Goal: Task Accomplishment & Management: Use online tool/utility

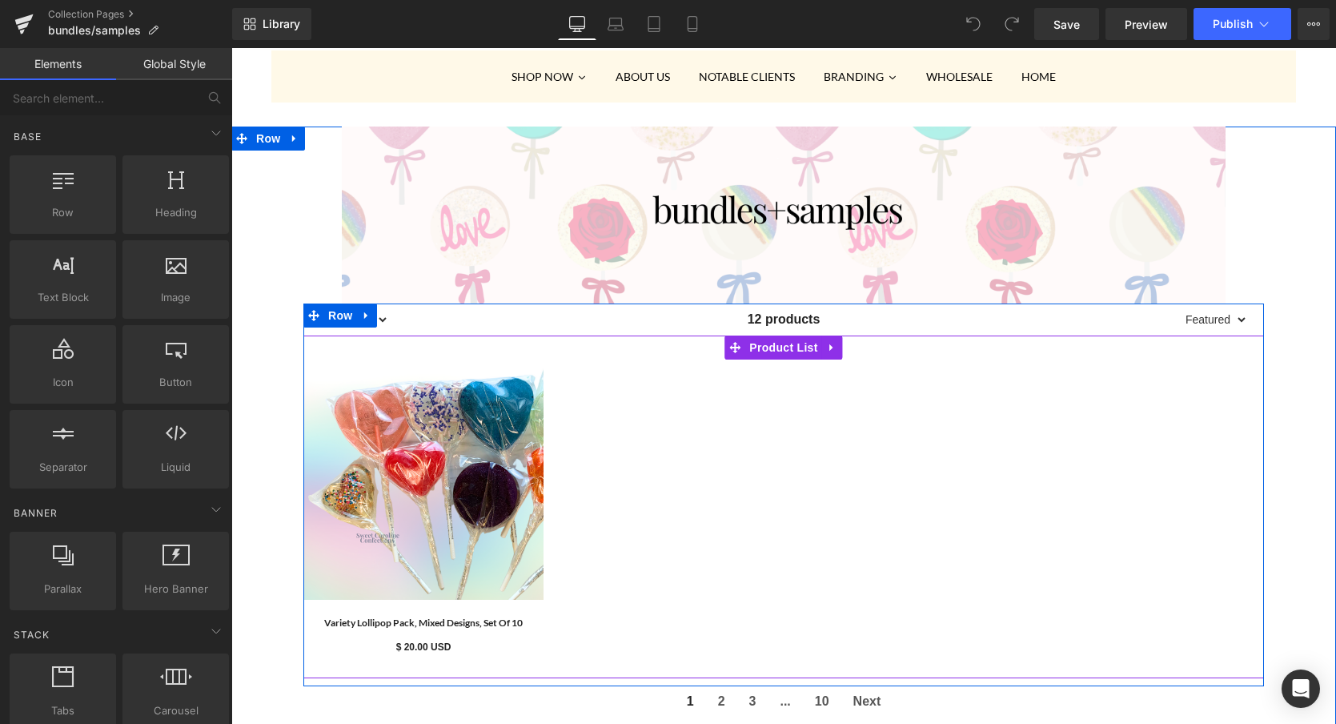
scroll to position [238, 0]
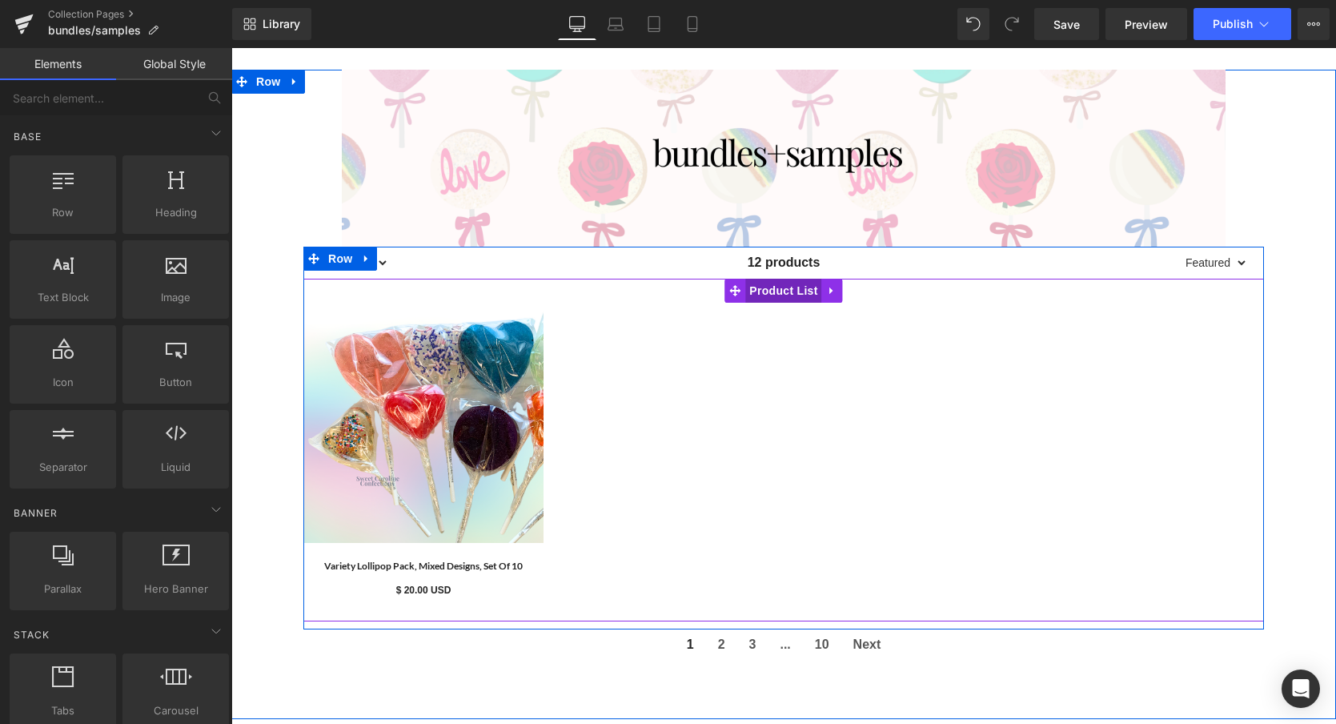
click at [784, 297] on span "Product List" at bounding box center [783, 291] width 76 height 24
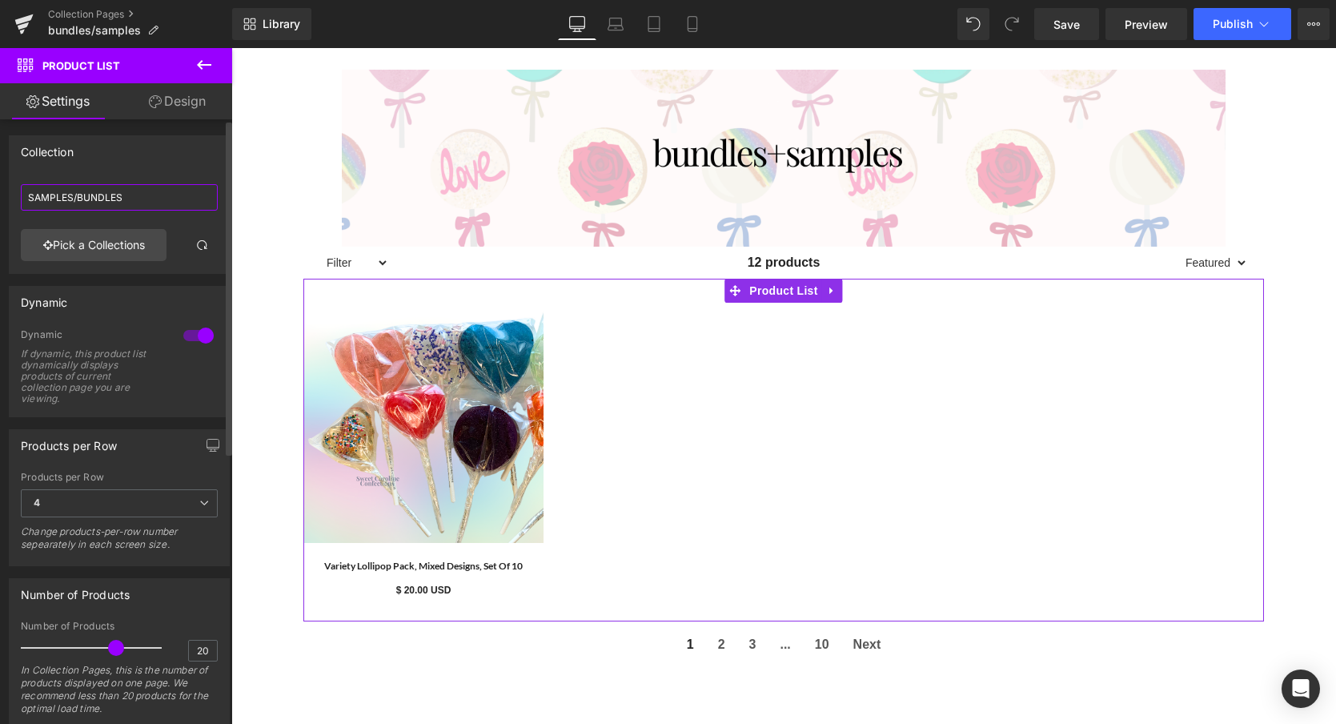
click at [118, 191] on input "SAMPLES/BUNDLES" at bounding box center [119, 197] width 197 height 26
click at [79, 197] on input "SAMPLES/BUNDLES" at bounding box center [119, 197] width 197 height 26
click at [86, 247] on link "Pick a Collections" at bounding box center [94, 245] width 146 height 32
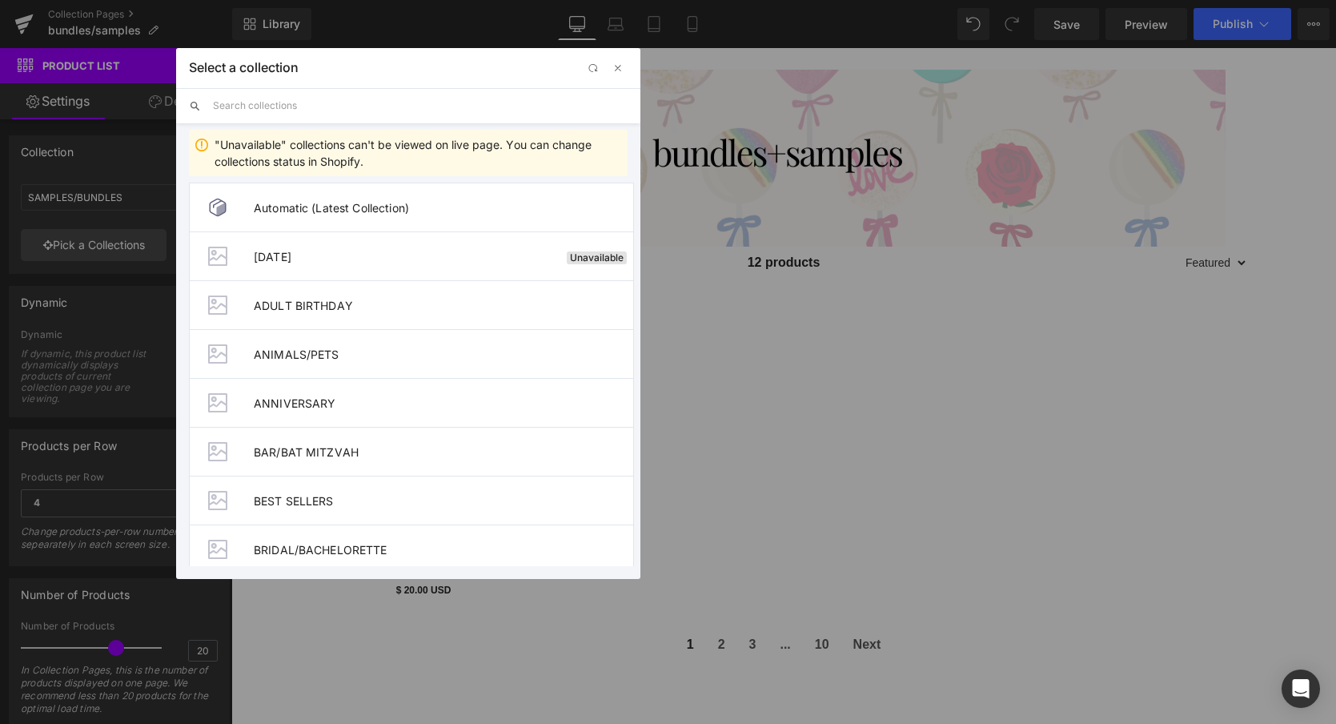
click at [323, 104] on input "text" at bounding box center [420, 105] width 415 height 35
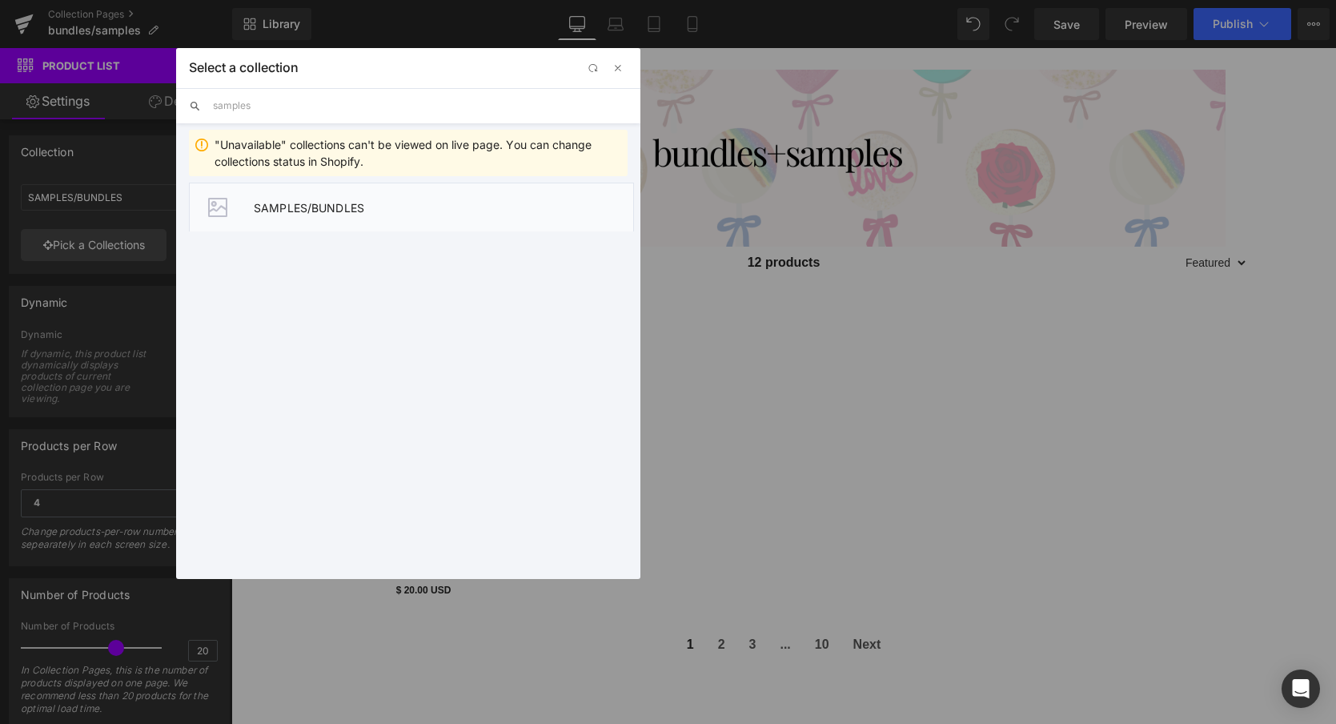
type input "samples"
click at [310, 207] on span "SAMPLES/BUNDLES" at bounding box center [443, 208] width 379 height 14
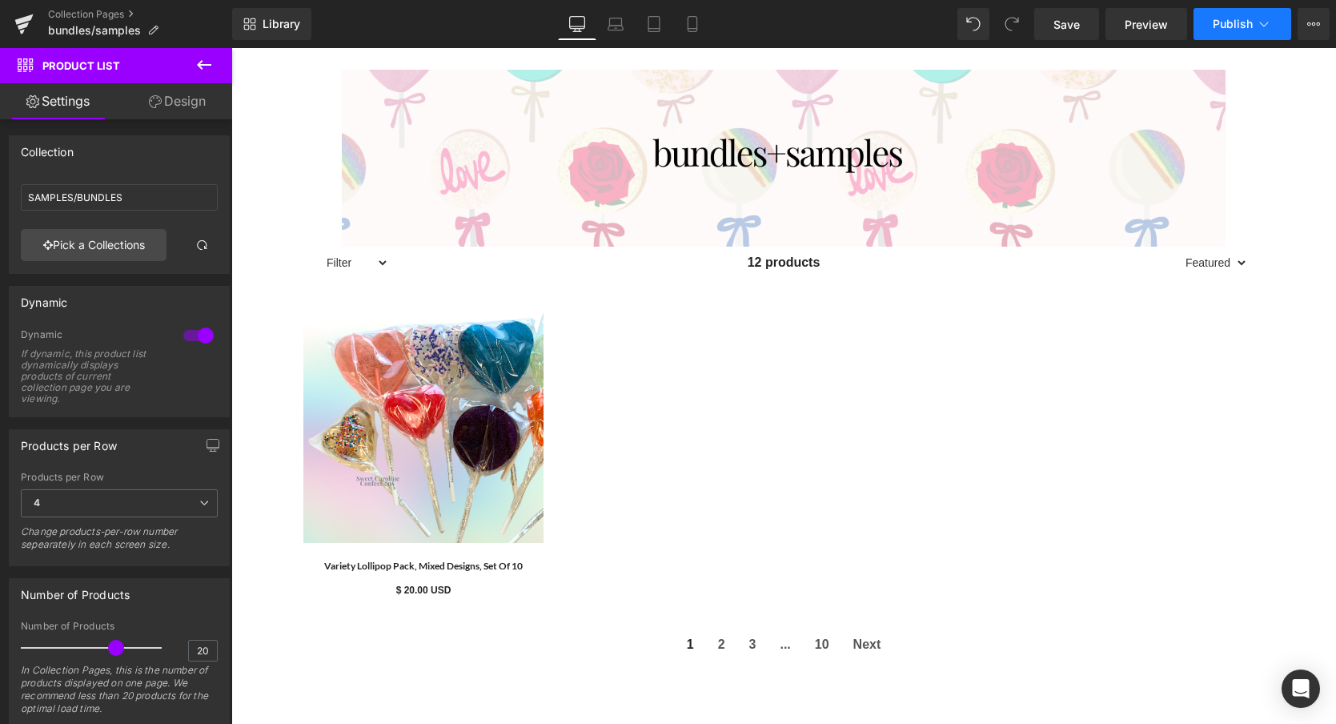
click at [1239, 26] on span "Publish" at bounding box center [1233, 24] width 40 height 13
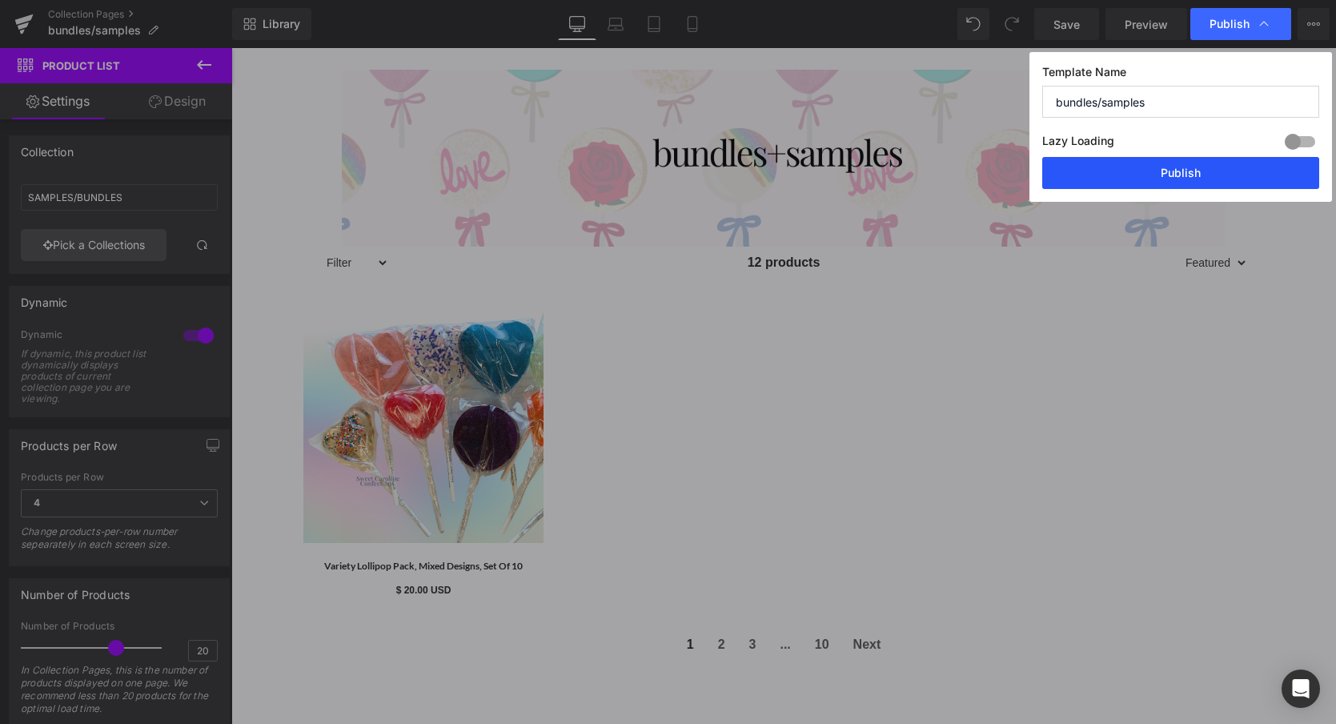
click at [1179, 176] on button "Publish" at bounding box center [1180, 173] width 277 height 32
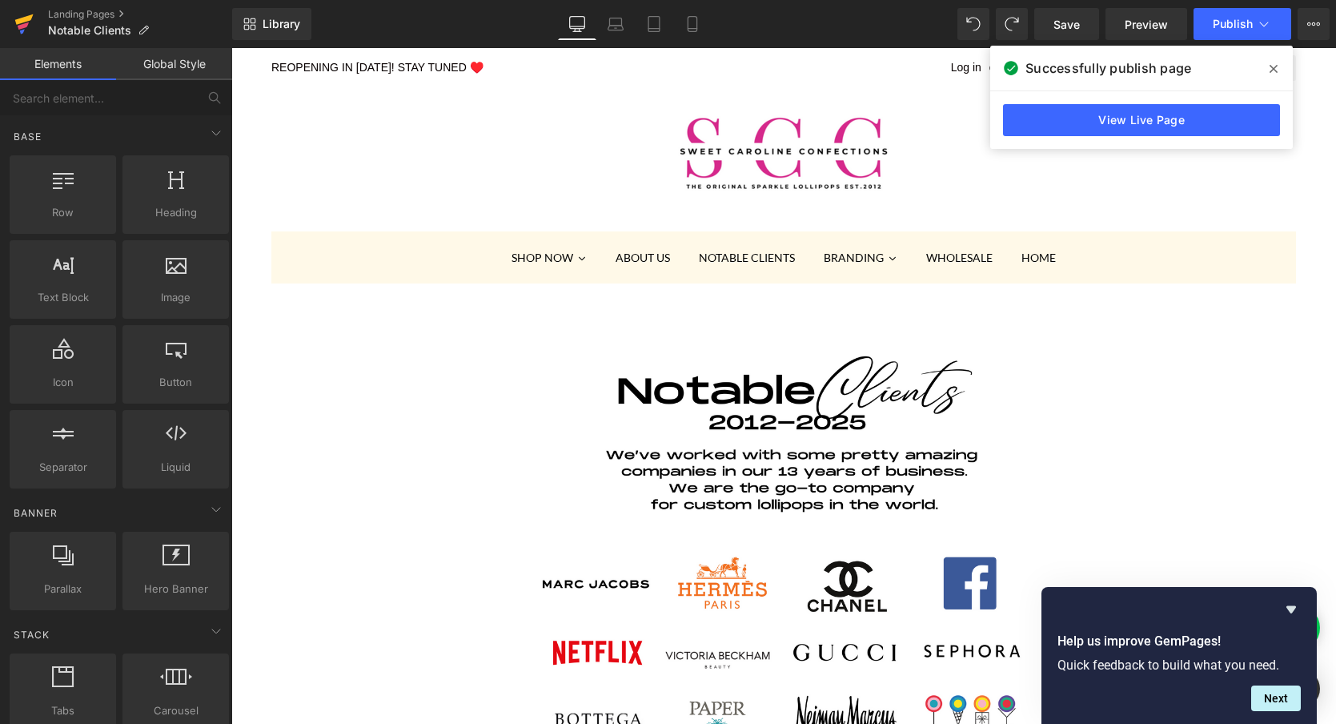
click at [27, 20] on icon at bounding box center [24, 19] width 18 height 10
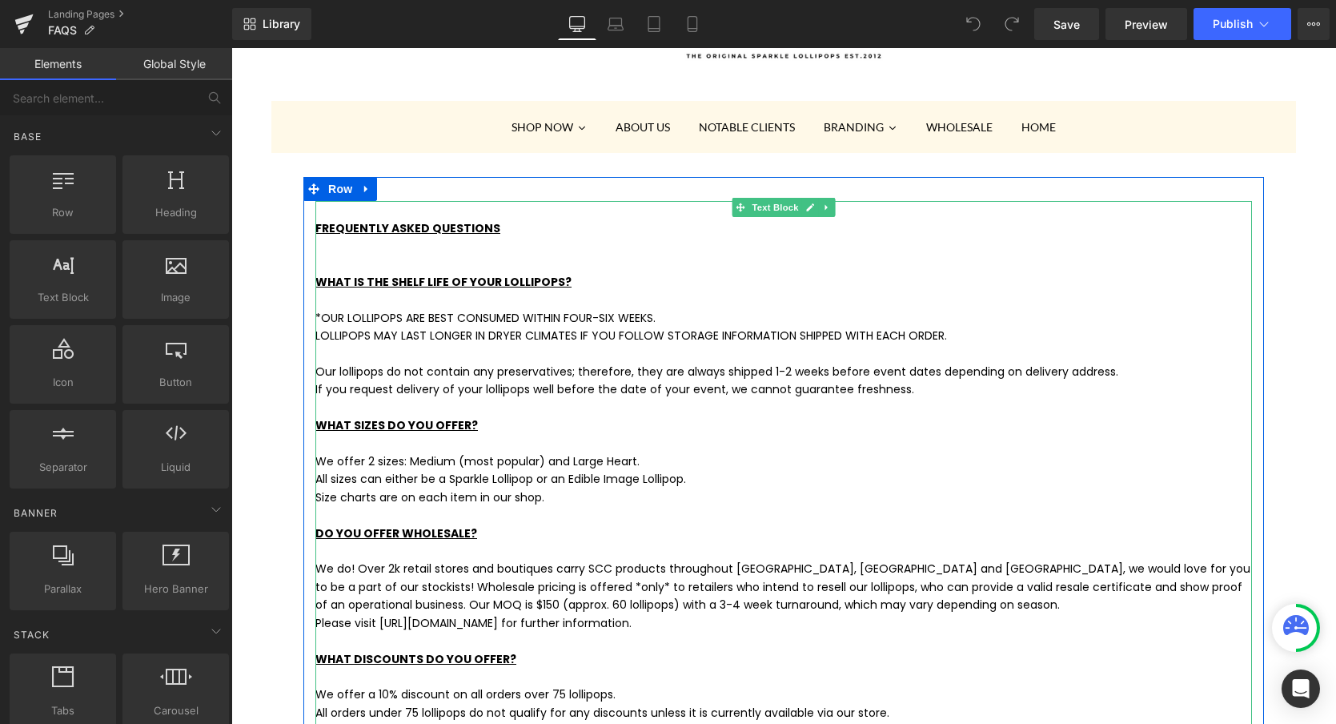
scroll to position [131, 0]
click at [603, 459] on p "We offer 2 sizes: Medium (most popular) and Large Heart." at bounding box center [783, 461] width 937 height 18
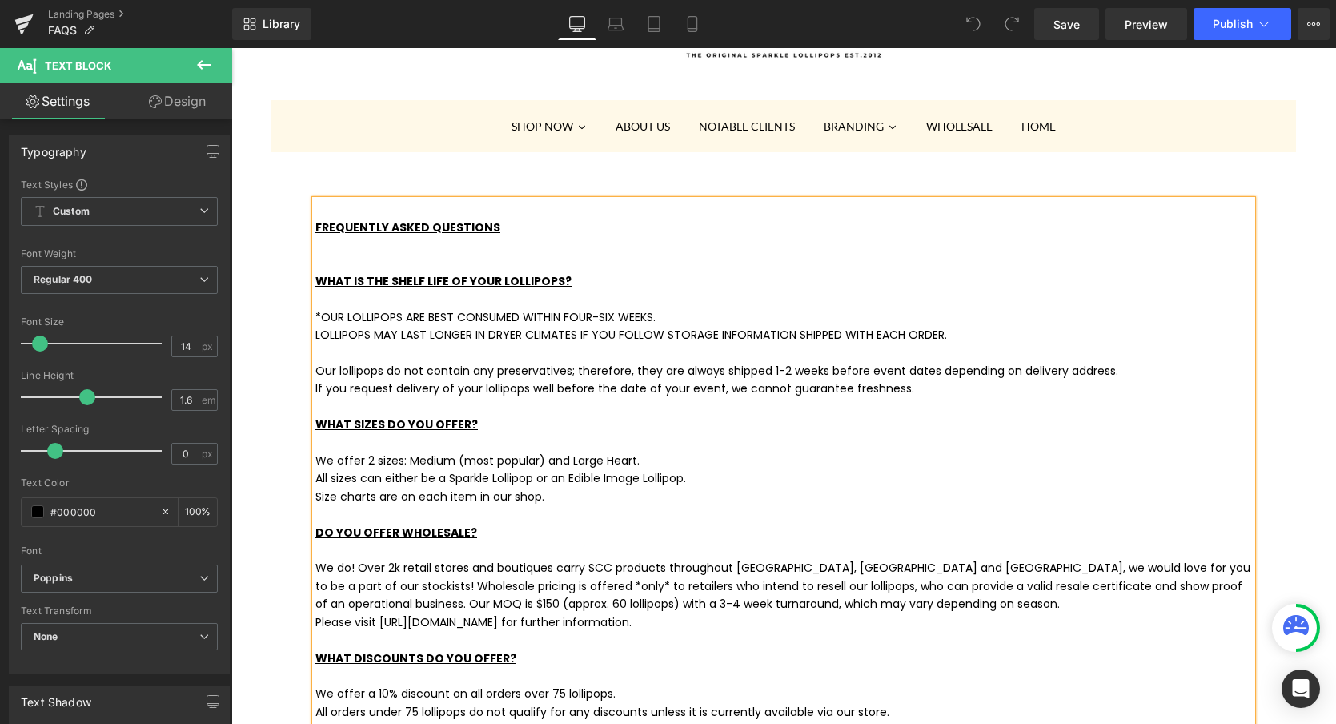
click at [603, 459] on p "We offer 2 sizes: Medium (most popular) and Large Heart." at bounding box center [783, 461] width 937 height 18
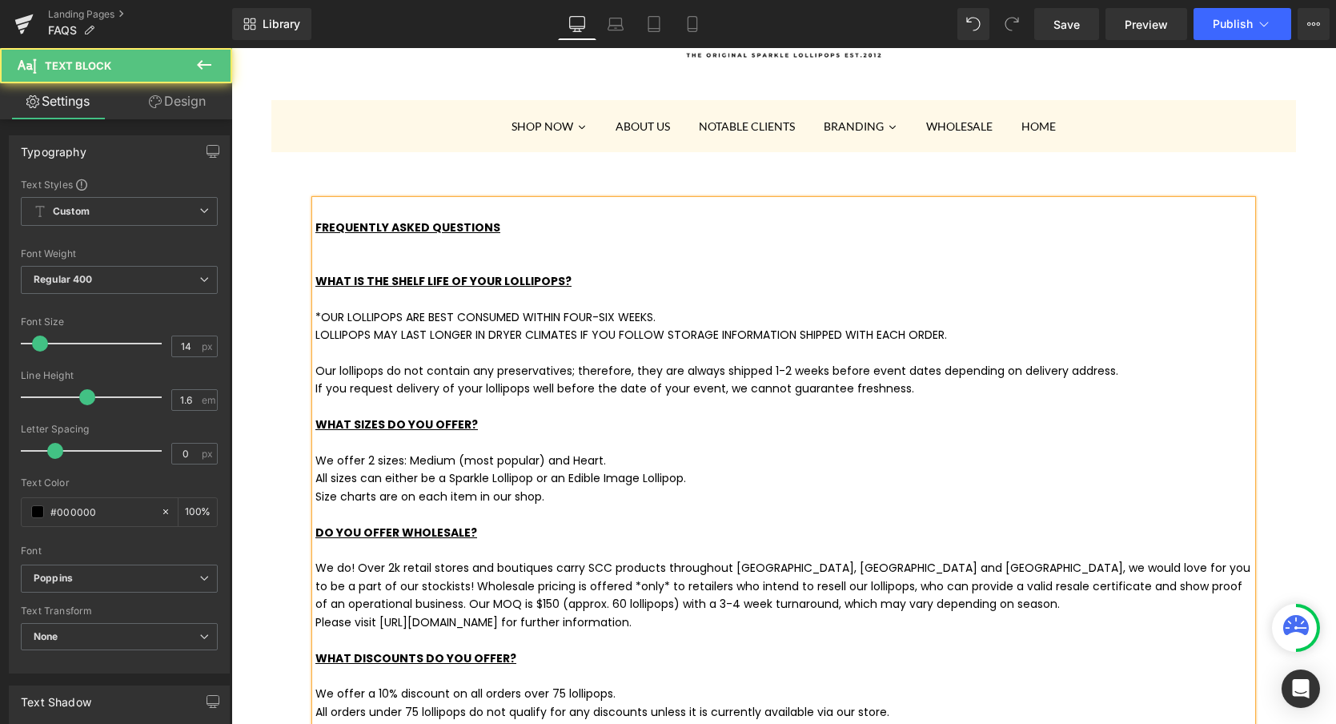
click at [676, 484] on p "All sizes can either be a Sparkle Lollipop or an Edible Image Lollipop." at bounding box center [783, 478] width 937 height 18
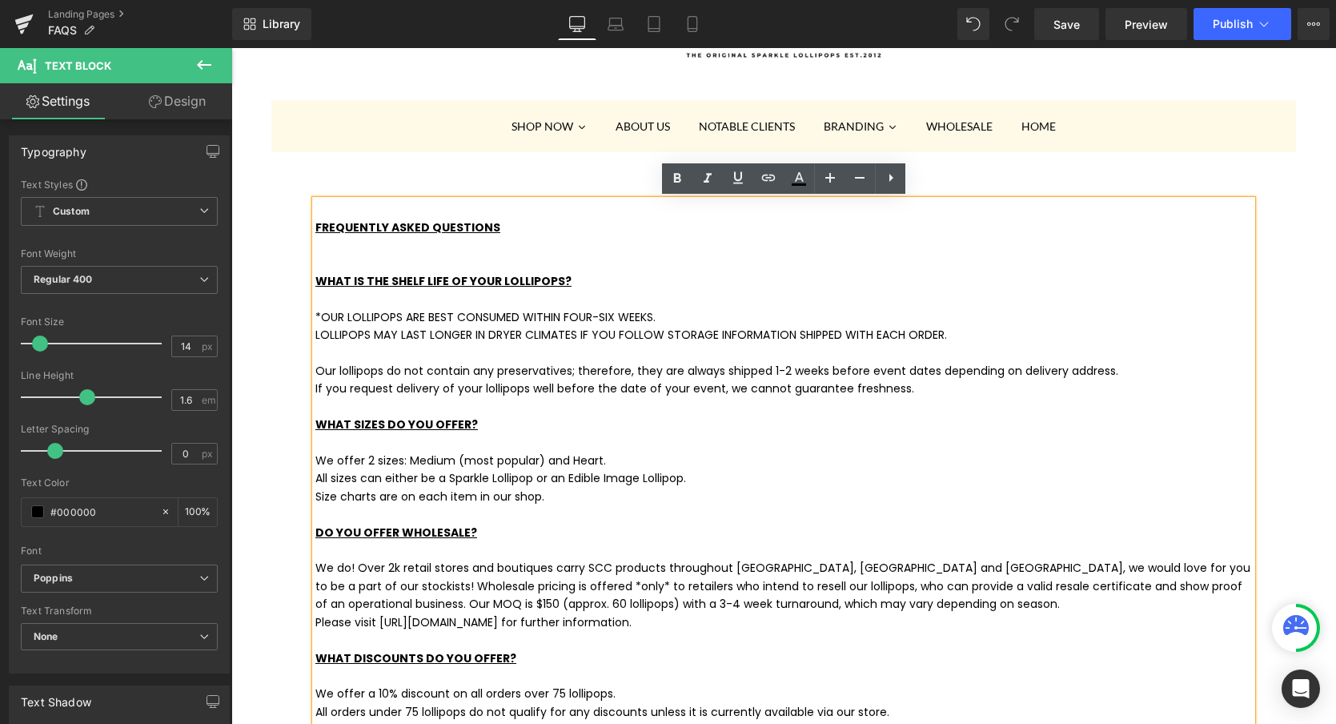
click at [666, 505] on p at bounding box center [783, 514] width 937 height 18
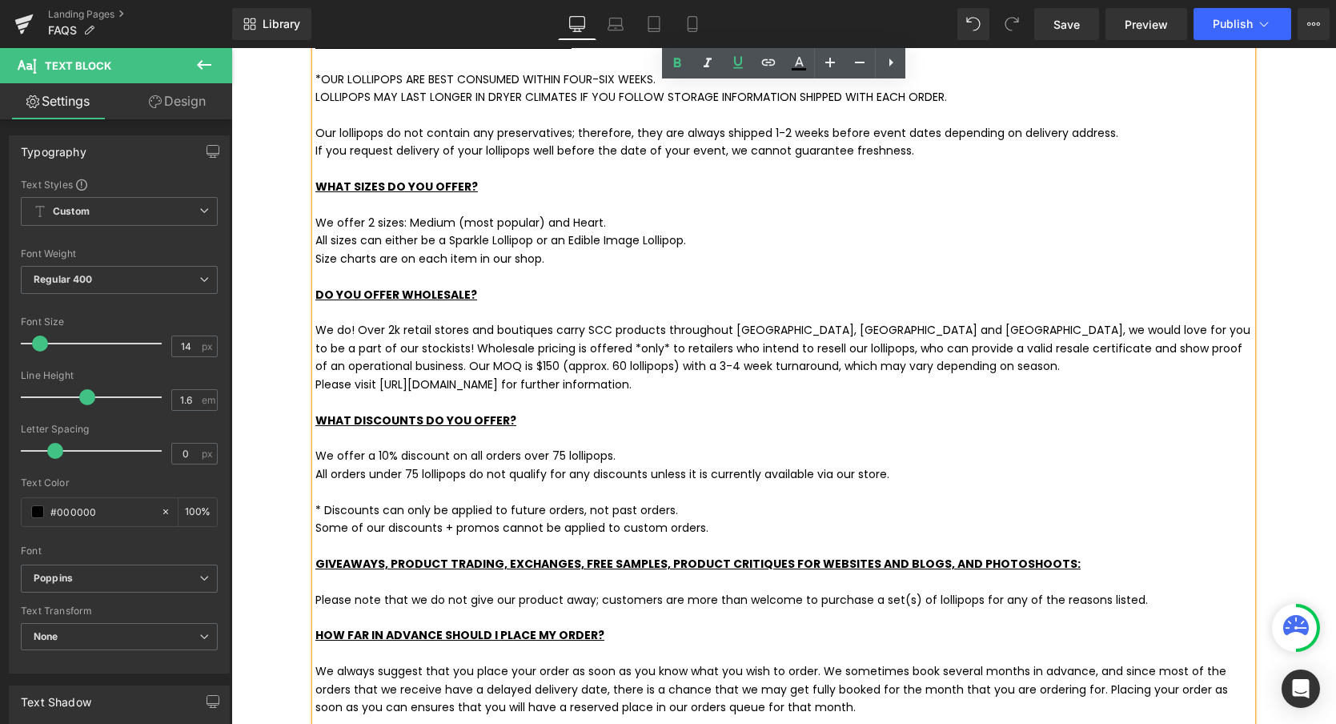
scroll to position [373, 0]
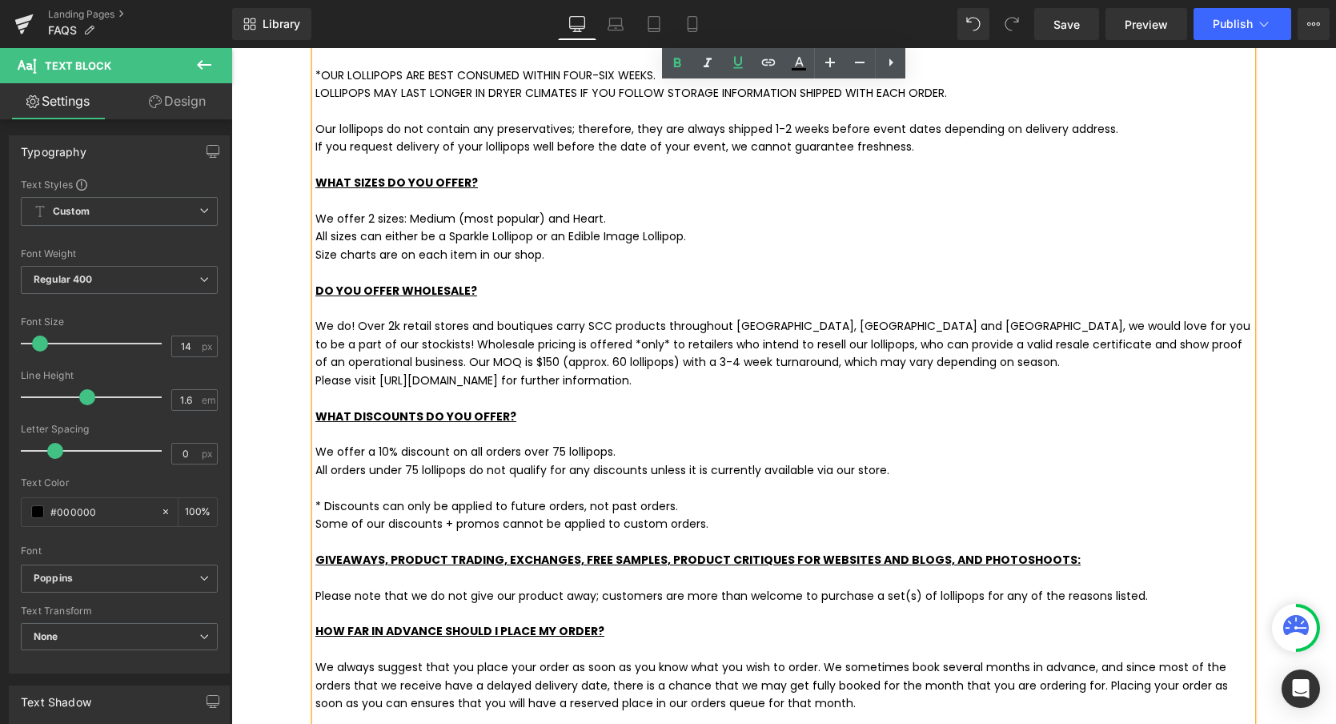
click at [333, 363] on p "We do! Over 2k retail stores and boutiques carry SCC products throughout USA, C…" at bounding box center [783, 344] width 937 height 54
click at [589, 408] on p "WHAT DISCOUNTS DO YOU OFFER?" at bounding box center [783, 417] width 937 height 18
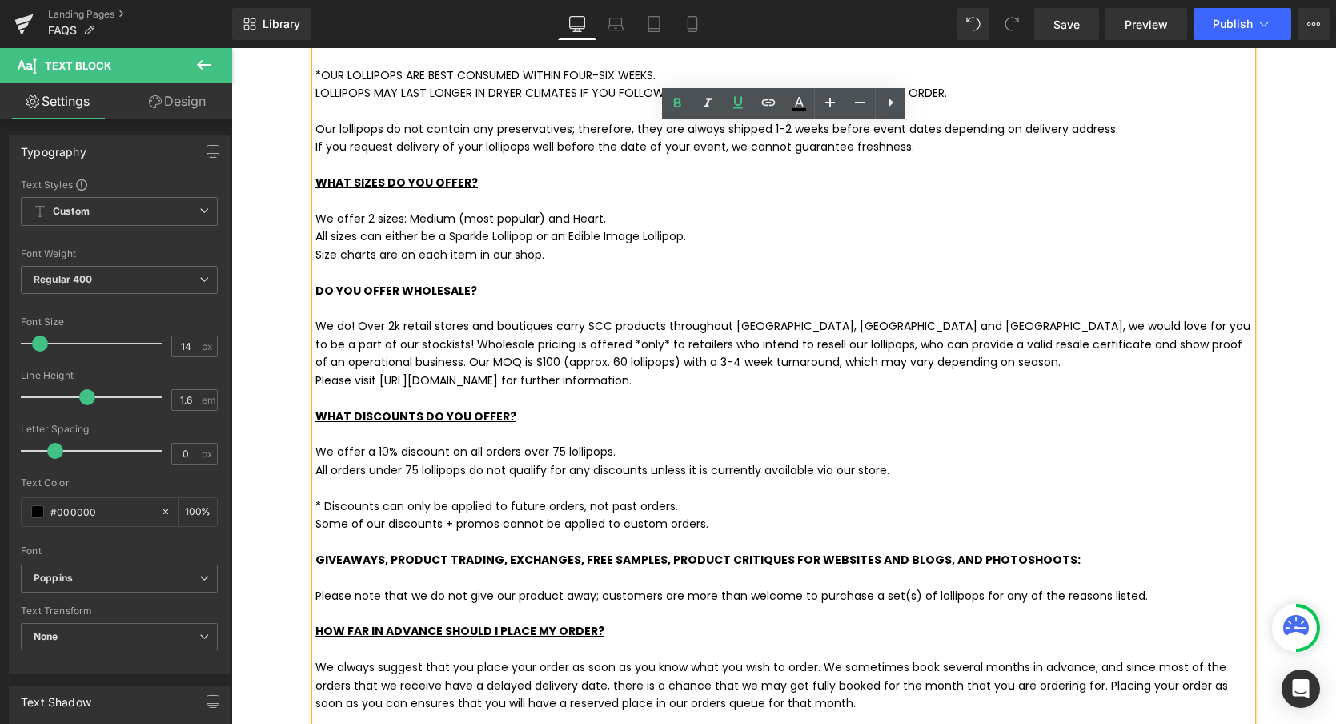
click at [692, 424] on p "WHAT DISCOUNTS DO YOU OFFER?" at bounding box center [783, 417] width 937 height 18
drag, startPoint x: 379, startPoint y: 379, endPoint x: 693, endPoint y: 381, distance: 313.9
click at [693, 381] on p "Please visit https://sweetcarolineconfections.com/pages/wholesale for further i…" at bounding box center [783, 380] width 937 height 18
click at [829, 411] on p "WHAT DISCOUNTS DO YOU OFFER?" at bounding box center [783, 417] width 937 height 18
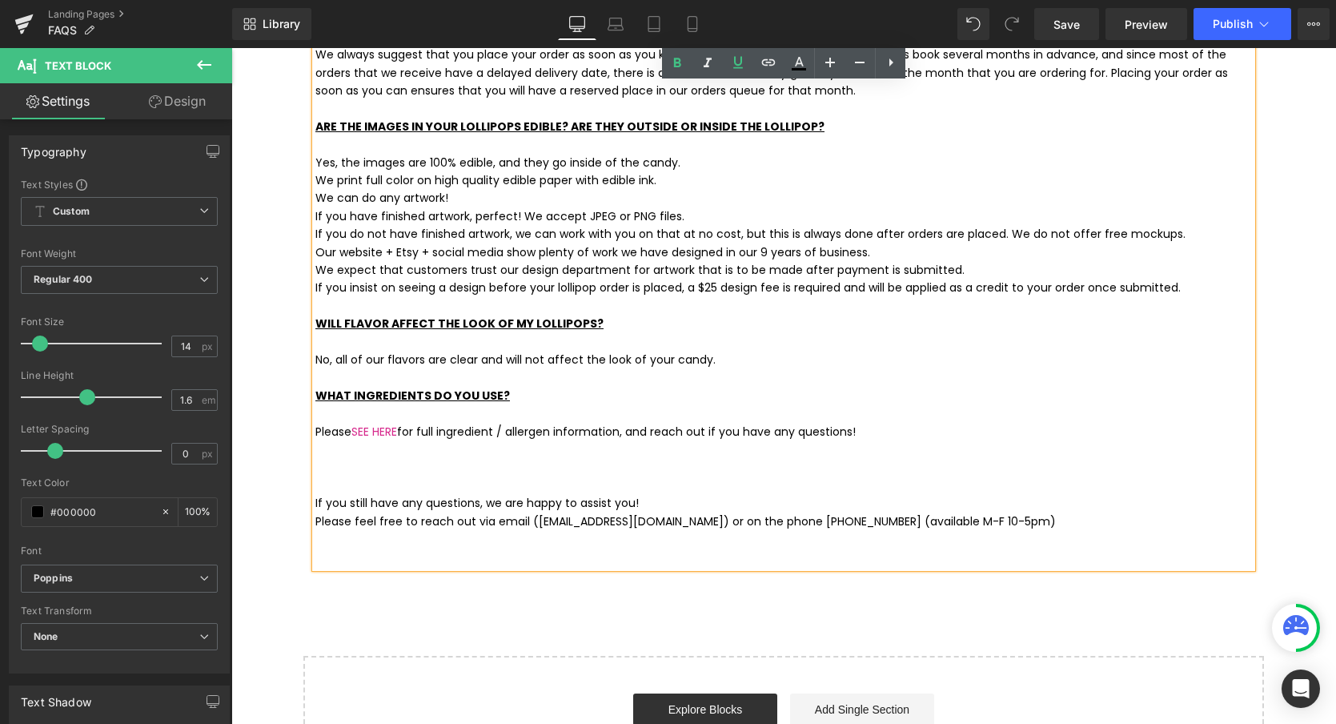
scroll to position [990, 0]
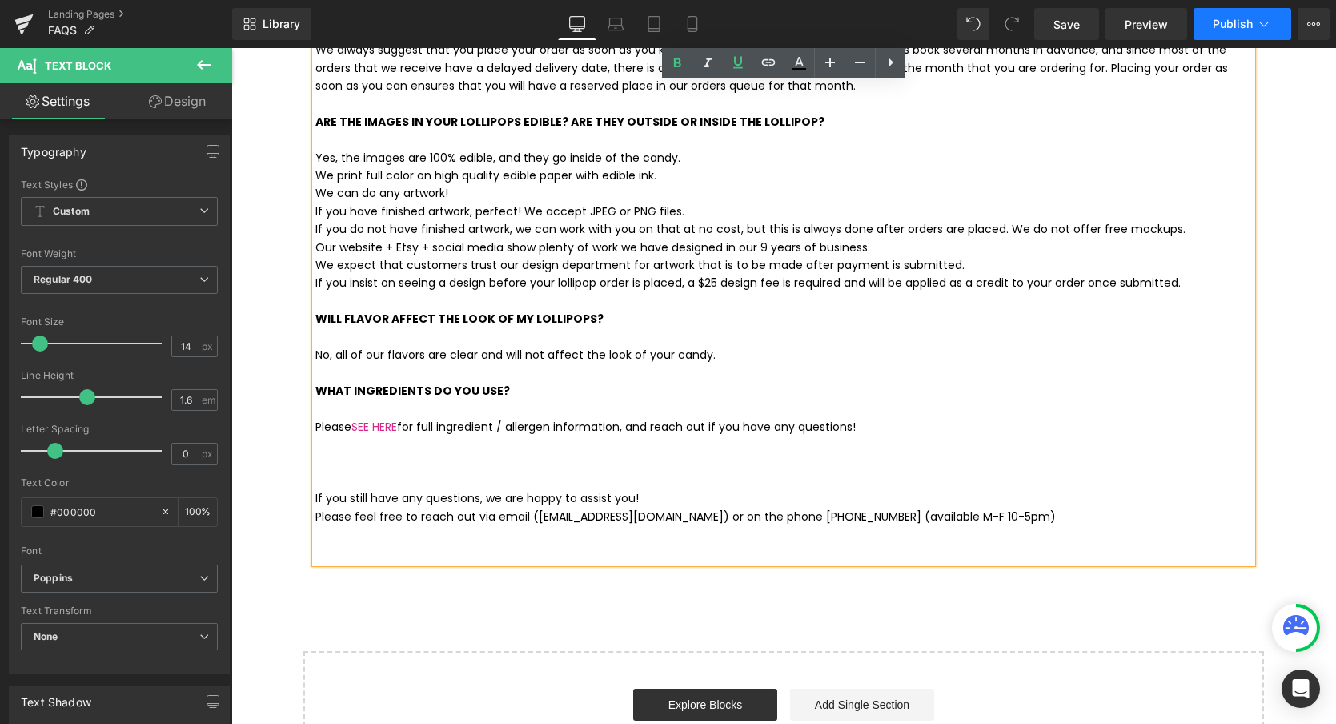
click at [1228, 27] on span "Publish" at bounding box center [1233, 24] width 40 height 13
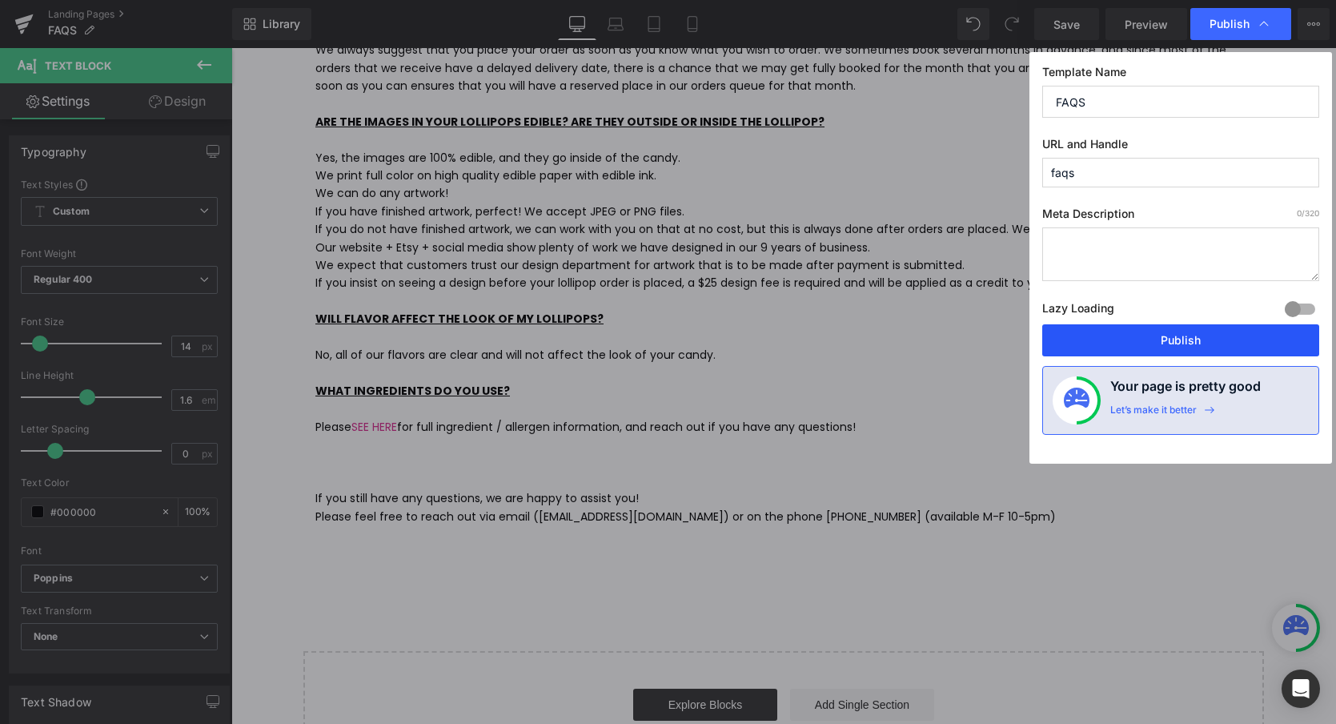
click at [1174, 332] on button "Publish" at bounding box center [1180, 340] width 277 height 32
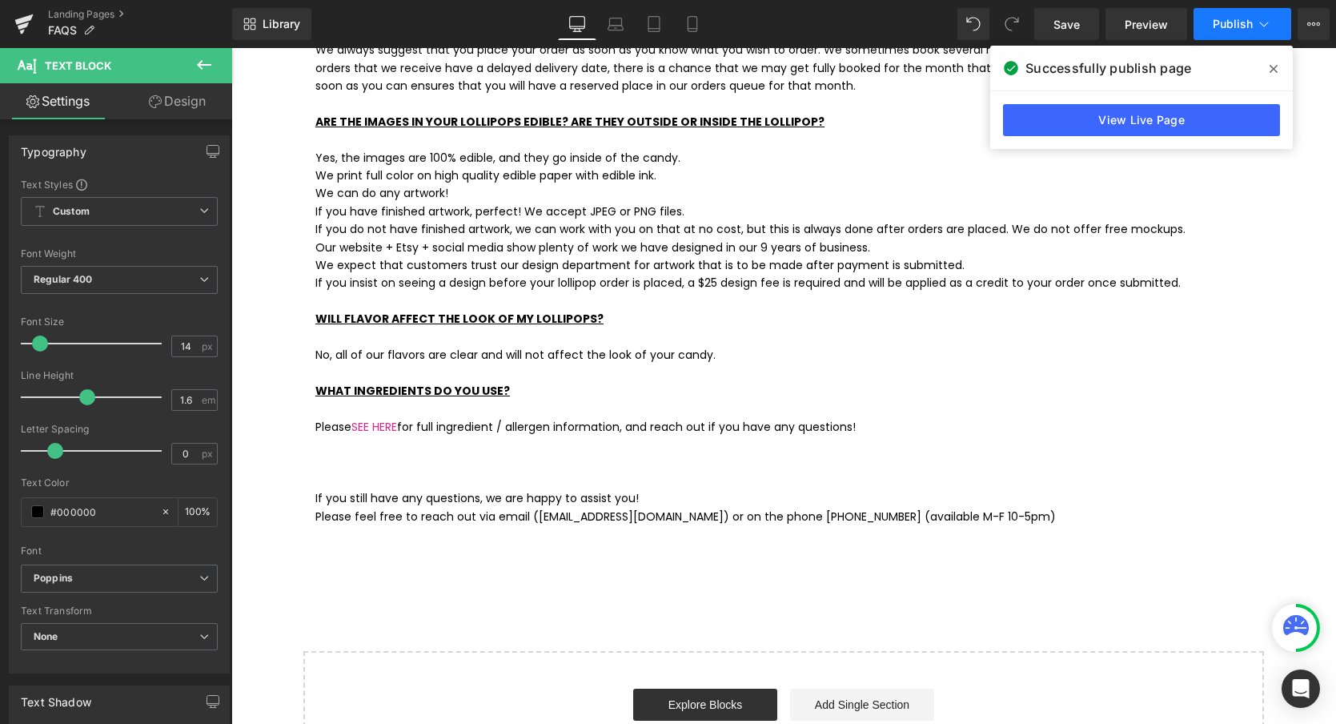
click at [1237, 24] on span "Publish" at bounding box center [1233, 24] width 40 height 13
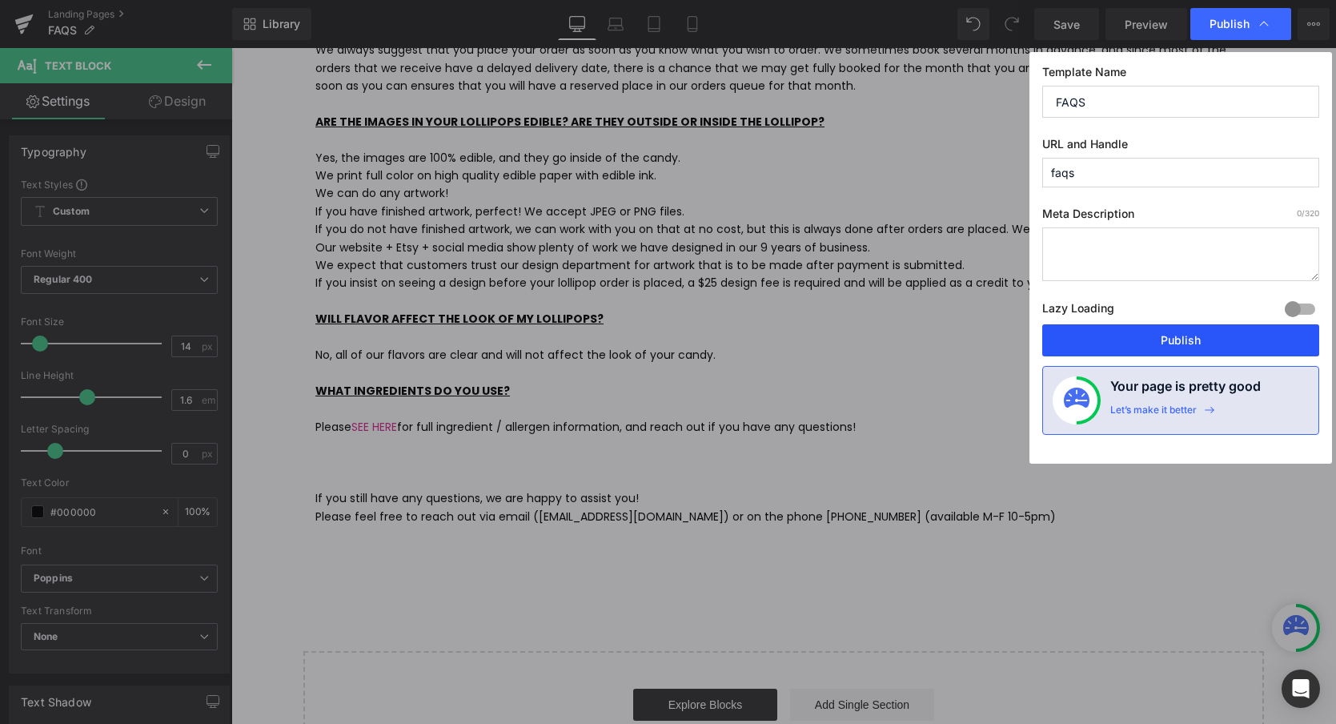
drag, startPoint x: 1203, startPoint y: 351, endPoint x: 972, endPoint y: 303, distance: 236.2
click at [1203, 351] on button "Publish" at bounding box center [1180, 340] width 277 height 32
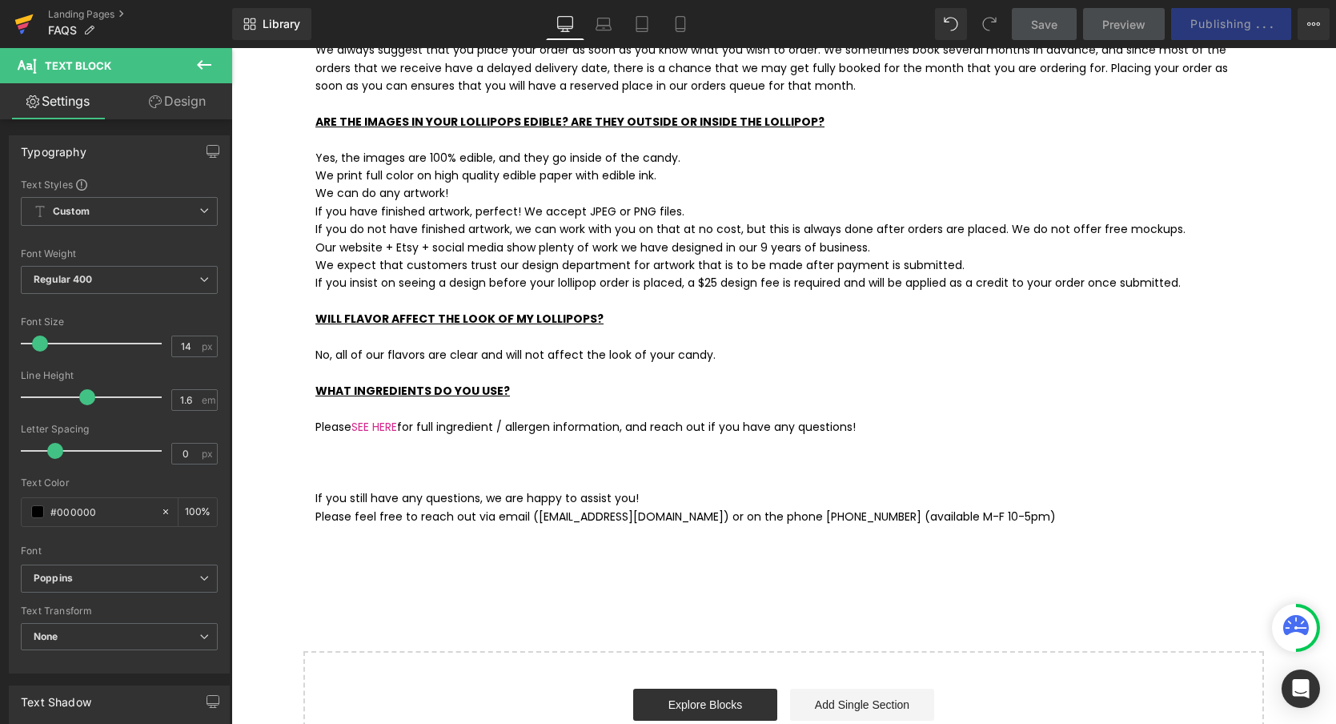
click at [26, 17] on icon at bounding box center [24, 19] width 18 height 10
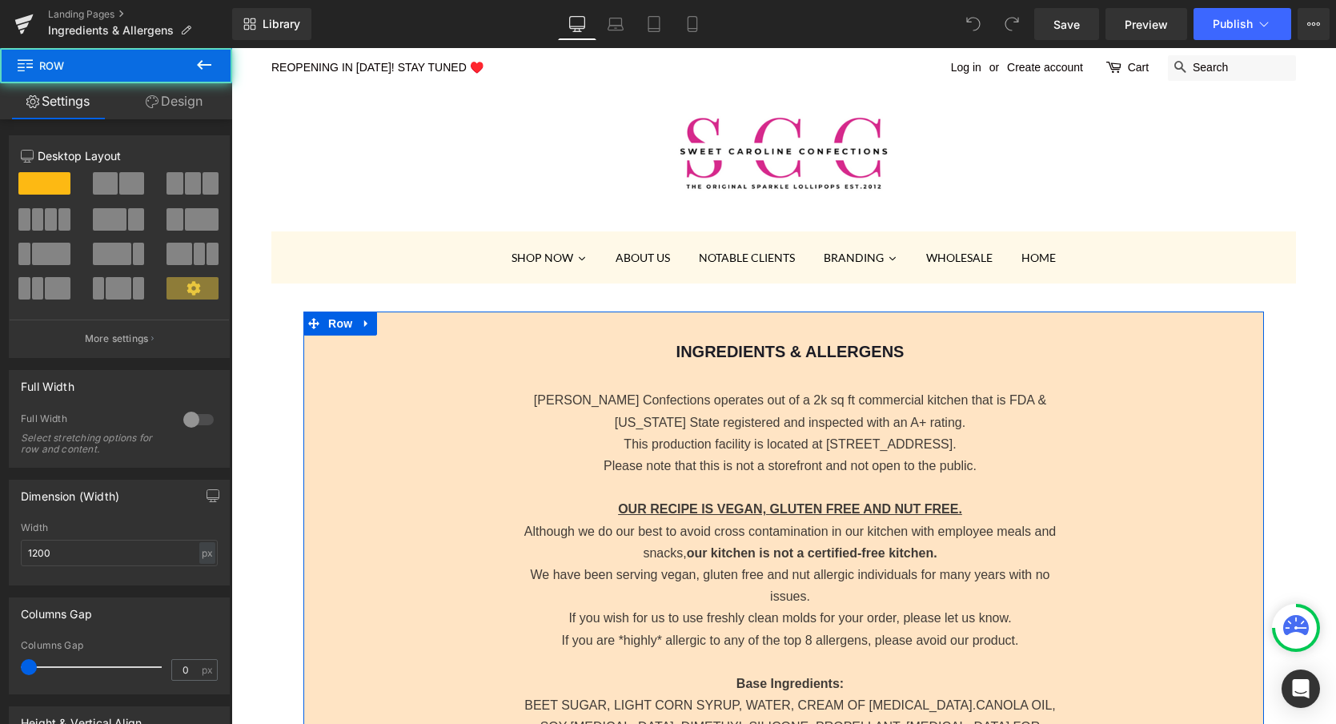
click at [177, 100] on link "Design" at bounding box center [174, 101] width 116 height 36
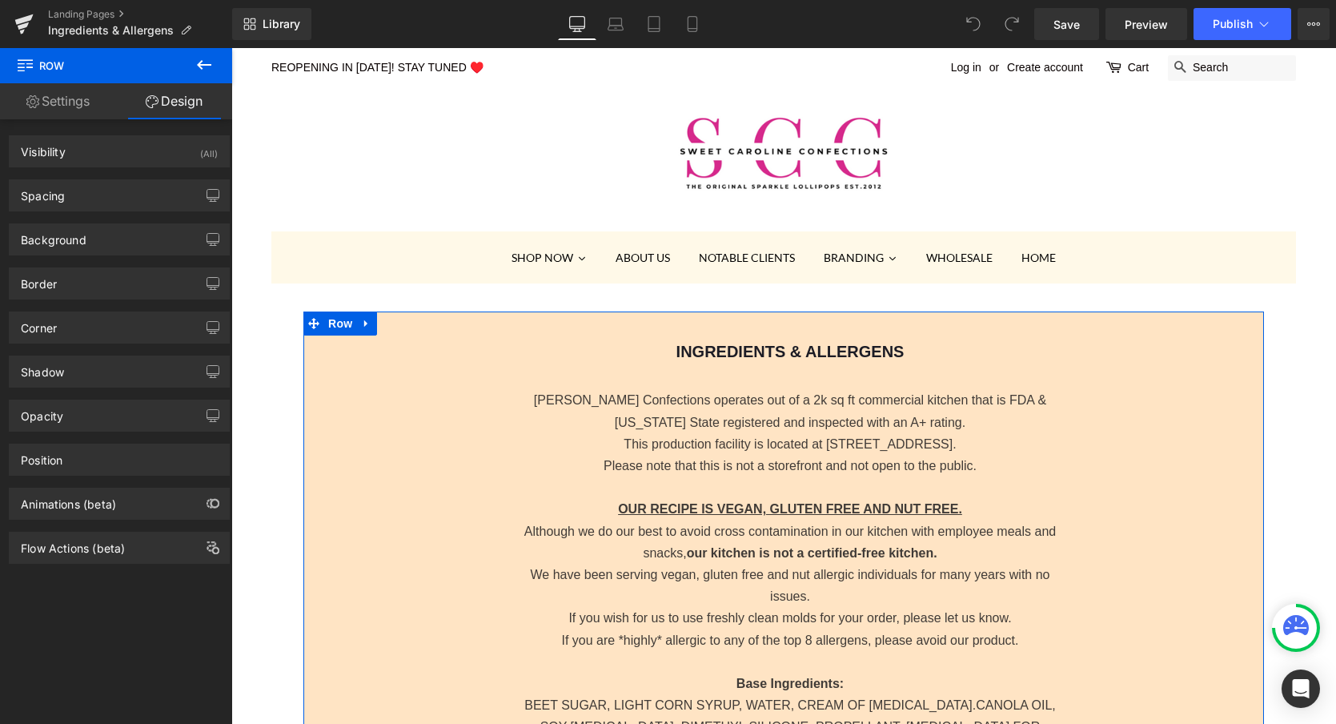
type input "#fff9e8"
type input "100"
click at [100, 248] on div "Background" at bounding box center [119, 239] width 219 height 30
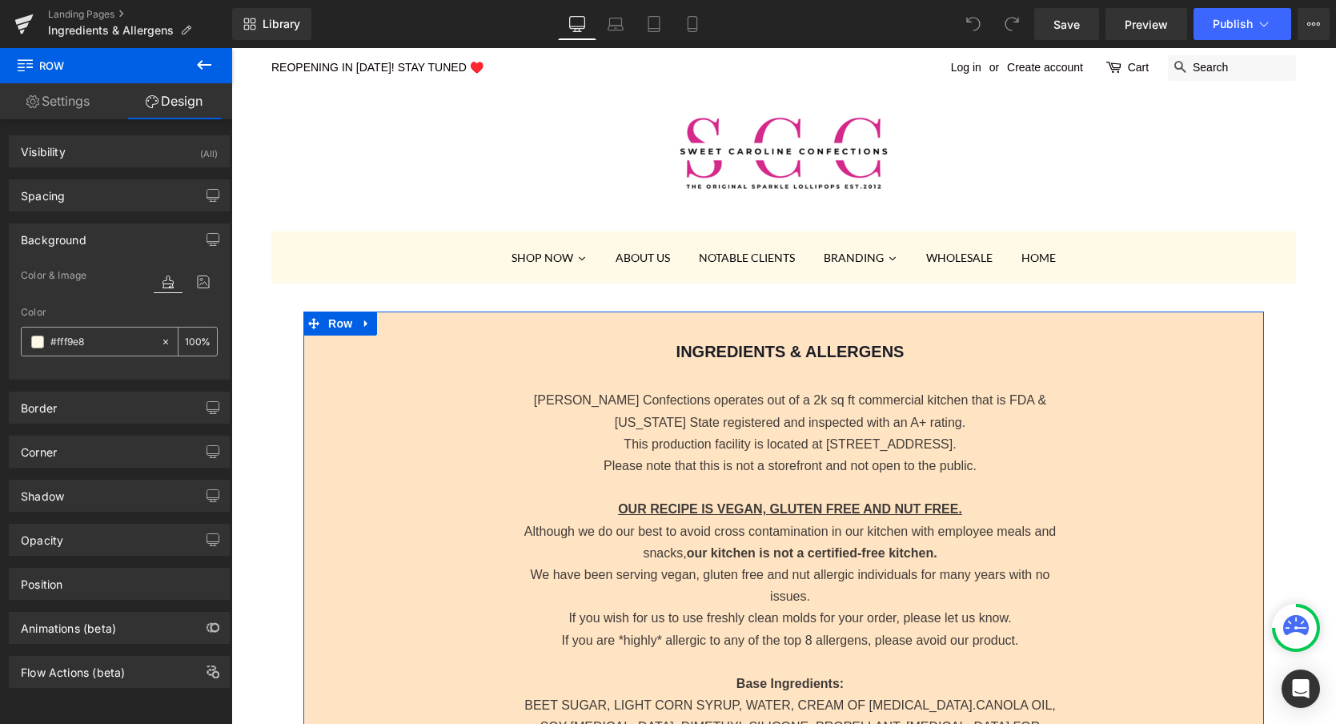
click at [86, 338] on input "#fff9e8" at bounding box center [101, 342] width 102 height 18
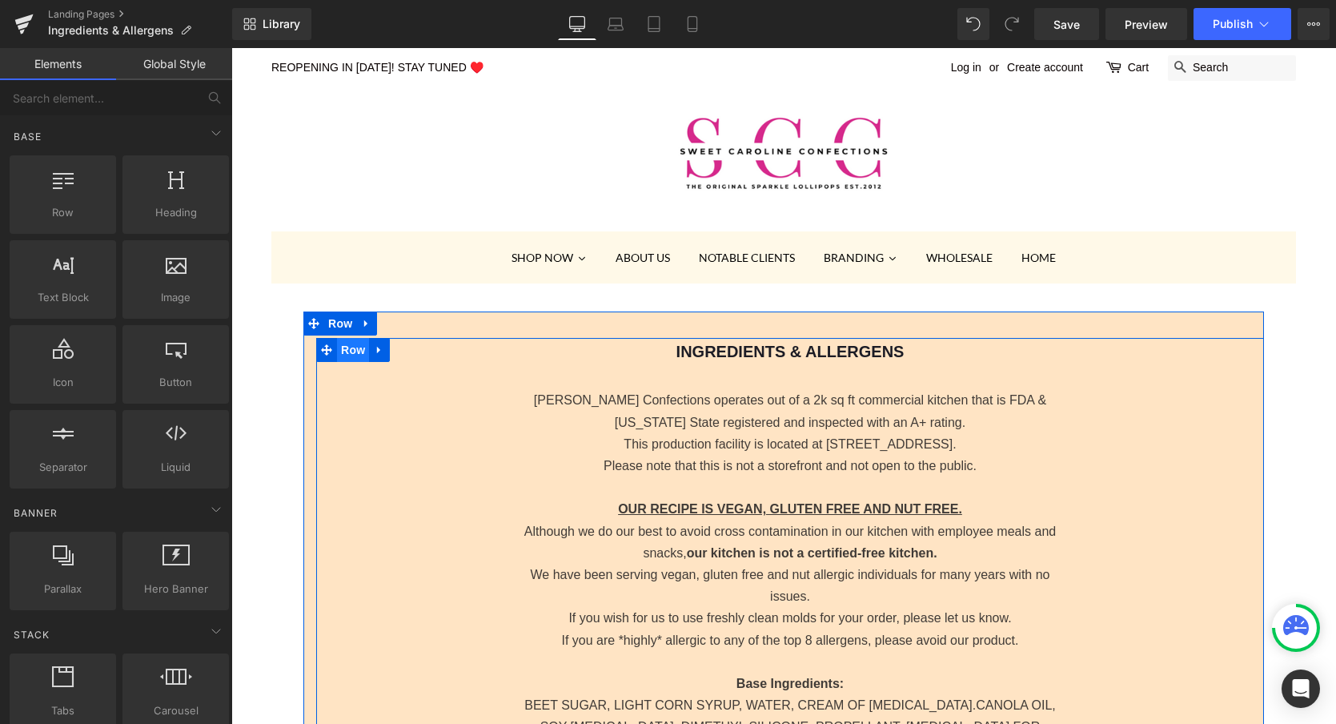
click at [343, 350] on span "Row" at bounding box center [353, 350] width 32 height 24
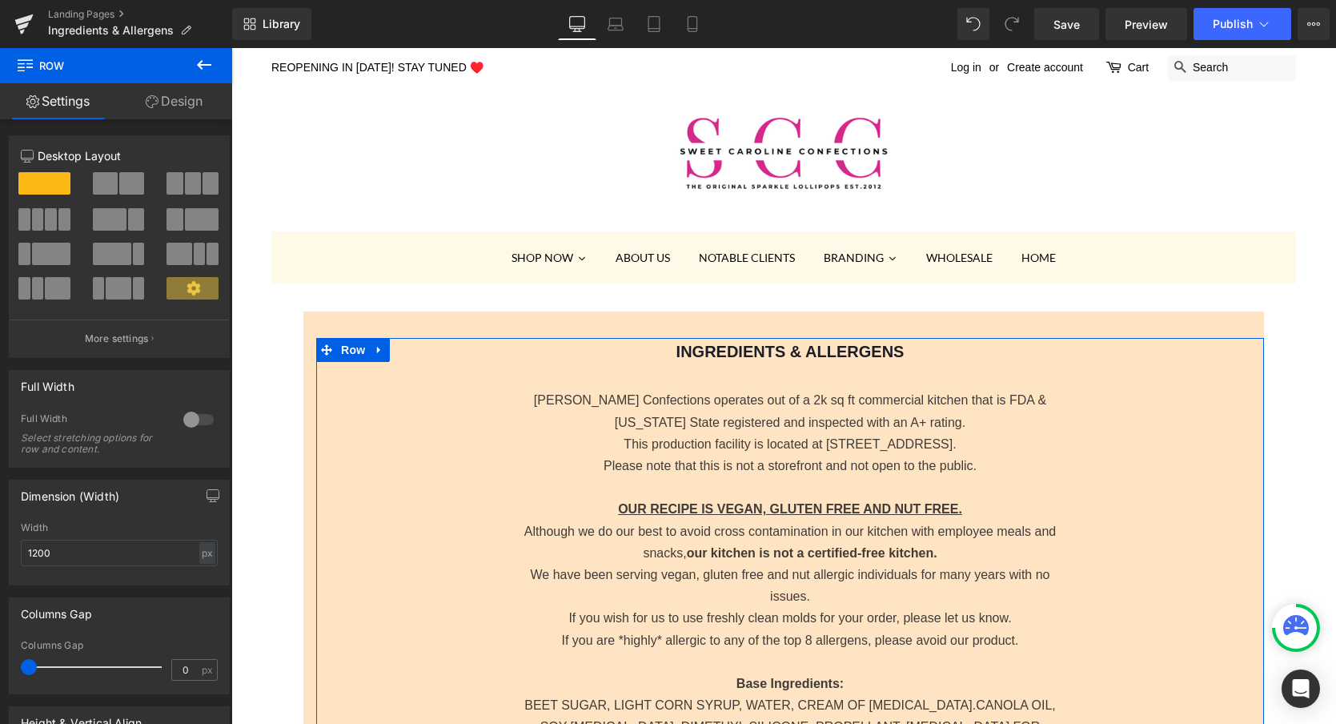
click at [203, 98] on link "Design" at bounding box center [174, 101] width 116 height 36
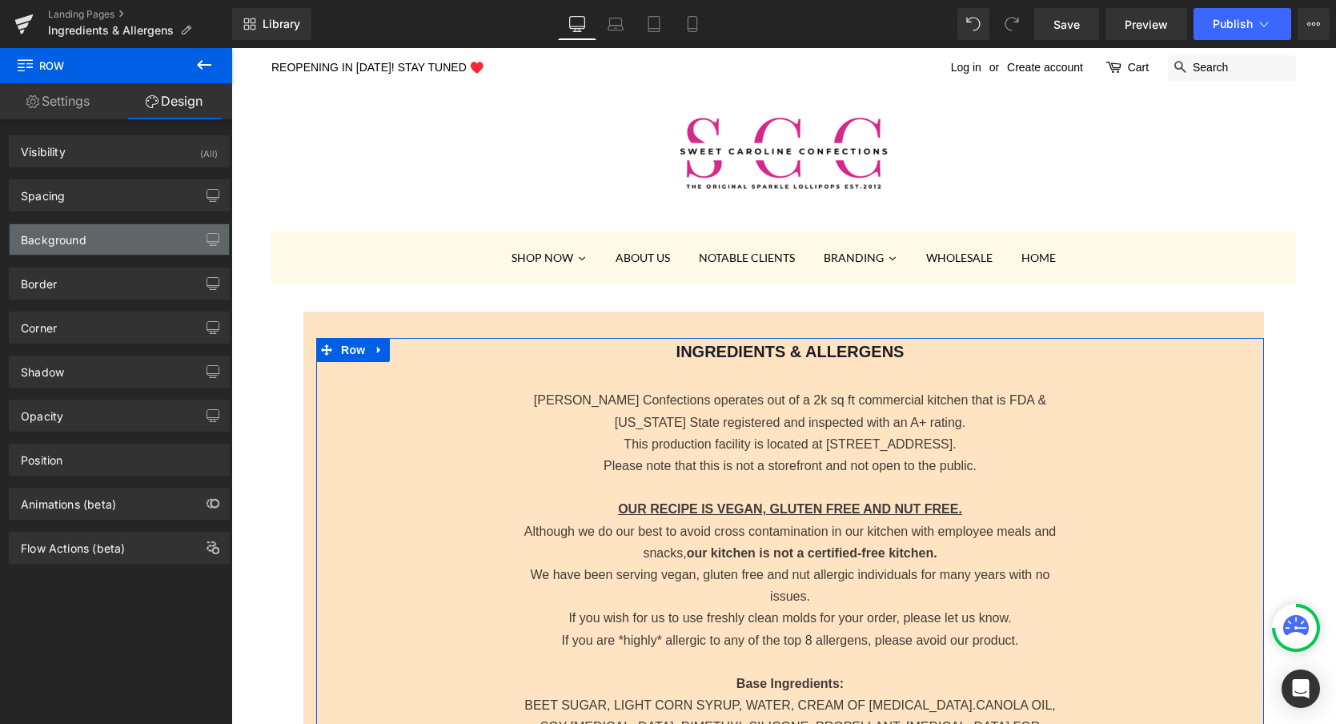
click at [92, 238] on div "Background" at bounding box center [119, 239] width 219 height 30
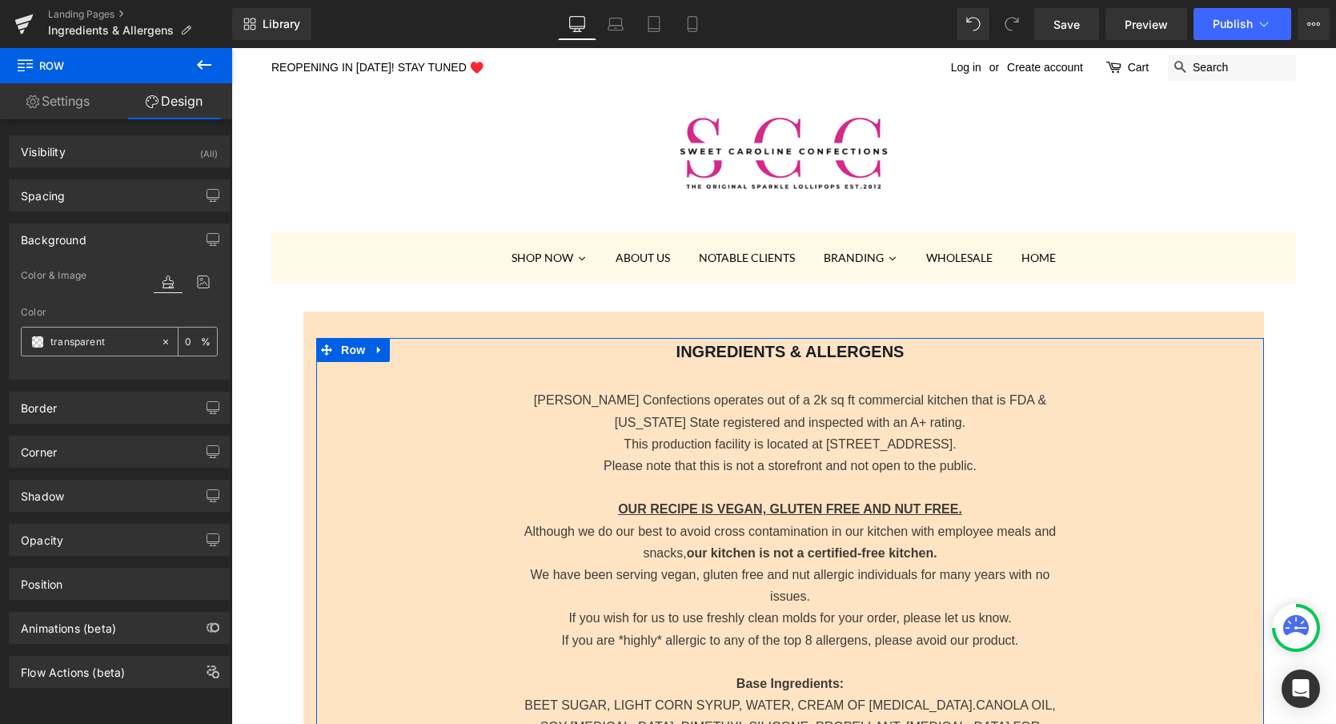
click at [160, 339] on icon at bounding box center [165, 341] width 11 height 11
click at [105, 338] on input "none" at bounding box center [101, 342] width 102 height 18
paste input "#fff9e8"
type input "#fff9e8"
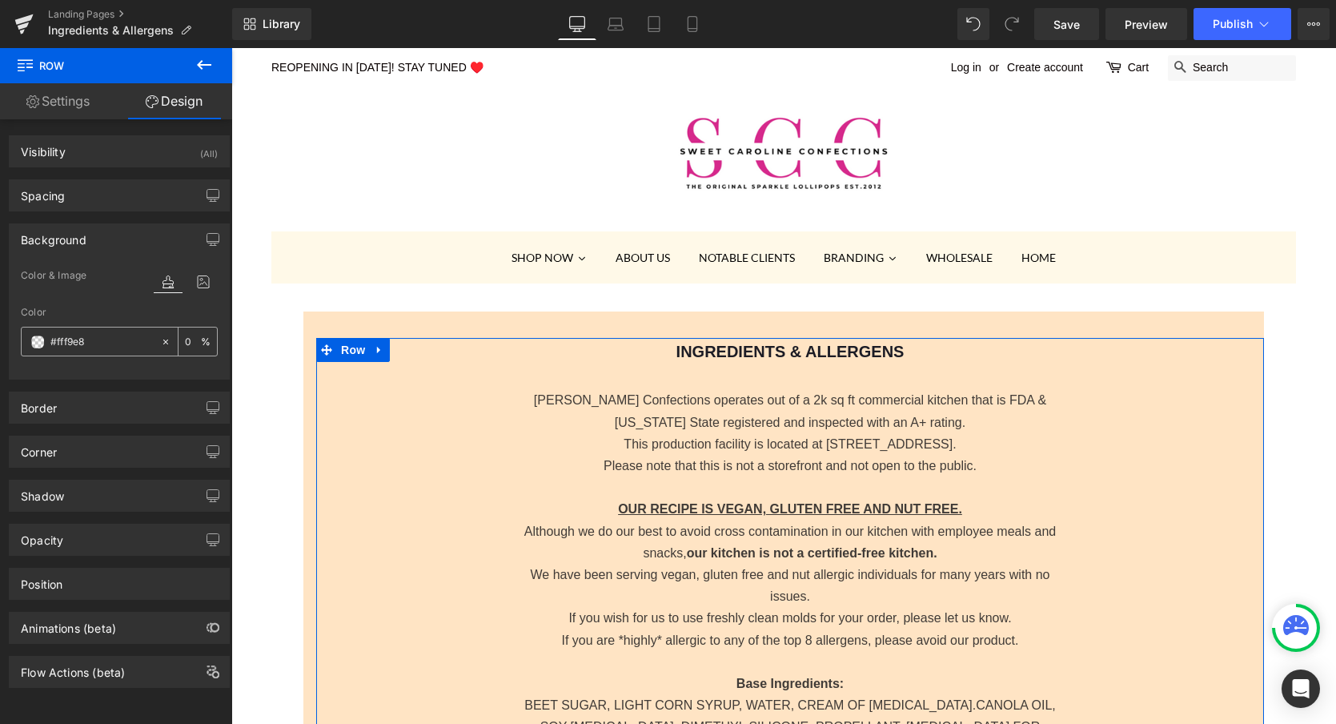
type input "100"
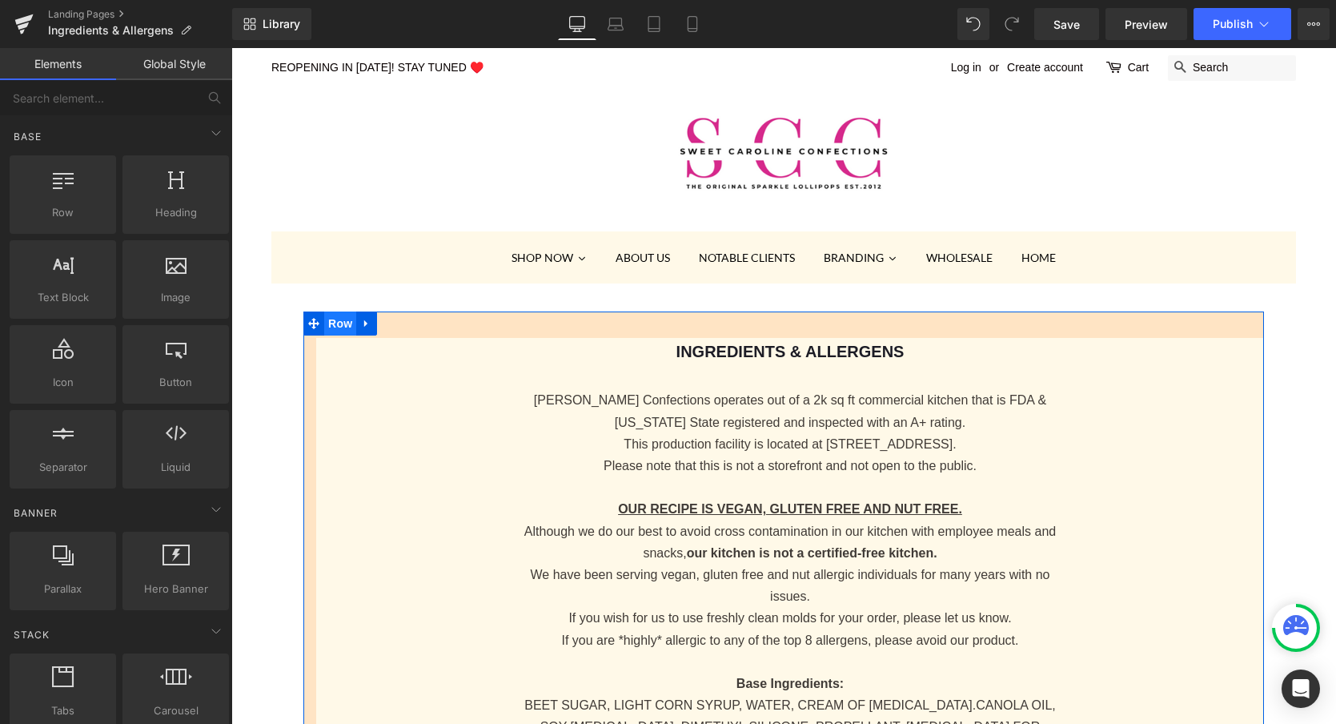
click at [339, 322] on span "Row" at bounding box center [340, 323] width 32 height 24
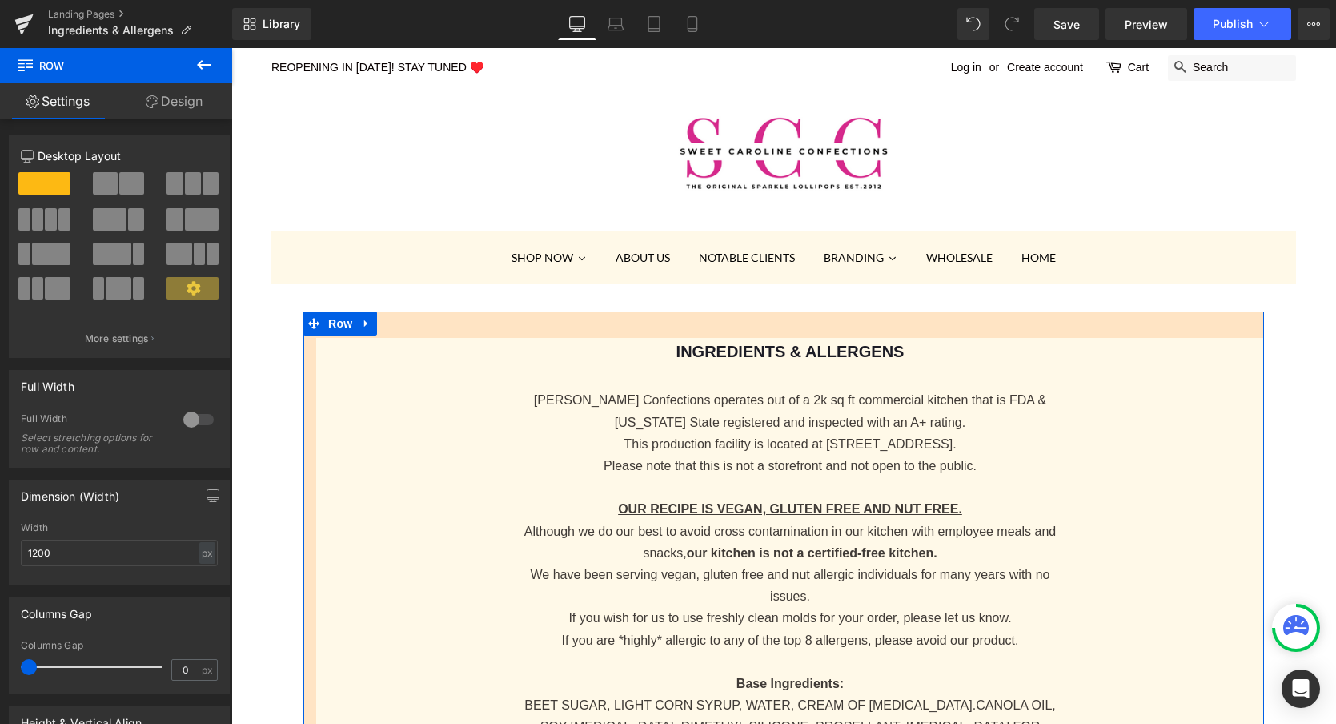
click at [167, 98] on link "Design" at bounding box center [174, 101] width 116 height 36
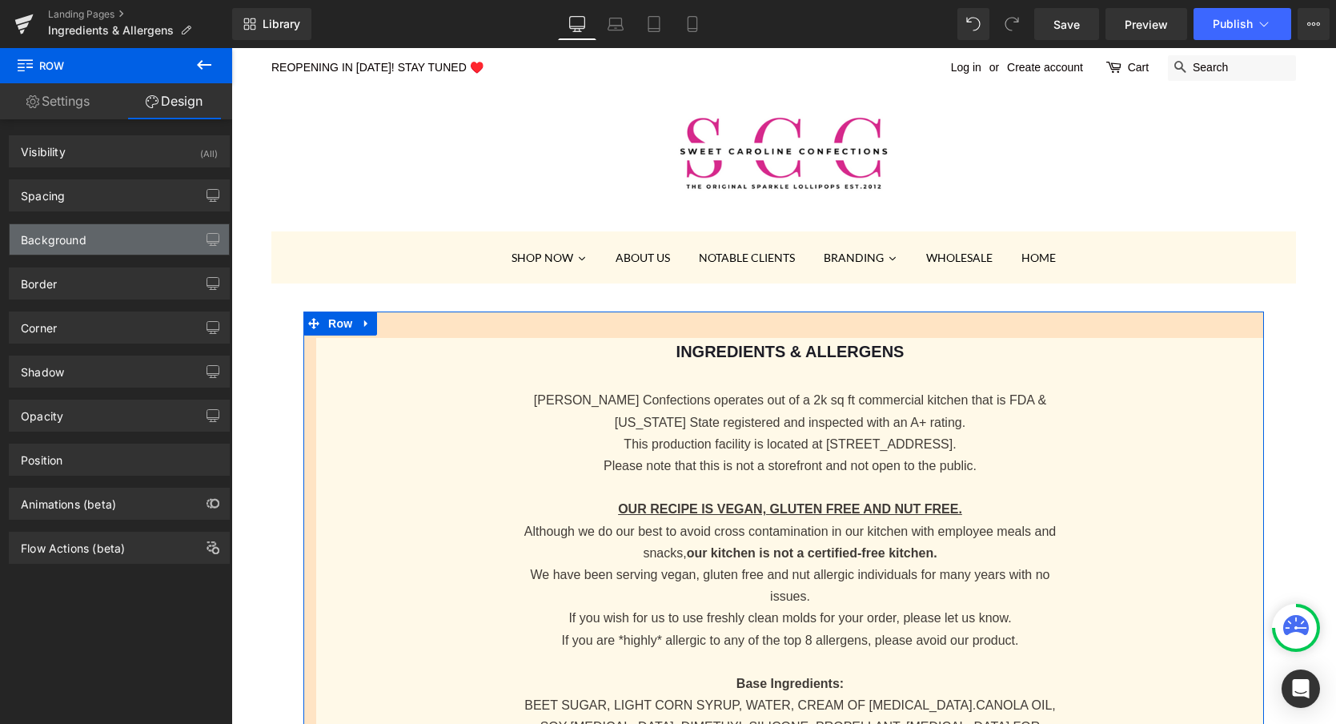
click at [87, 238] on div "Background" at bounding box center [119, 239] width 219 height 30
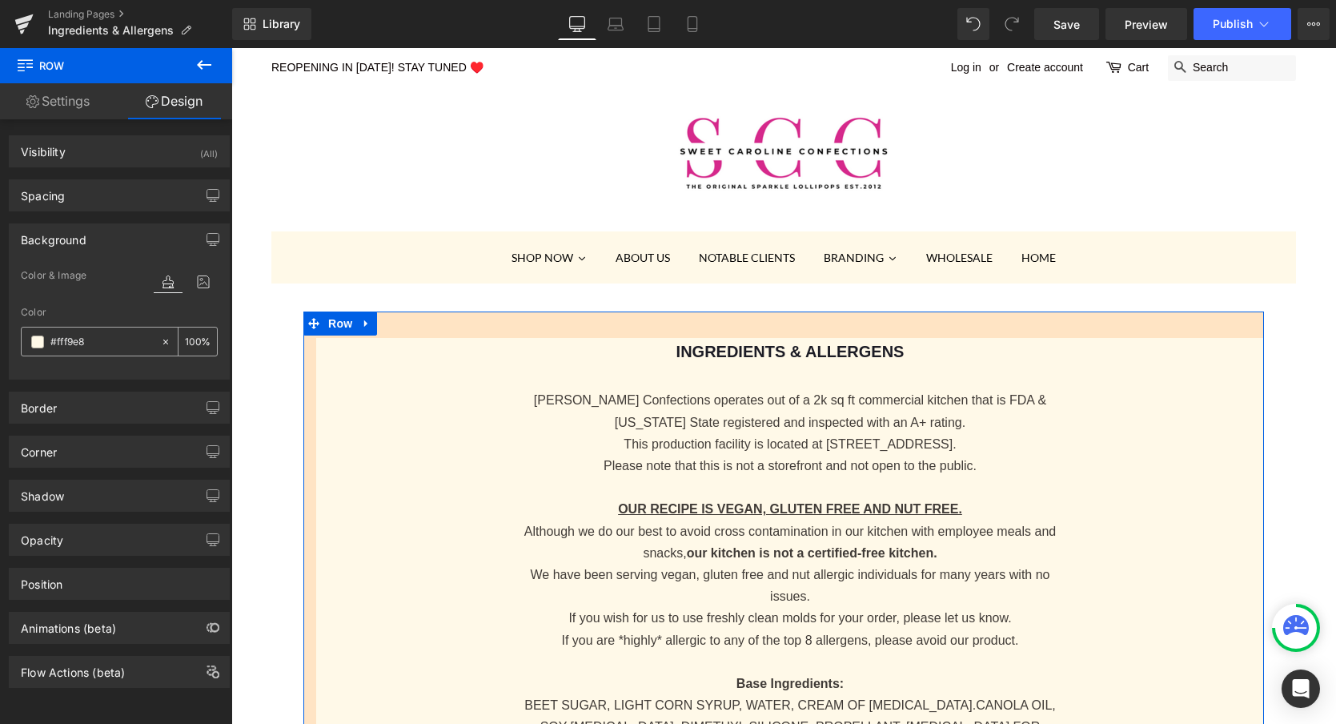
click at [61, 343] on input "#fff9e8" at bounding box center [101, 342] width 102 height 18
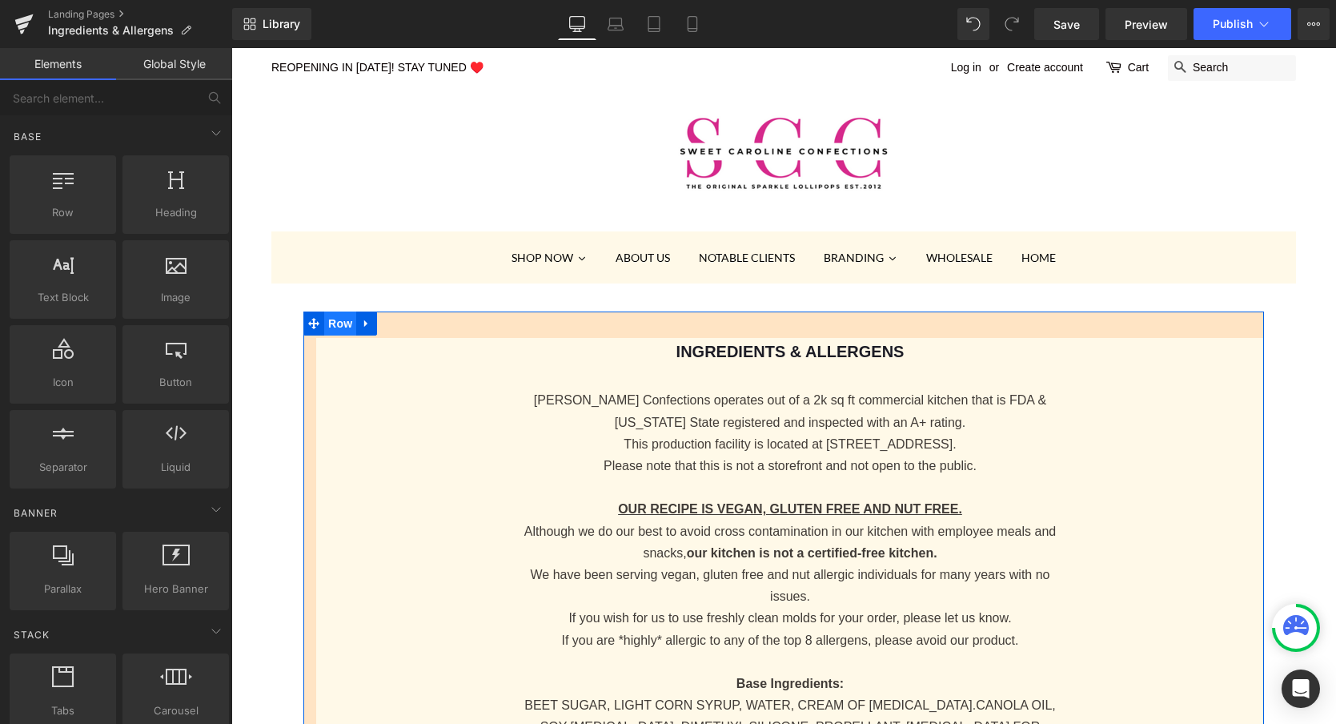
click at [341, 323] on span "Row" at bounding box center [340, 323] width 32 height 24
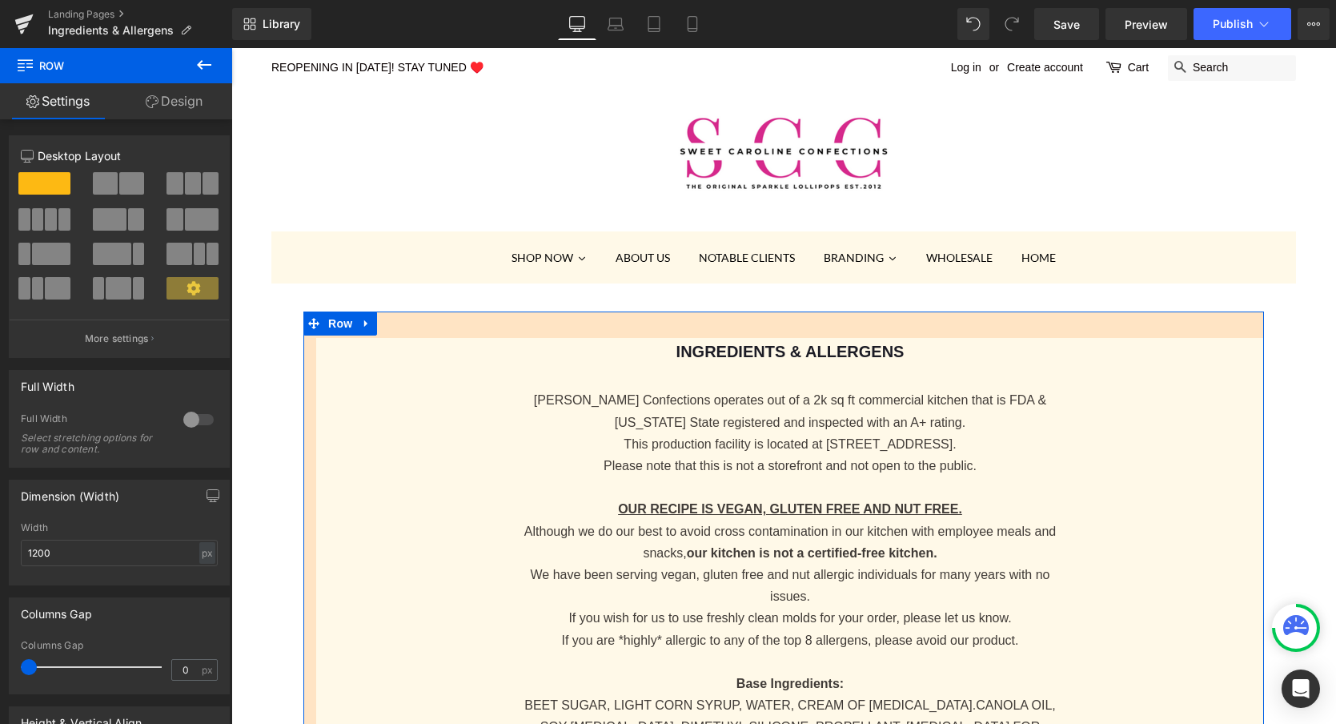
click at [192, 97] on link "Design" at bounding box center [174, 101] width 116 height 36
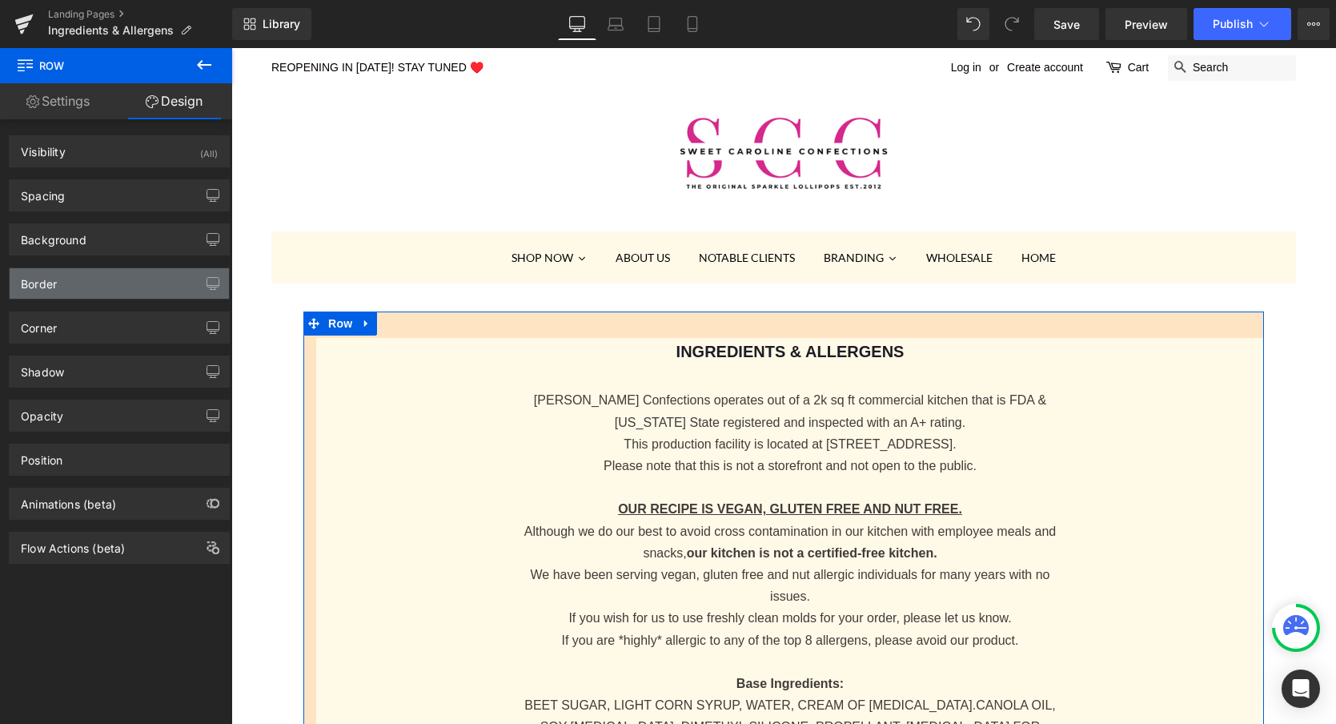
click at [64, 291] on div "Border" at bounding box center [119, 283] width 219 height 30
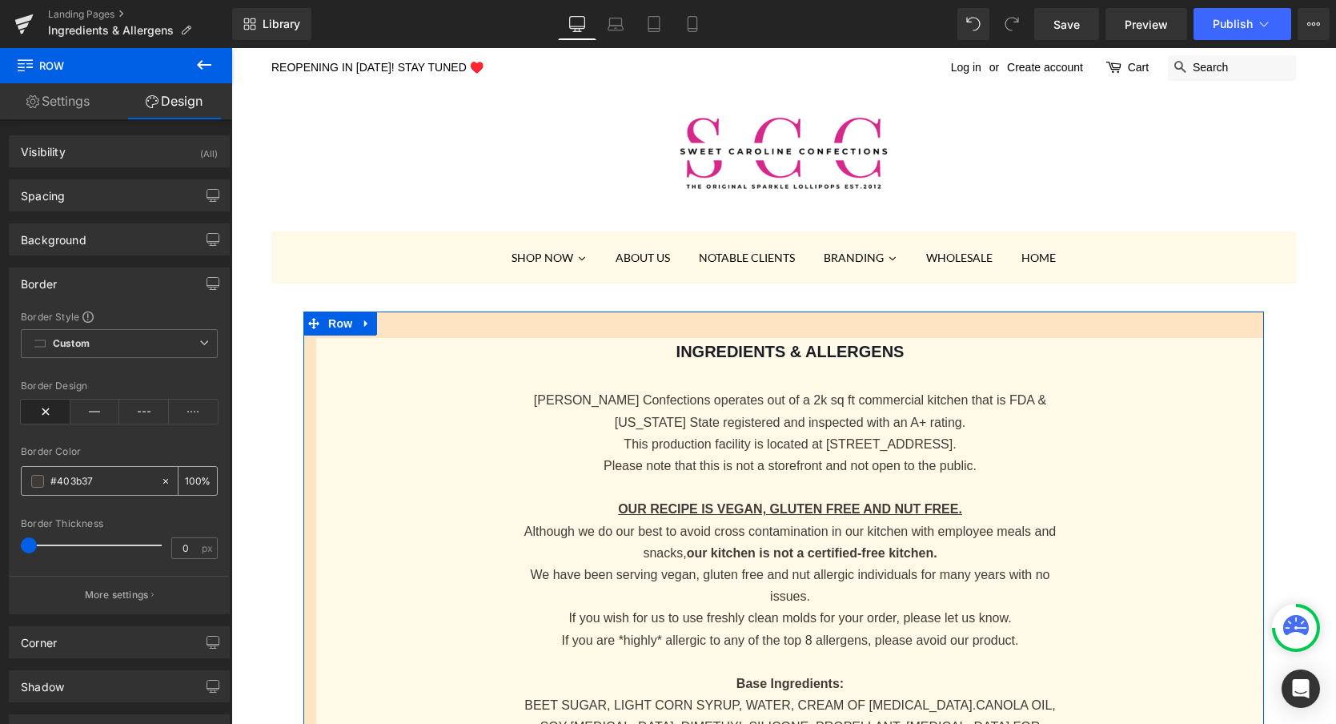
click at [55, 481] on input "#403b37" at bounding box center [101, 481] width 102 height 18
paste input "fff9e8"
type input "#fff9e8"
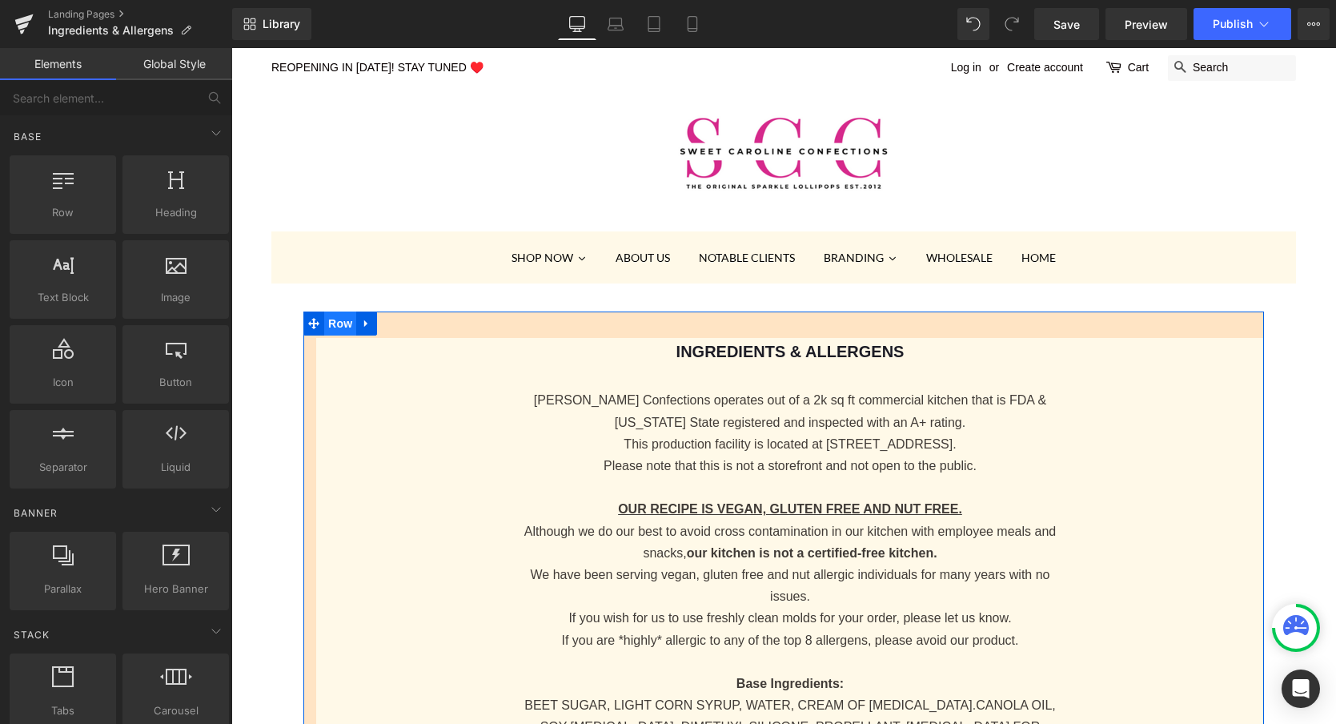
click at [339, 325] on span "Row" at bounding box center [340, 323] width 32 height 24
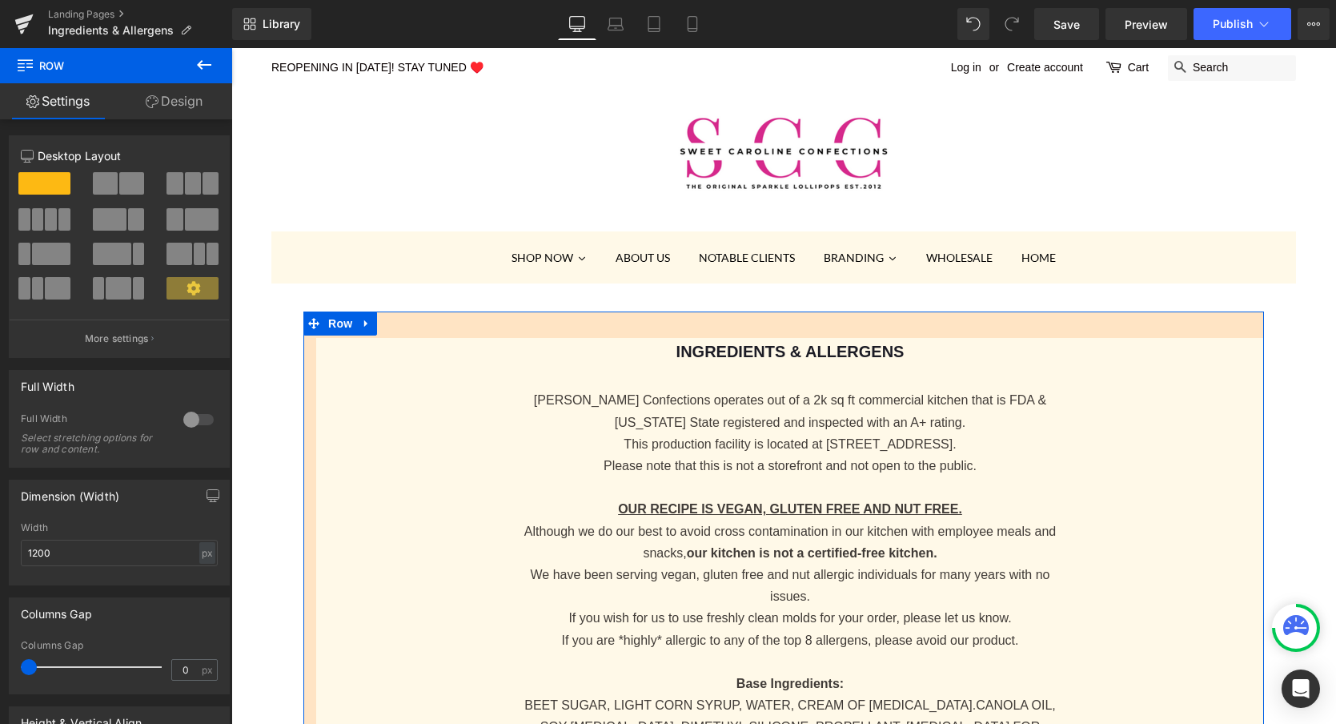
click at [183, 91] on link "Design" at bounding box center [174, 101] width 116 height 36
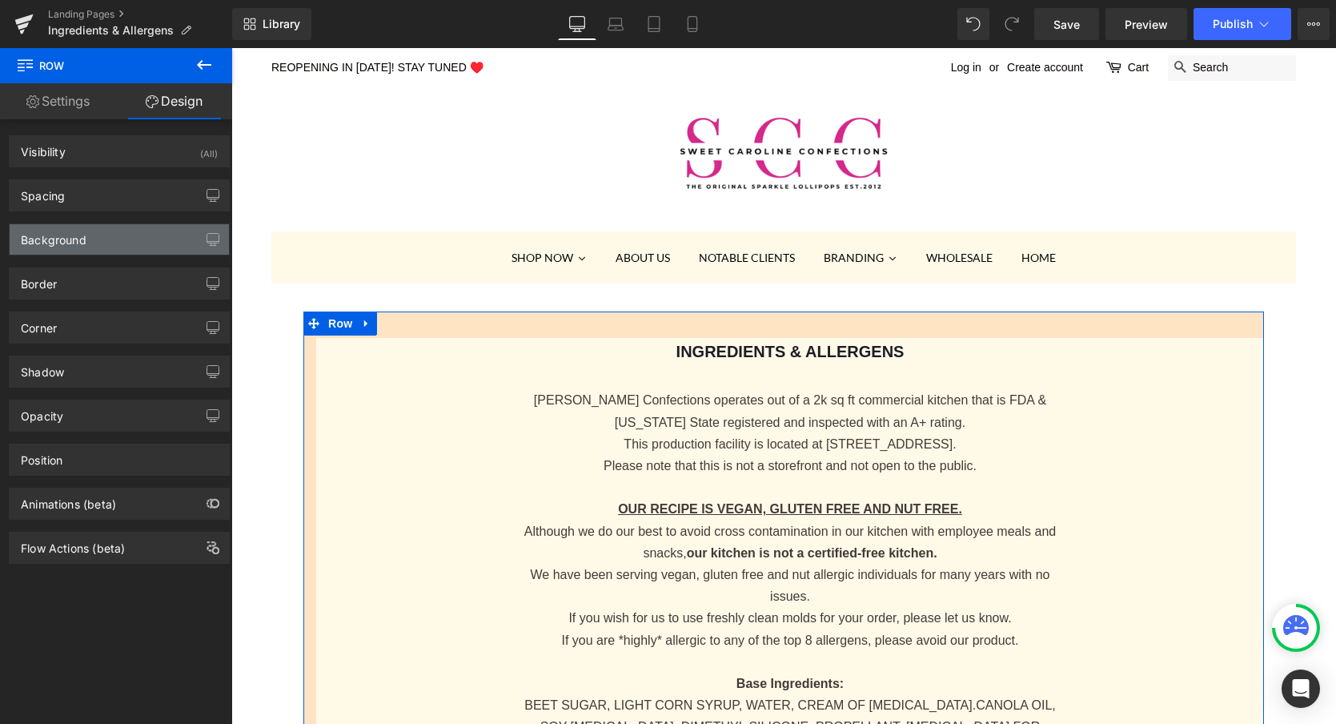
click at [74, 235] on div "Background" at bounding box center [54, 235] width 66 height 22
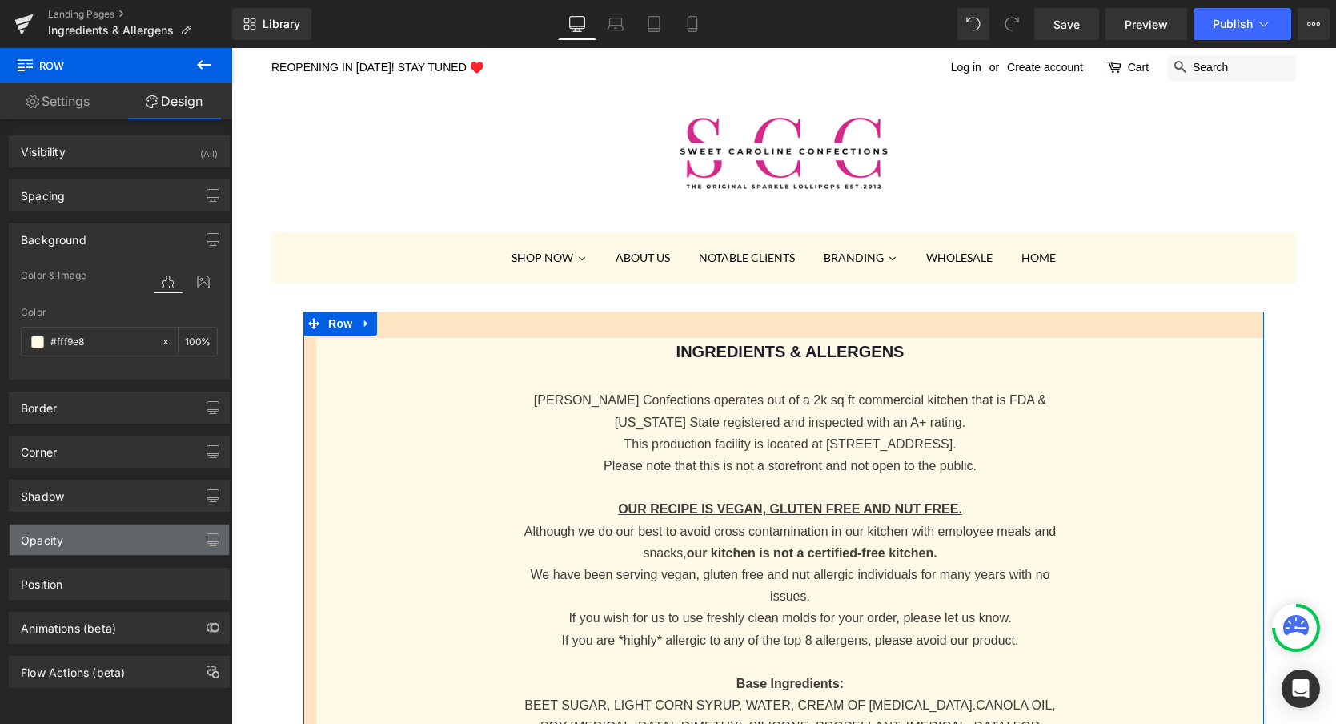
click at [65, 532] on div "Opacity" at bounding box center [119, 539] width 219 height 30
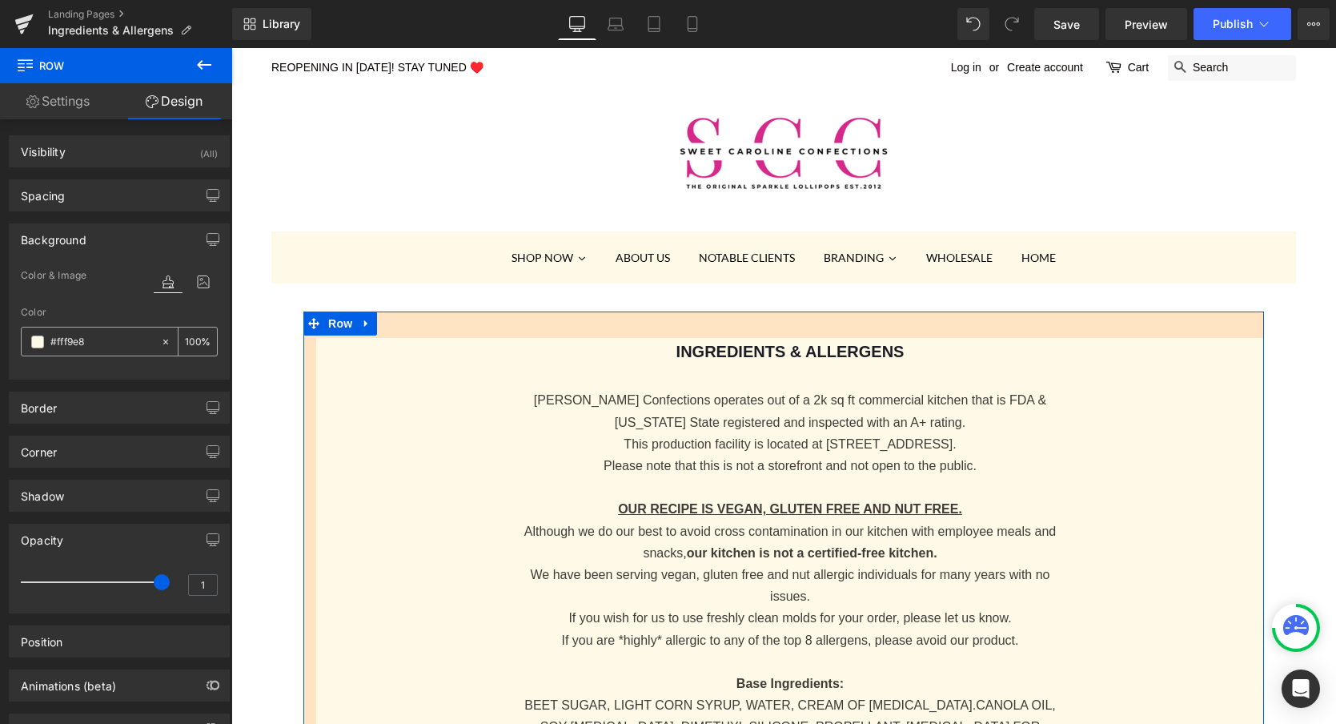
click at [119, 347] on input "#fff9e8" at bounding box center [101, 342] width 102 height 18
click at [199, 280] on icon at bounding box center [203, 281] width 29 height 21
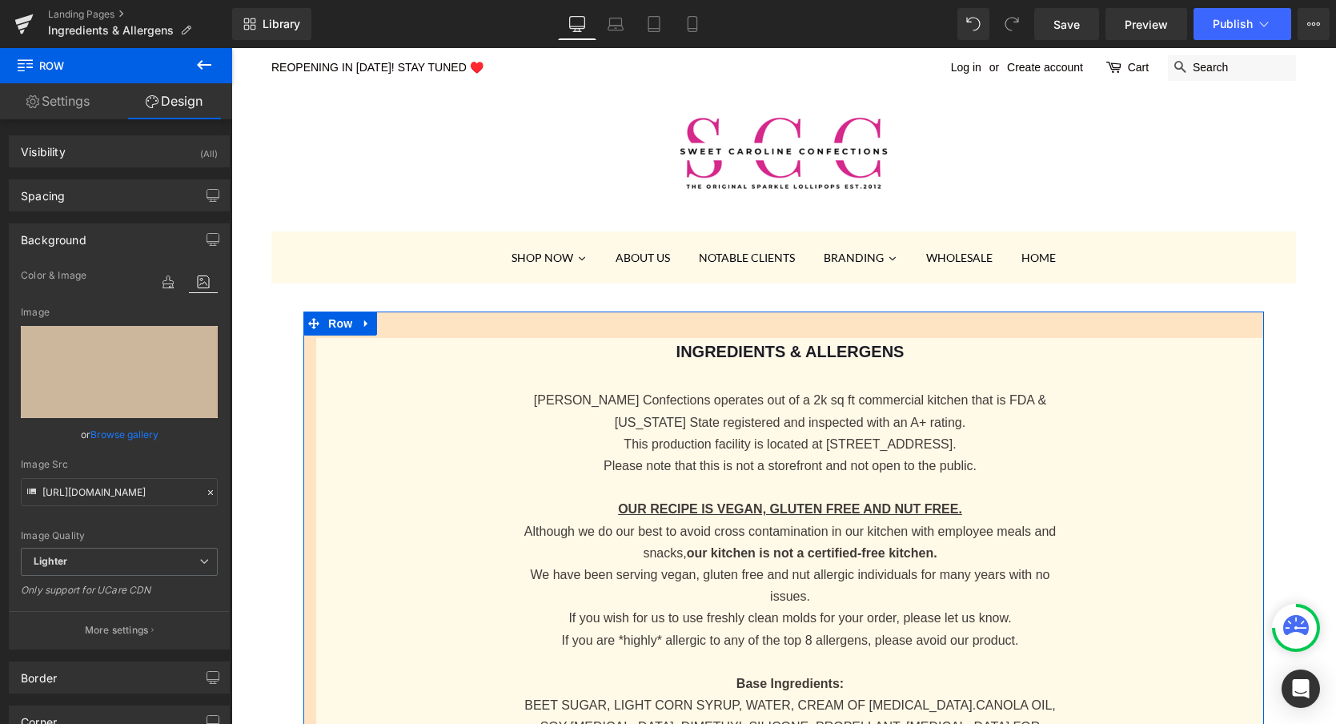
click at [121, 431] on link "Browse gallery" at bounding box center [124, 434] width 68 height 28
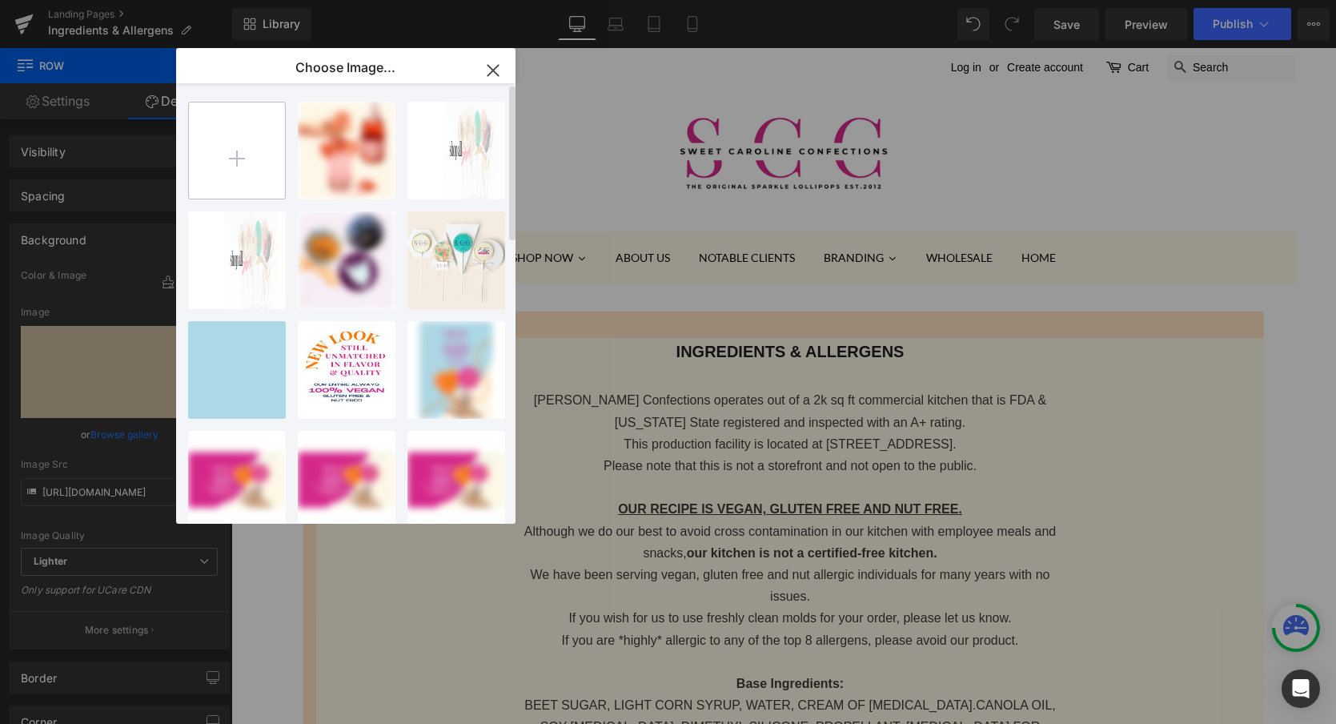
click at [213, 151] on input "file" at bounding box center [237, 150] width 96 height 96
type input "C:\fakepath\#fff9e8.png"
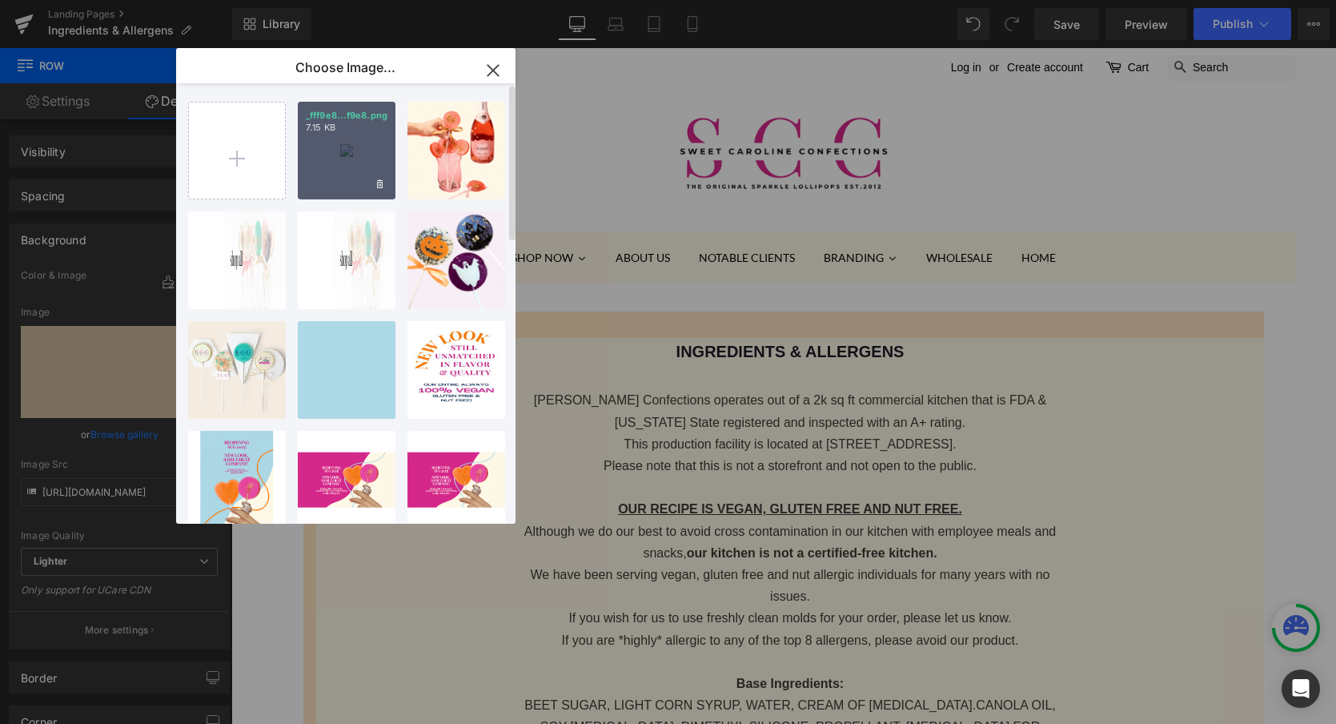
click at [334, 155] on div "_fff9e8...f9e8.png 7.15 KB" at bounding box center [347, 151] width 98 height 98
type input "https://ucarecdn.com/dba9fabb-f9e6-4249-b16f-4b07015da27a/-/format/auto/-/previ…"
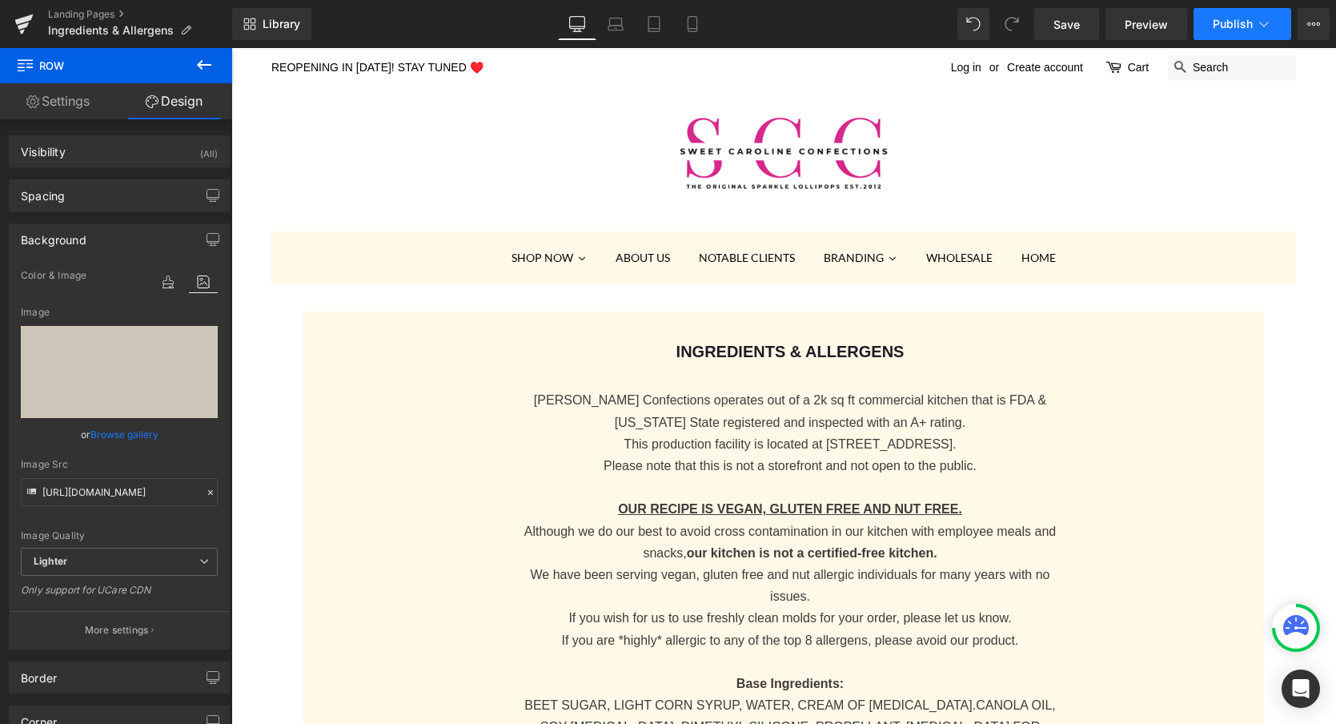
click at [1226, 23] on span "Publish" at bounding box center [1233, 24] width 40 height 13
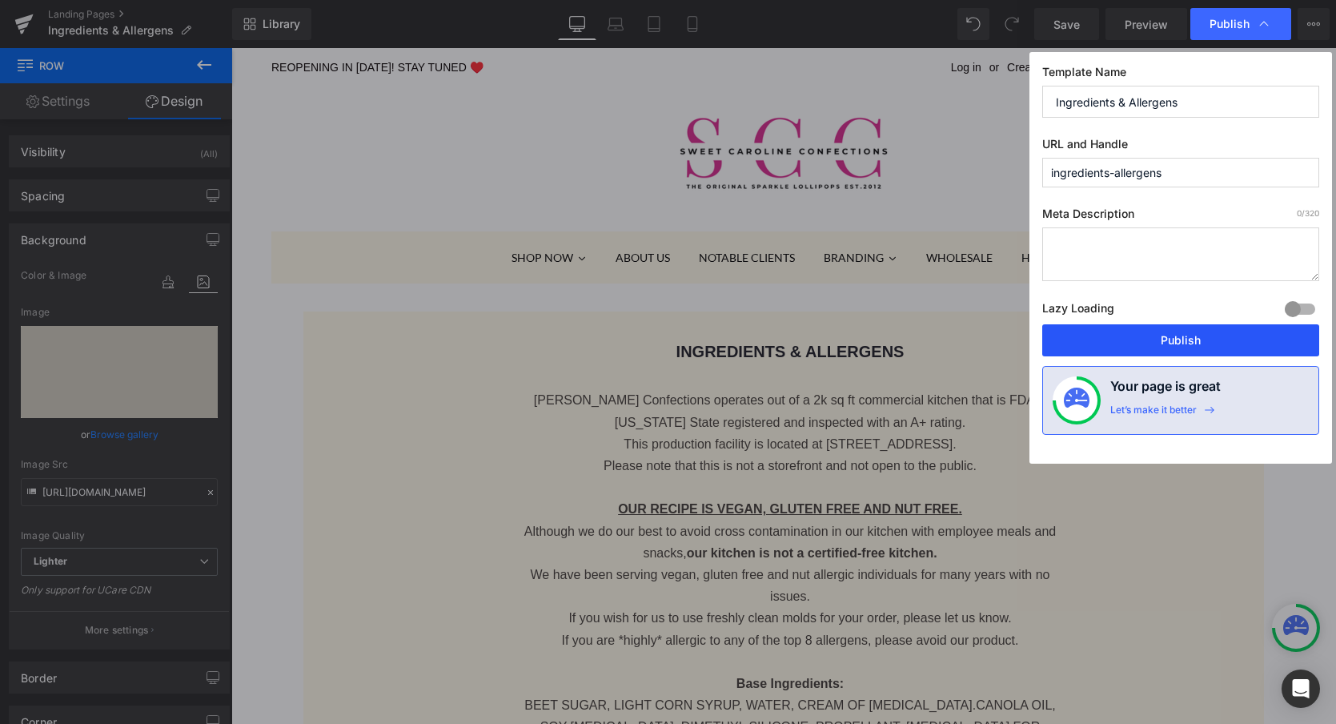
click at [1175, 349] on button "Publish" at bounding box center [1180, 340] width 277 height 32
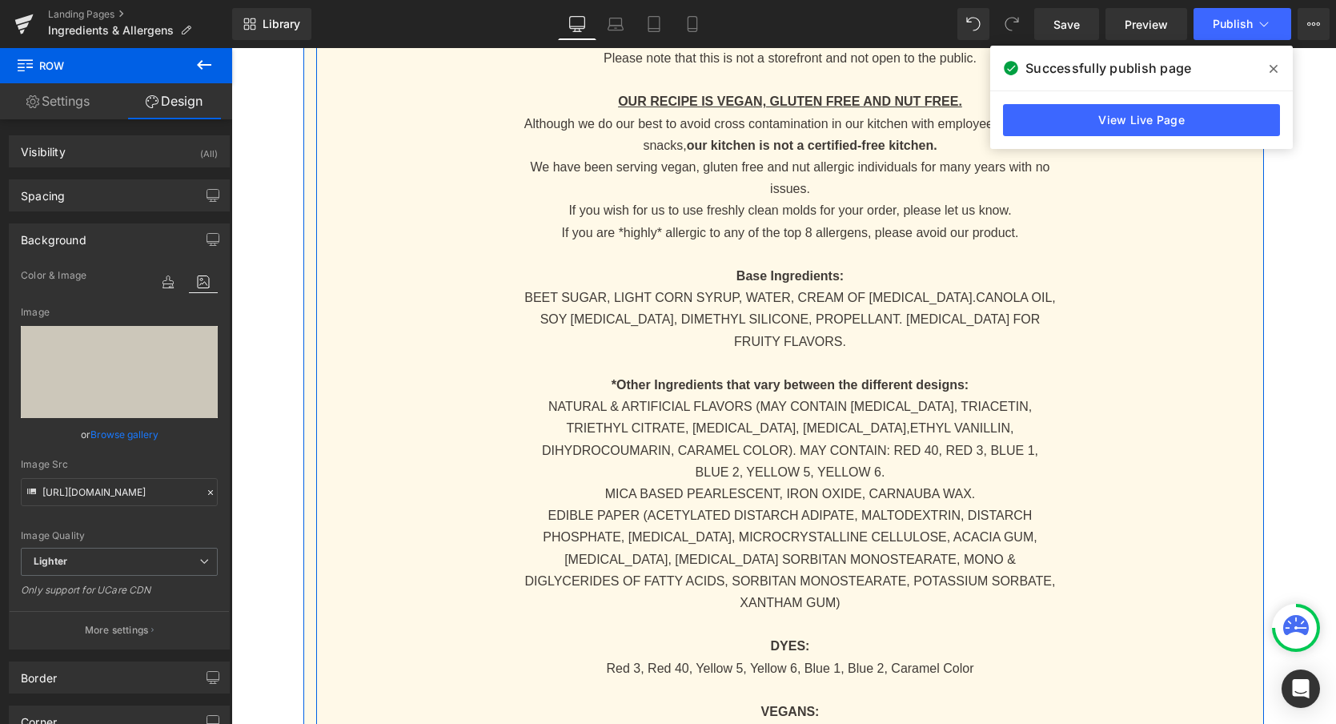
scroll to position [408, 0]
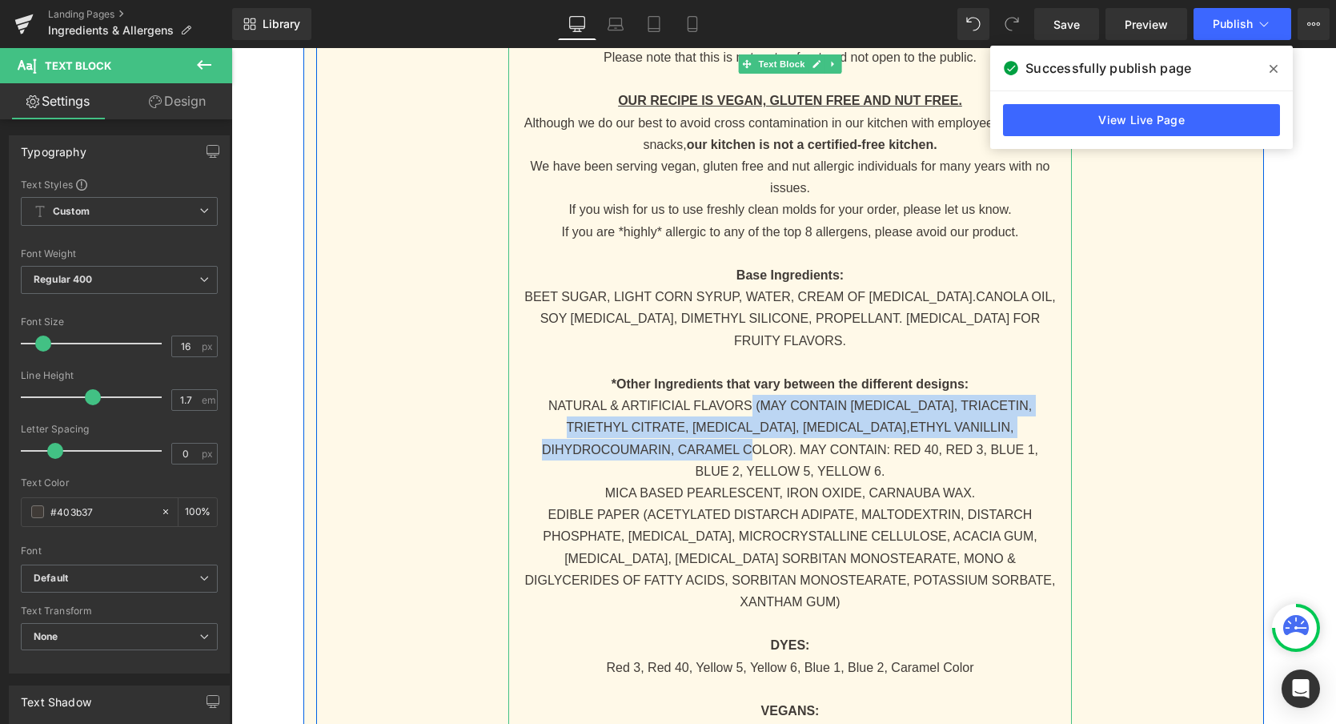
drag, startPoint x: 741, startPoint y: 383, endPoint x: 673, endPoint y: 431, distance: 82.6
click at [673, 431] on span "NATURAL & ARTIFICIAL FLAVORS (MAY CONTAIN GLYCERIN, TRIACETIN, TRIETHYL CITRATE…" at bounding box center [790, 438] width 496 height 79
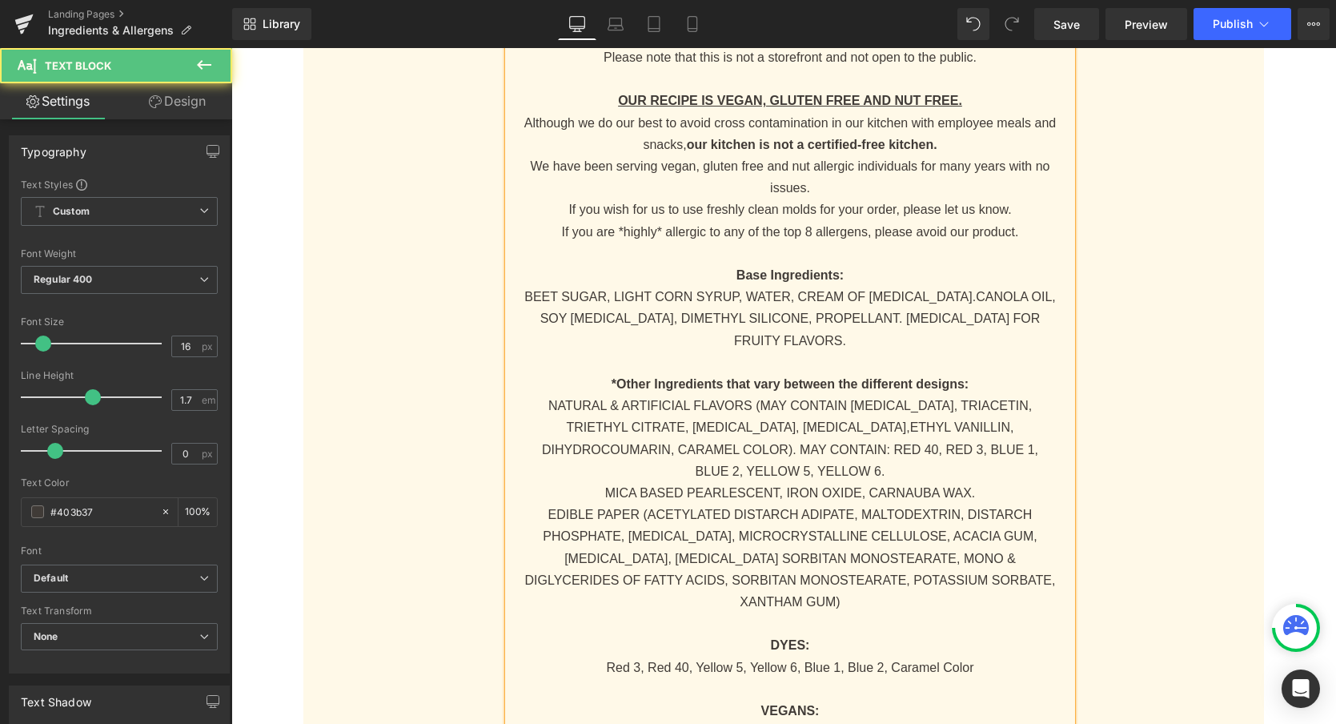
click at [684, 436] on p "NATURAL & ARTIFICIAL FLAVORS (MAY CONTAIN GLYCERIN, TRIACETIN, TRIETHYL CITRATE…" at bounding box center [790, 438] width 533 height 87
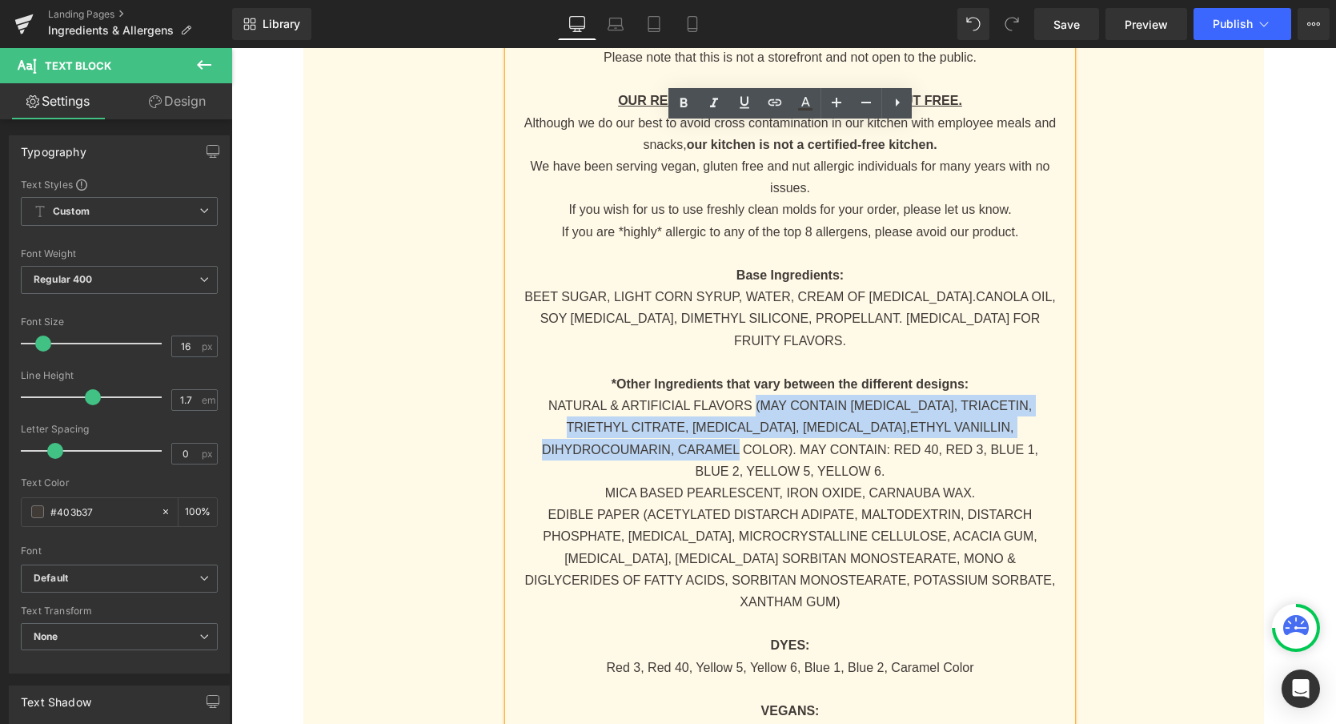
drag, startPoint x: 664, startPoint y: 430, endPoint x: 742, endPoint y: 380, distance: 92.8
click at [742, 399] on span "NATURAL & ARTIFICIAL FLAVORS (MAY CONTAIN GLYCERIN, TRIACETIN, TRIETHYL CITRATE…" at bounding box center [790, 438] width 496 height 79
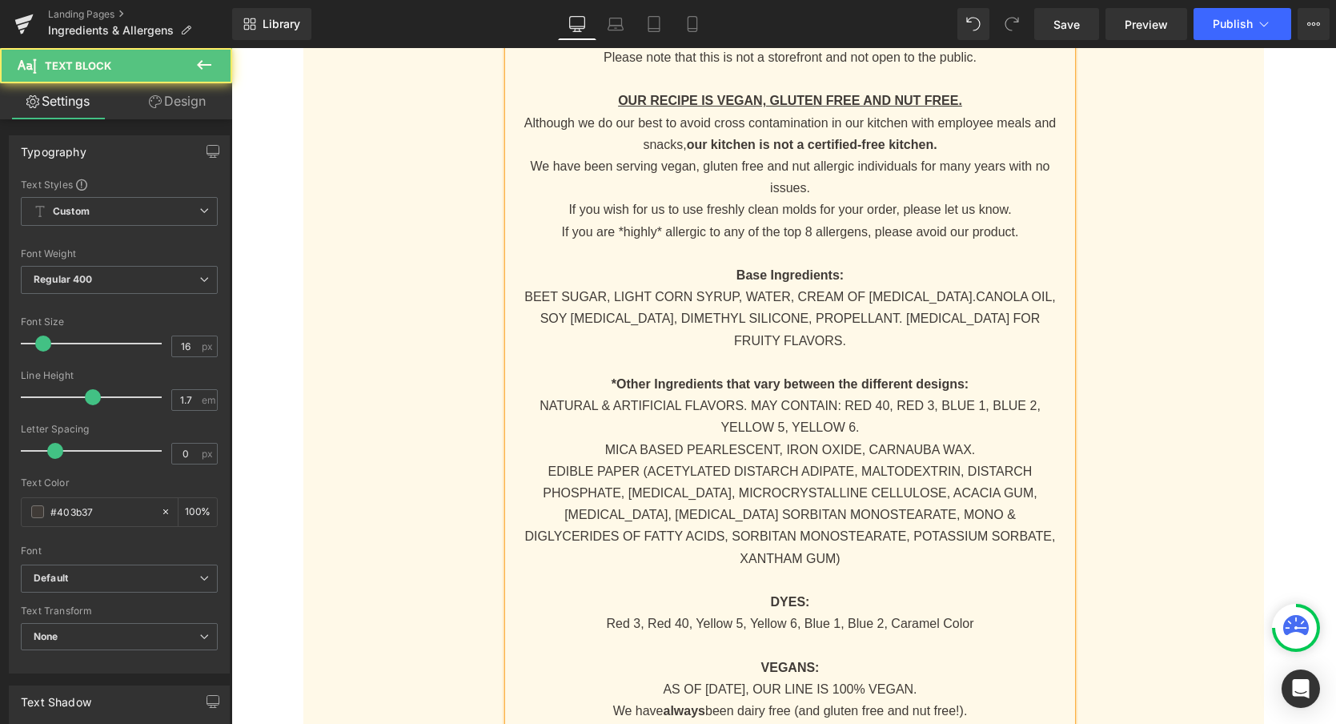
click at [750, 399] on span "NATURAL & ARTIFICIAL FLAVORS. MAY CONTAIN: RED 40, RED 3, BLUE 1, BLUE 2, YELLO…" at bounding box center [790, 416] width 501 height 35
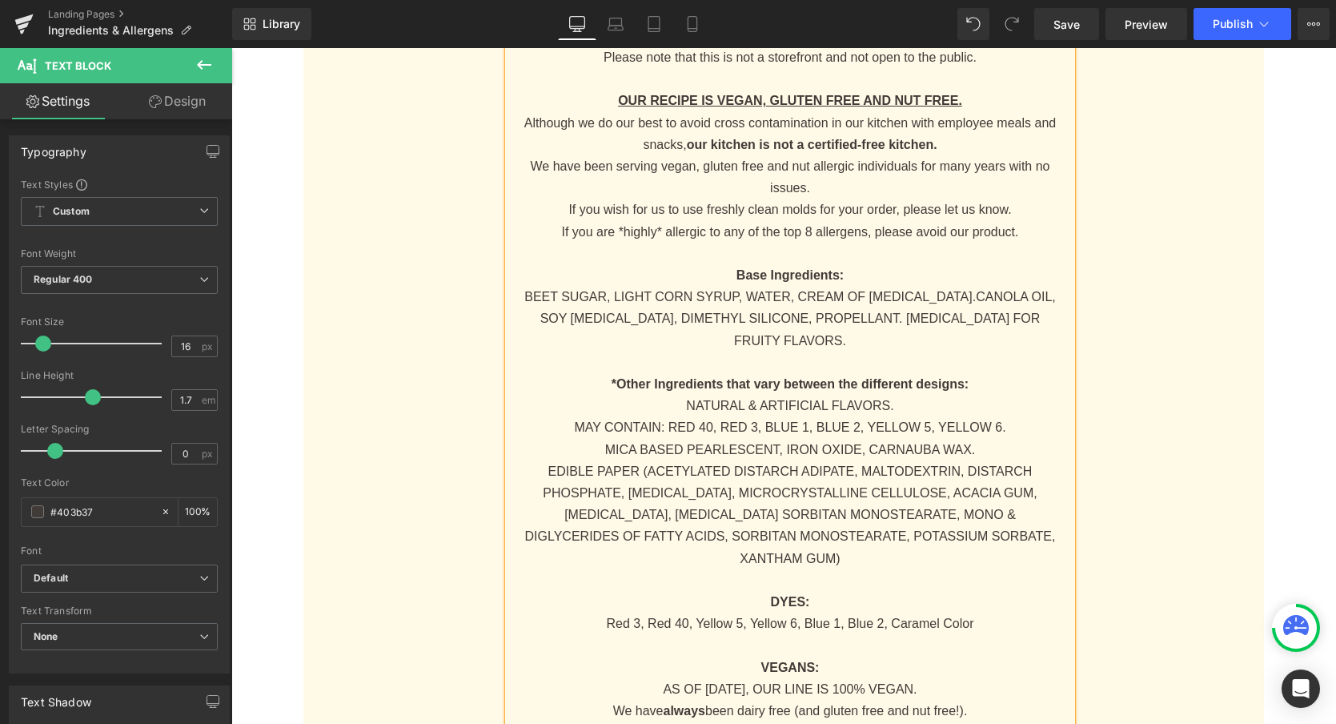
click at [976, 439] on p "MICA BASED PEARLESCENT, IRON OXIDE, CARNAUBA WAX." at bounding box center [790, 450] width 533 height 22
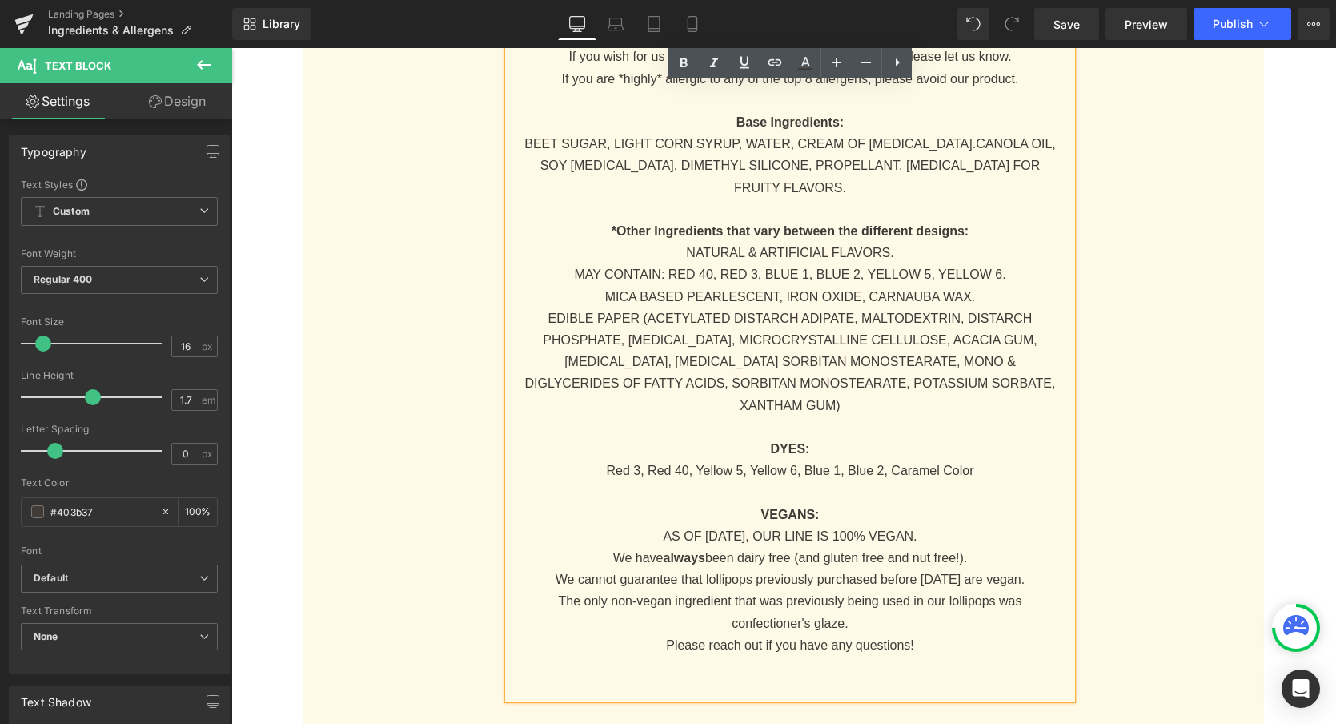
scroll to position [562, 0]
click at [989, 459] on p "Red 3, Red 40, Yellow 5, Yellow 6, Blue 1, Blue 2, Caramel Color" at bounding box center [790, 470] width 533 height 22
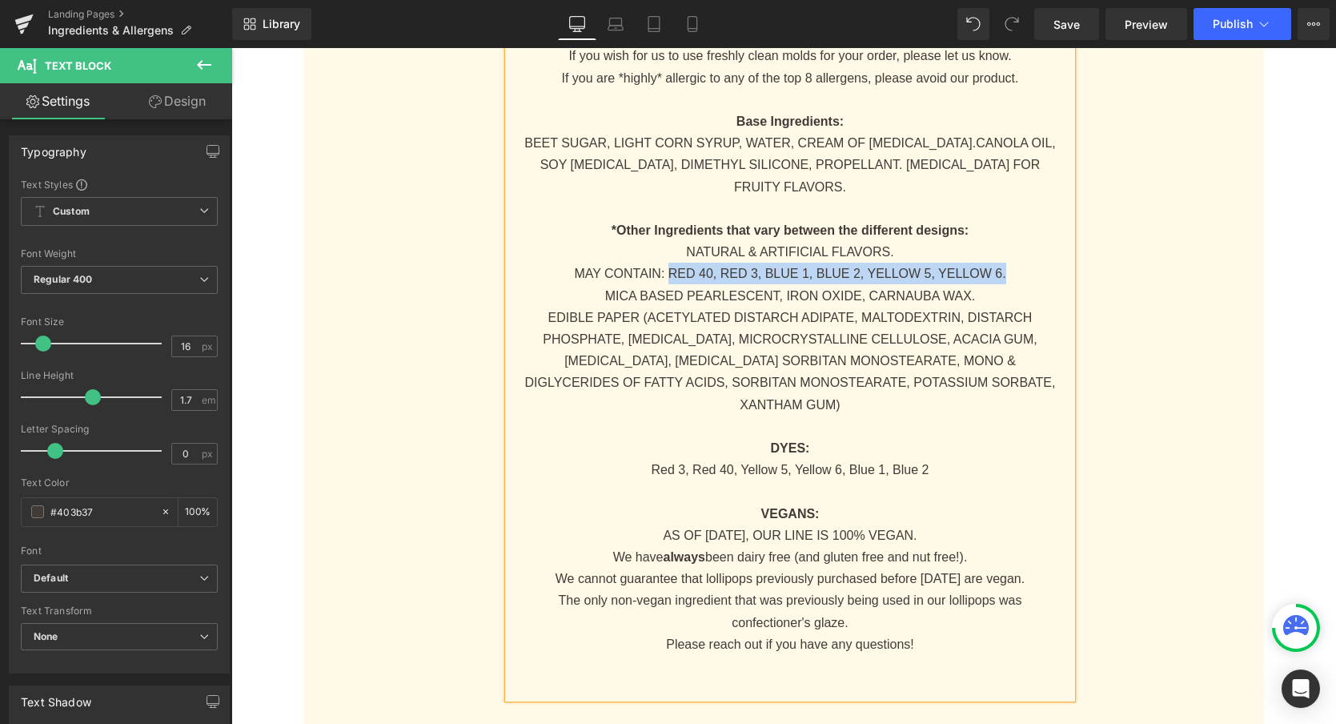
drag, startPoint x: 665, startPoint y: 249, endPoint x: 1006, endPoint y: 255, distance: 340.3
click at [1006, 267] on span "MAY CONTAIN: RED 40, RED 3, BLUE 1, BLUE 2, YELLOW 5, YELLOW 6." at bounding box center [790, 274] width 432 height 14
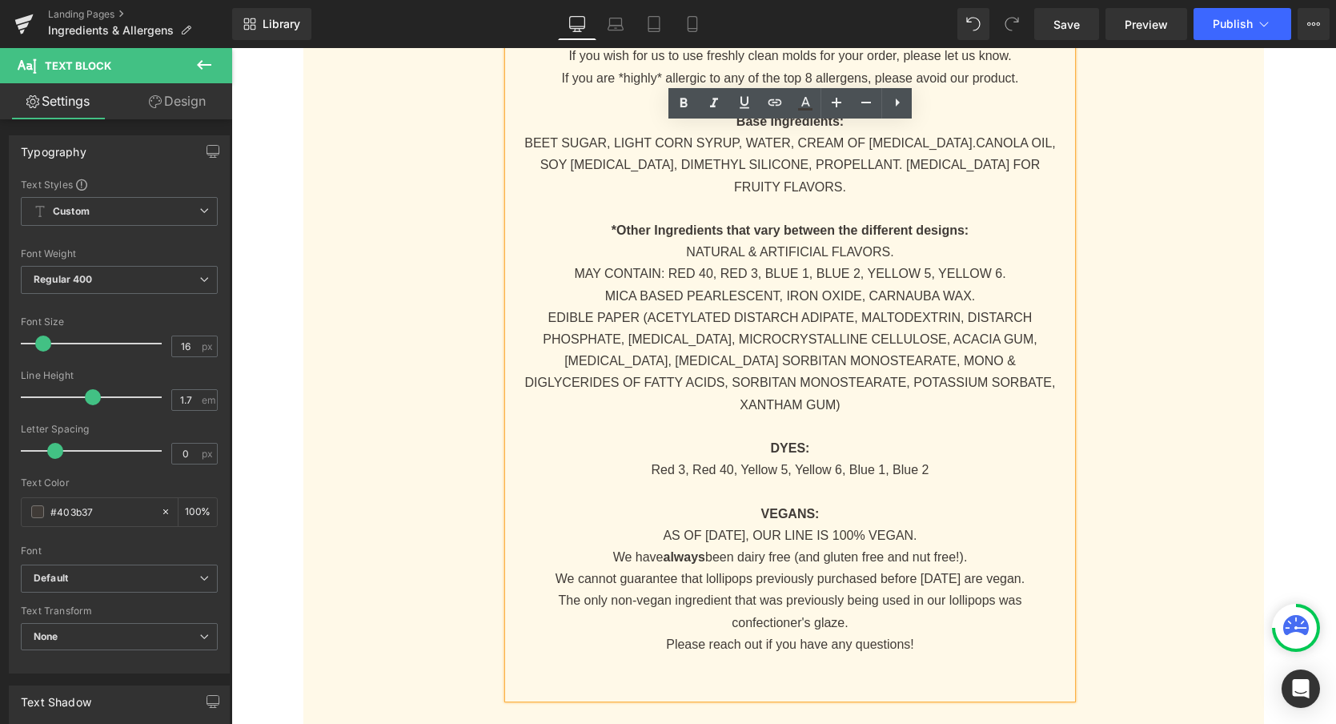
click at [705, 463] on span "Red 3, Red 40, Yellow 5, Yellow 6, Blue 1, Blue 2" at bounding box center [791, 470] width 278 height 14
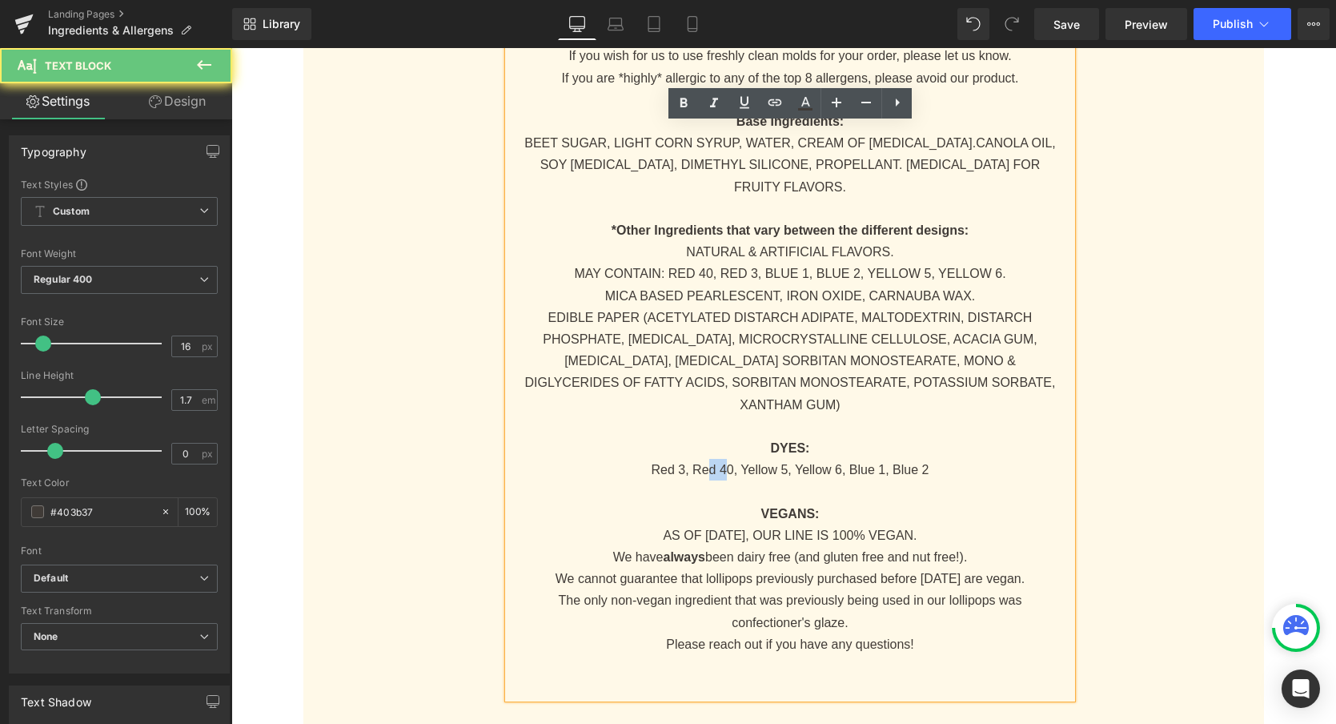
click at [706, 463] on span "Red 3, Red 40, Yellow 5, Yellow 6, Blue 1, Blue 2" at bounding box center [791, 470] width 278 height 14
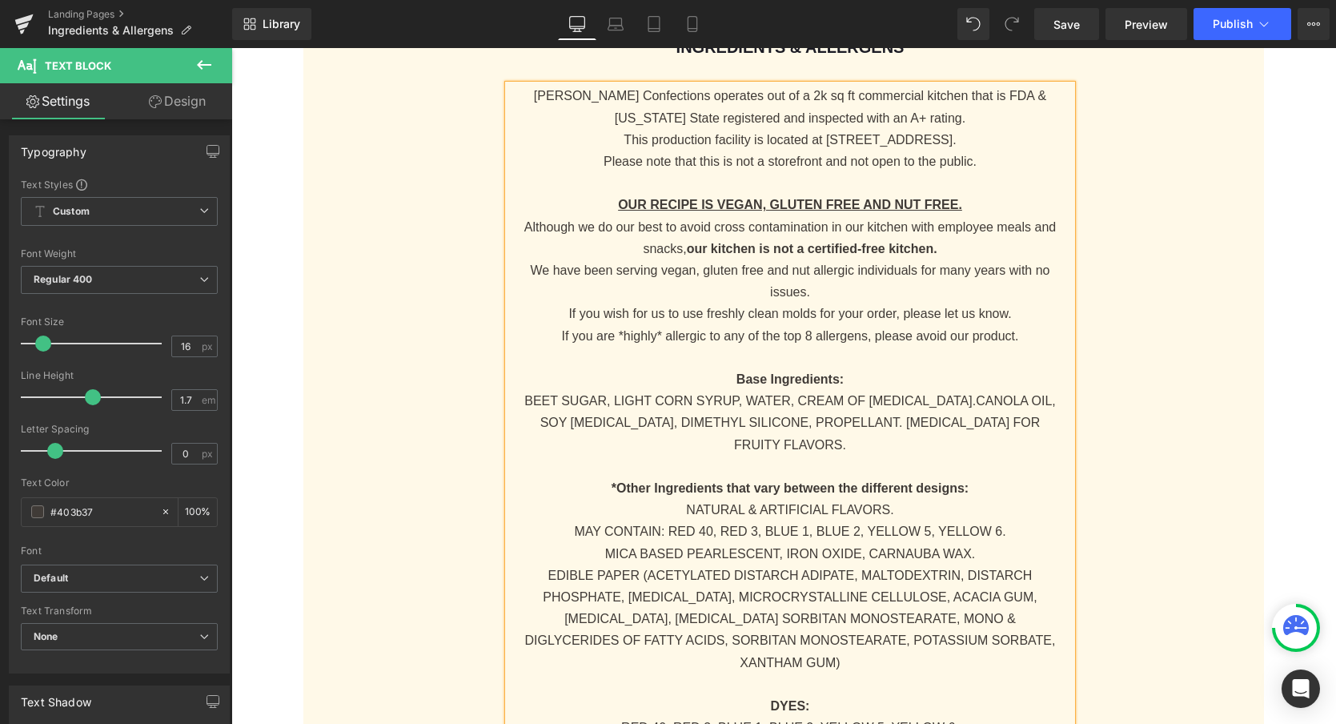
scroll to position [296, 0]
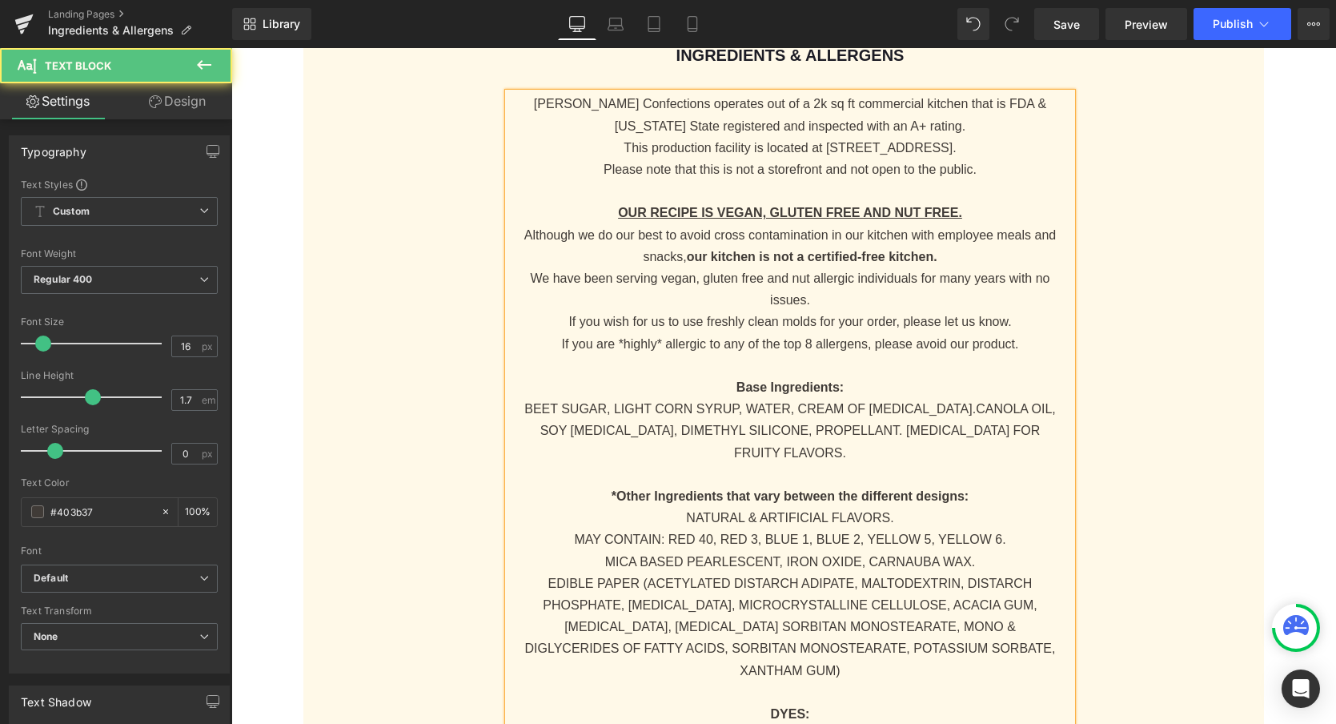
click at [771, 211] on strong "OUR RECIPE IS VEGAN, GLUTEN FREE AND NUT FREE." at bounding box center [790, 213] width 344 height 14
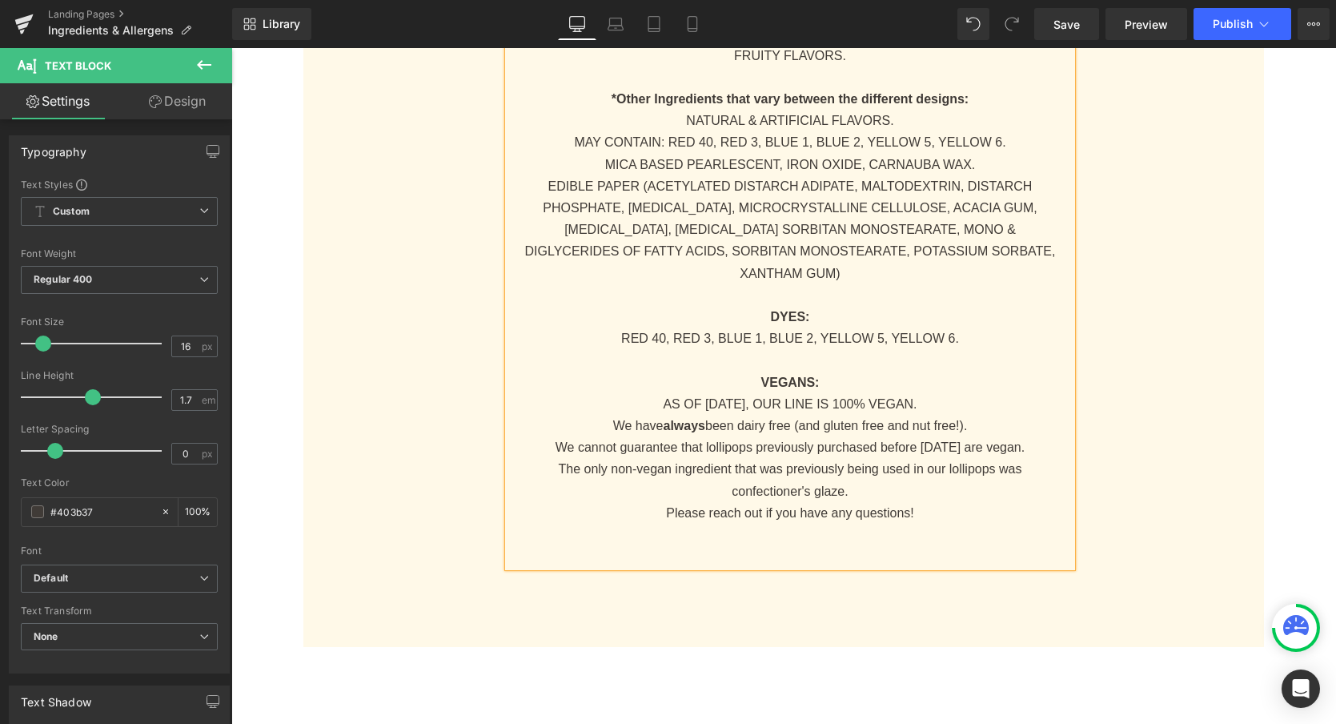
scroll to position [699, 0]
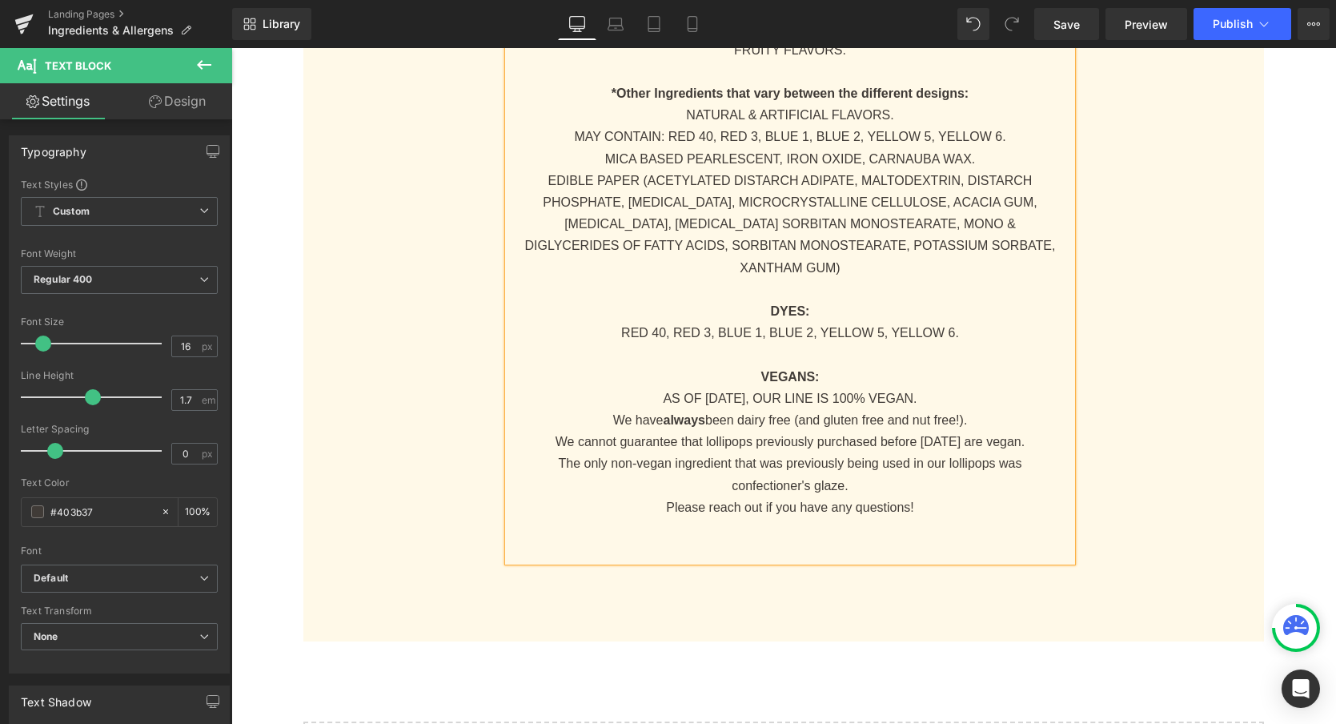
click at [801, 409] on p "We have always been dairy free (and gluten free and nut free!)." at bounding box center [790, 420] width 533 height 22
click at [967, 409] on p "We have always been dairy free, gluten free and nut free!)." at bounding box center [790, 420] width 533 height 22
click at [970, 462] on p "The only non-vegan ingredient that was previously being used in our lollipops w…" at bounding box center [790, 473] width 533 height 43
click at [935, 496] on p "Please reach out if you have any questions!" at bounding box center [790, 507] width 533 height 22
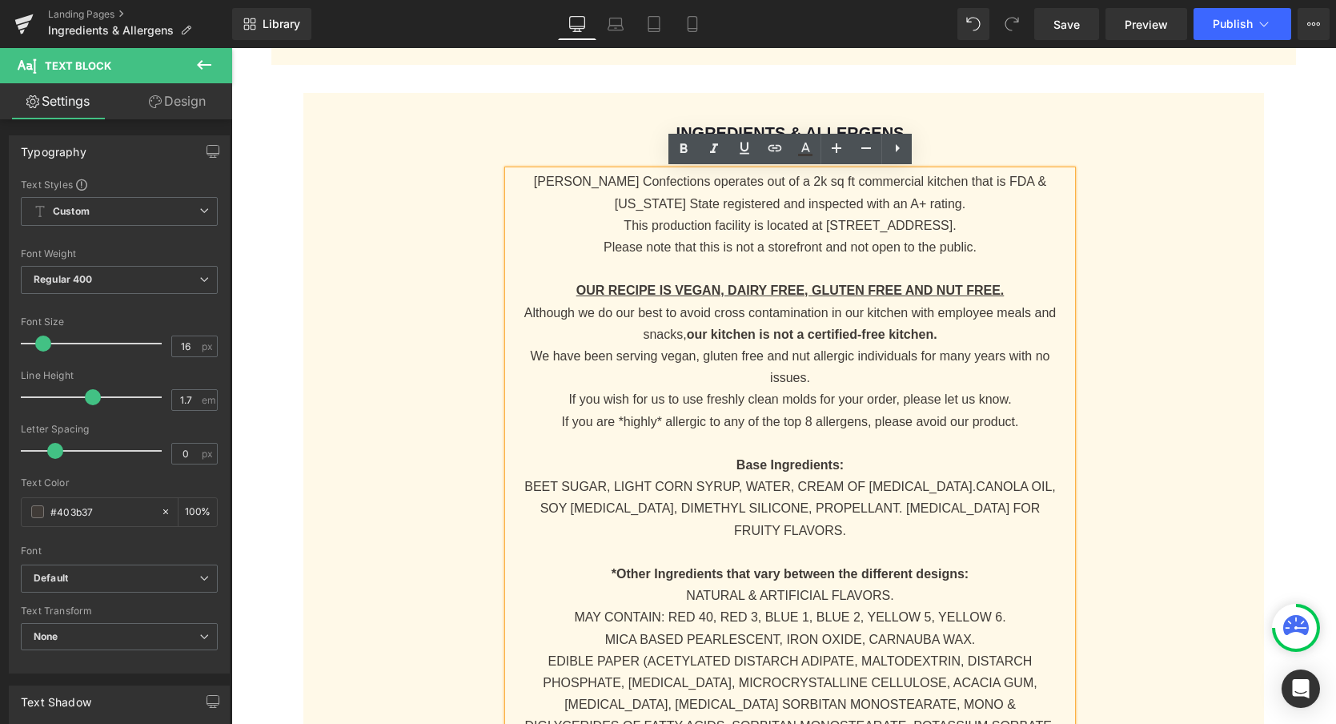
scroll to position [199, 0]
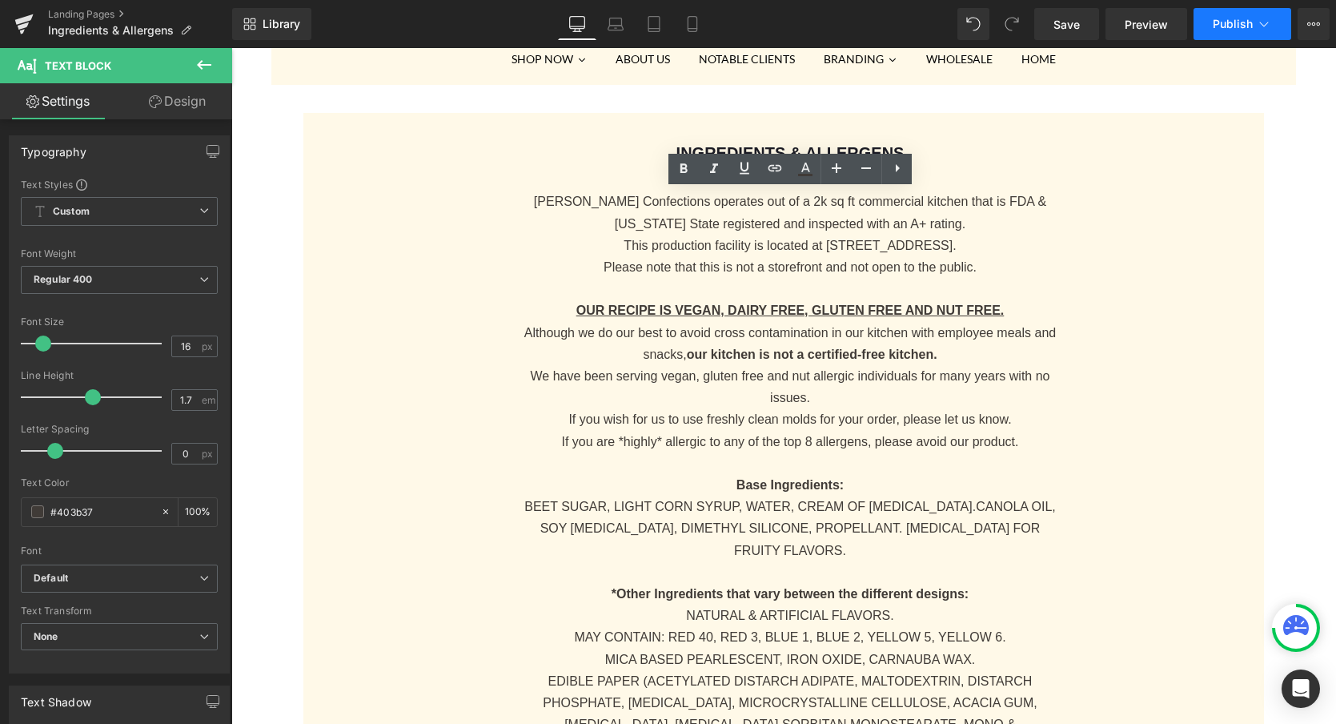
click at [1235, 27] on span "Publish" at bounding box center [1233, 24] width 40 height 13
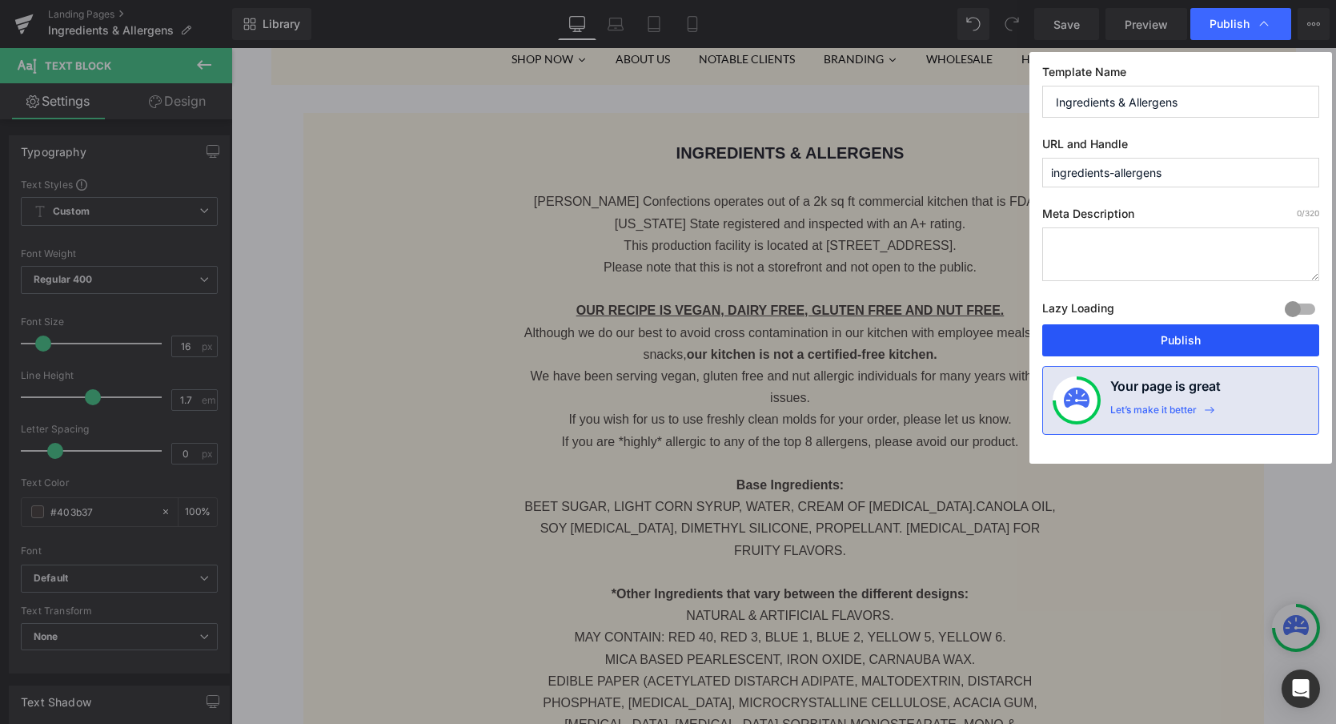
click at [1175, 342] on button "Publish" at bounding box center [1180, 340] width 277 height 32
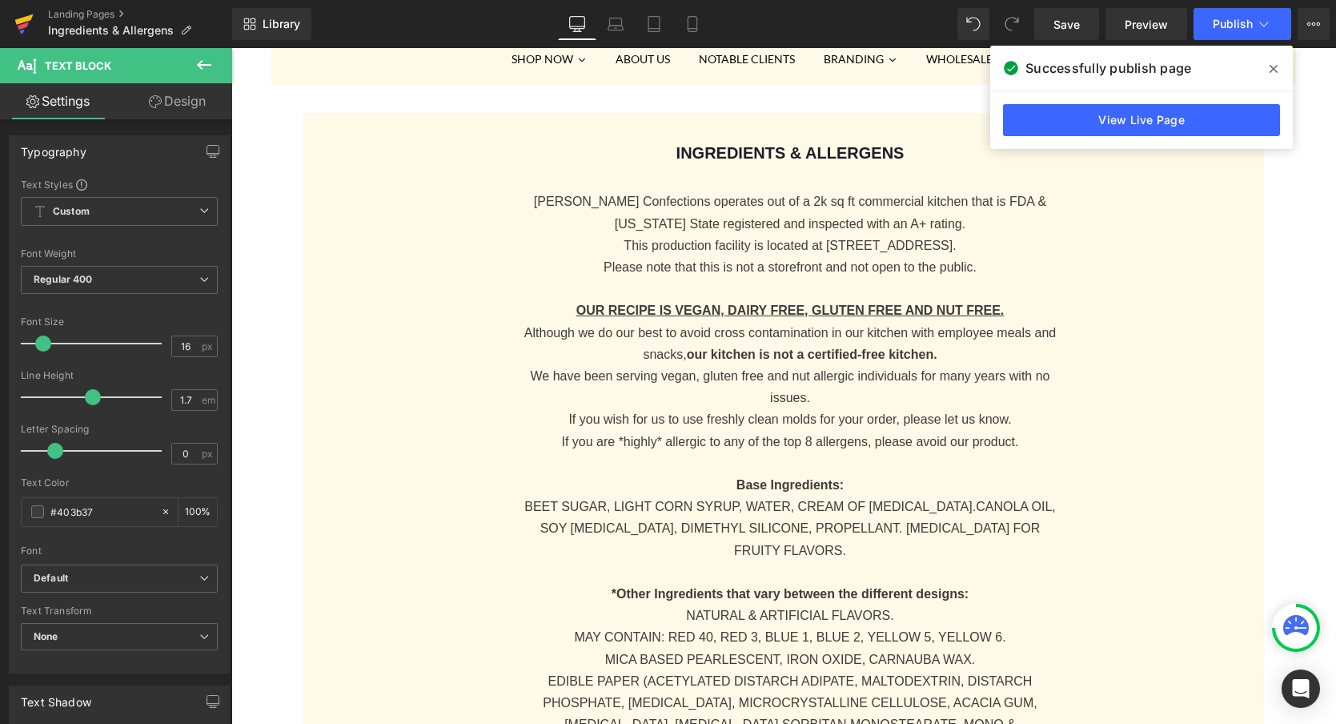
click at [26, 25] on icon at bounding box center [23, 25] width 11 height 7
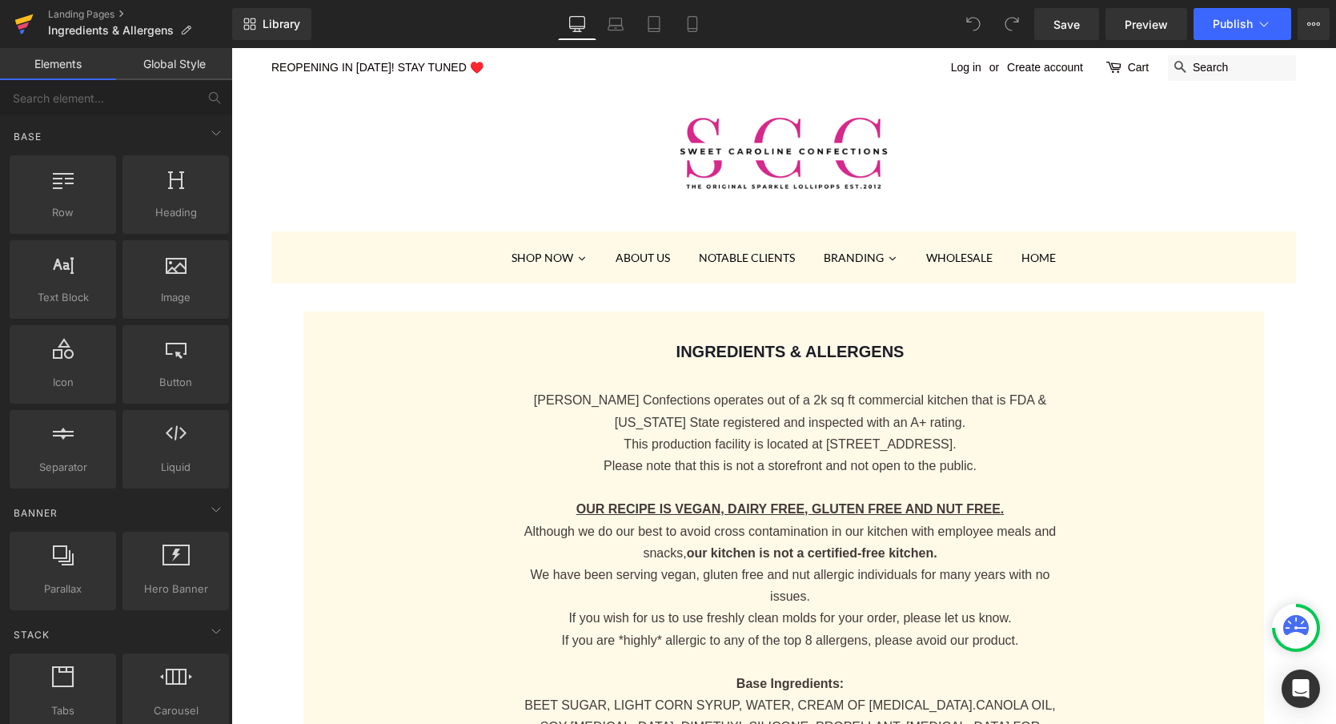
click at [18, 26] on icon at bounding box center [23, 25] width 11 height 7
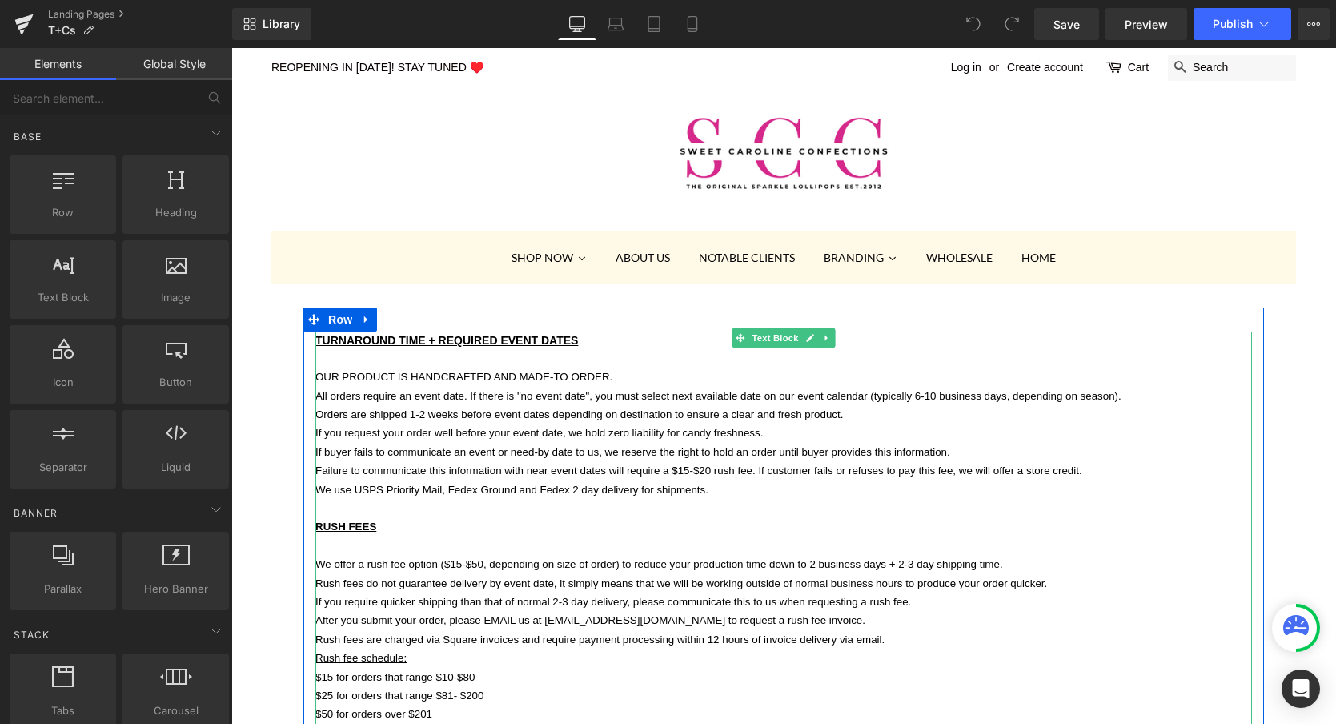
click at [712, 464] on span "Failure to communicate this information with near event dates will require a $1…" at bounding box center [698, 470] width 767 height 12
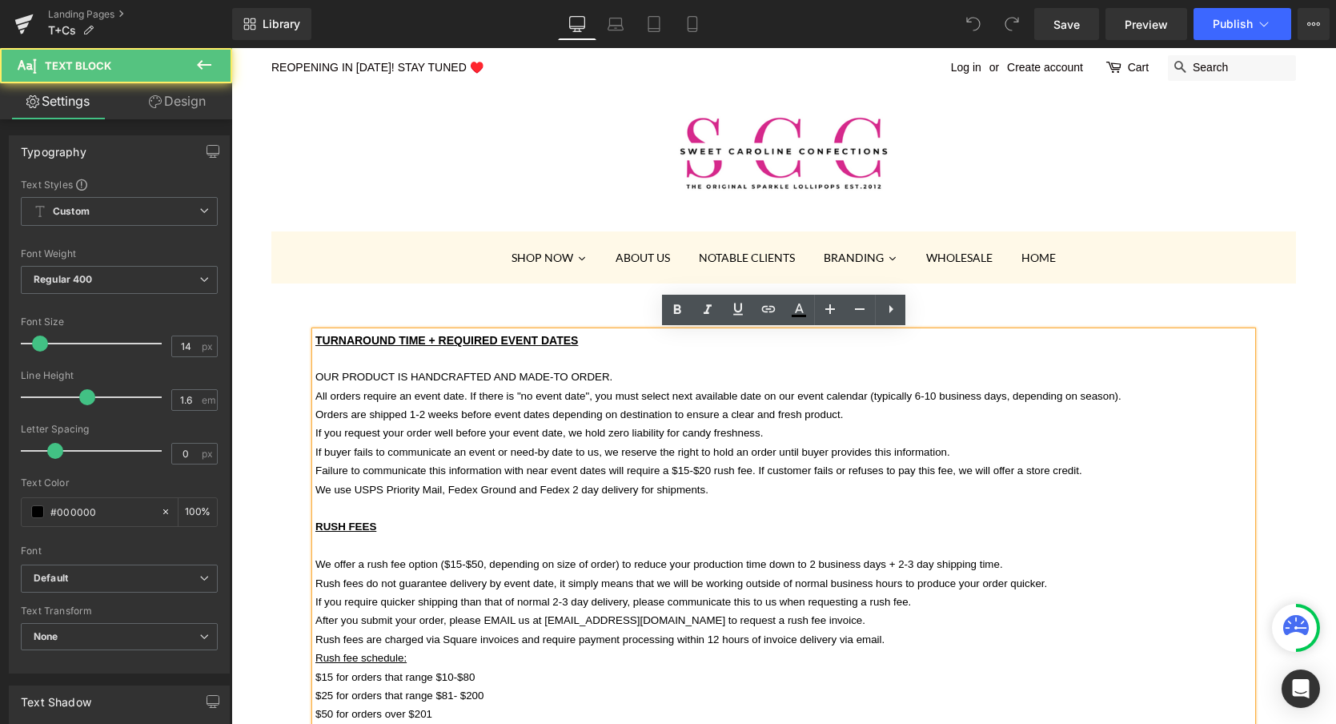
click at [707, 464] on span "Failure to communicate this information with near event dates will require a $1…" at bounding box center [698, 470] width 767 height 12
click at [711, 465] on span "Failure to communicate this information with near event dates will require a $1…" at bounding box center [698, 470] width 767 height 12
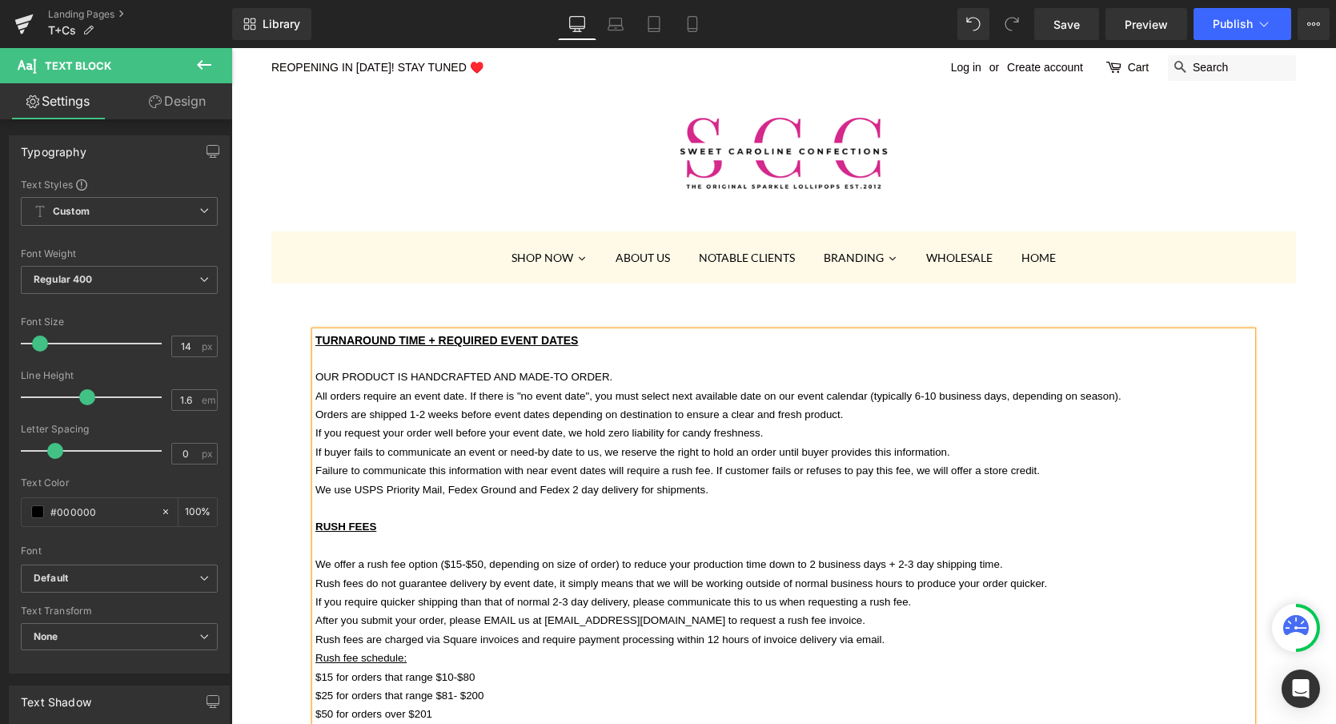
click at [708, 465] on span "Failure to communicate this information with near event dates will require a ru…" at bounding box center [677, 470] width 725 height 12
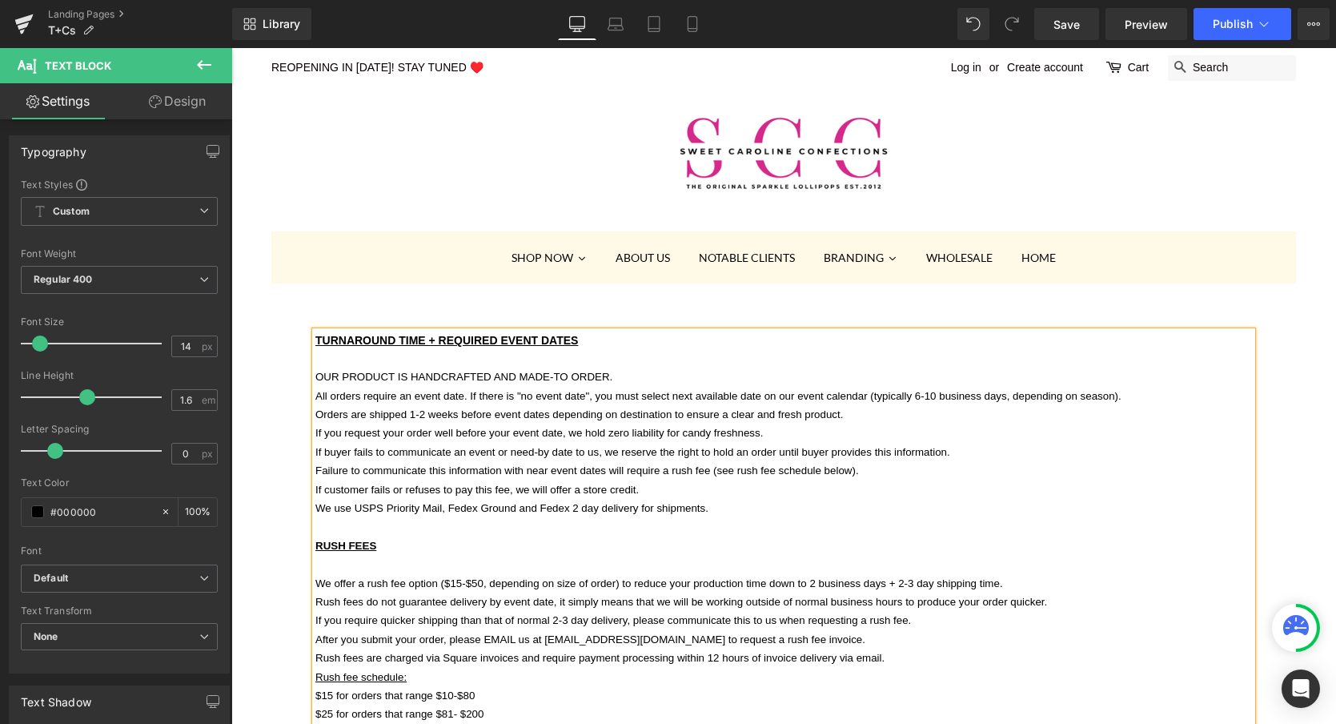
click at [934, 536] on p "RUSH FEES" at bounding box center [783, 545] width 937 height 18
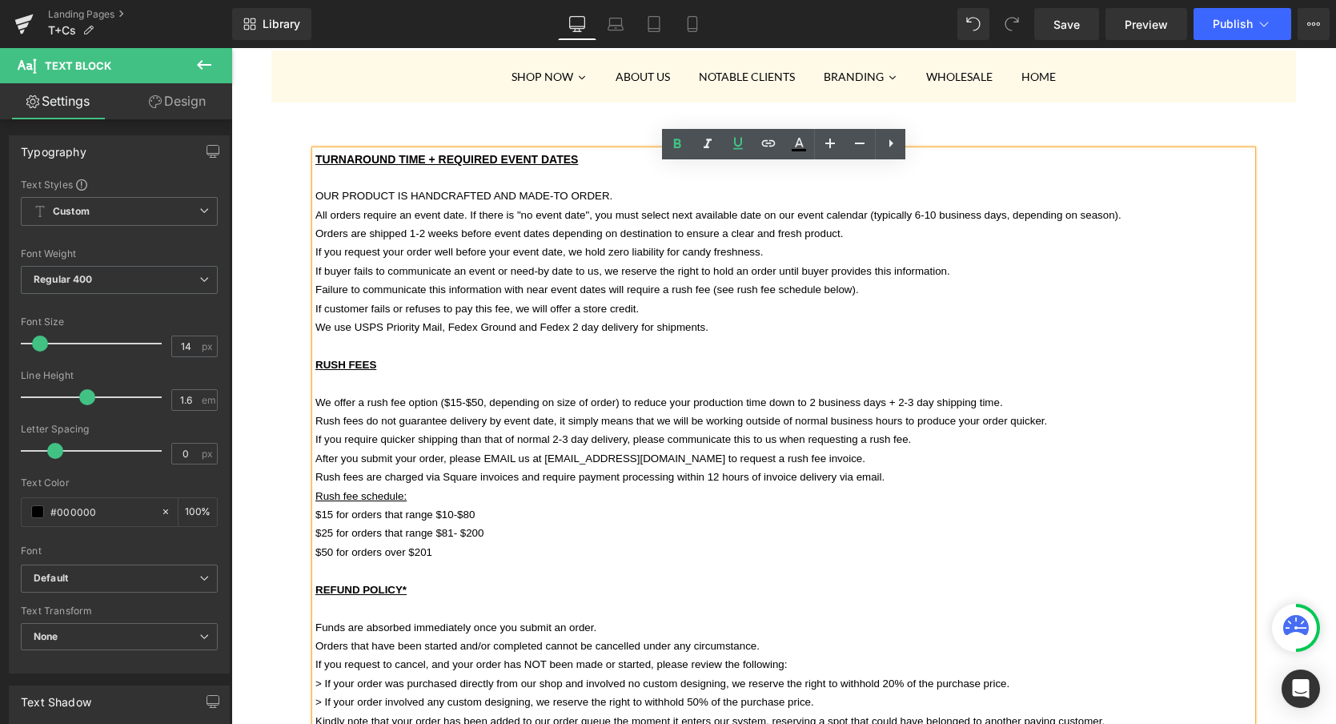
scroll to position [185, 0]
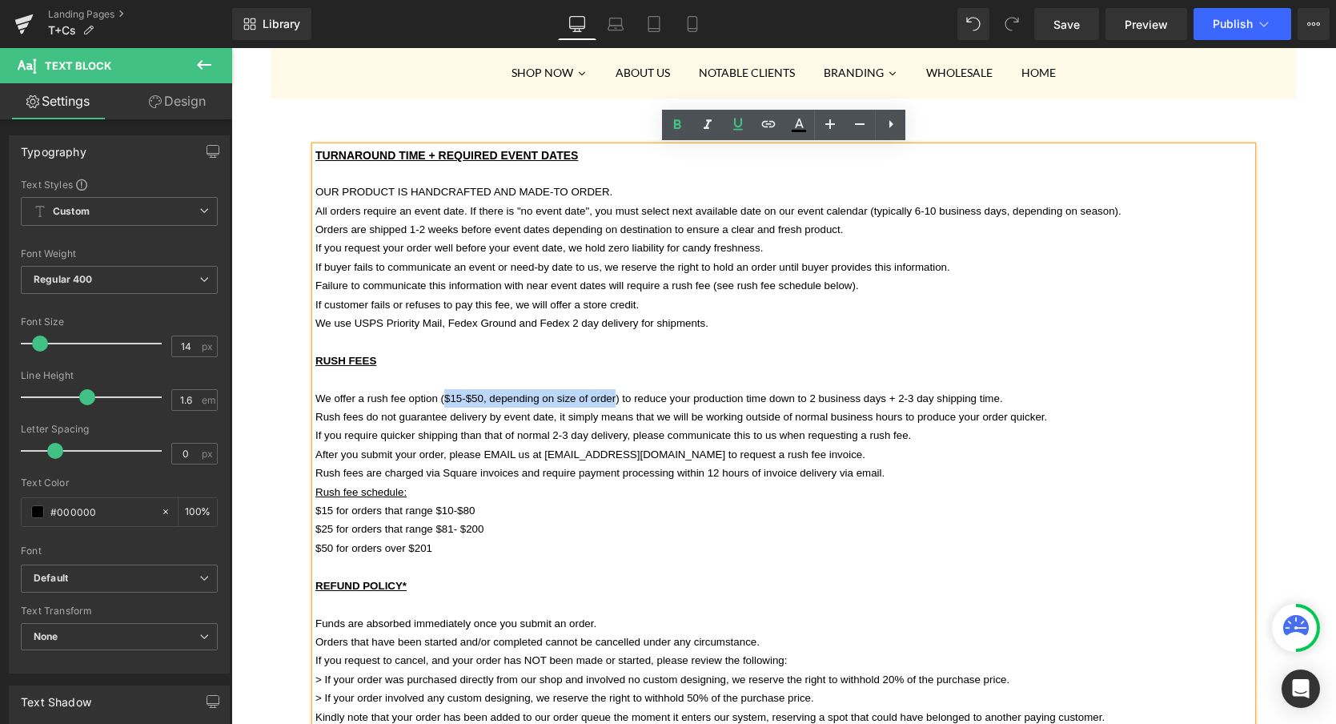
drag, startPoint x: 446, startPoint y: 388, endPoint x: 615, endPoint y: 389, distance: 168.9
click at [616, 392] on span "We offer a rush fee option ($15-$50, depending on size of order) to reduce your…" at bounding box center [659, 398] width 688 height 12
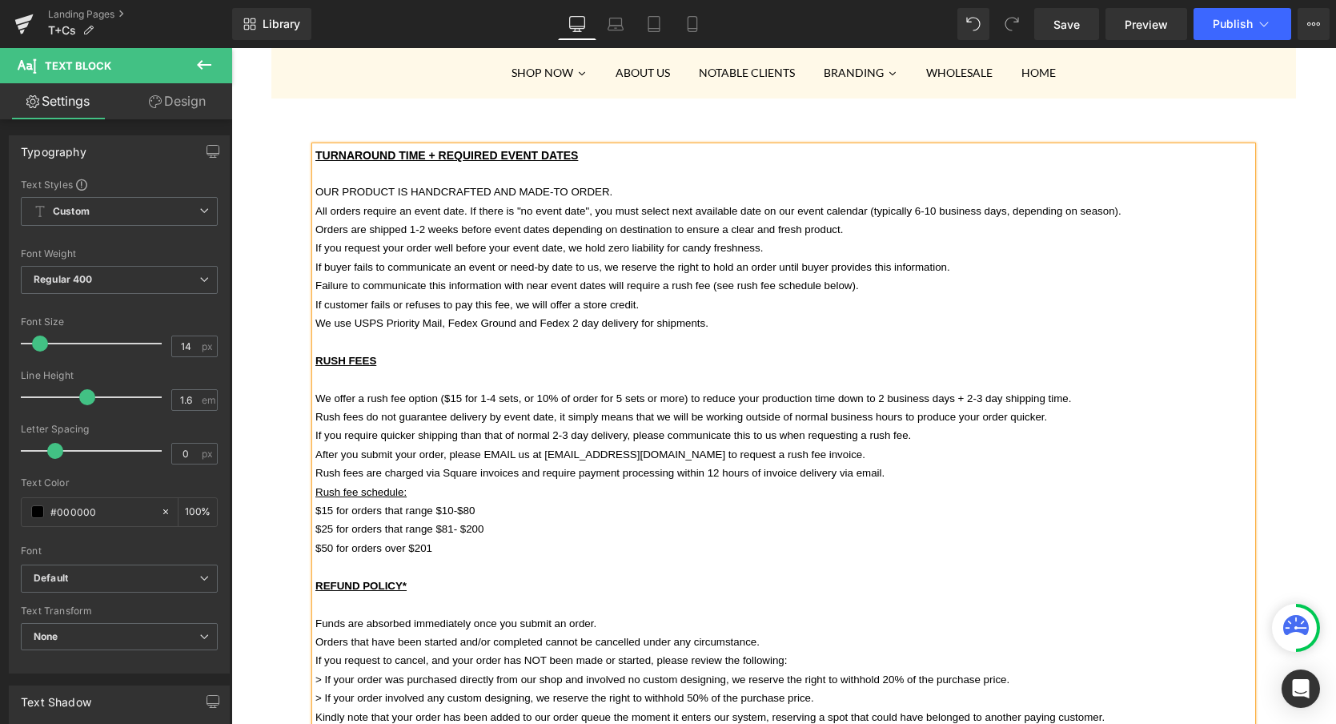
click at [681, 520] on p "$25 for orders that range $81- $200" at bounding box center [783, 529] width 937 height 18
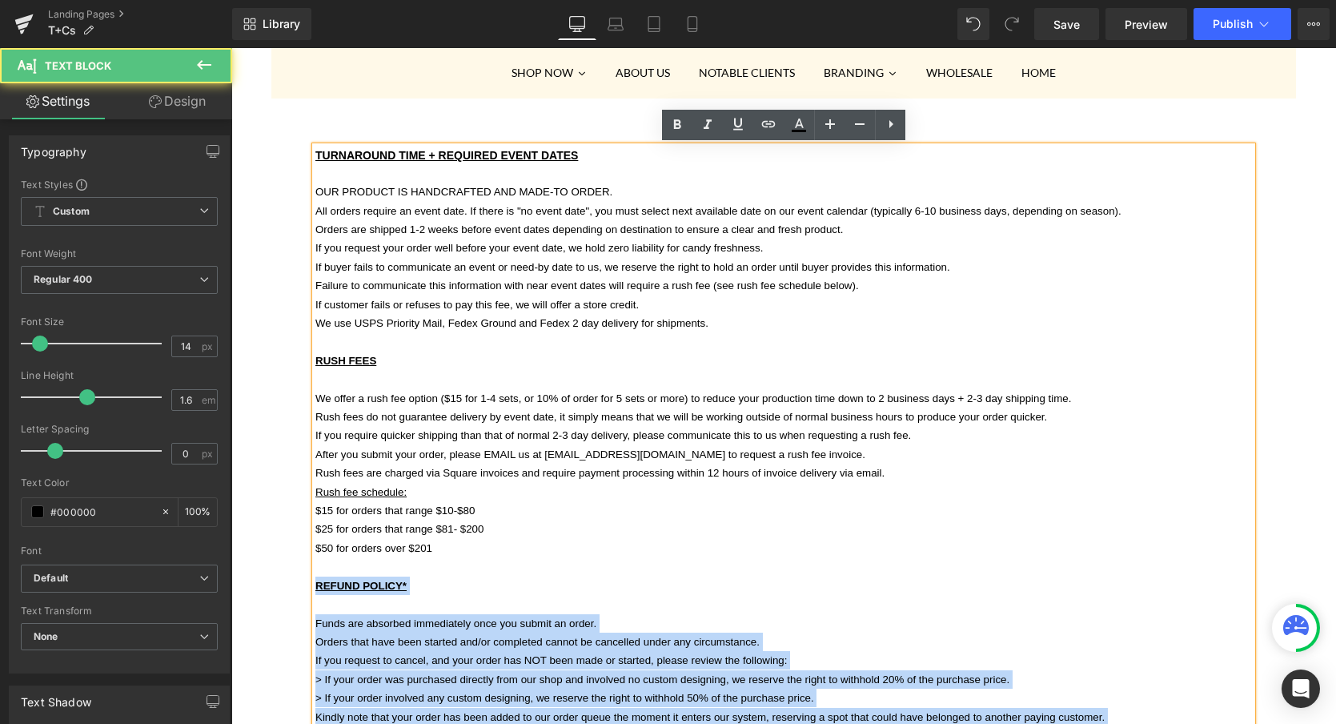
drag, startPoint x: 438, startPoint y: 536, endPoint x: 315, endPoint y: 495, distance: 129.9
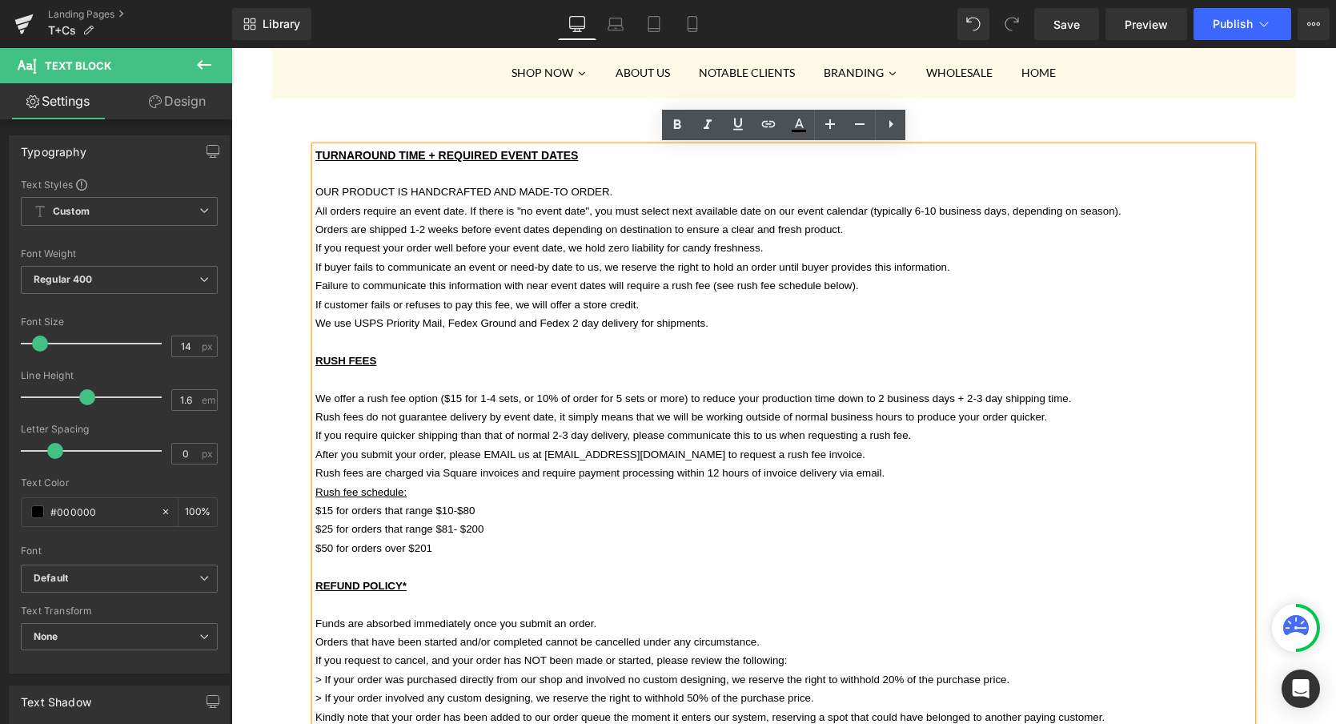
click at [335, 520] on p "$25 for orders that range $81- $200" at bounding box center [783, 529] width 937 height 18
drag, startPoint x: 484, startPoint y: 492, endPoint x: 383, endPoint y: 504, distance: 102.3
click at [383, 504] on p "$15 for orders that range $10-$80" at bounding box center [783, 510] width 937 height 18
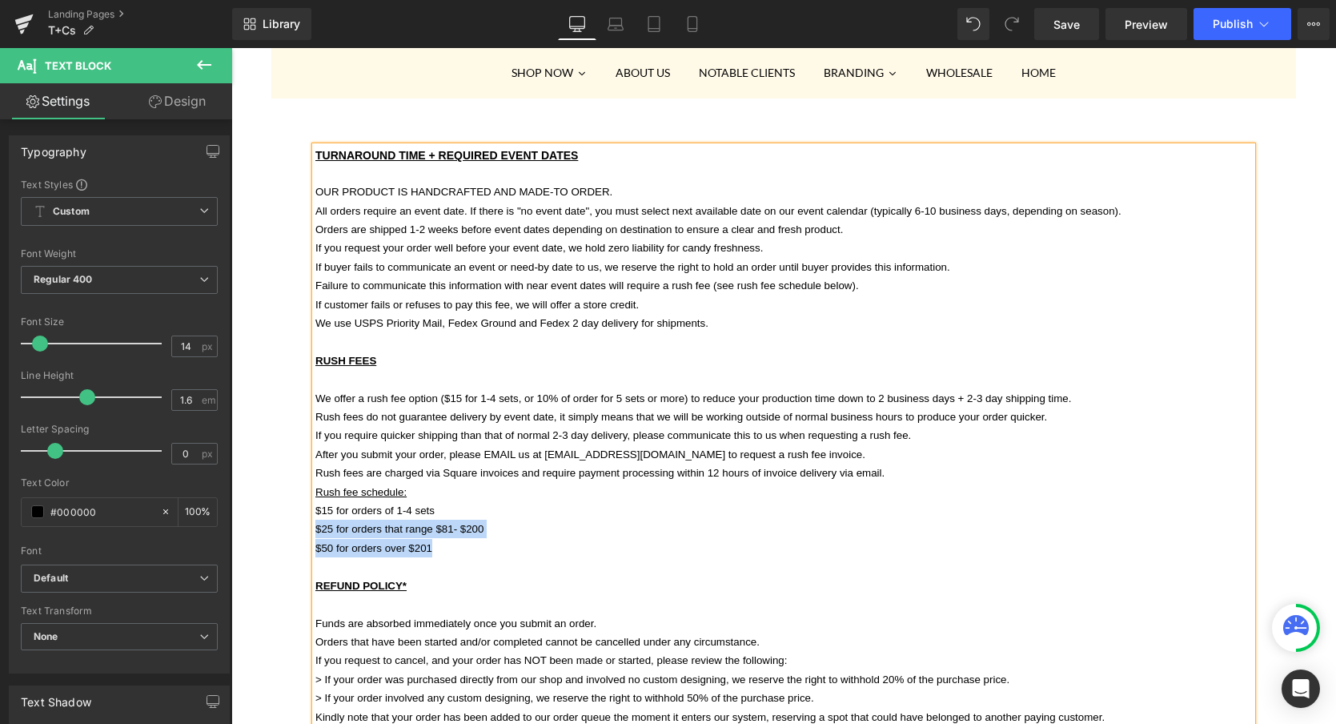
drag, startPoint x: 439, startPoint y: 537, endPoint x: 317, endPoint y: 511, distance: 124.5
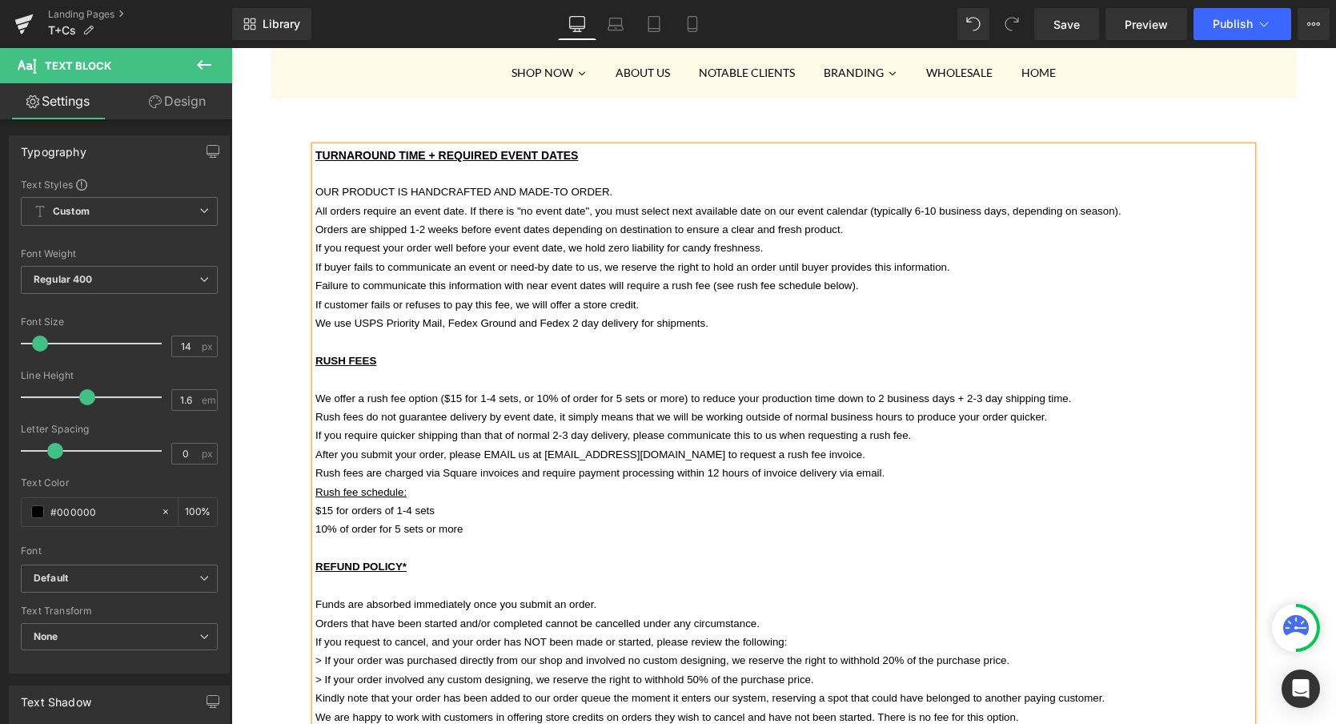
click at [902, 464] on p "Rush fees are charged via Square invoices and require payment processing within…" at bounding box center [783, 473] width 937 height 18
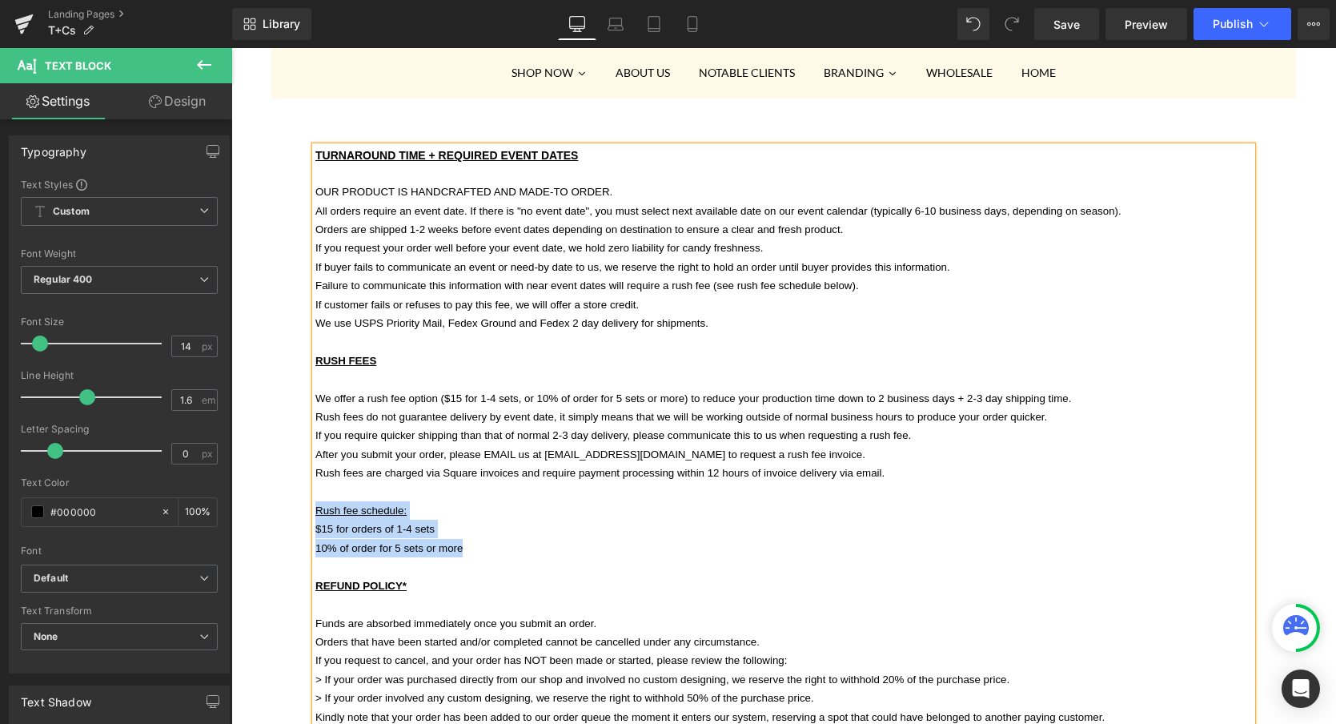
drag, startPoint x: 488, startPoint y: 535, endPoint x: 315, endPoint y: 492, distance: 178.1
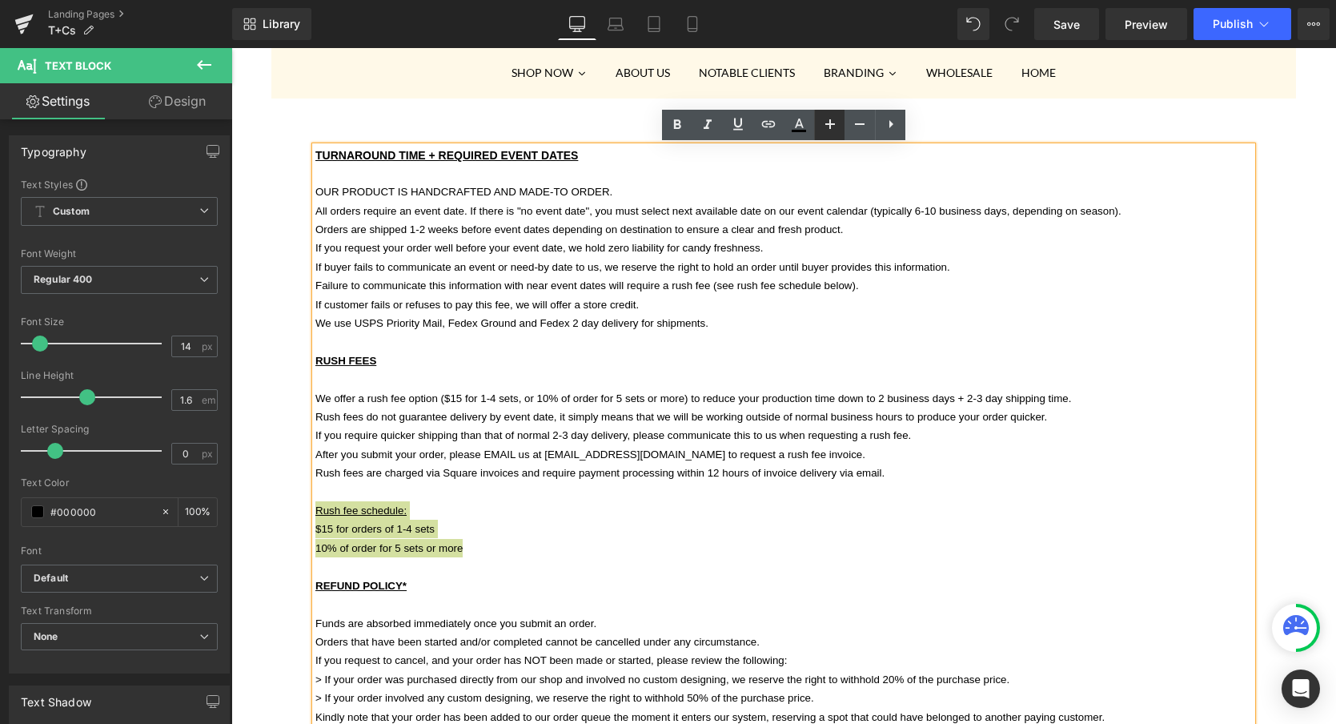
click at [828, 124] on icon at bounding box center [830, 124] width 10 height 10
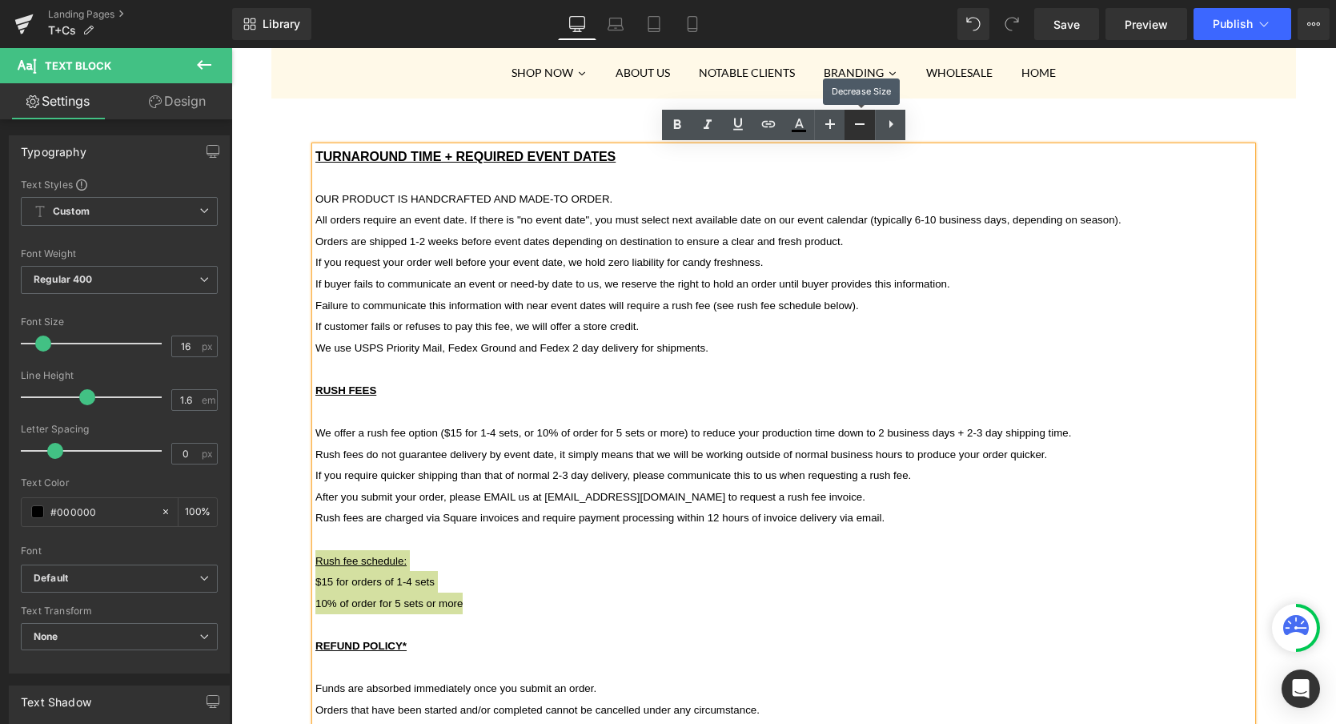
click at [860, 126] on icon at bounding box center [859, 123] width 19 height 19
type input "14"
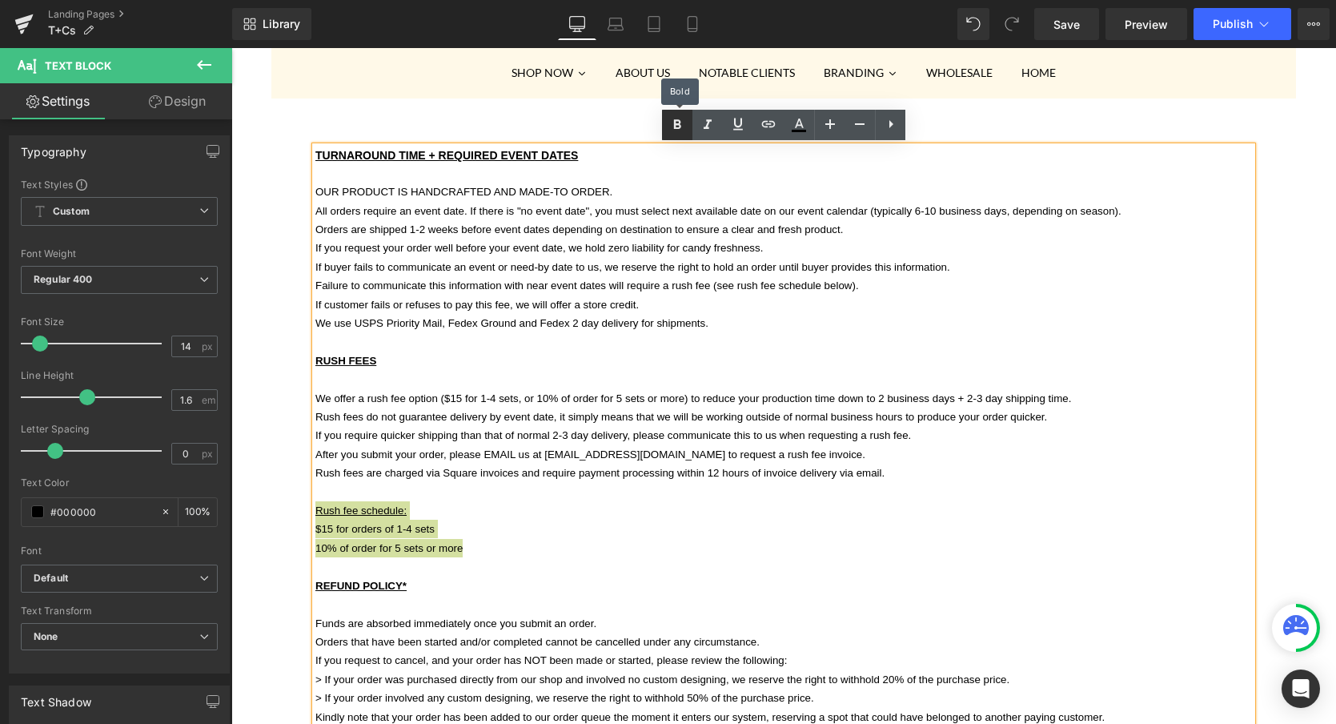
click at [673, 124] on icon at bounding box center [677, 124] width 19 height 19
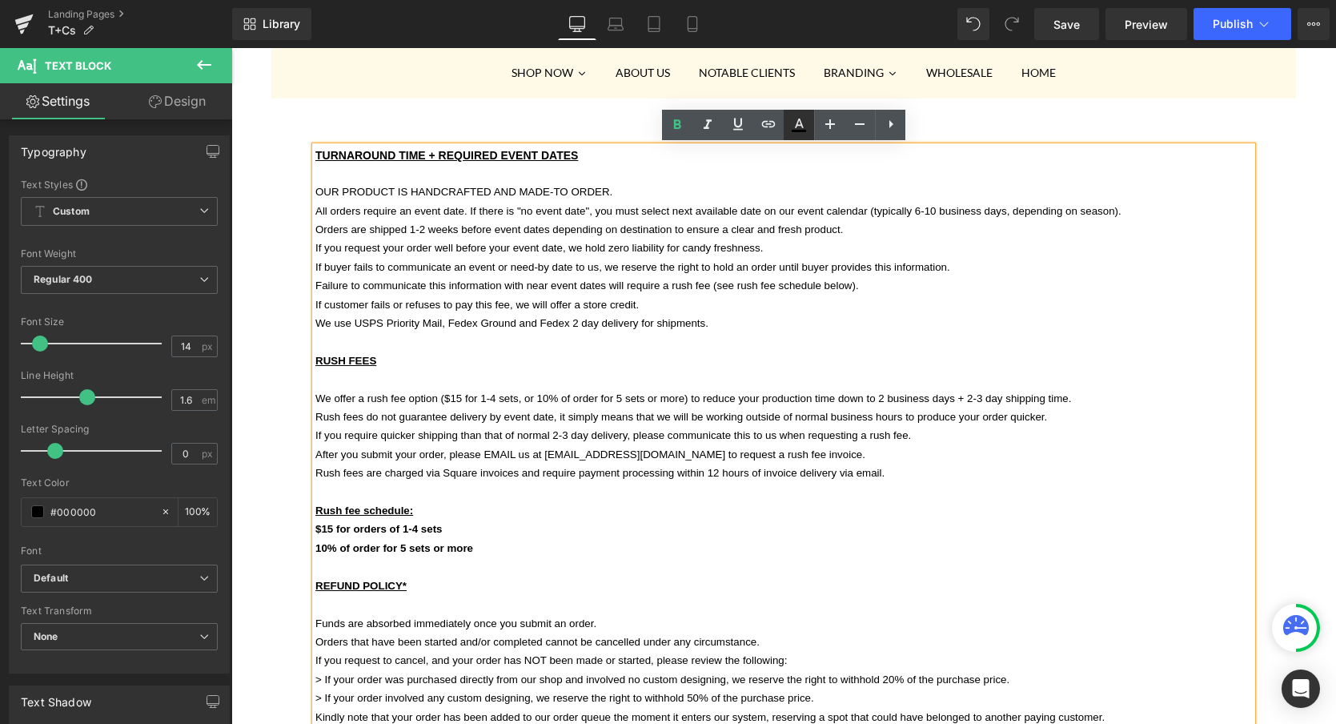
click at [799, 128] on icon at bounding box center [798, 124] width 19 height 19
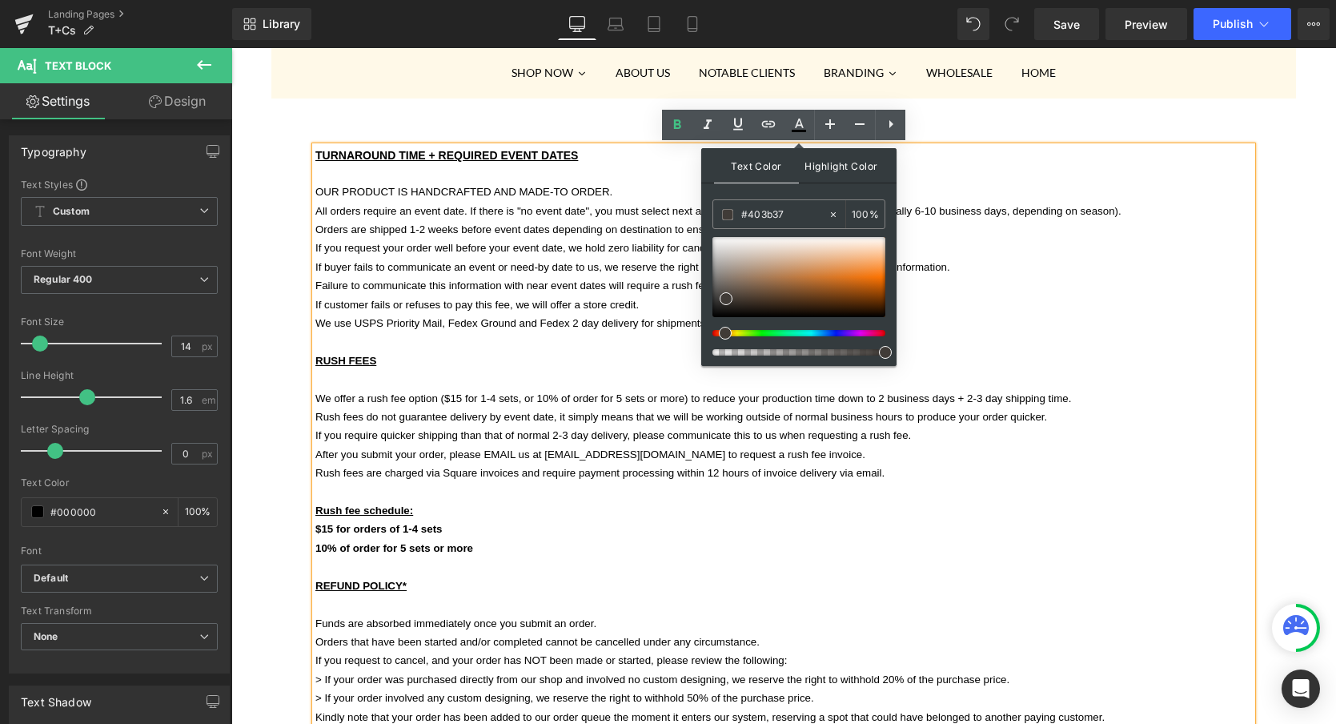
click at [837, 165] on span "Highlight Color" at bounding box center [841, 165] width 85 height 34
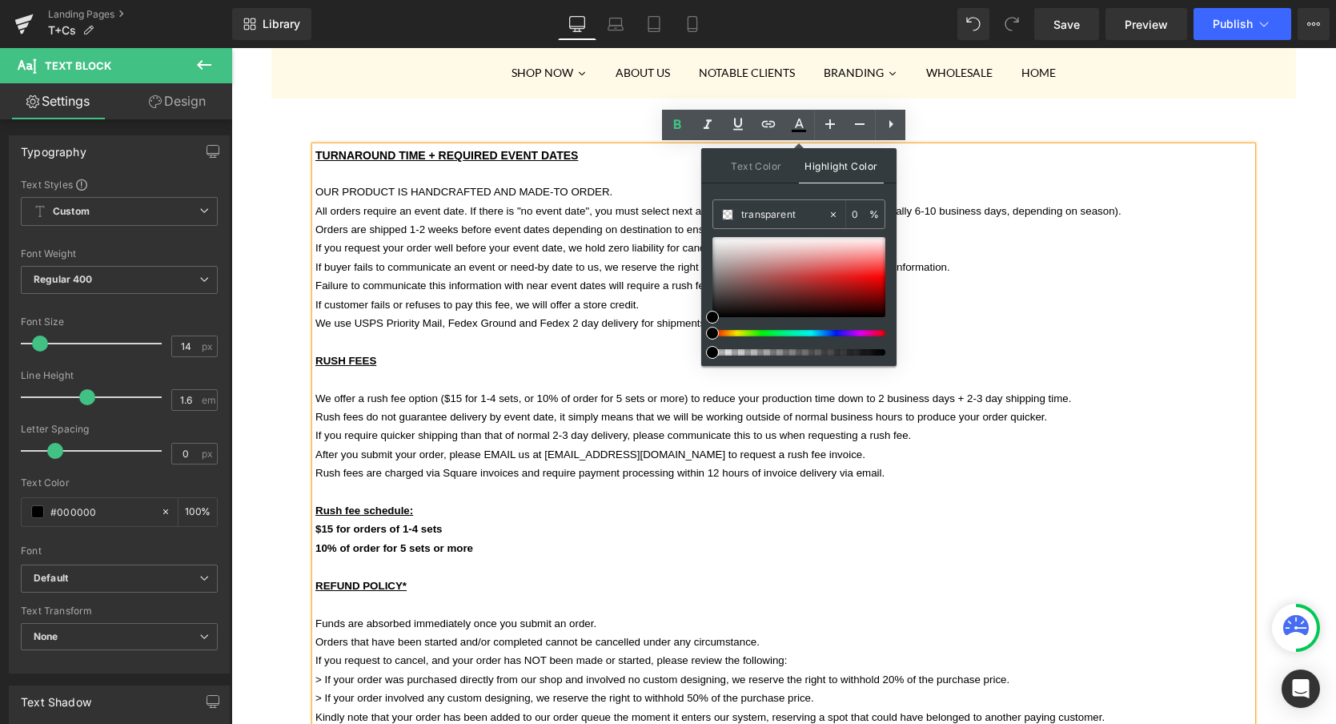
type input "#000000"
type input "100"
click at [738, 332] on div at bounding box center [792, 333] width 173 height 6
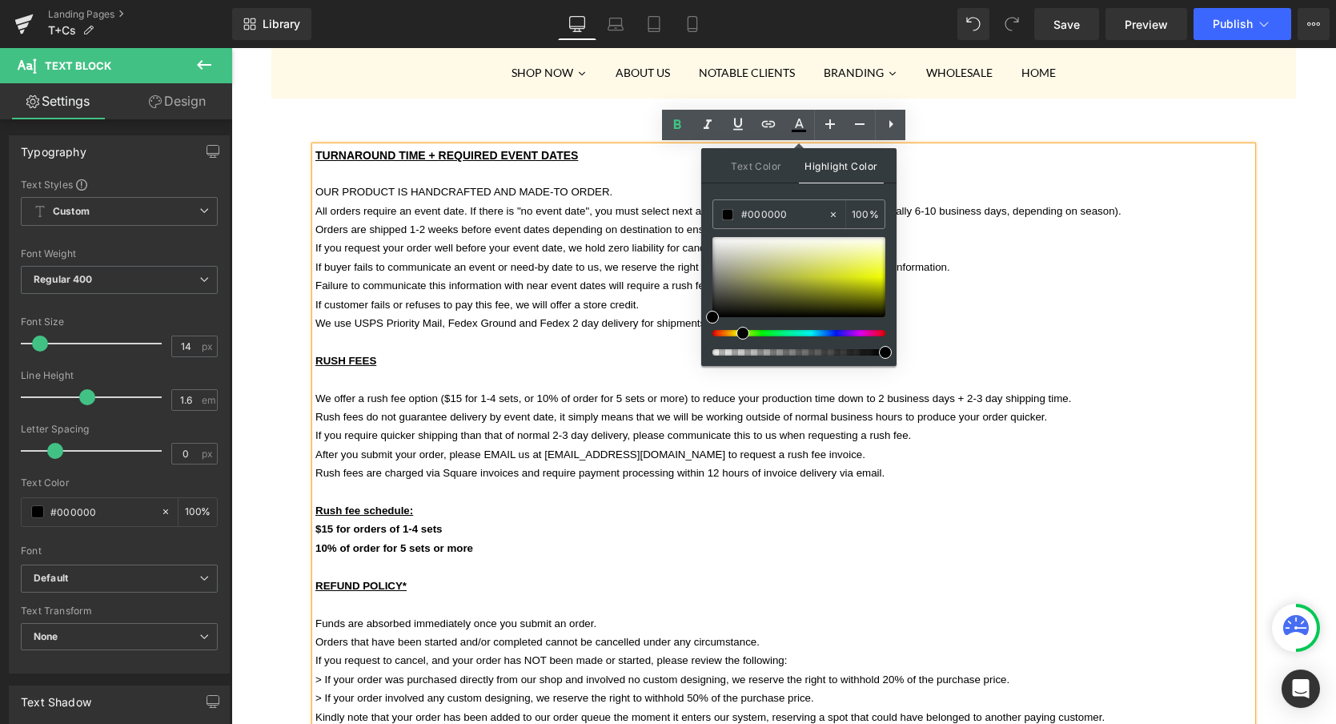
click at [737, 333] on div at bounding box center [792, 333] width 173 height 6
type input "#f1fb31"
click at [880, 270] on div at bounding box center [799, 277] width 173 height 80
click at [785, 539] on p "10% of order for 5 sets or more" at bounding box center [783, 548] width 937 height 18
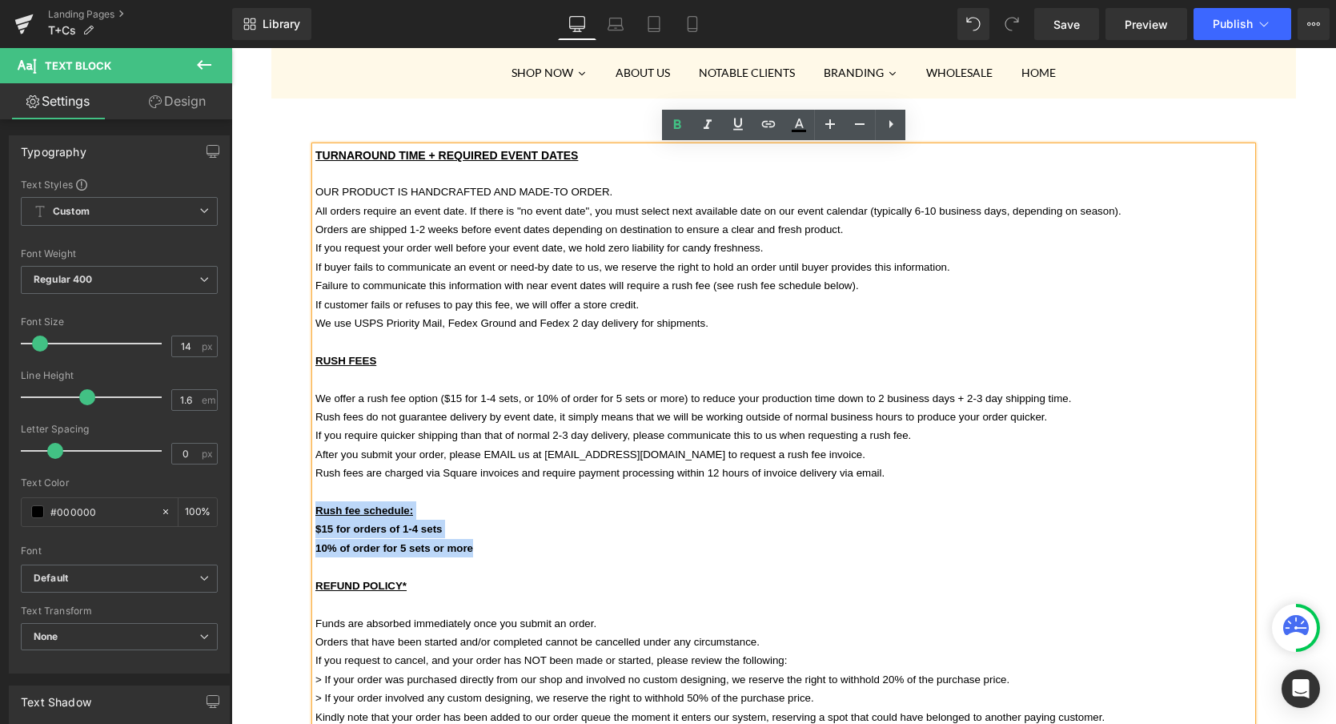
drag, startPoint x: 484, startPoint y: 541, endPoint x: 313, endPoint y: 496, distance: 177.1
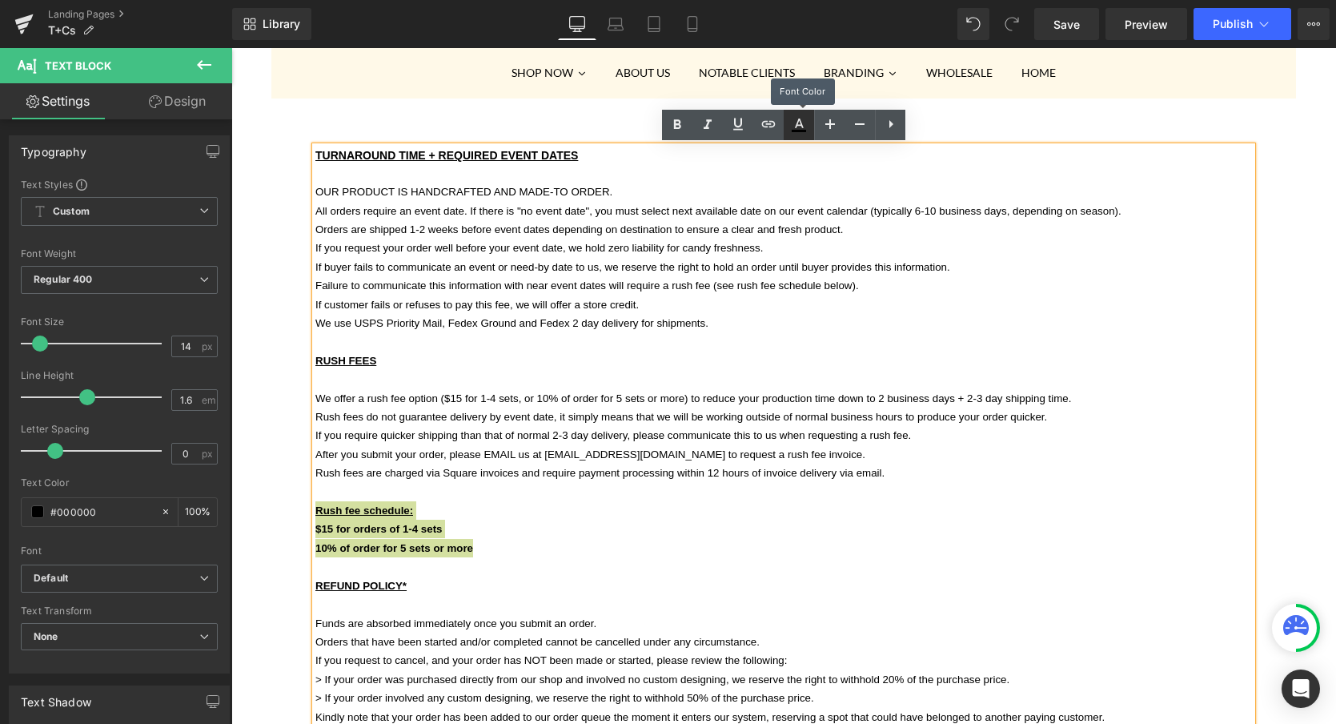
click at [807, 122] on icon at bounding box center [798, 124] width 19 height 19
type input "#000000"
type input "100"
type input "transparent"
type input "0"
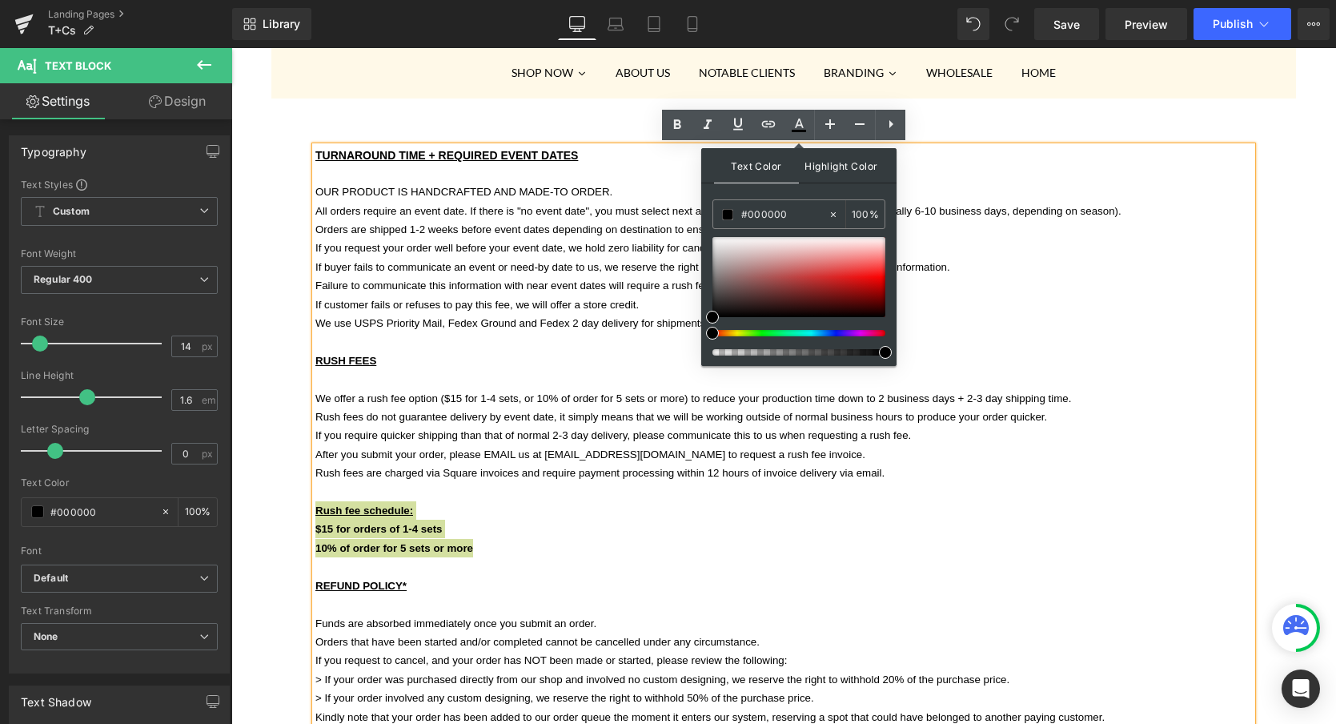
click at [839, 167] on span "Highlight Color" at bounding box center [841, 165] width 85 height 34
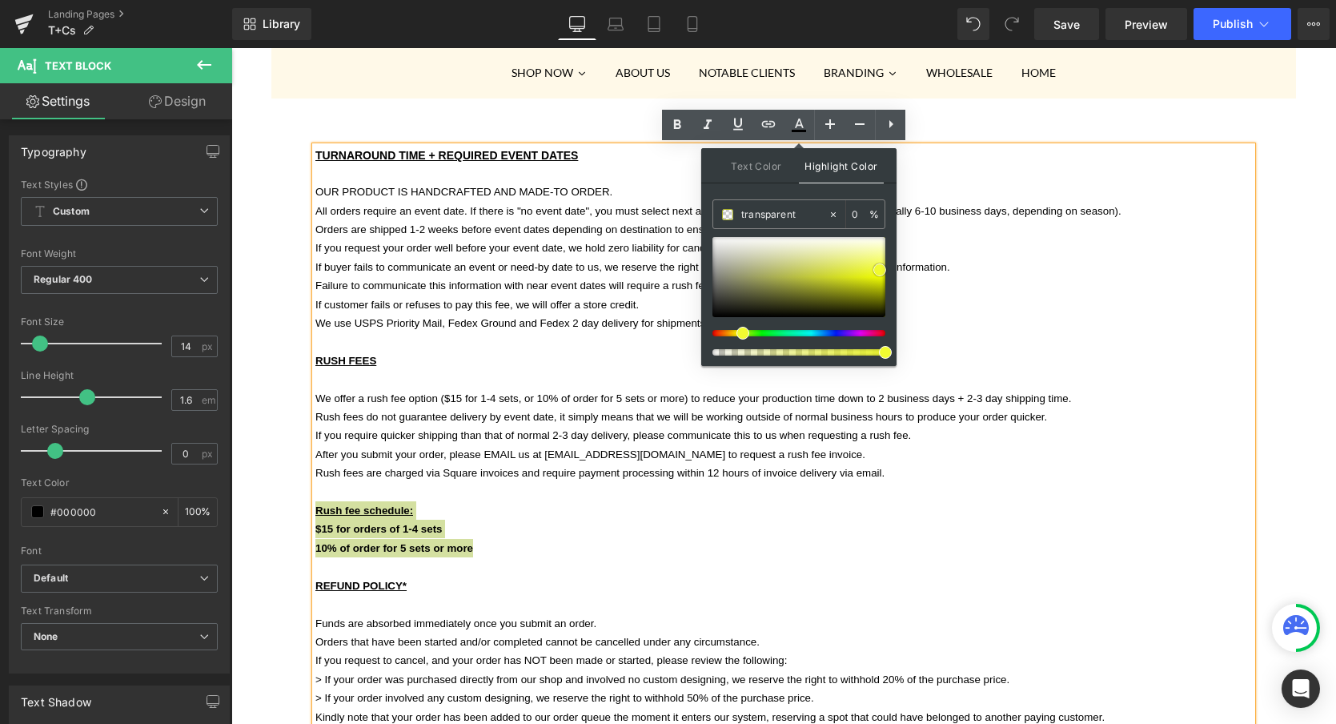
click at [873, 269] on span at bounding box center [879, 269] width 13 height 13
click at [649, 557] on p at bounding box center [783, 566] width 937 height 18
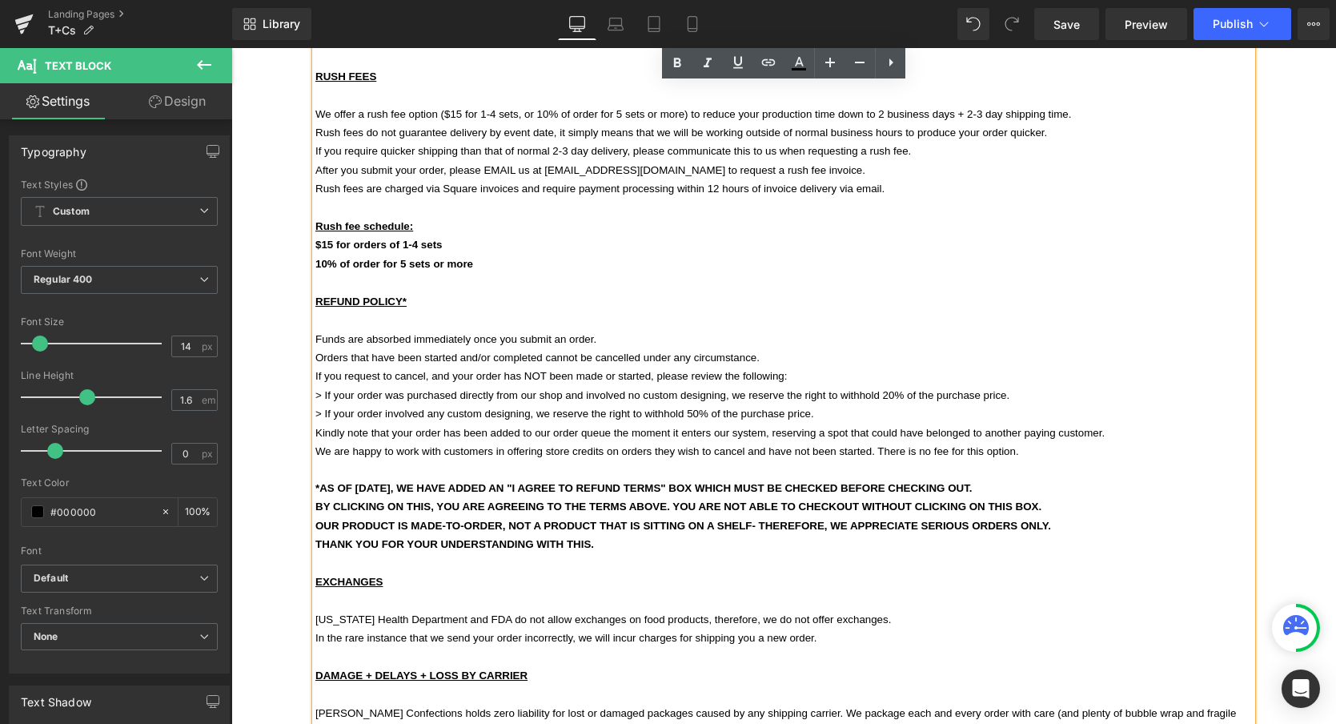
scroll to position [472, 0]
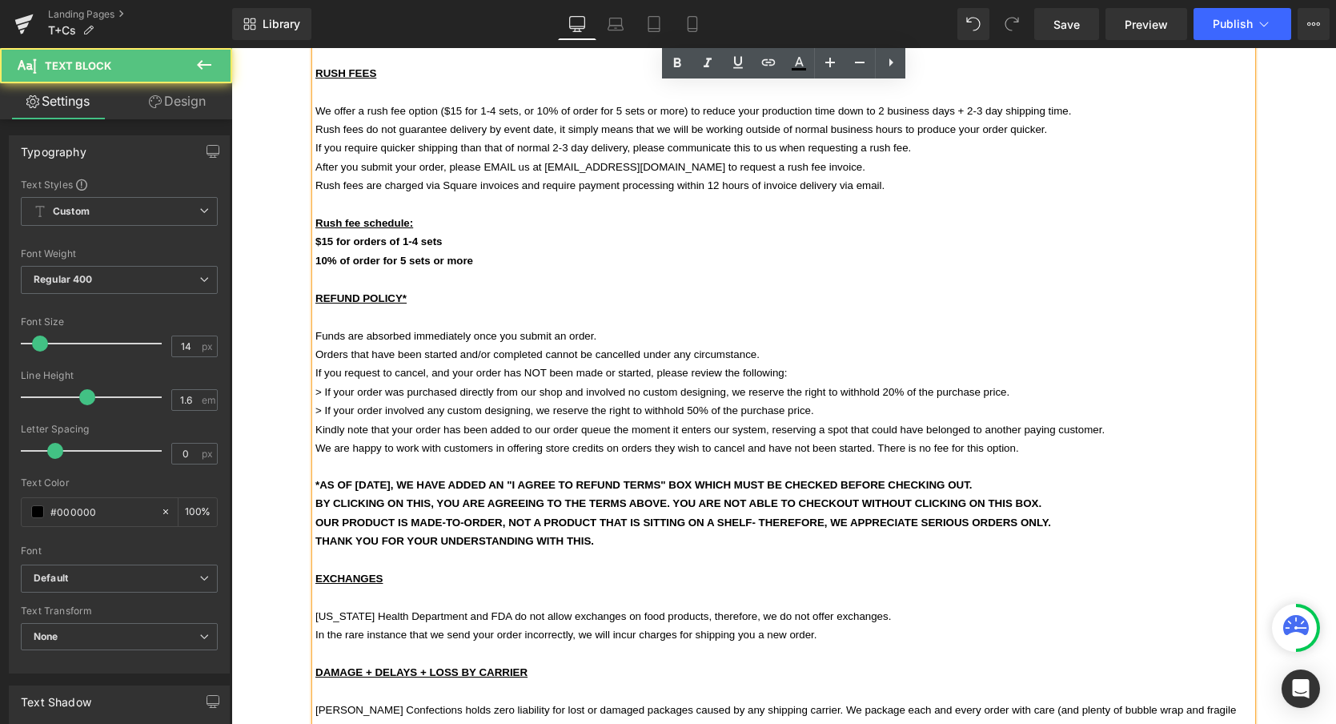
click at [890, 386] on span "> If your order was purchased directly from our shop and involved no custom des…" at bounding box center [662, 392] width 694 height 12
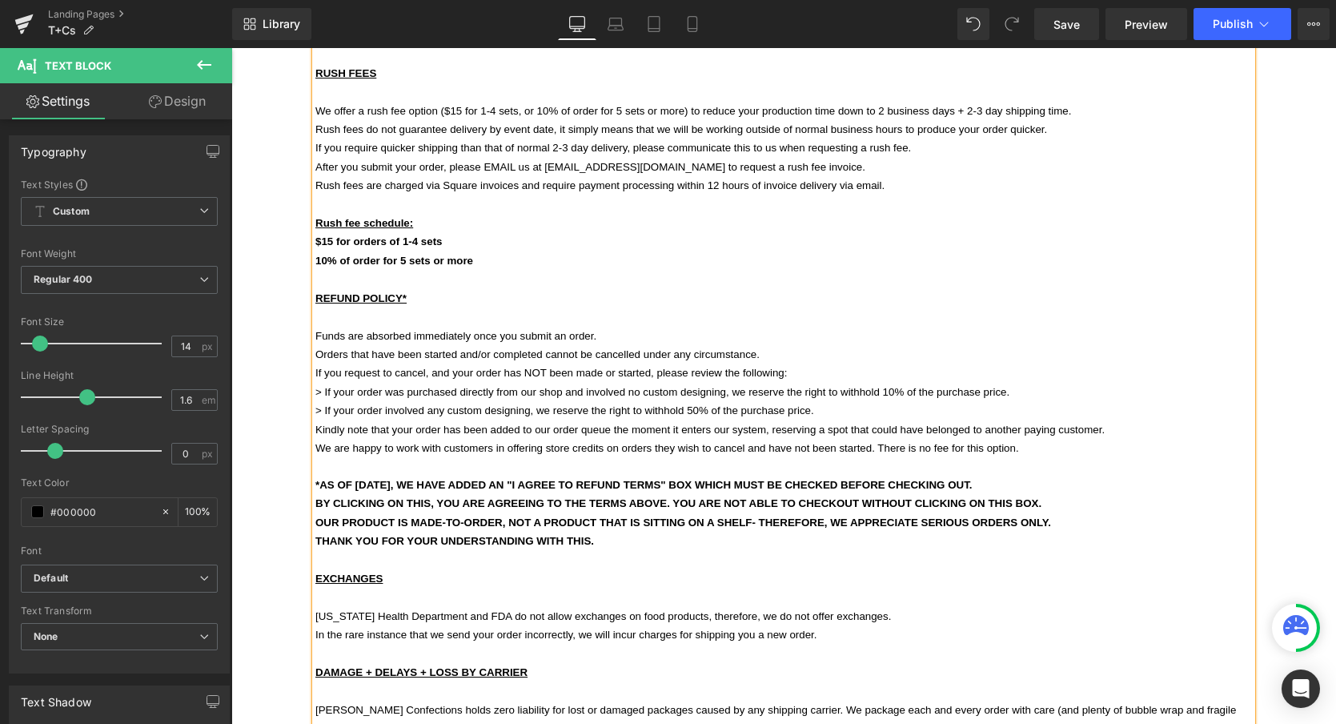
click at [698, 404] on span "> If your order involved any custom designing, we reserve the right to withhold…" at bounding box center [564, 410] width 499 height 12
click at [898, 401] on p "> If your order involved any custom designing, we reserve the right to withhold…" at bounding box center [783, 410] width 937 height 18
click at [1093, 457] on p at bounding box center [783, 466] width 937 height 18
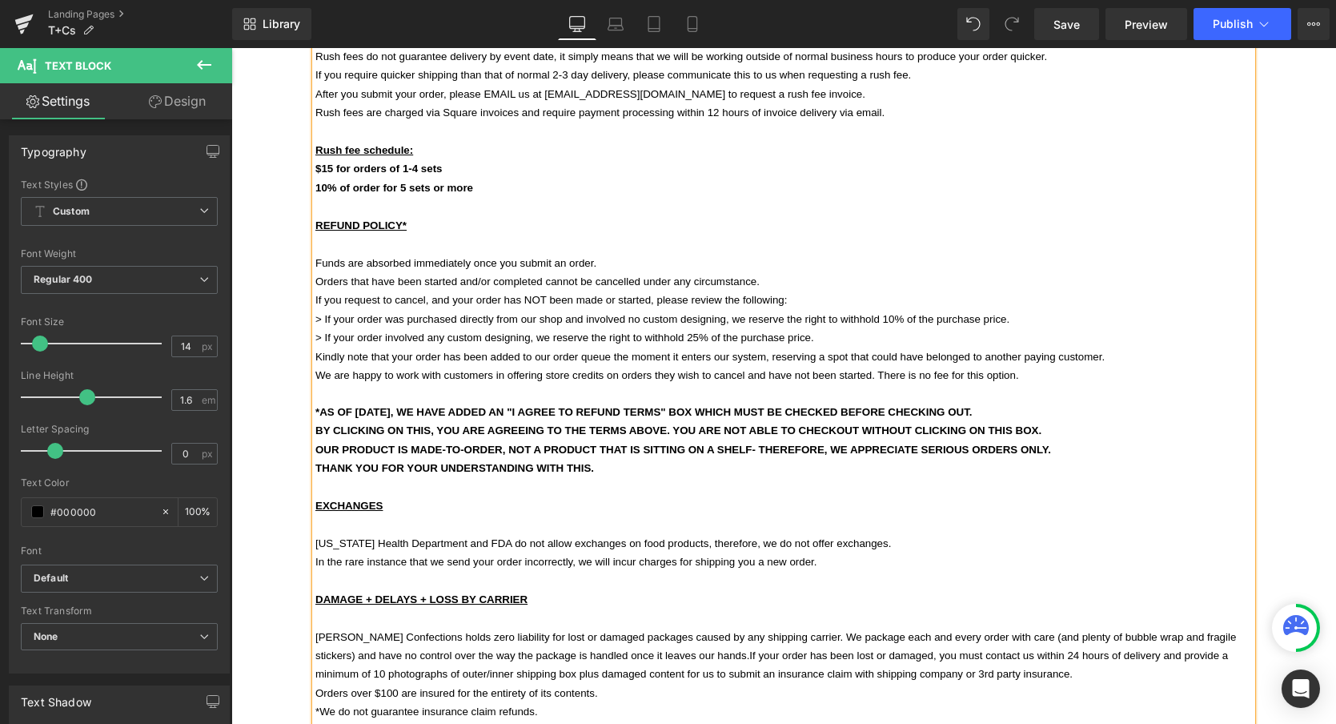
scroll to position [547, 0]
click at [430, 423] on strong "BY CLICKING ON THIS, YOU ARE AGREEING TO THE TERMS ABOVE. YOU ARE NOT ABLE TO C…" at bounding box center [678, 429] width 726 height 12
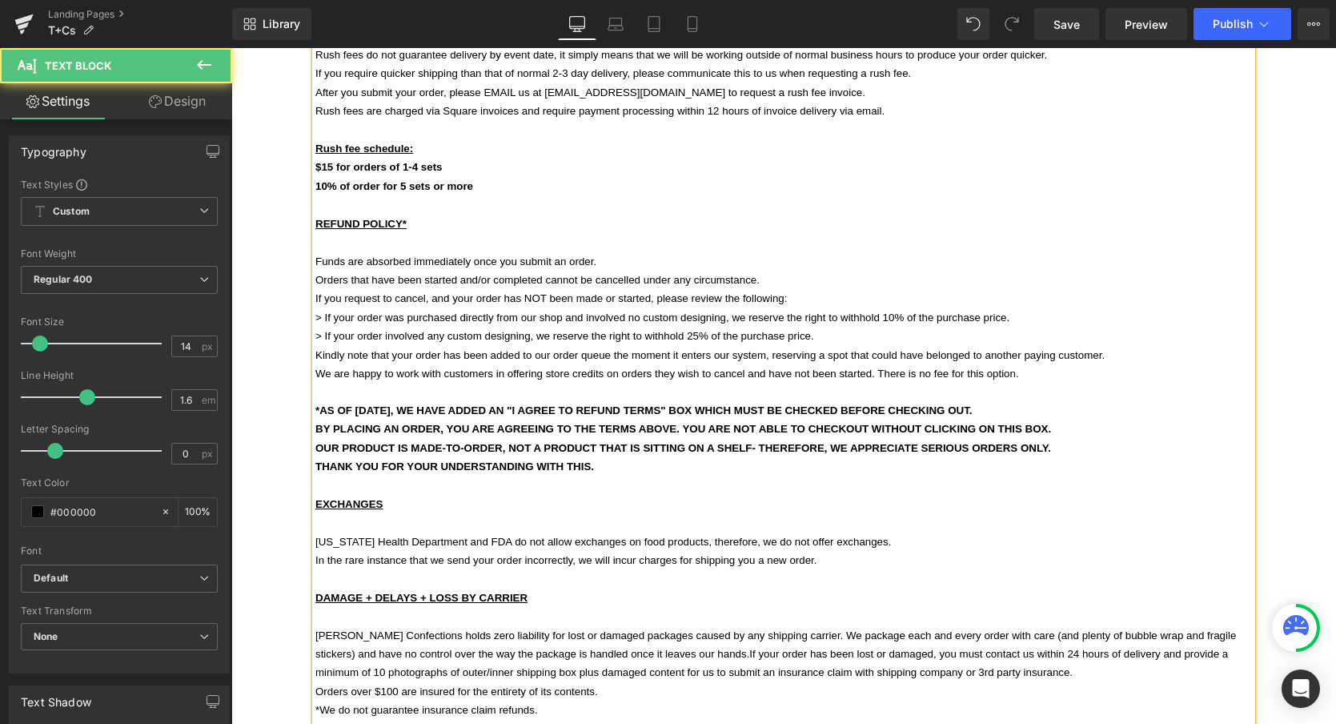
click at [677, 476] on p at bounding box center [783, 485] width 937 height 18
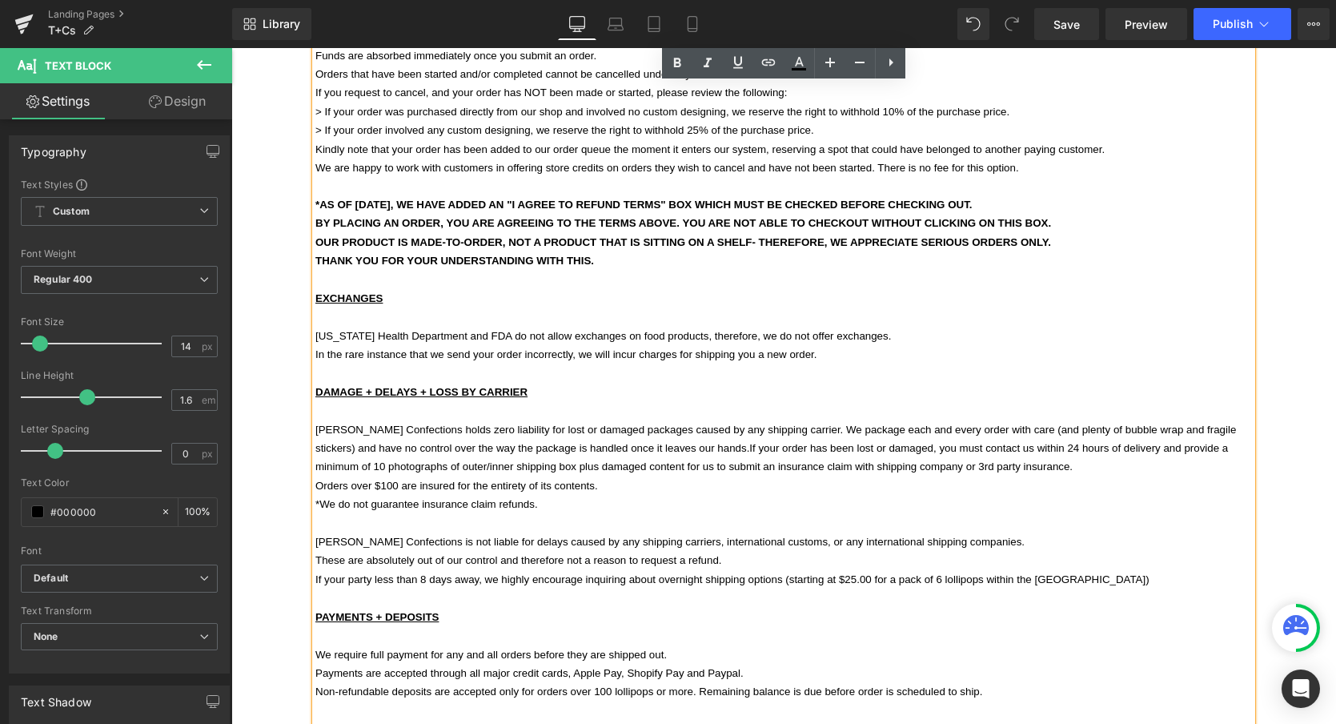
scroll to position [756, 0]
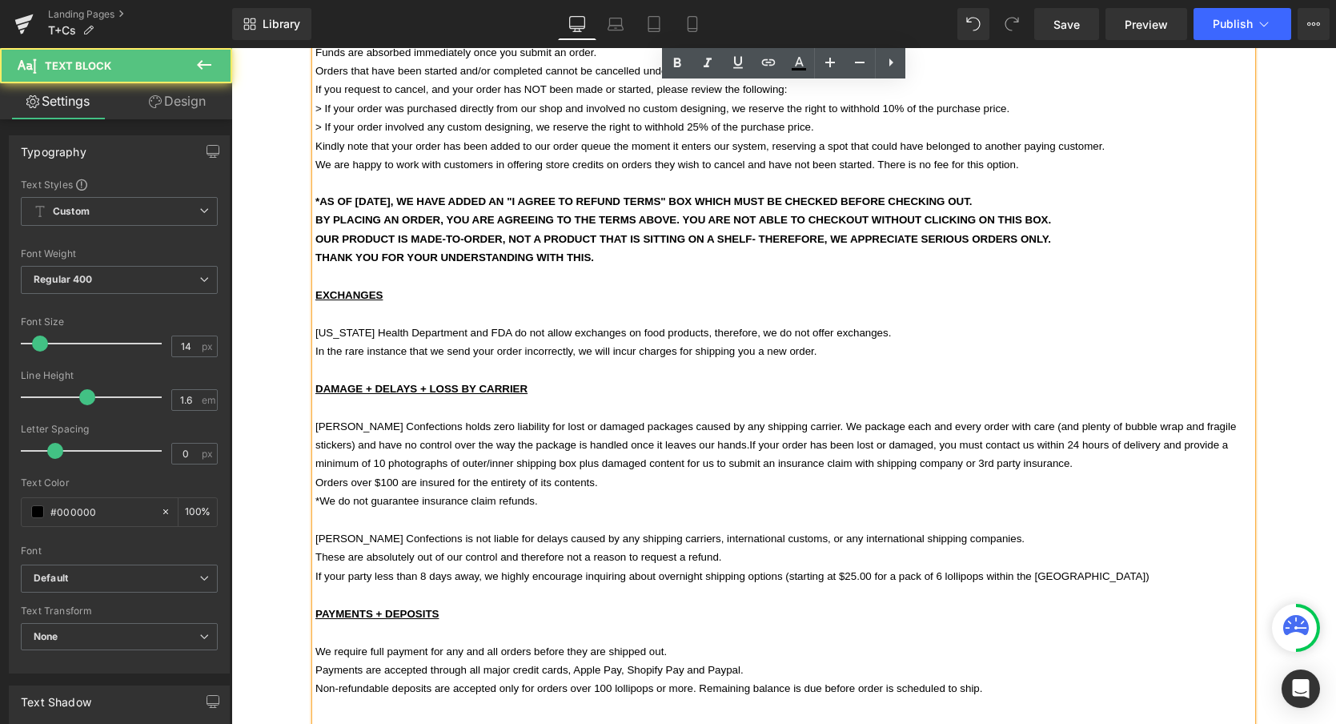
click at [387, 432] on span "Sweet Caroline Confections holds zero liability for lost or damaged packages ca…" at bounding box center [775, 445] width 921 height 50
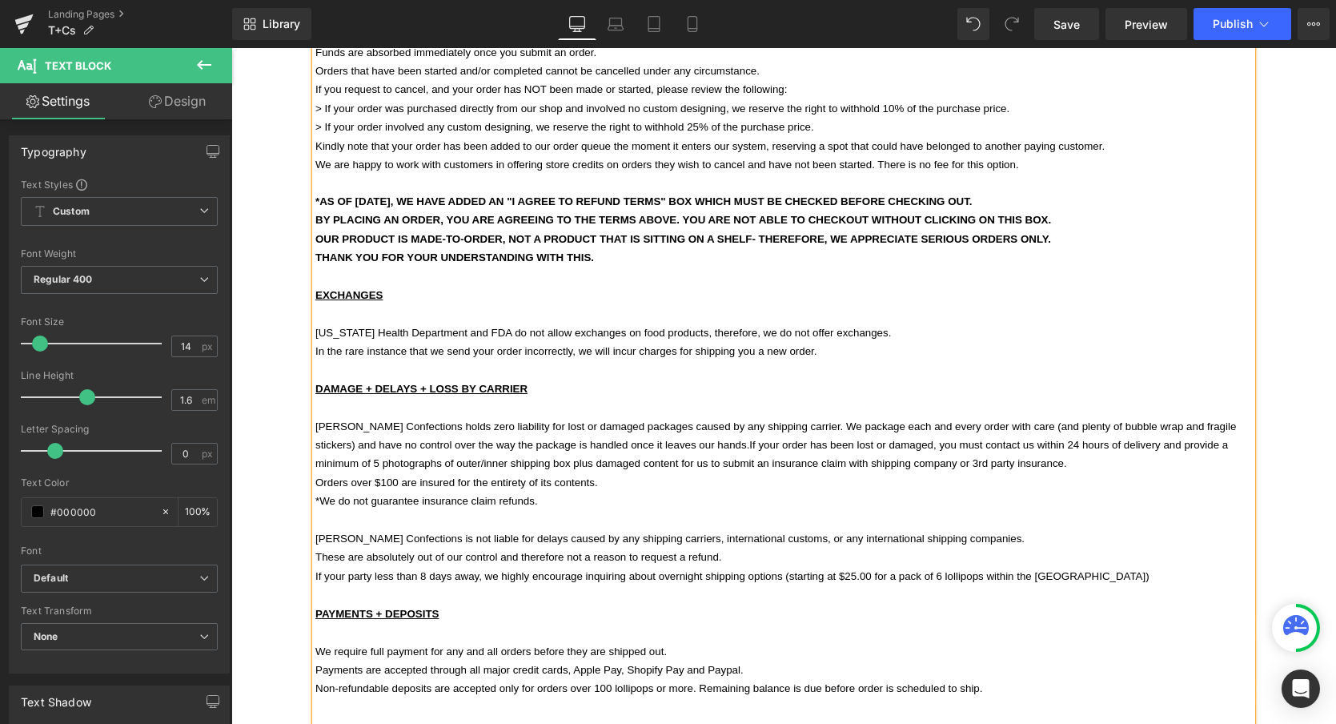
click at [623, 492] on p "*We do not guarantee insurance claim refunds." at bounding box center [783, 501] width 937 height 18
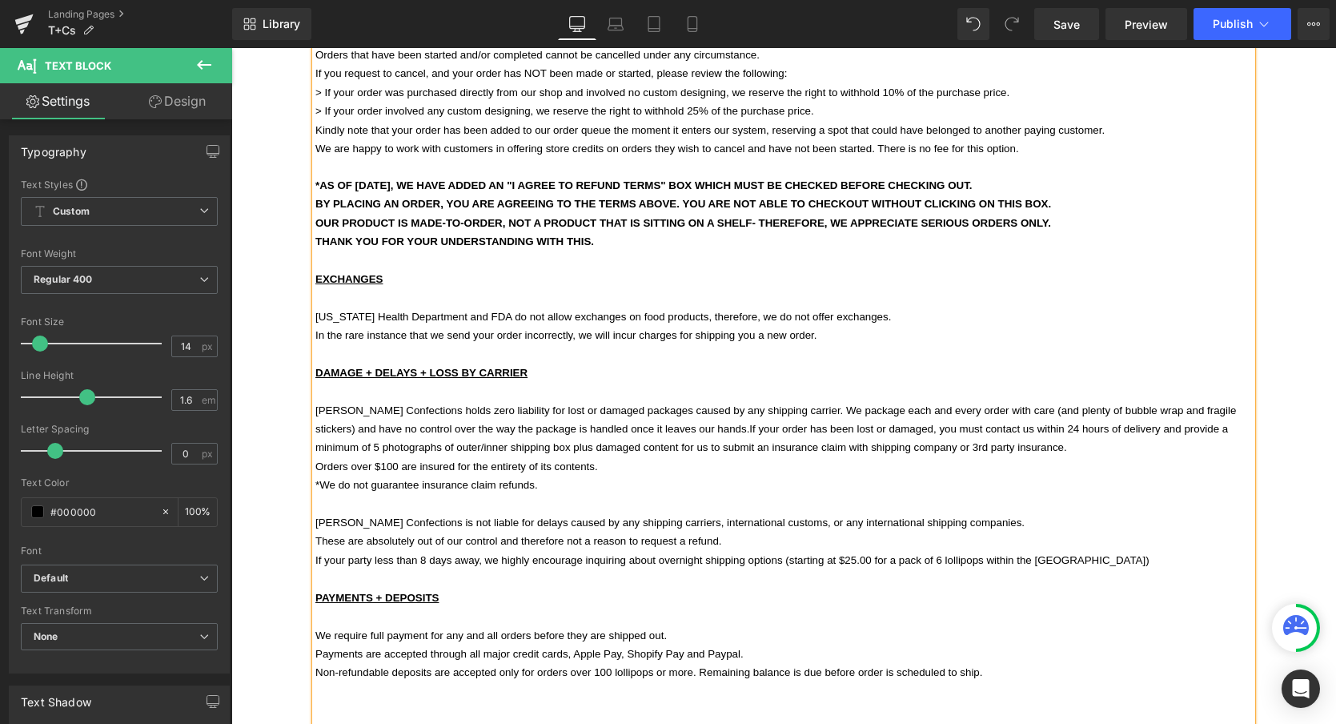
scroll to position [777, 0]
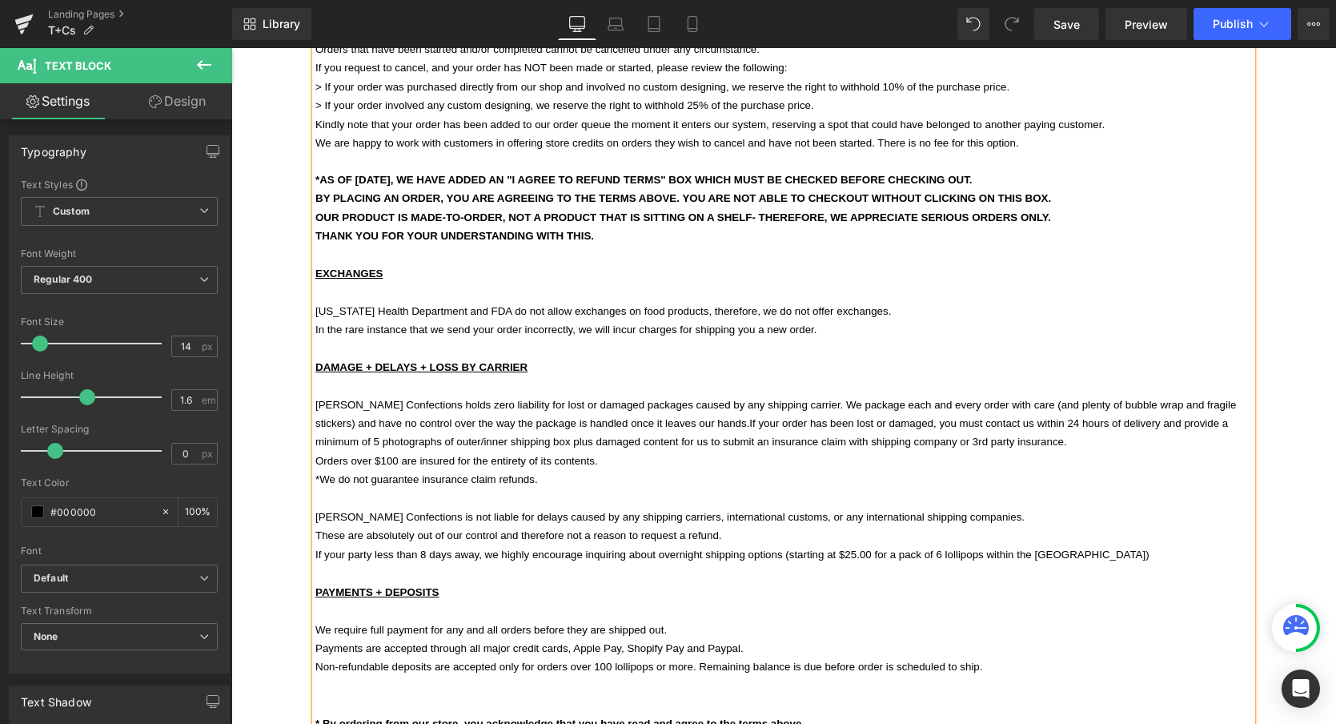
click at [457, 473] on span "*We do not guarantee insurance claim refunds." at bounding box center [426, 479] width 223 height 12
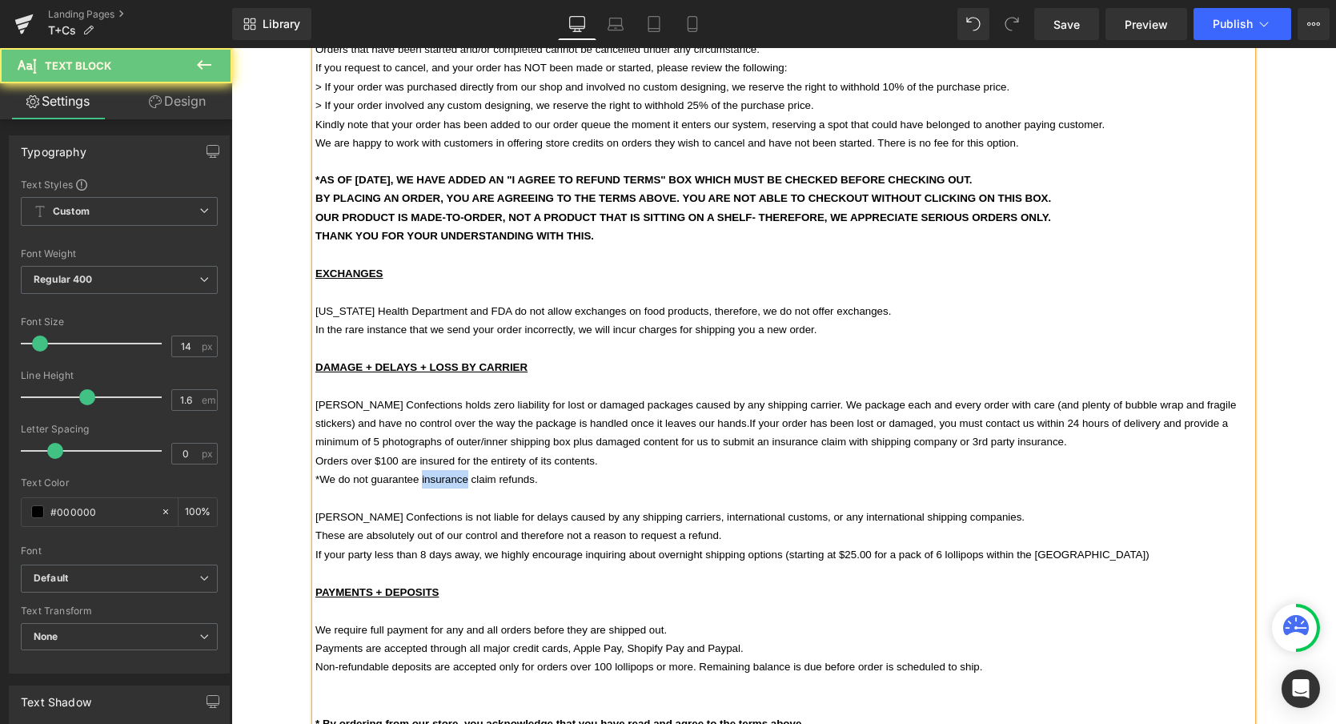
click at [457, 473] on span "*We do not guarantee insurance claim refunds." at bounding box center [426, 479] width 223 height 12
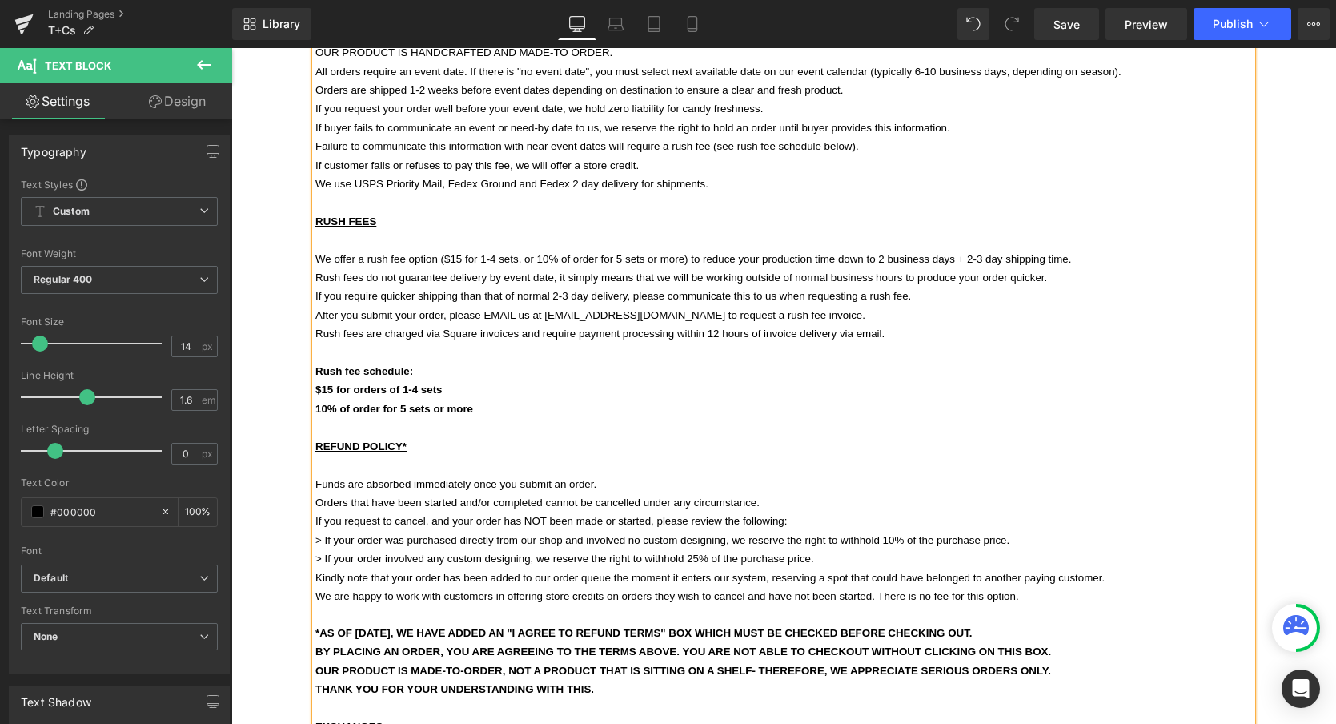
scroll to position [0, 0]
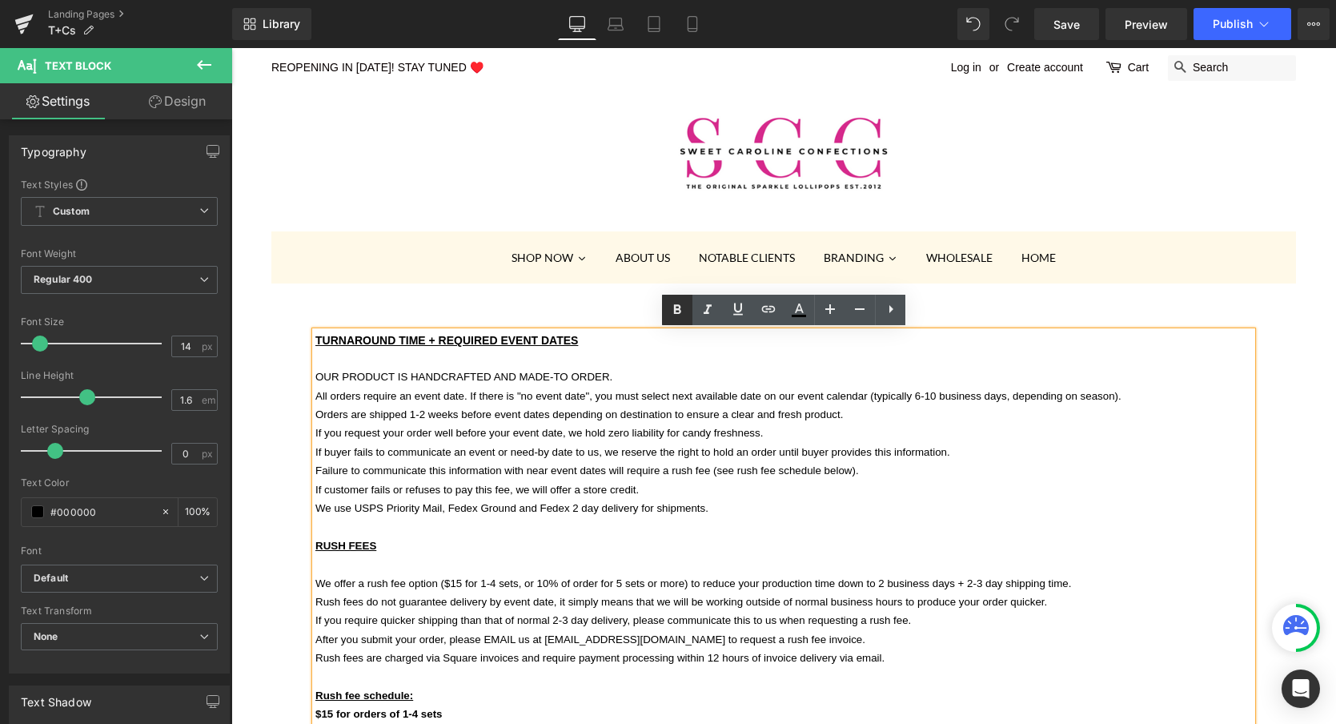
click at [676, 311] on icon at bounding box center [677, 309] width 19 height 19
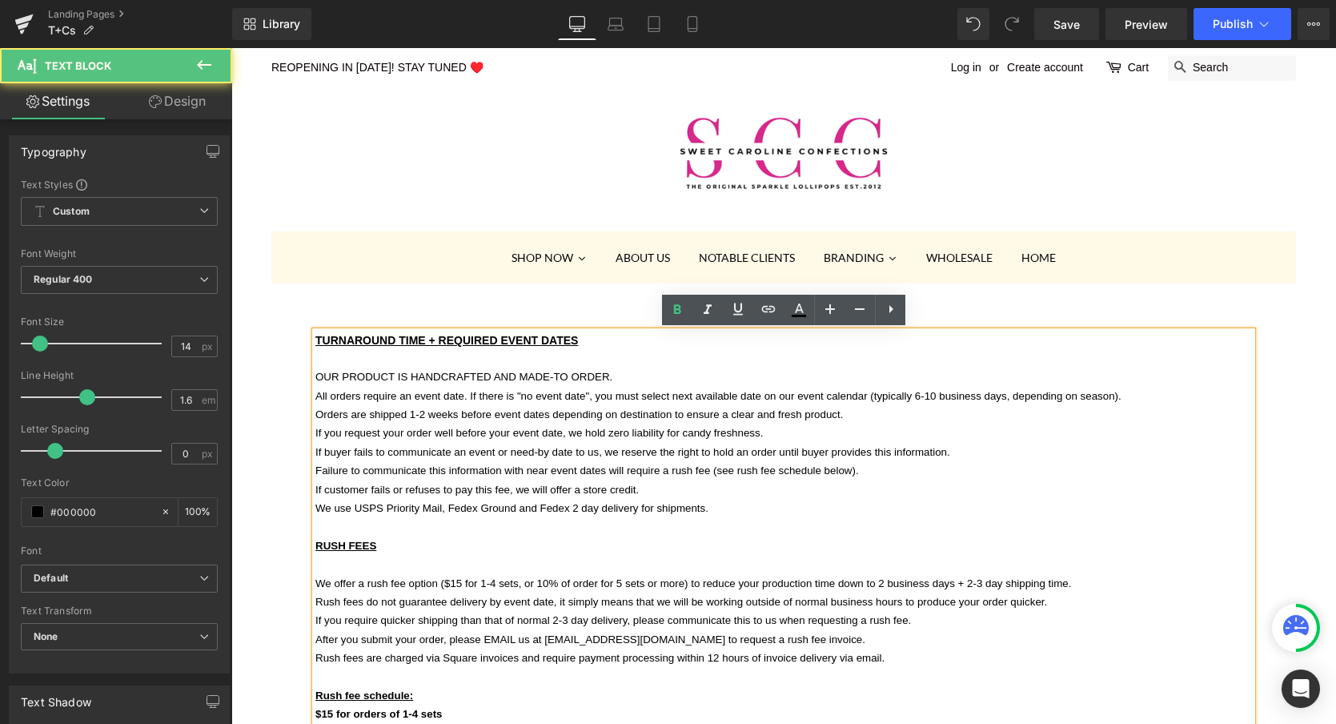
click at [697, 555] on p at bounding box center [783, 564] width 937 height 18
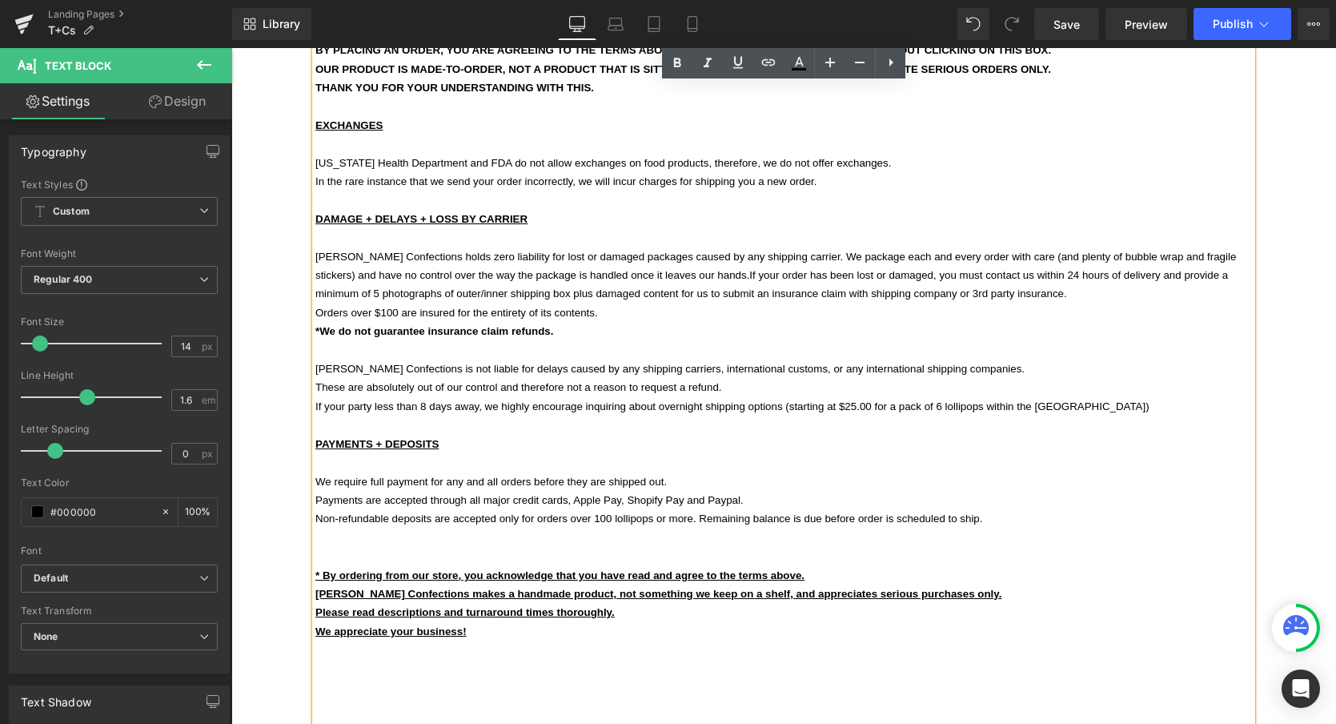
scroll to position [926, 0]
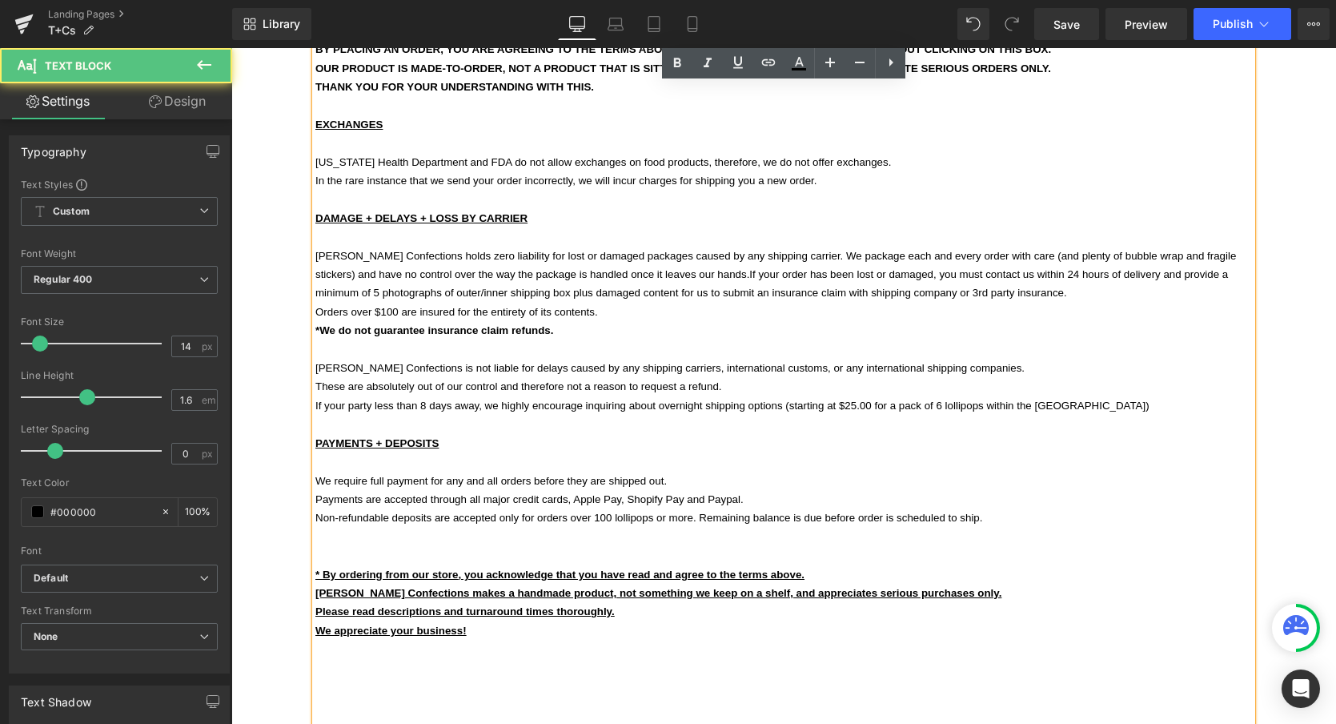
click at [811, 546] on p at bounding box center [783, 555] width 937 height 18
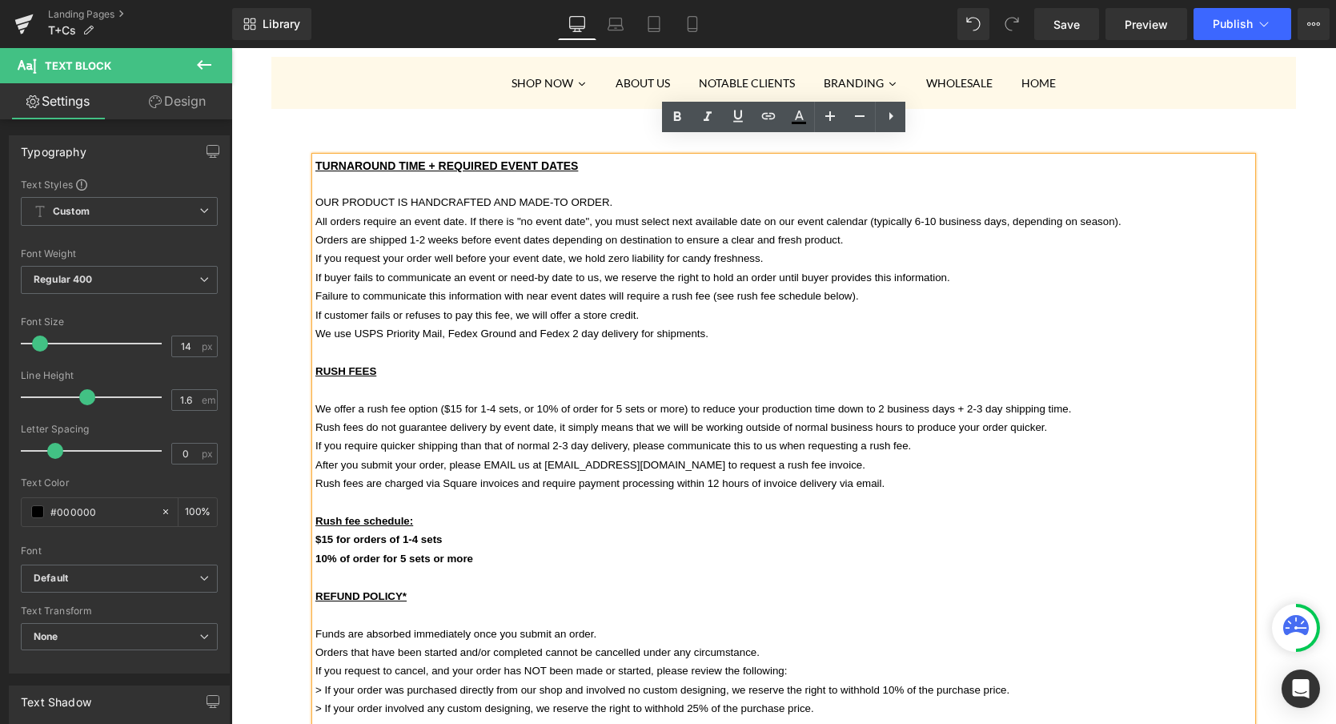
scroll to position [165, 0]
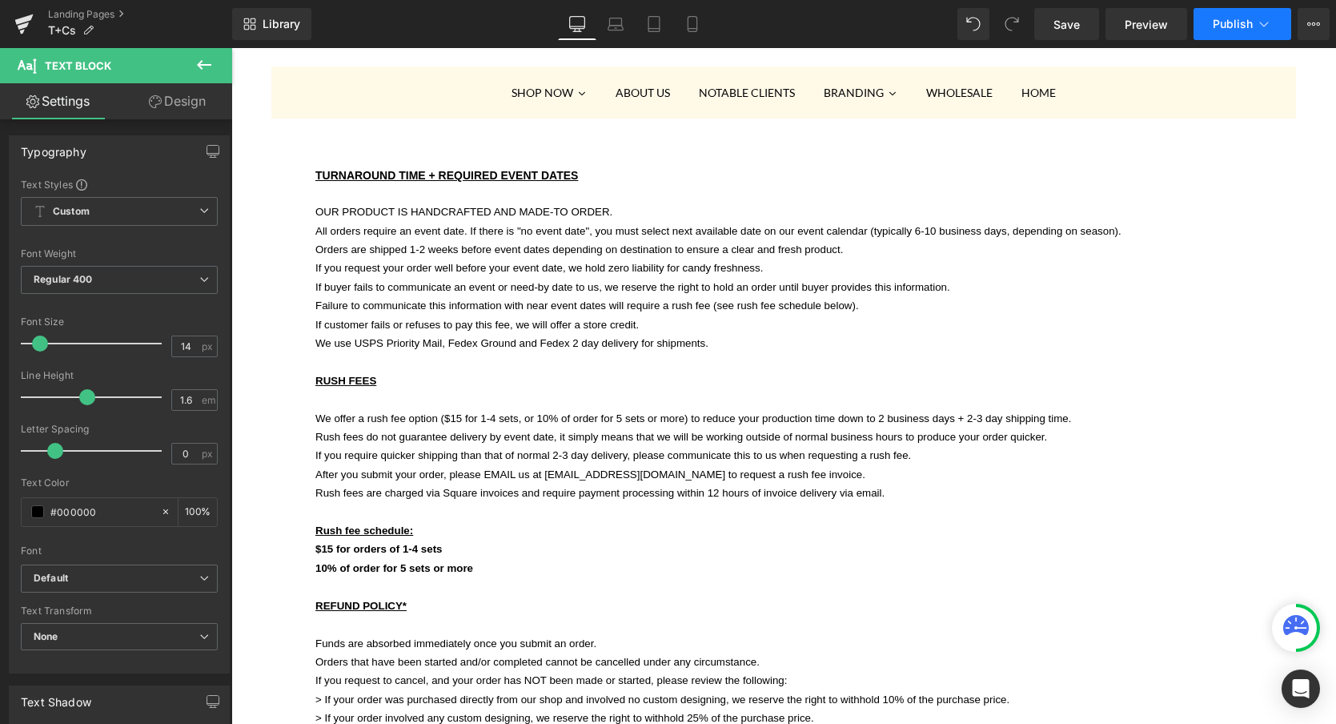
click at [1236, 26] on span "Publish" at bounding box center [1233, 24] width 40 height 13
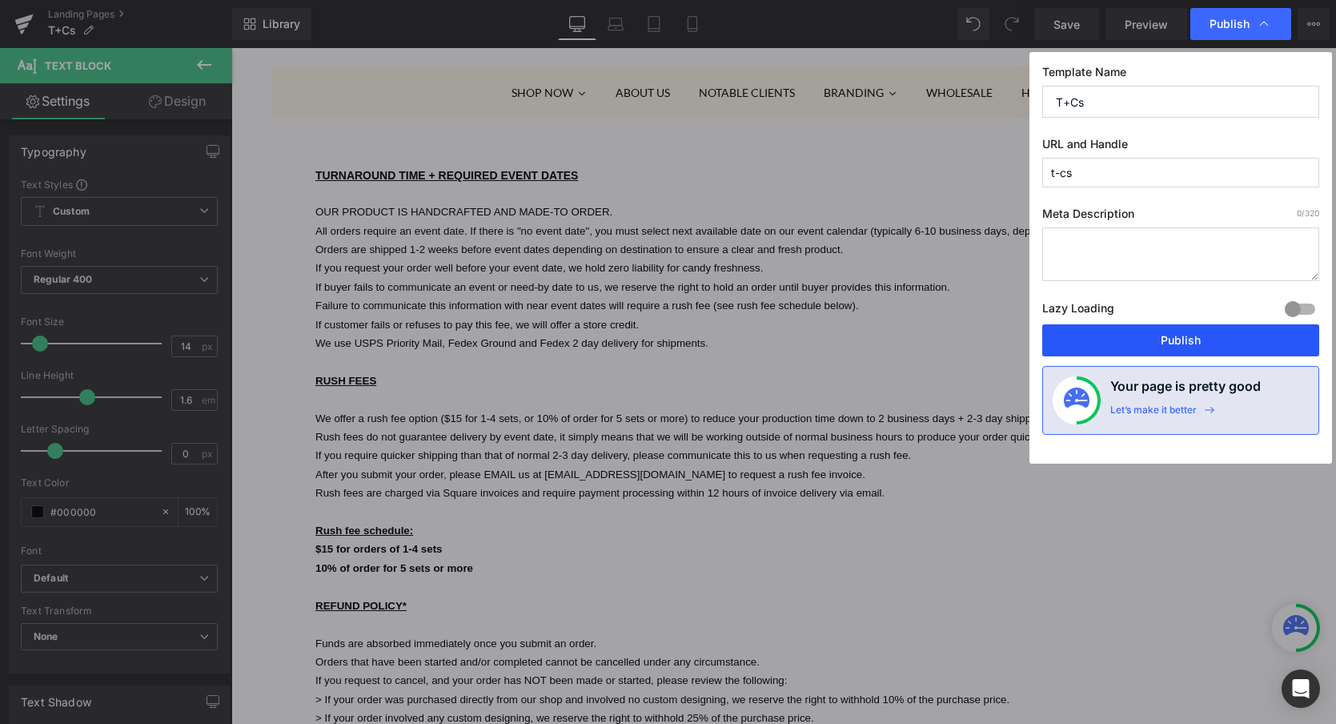
click at [1183, 347] on button "Publish" at bounding box center [1180, 340] width 277 height 32
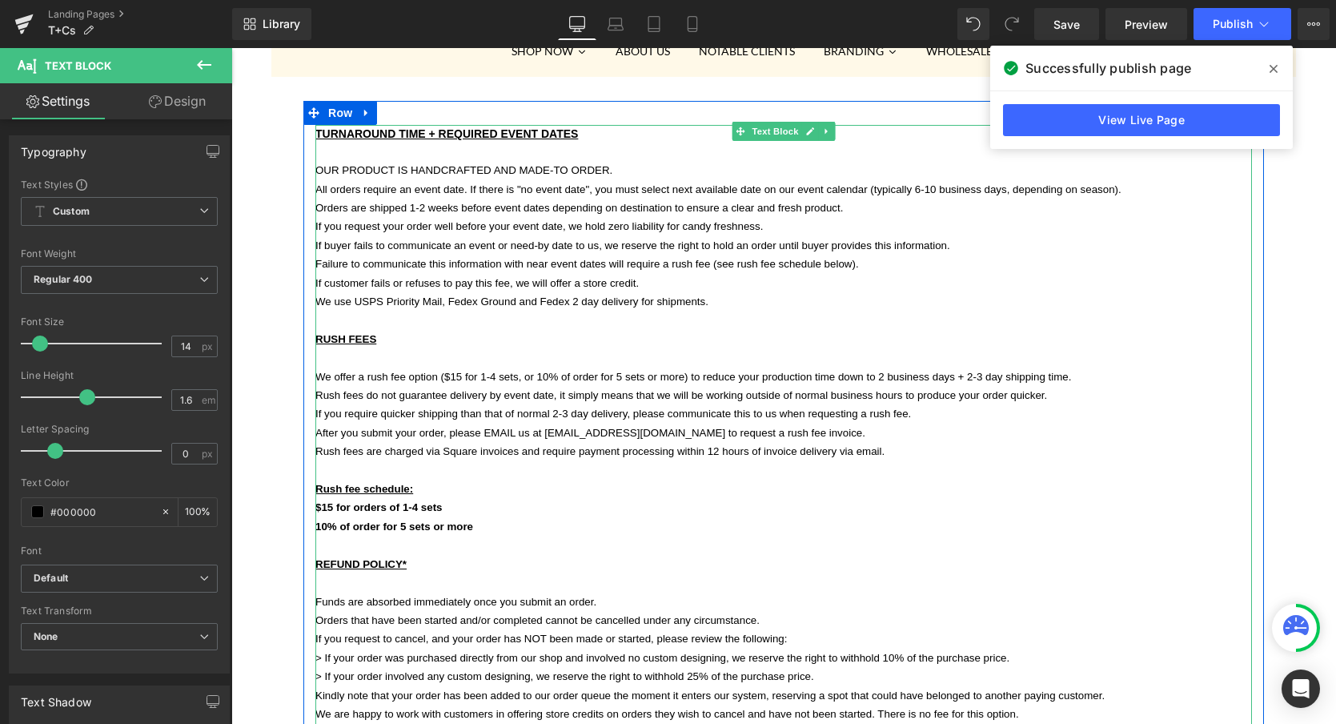
scroll to position [207, 0]
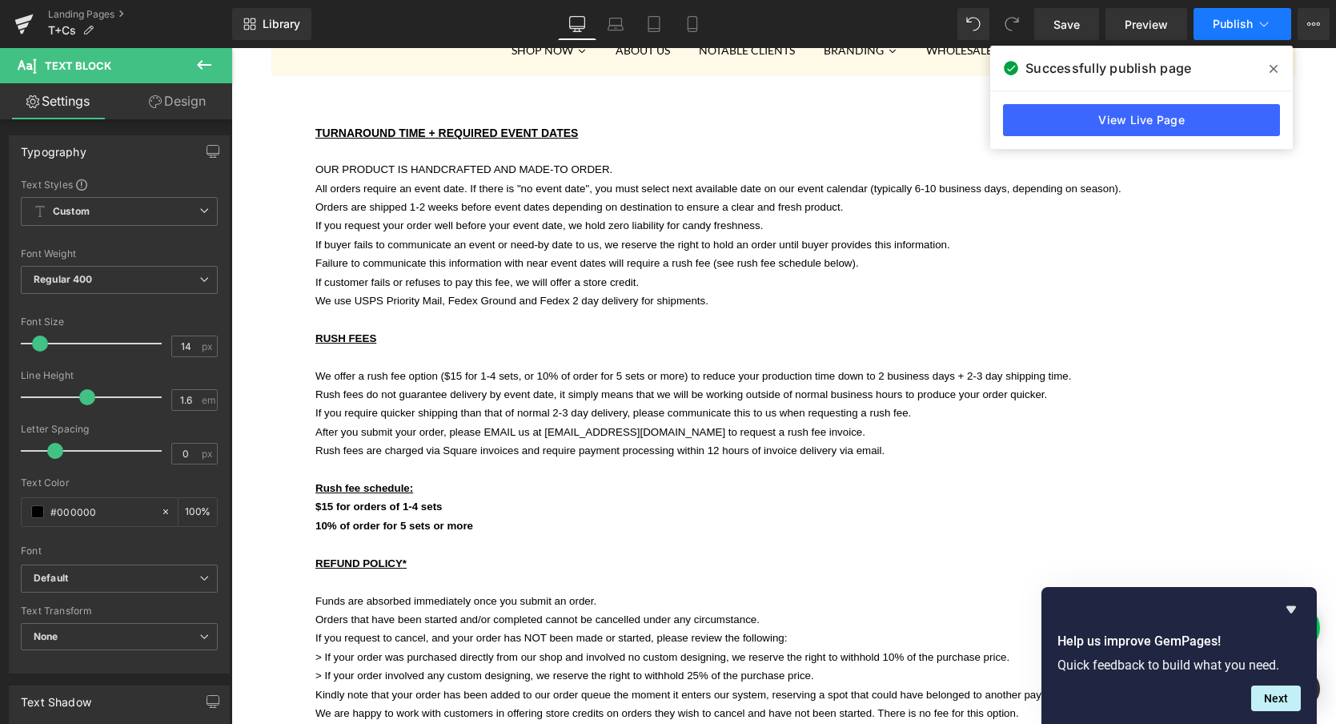
click at [1233, 22] on span "Publish" at bounding box center [1233, 24] width 40 height 13
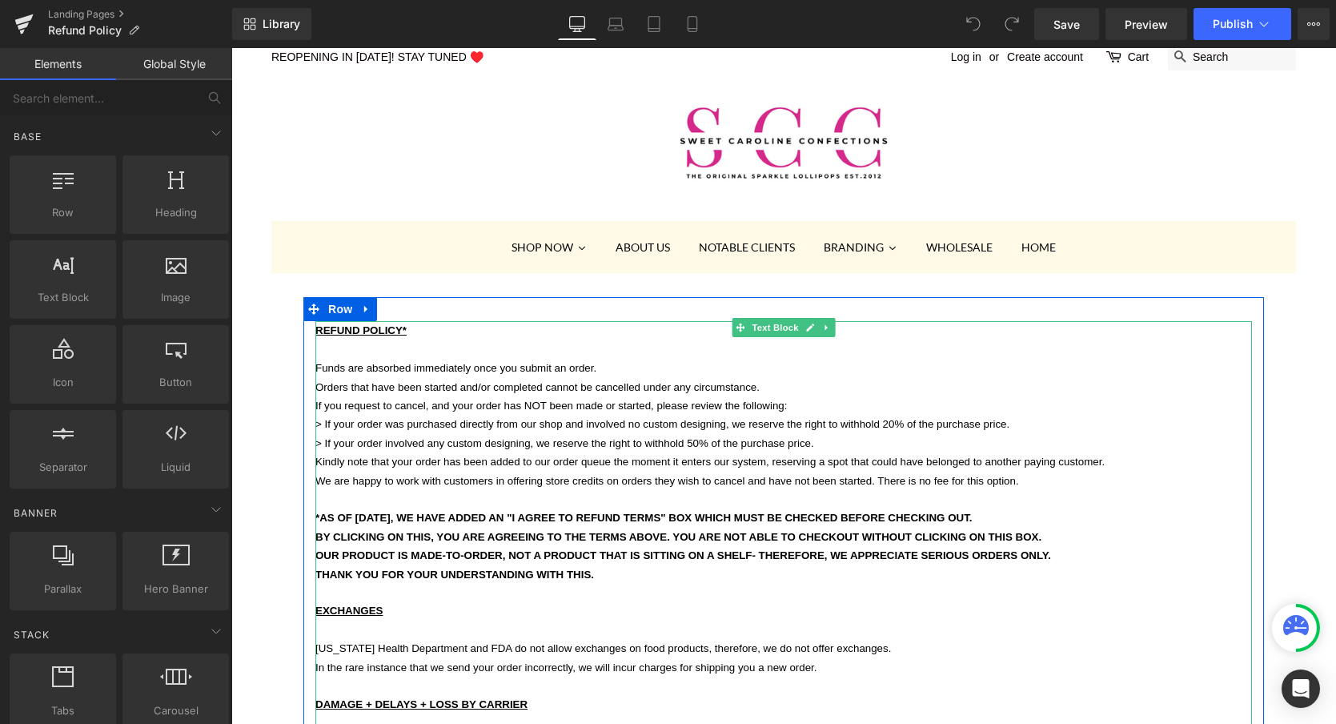
click at [764, 384] on p "Orders that have been started and/or completed cannot be cancelled under any ci…" at bounding box center [783, 387] width 937 height 18
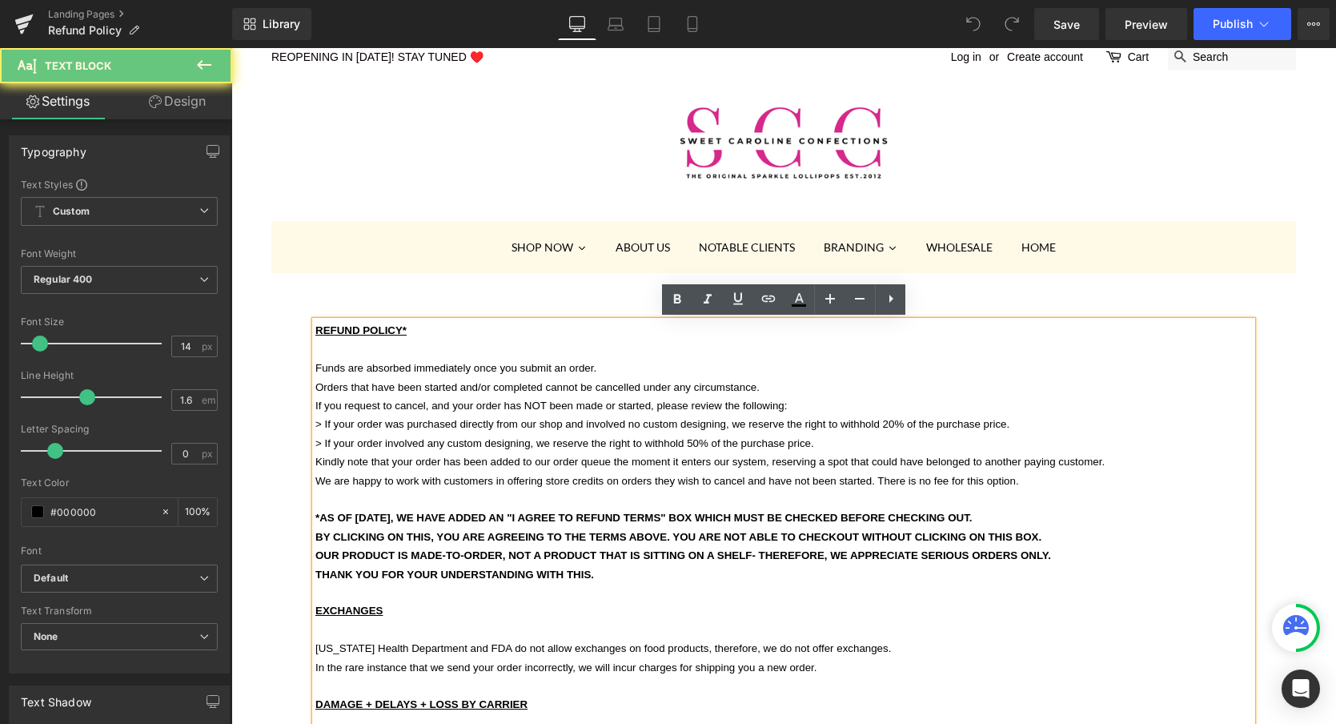
click at [761, 384] on p "Orders that have been started and/or completed cannot be cancelled under any ci…" at bounding box center [783, 387] width 937 height 18
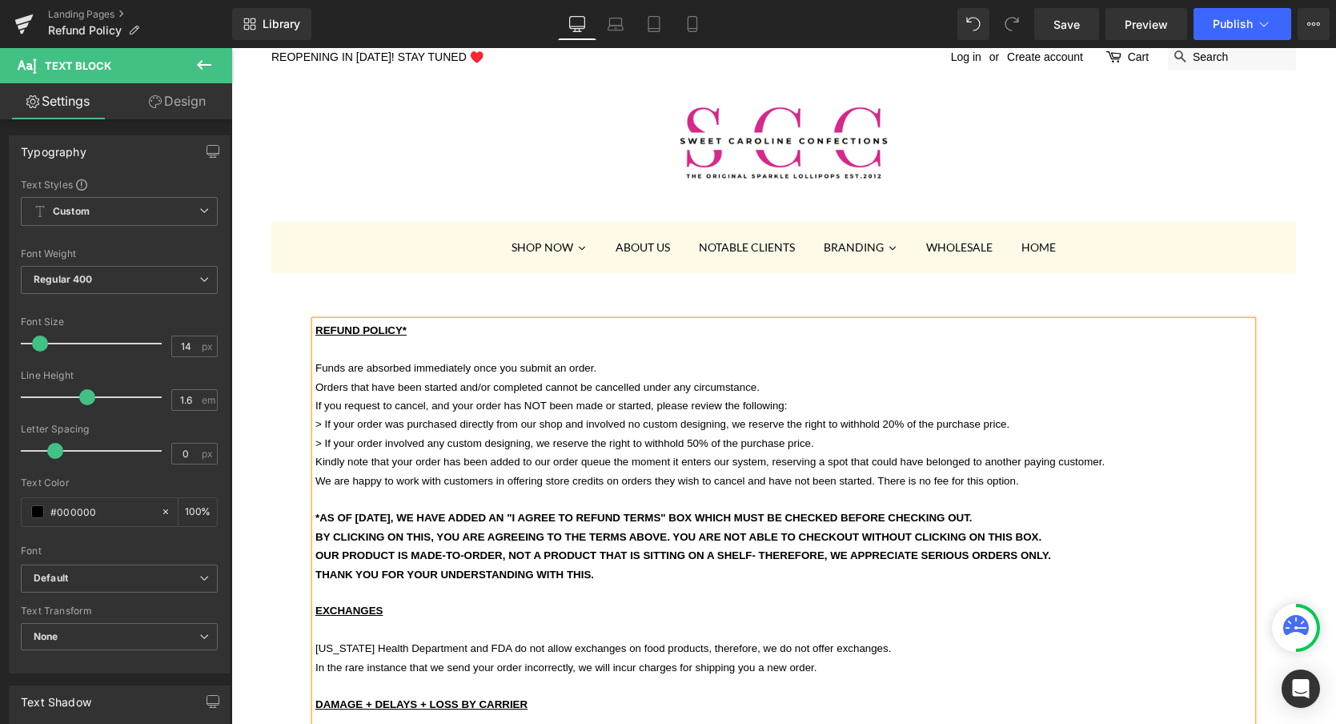
click at [896, 400] on p "If you request to cancel, and your order has NOT been made or started, please r…" at bounding box center [783, 405] width 937 height 18
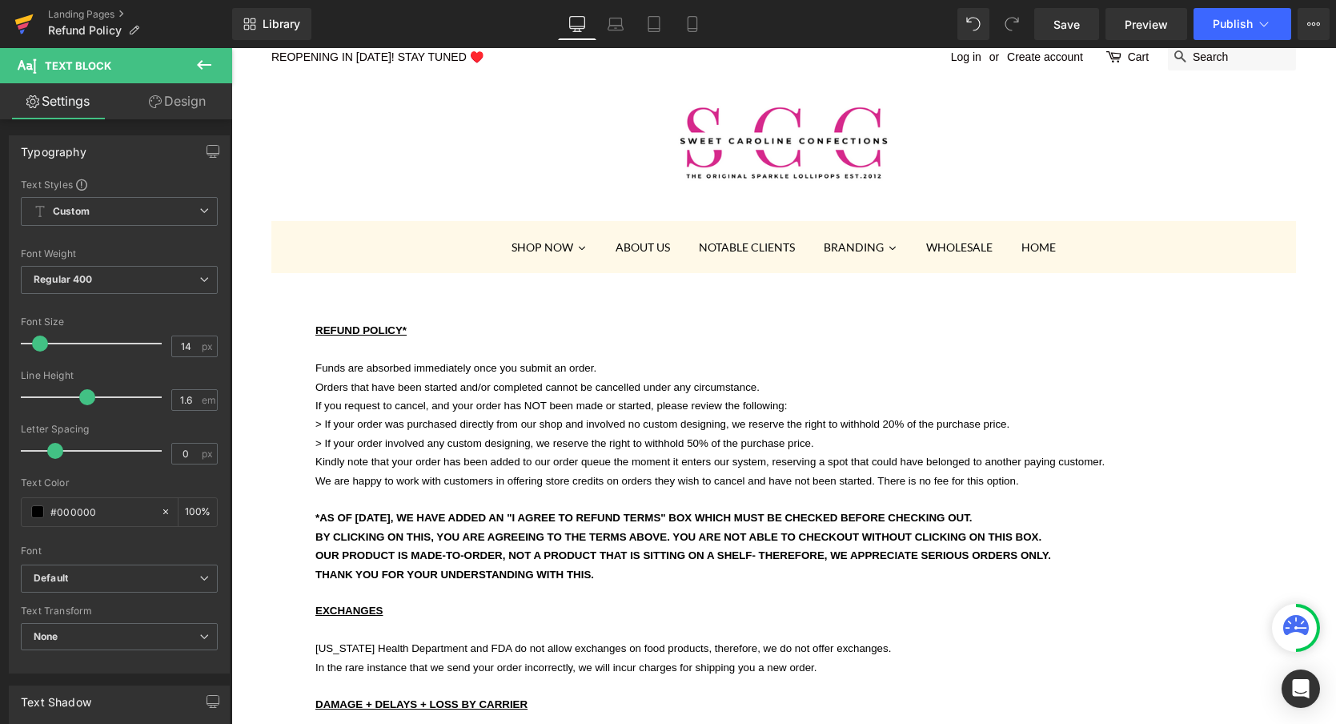
click at [22, 27] on icon at bounding box center [23, 25] width 11 height 7
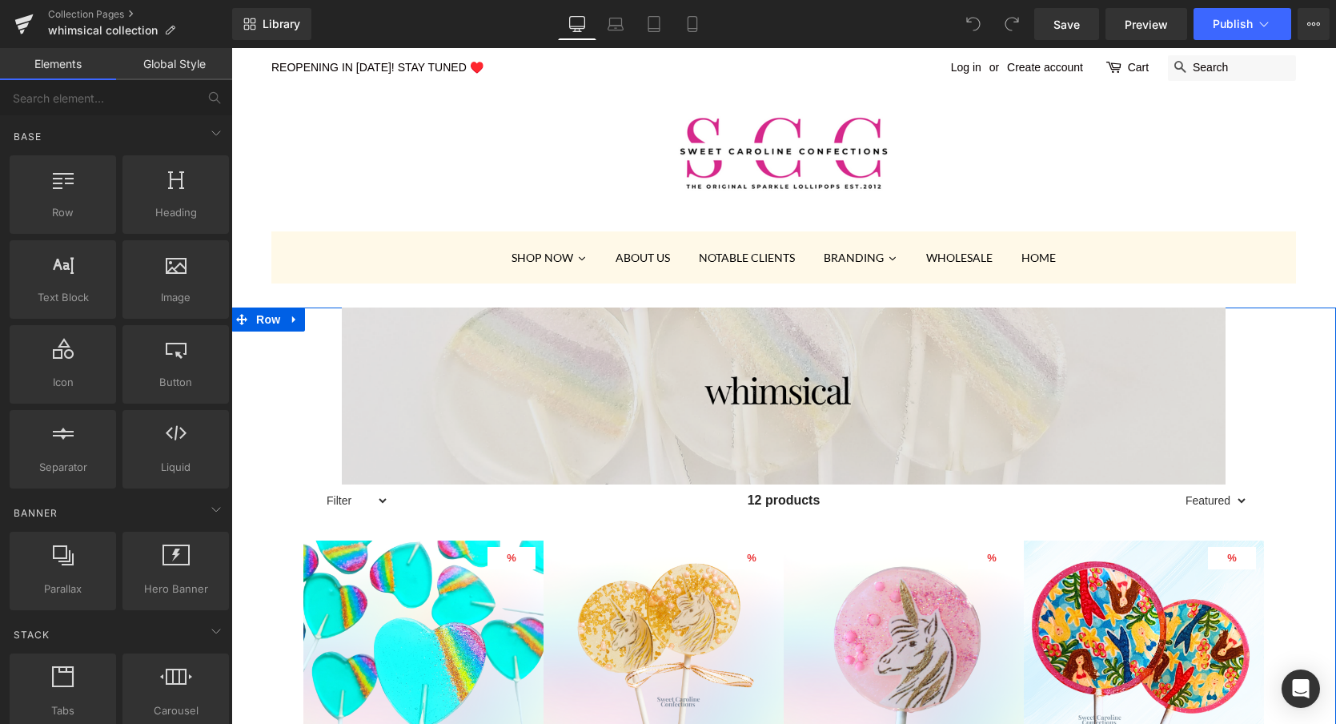
click at [775, 384] on img at bounding box center [784, 395] width 884 height 177
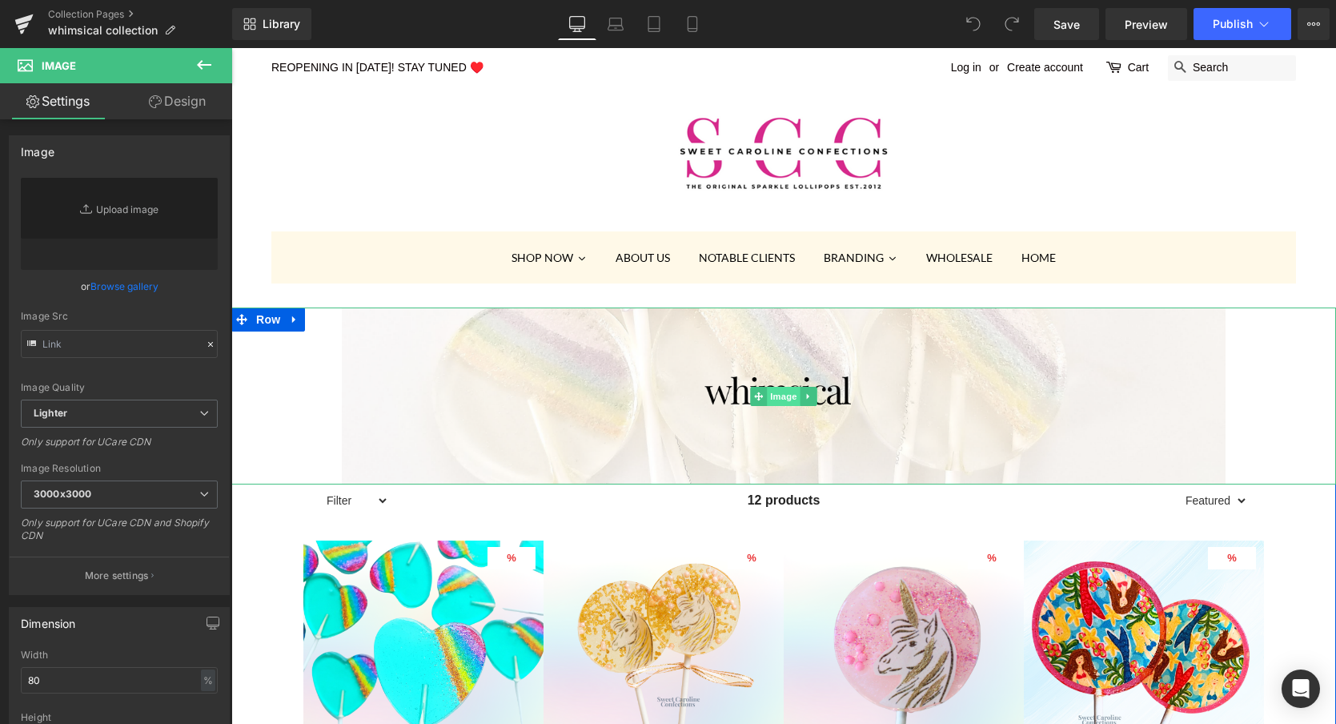
click at [784, 399] on span "Image" at bounding box center [784, 396] width 34 height 19
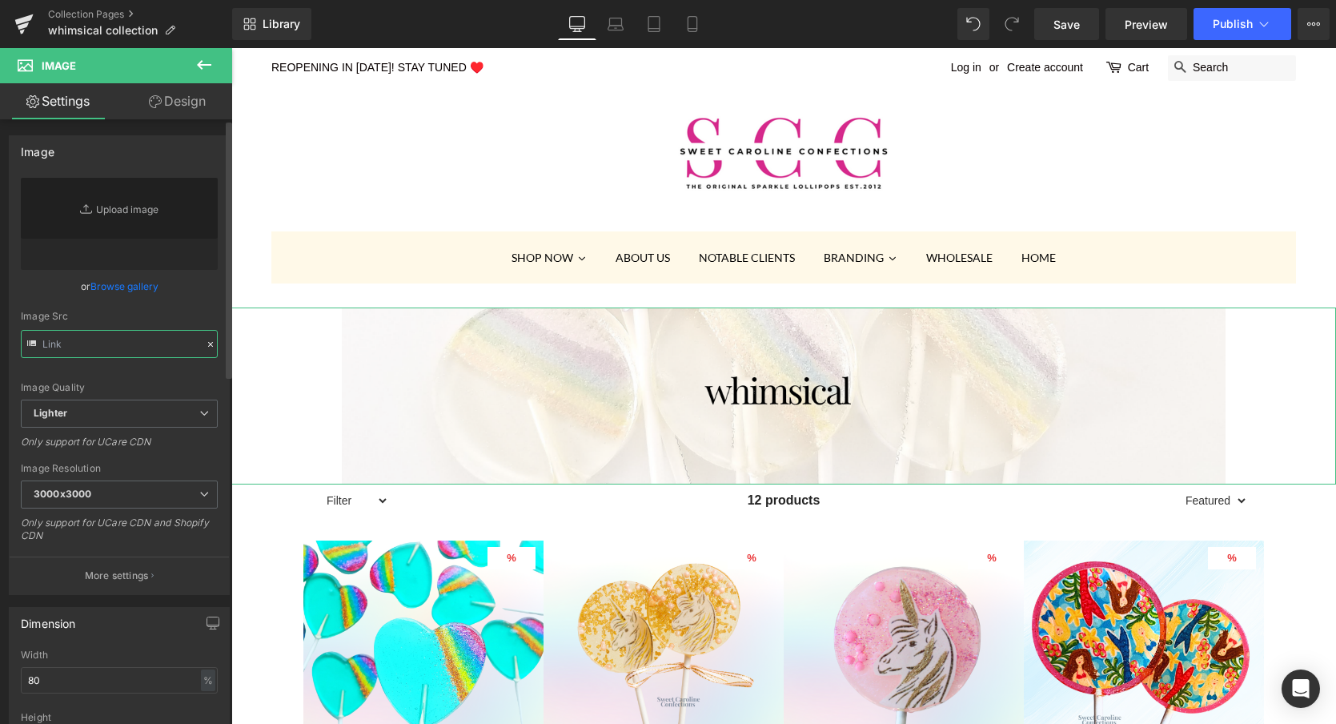
click at [98, 346] on input "text" at bounding box center [119, 344] width 197 height 28
paste input "https://cdn.shopify.com/s/files/1/0001/8143/6447/files/19.png?v=1758069462"
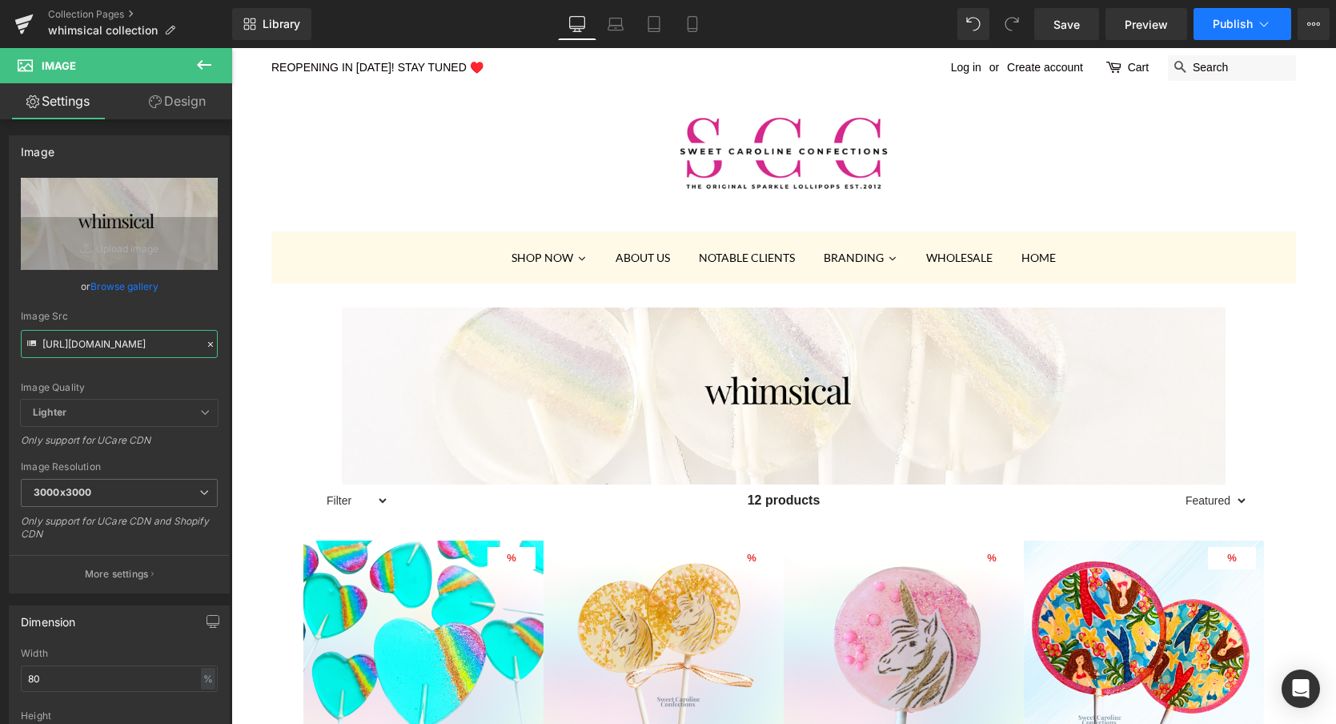
type input "https://cdn.shopify.com/s/files/1/0001/8143/6447/files/19_3000x3000.png?v=17580…"
click at [1221, 28] on span "Publish" at bounding box center [1233, 24] width 40 height 13
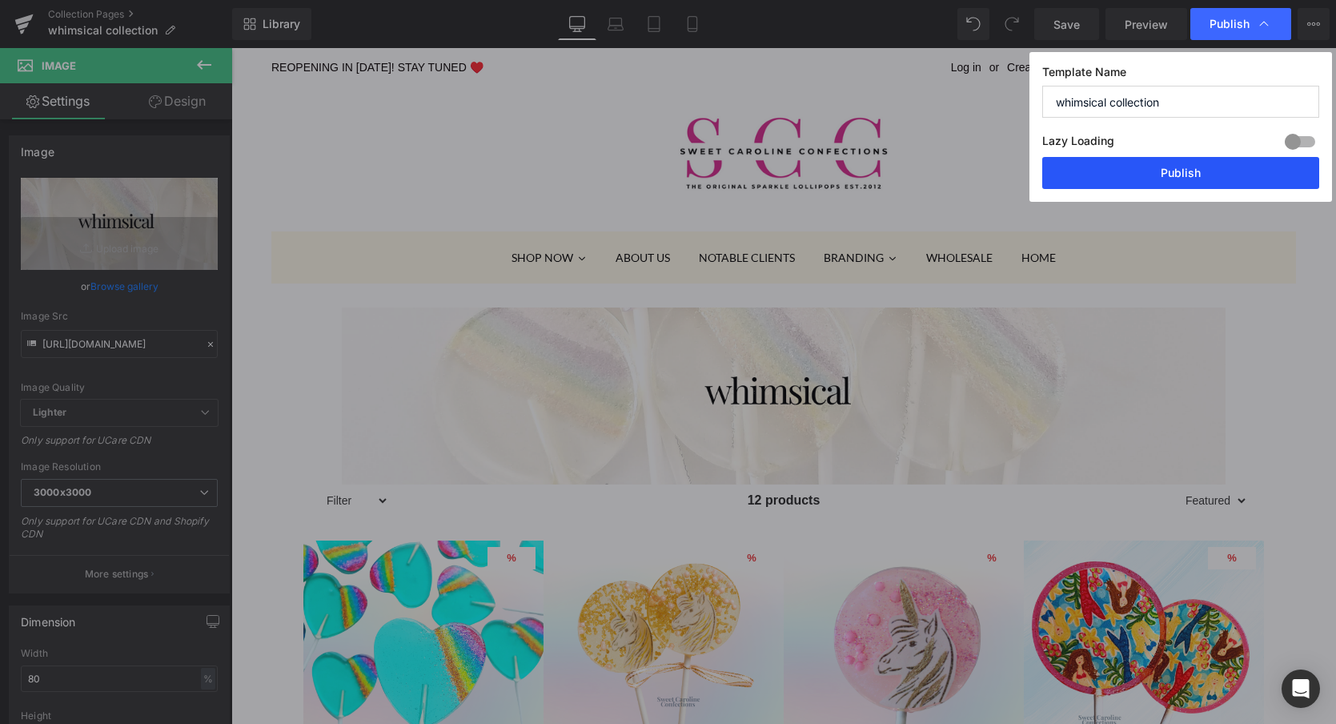
click at [1180, 175] on button "Publish" at bounding box center [1180, 173] width 277 height 32
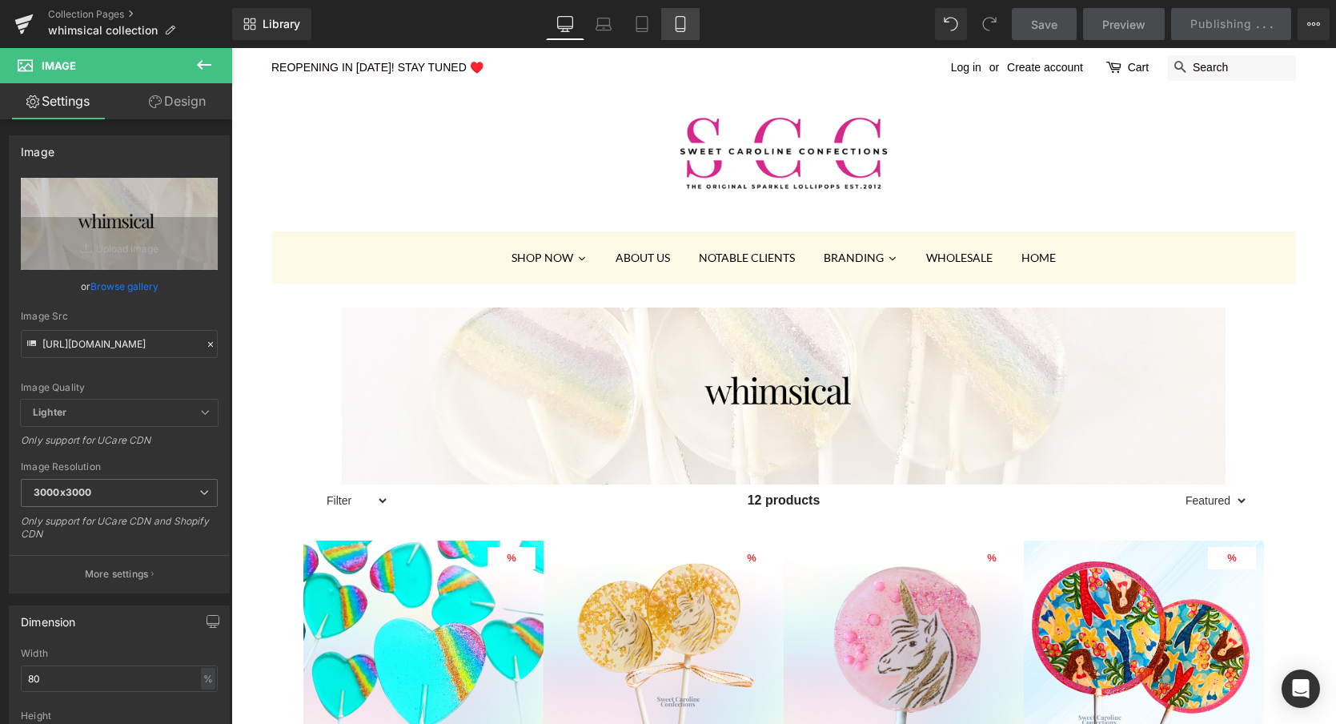
click at [679, 23] on icon at bounding box center [681, 24] width 16 height 16
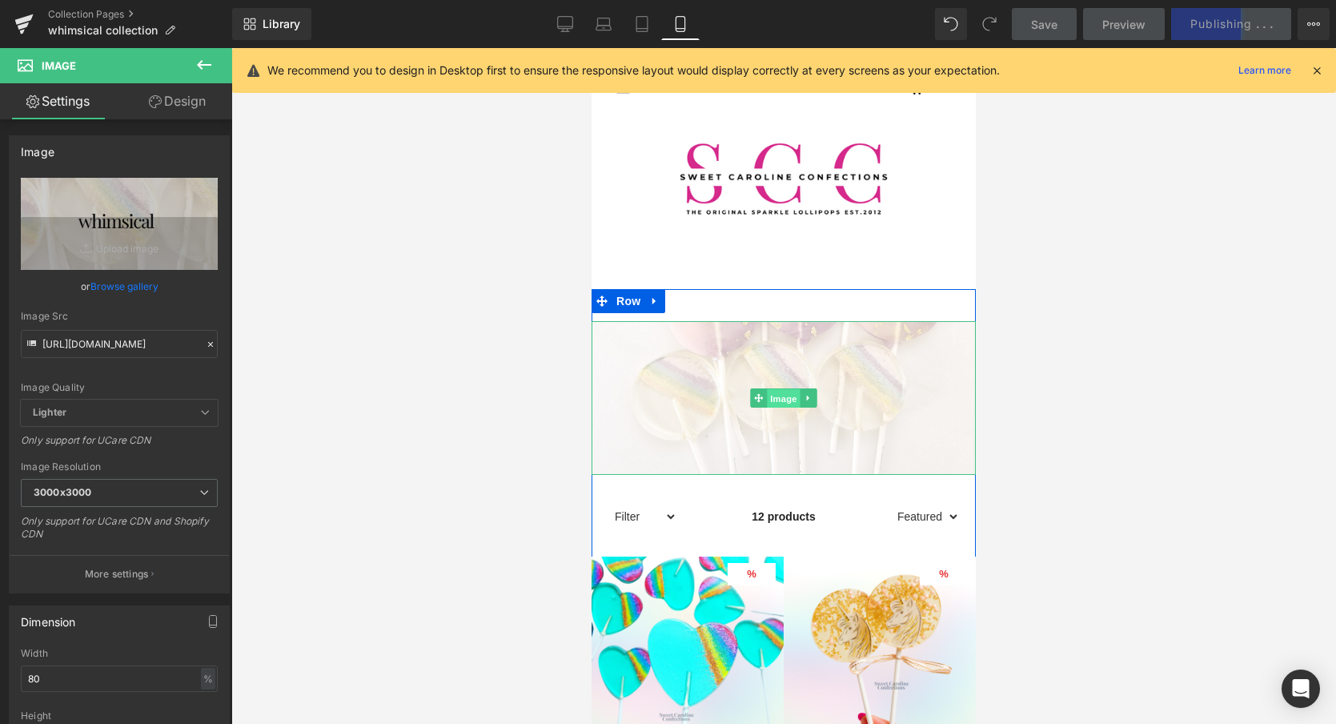
click at [773, 404] on span "Image" at bounding box center [784, 398] width 34 height 19
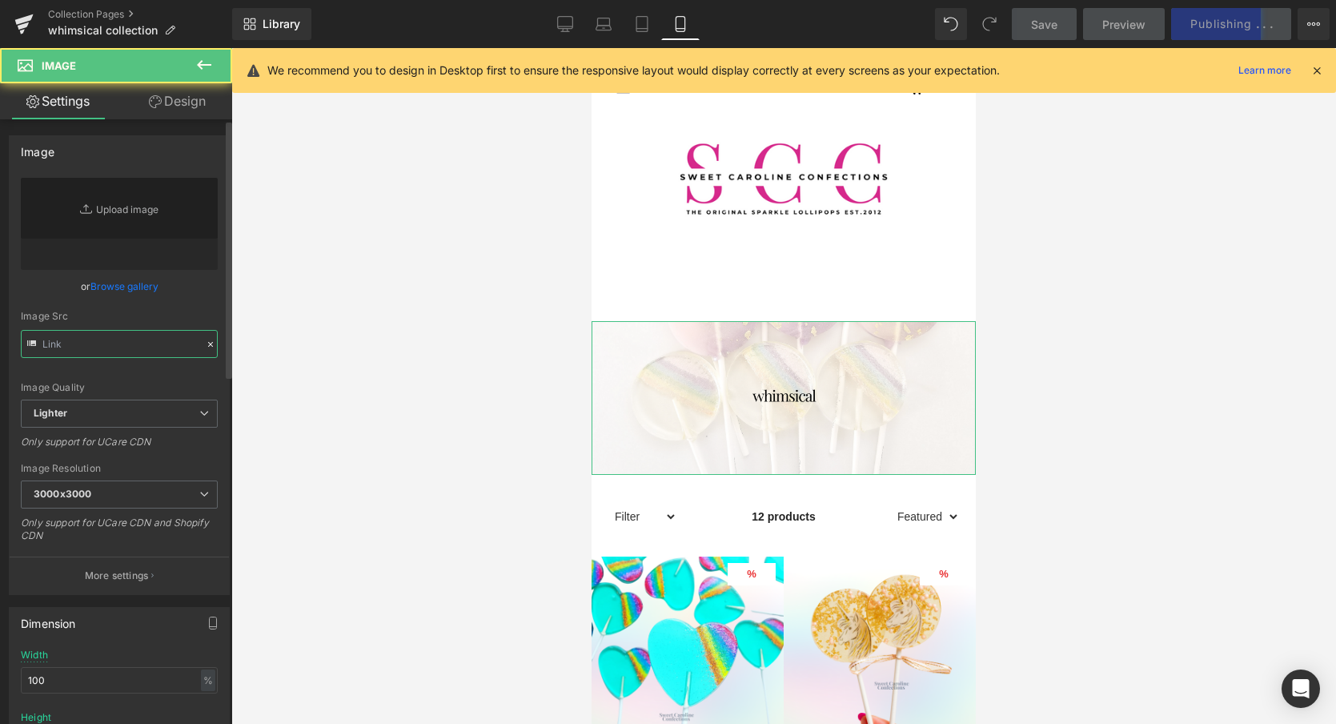
click at [115, 342] on input "text" at bounding box center [119, 344] width 197 height 28
paste input "https://cdn.shopify.com/s/files/1/0001/8143/6447/files/19.png?v=1758069462"
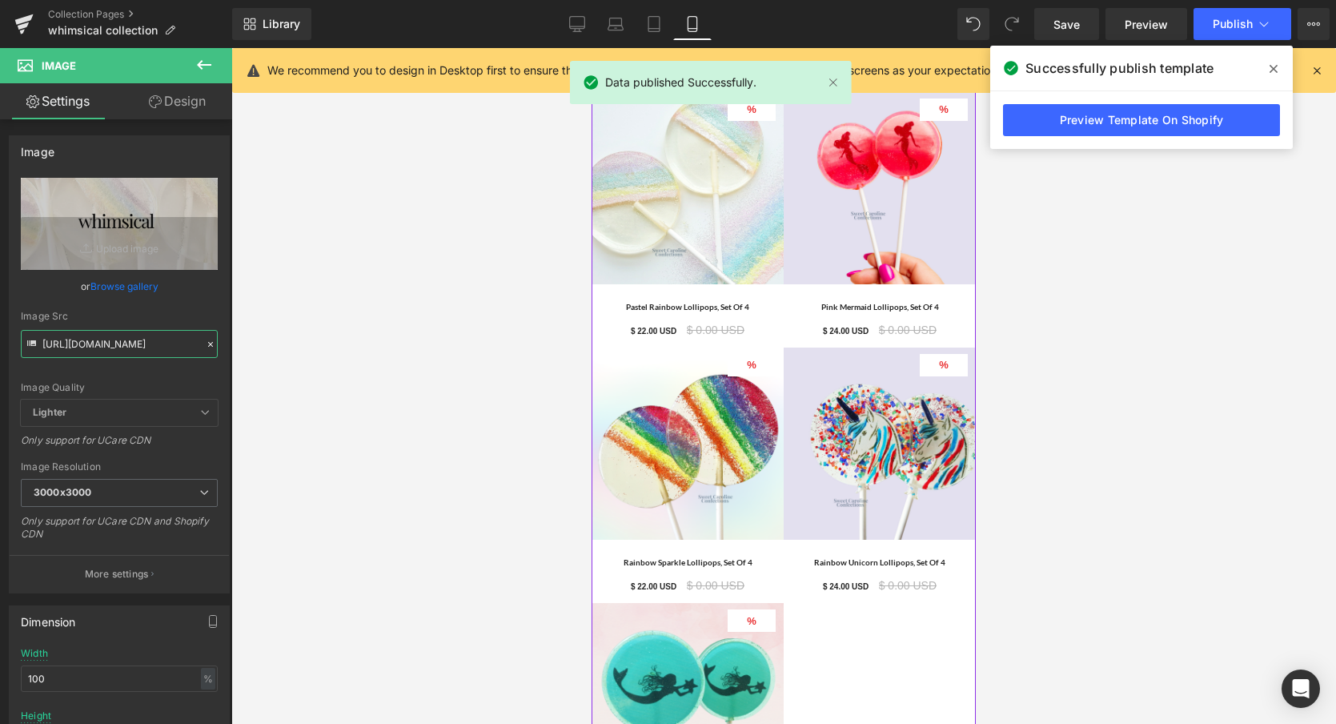
scroll to position [904, 0]
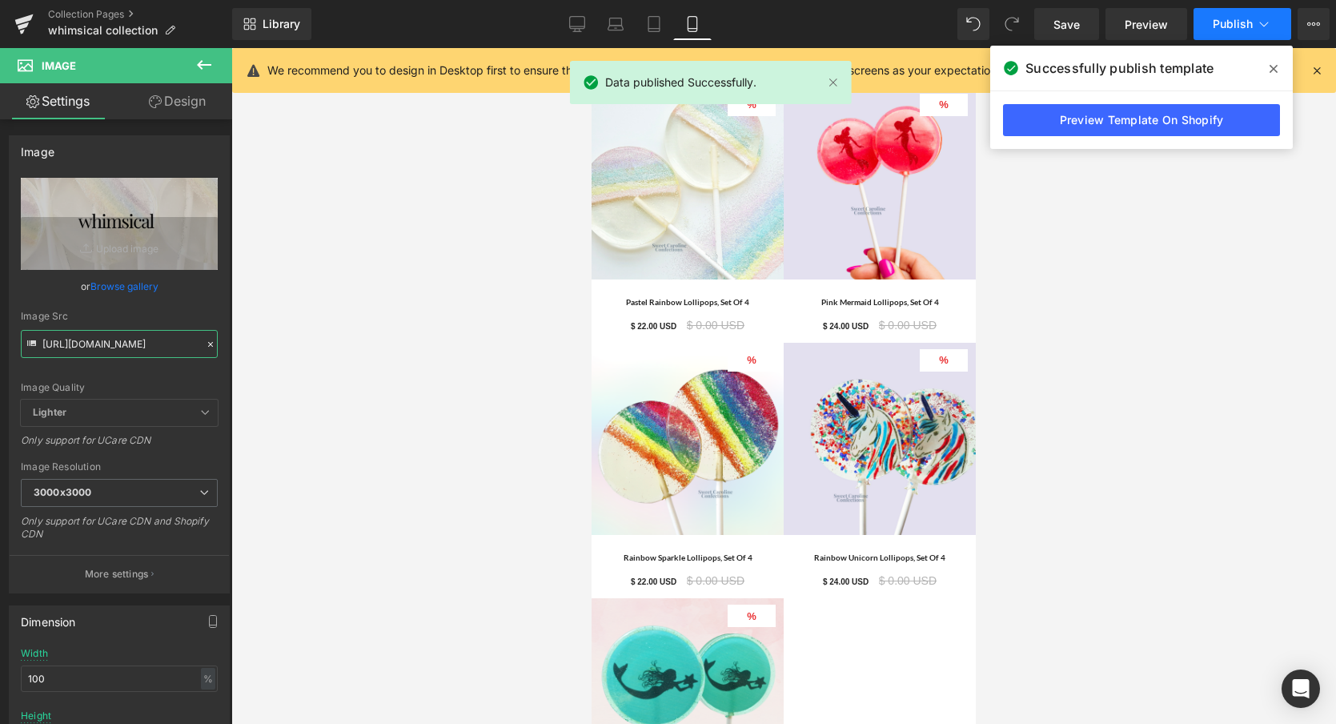
type input "https://cdn.shopify.com/s/files/1/0001/8143/6447/files/19_3000x3000.png?v=17580…"
click at [1247, 25] on span "Publish" at bounding box center [1233, 24] width 40 height 13
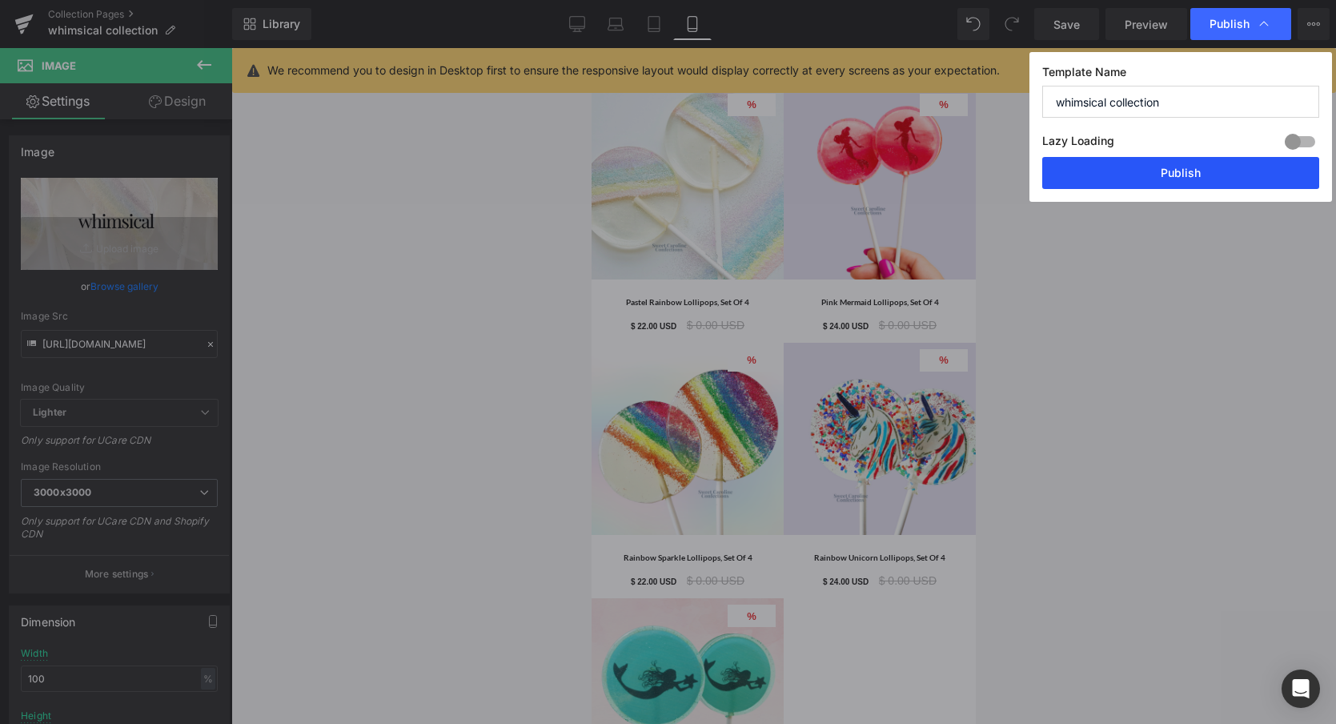
click at [1199, 179] on button "Publish" at bounding box center [1180, 173] width 277 height 32
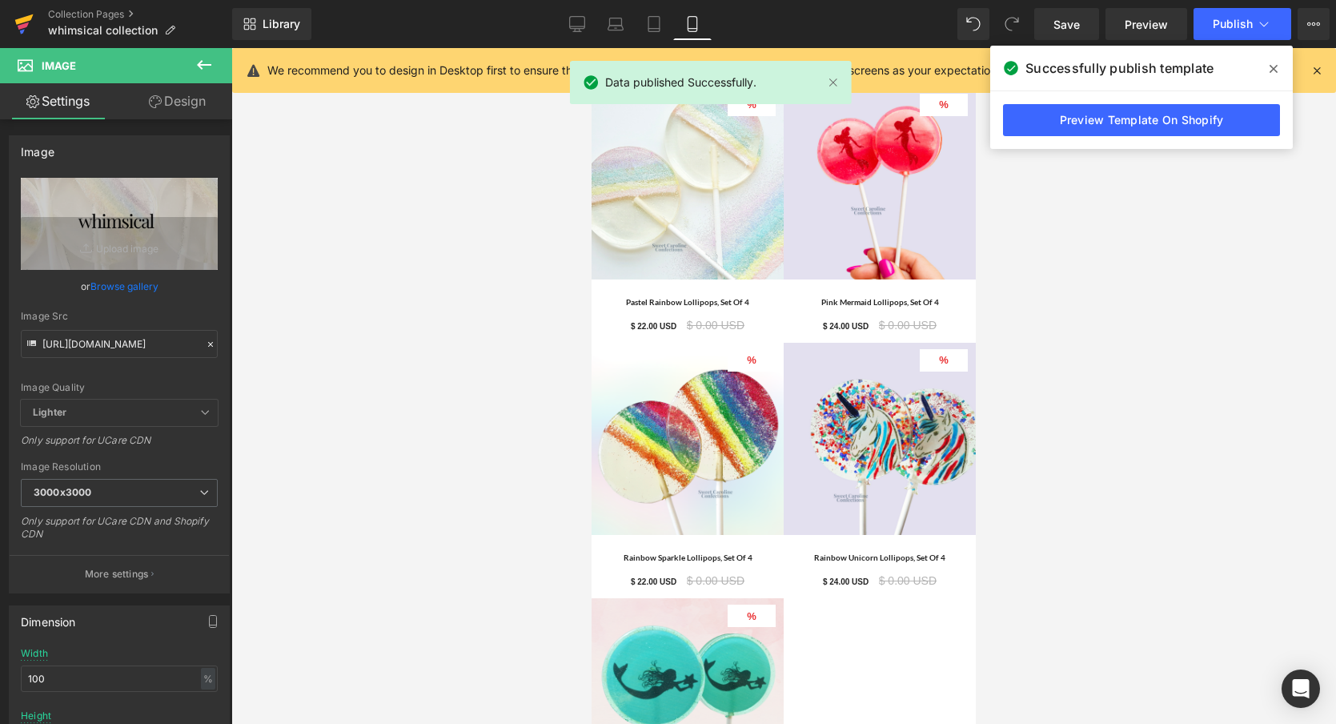
click at [20, 28] on icon at bounding box center [23, 25] width 11 height 7
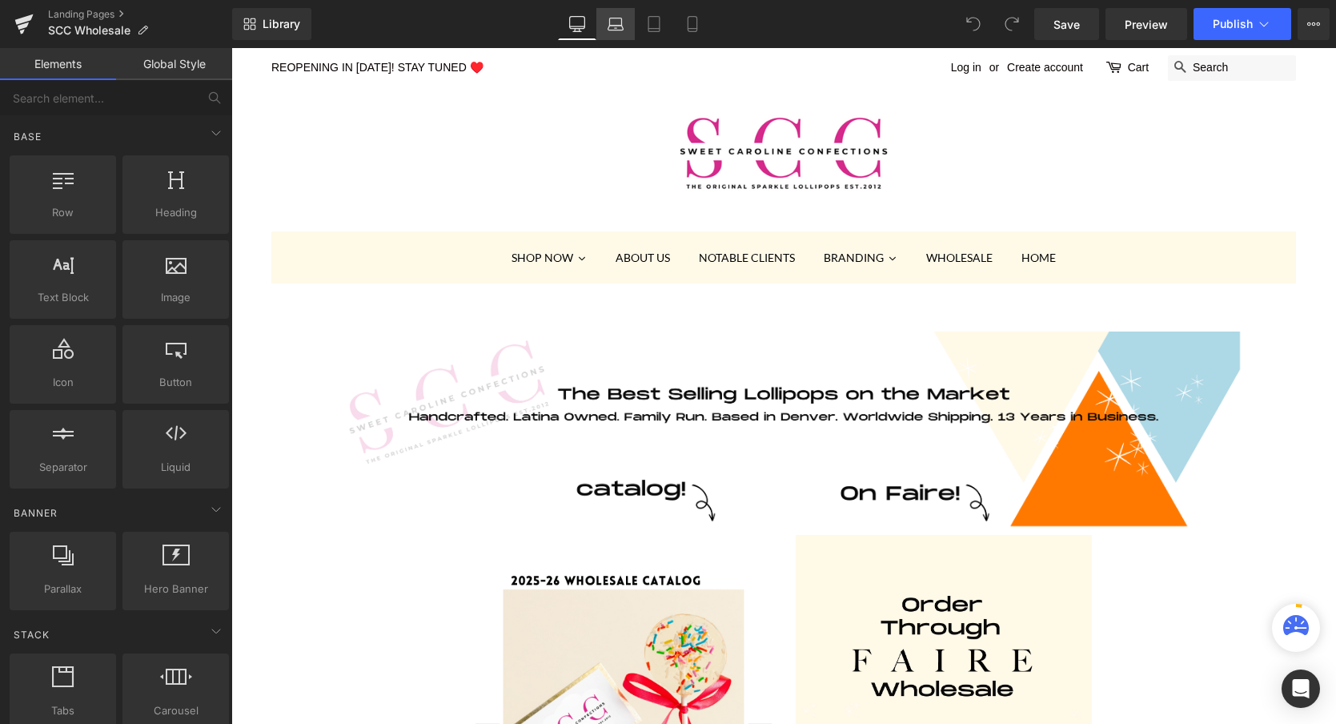
click at [611, 20] on icon at bounding box center [616, 24] width 16 height 16
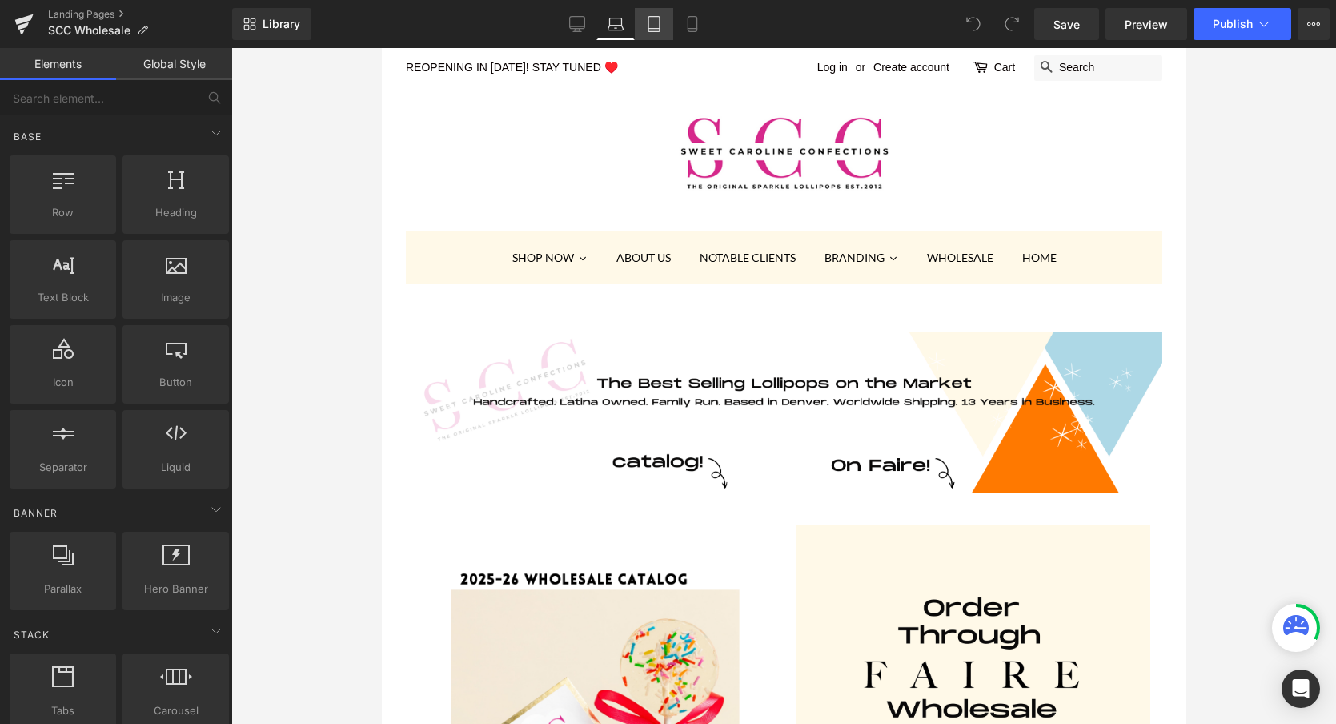
click at [654, 22] on icon at bounding box center [654, 24] width 16 height 16
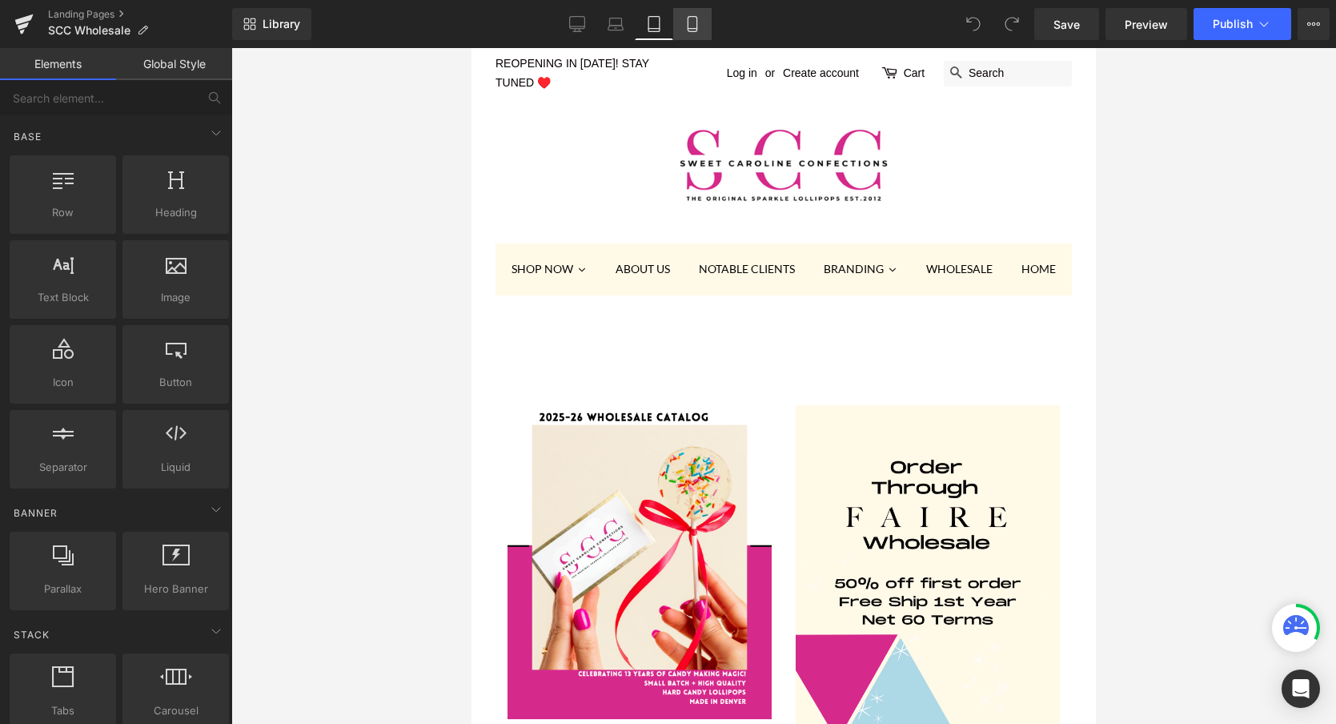
click at [694, 27] on icon at bounding box center [693, 24] width 16 height 16
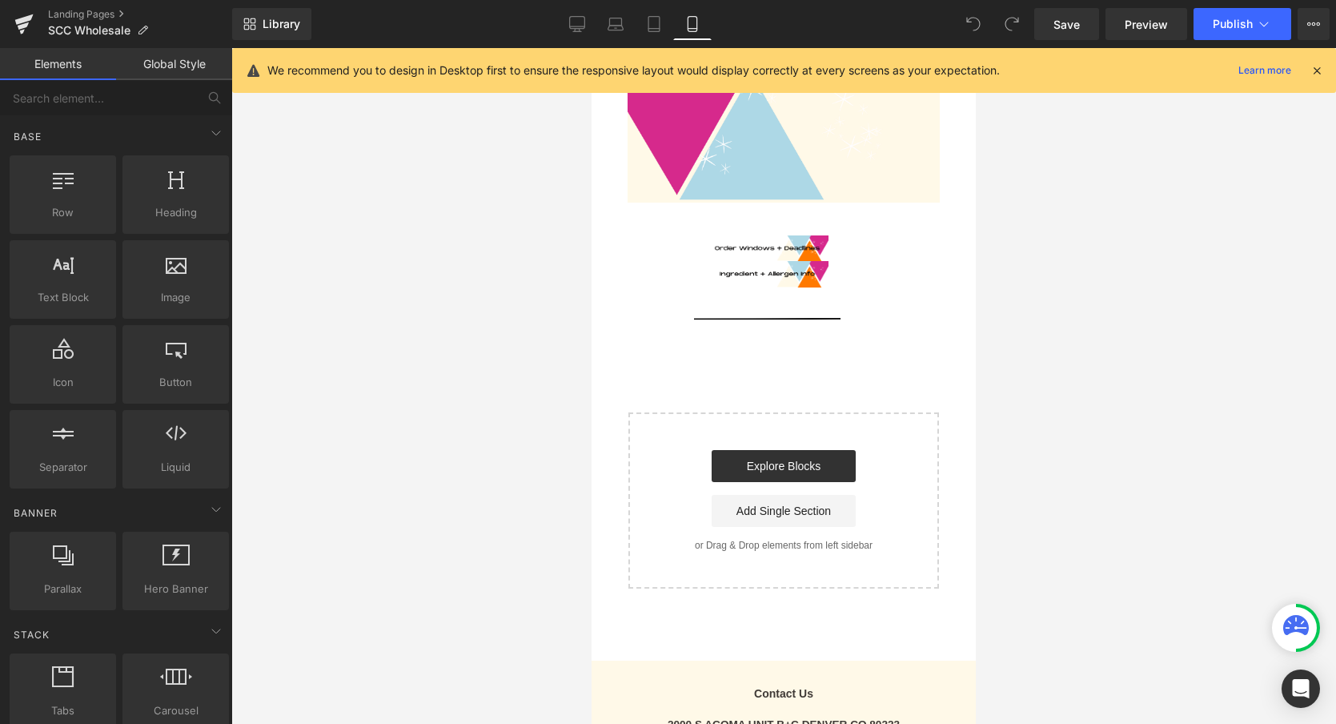
scroll to position [974, 0]
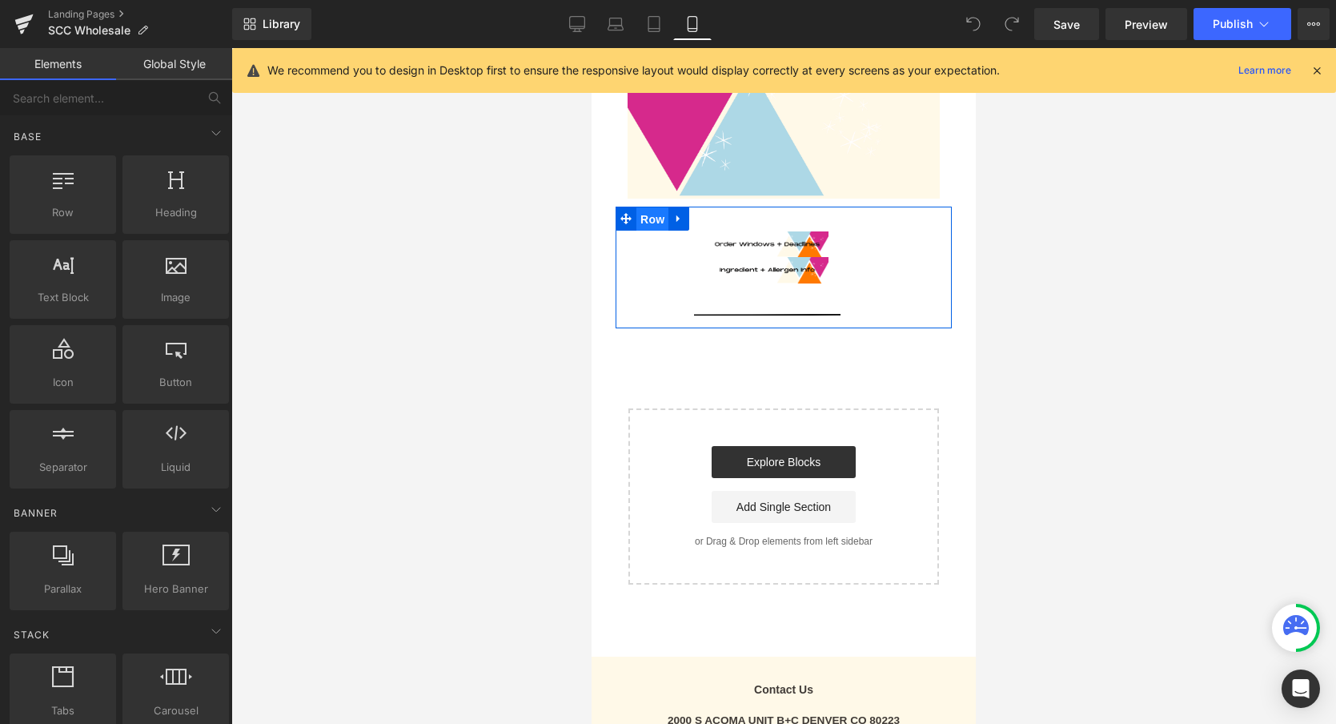
click at [657, 217] on span "Row" at bounding box center [653, 219] width 32 height 24
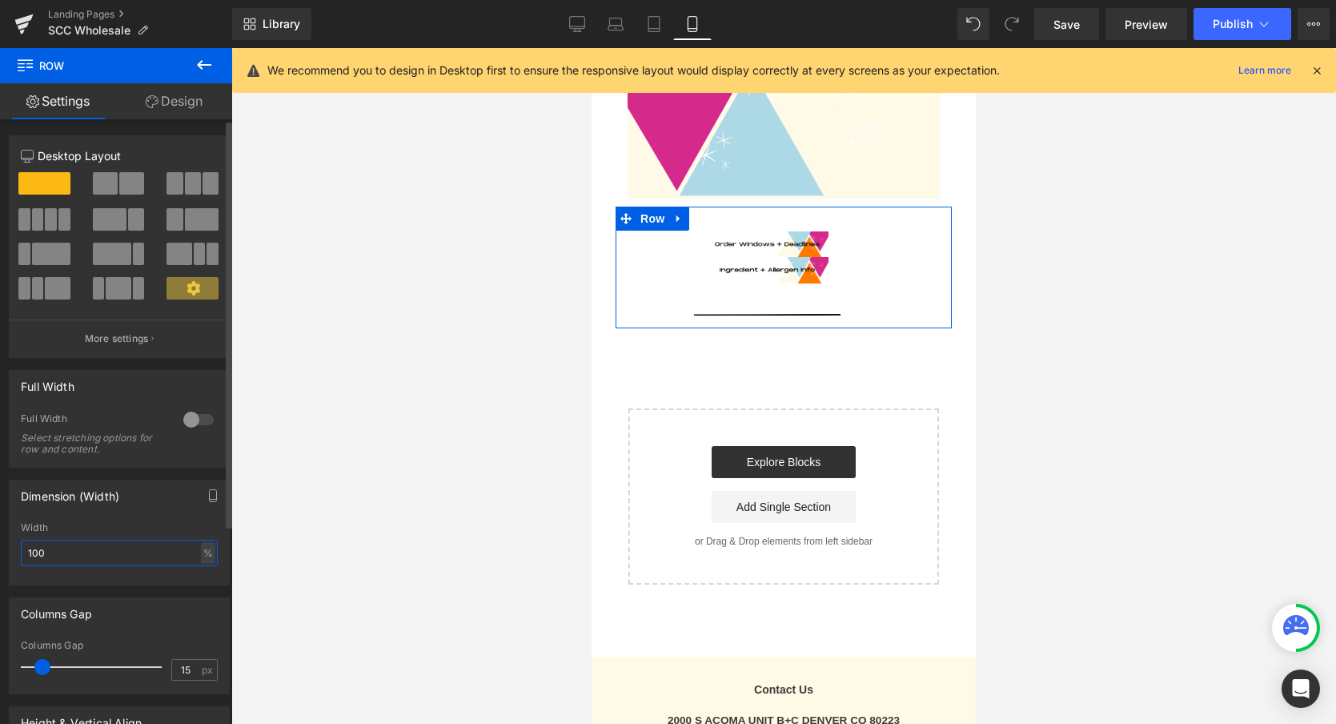
click at [78, 556] on input "100" at bounding box center [119, 553] width 197 height 26
type input "300"
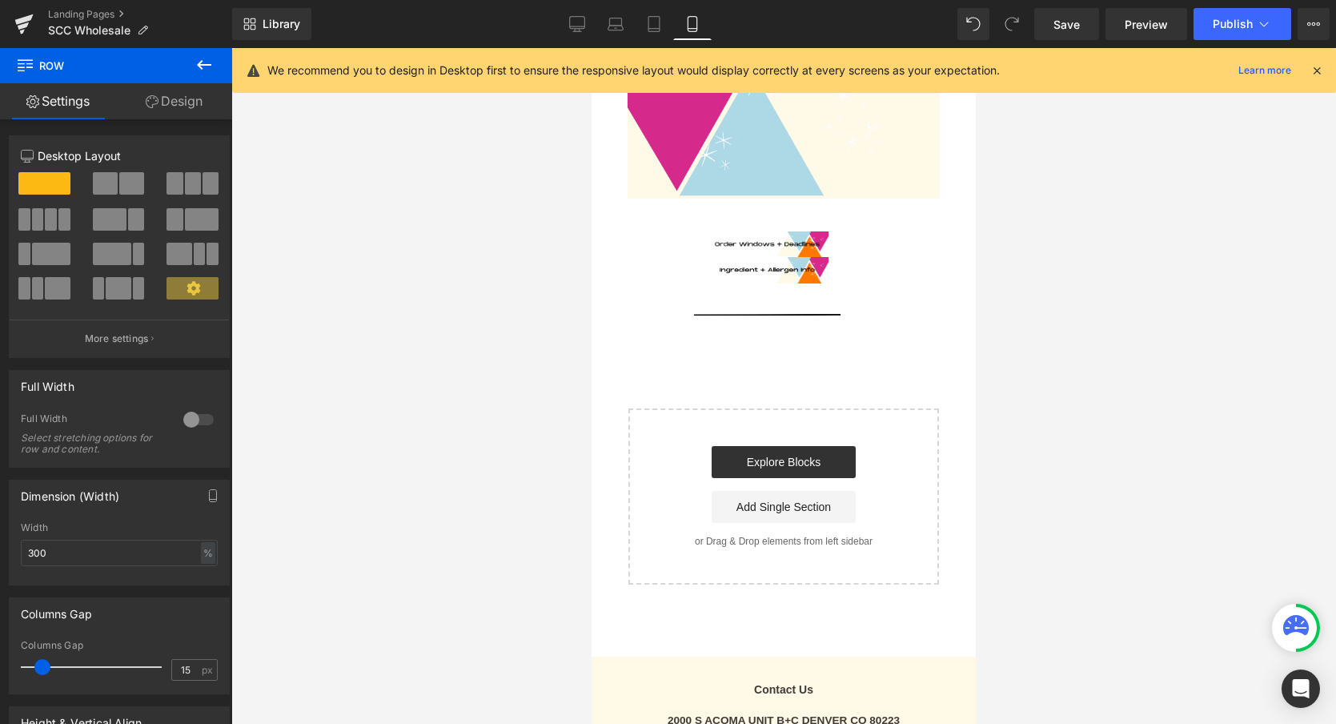
click at [357, 537] on div at bounding box center [783, 386] width 1105 height 676
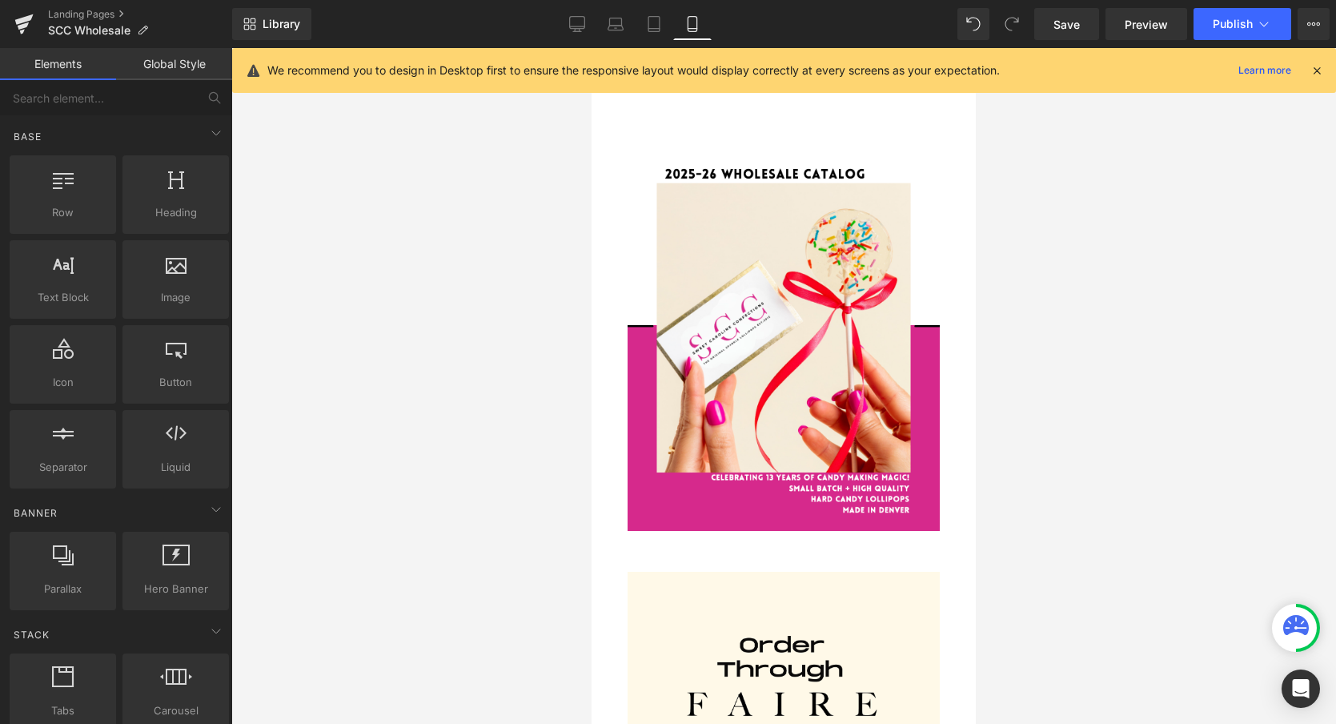
scroll to position [0, 0]
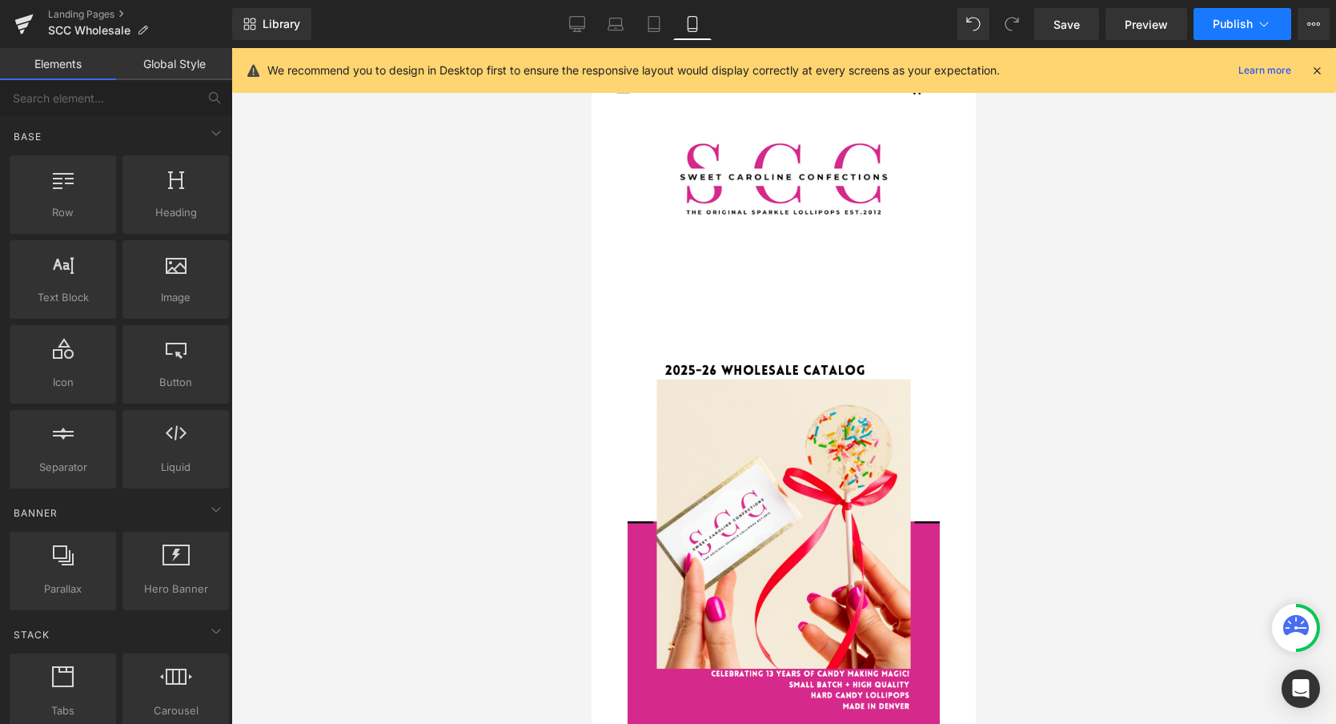
click at [1229, 26] on span "Publish" at bounding box center [1233, 24] width 40 height 13
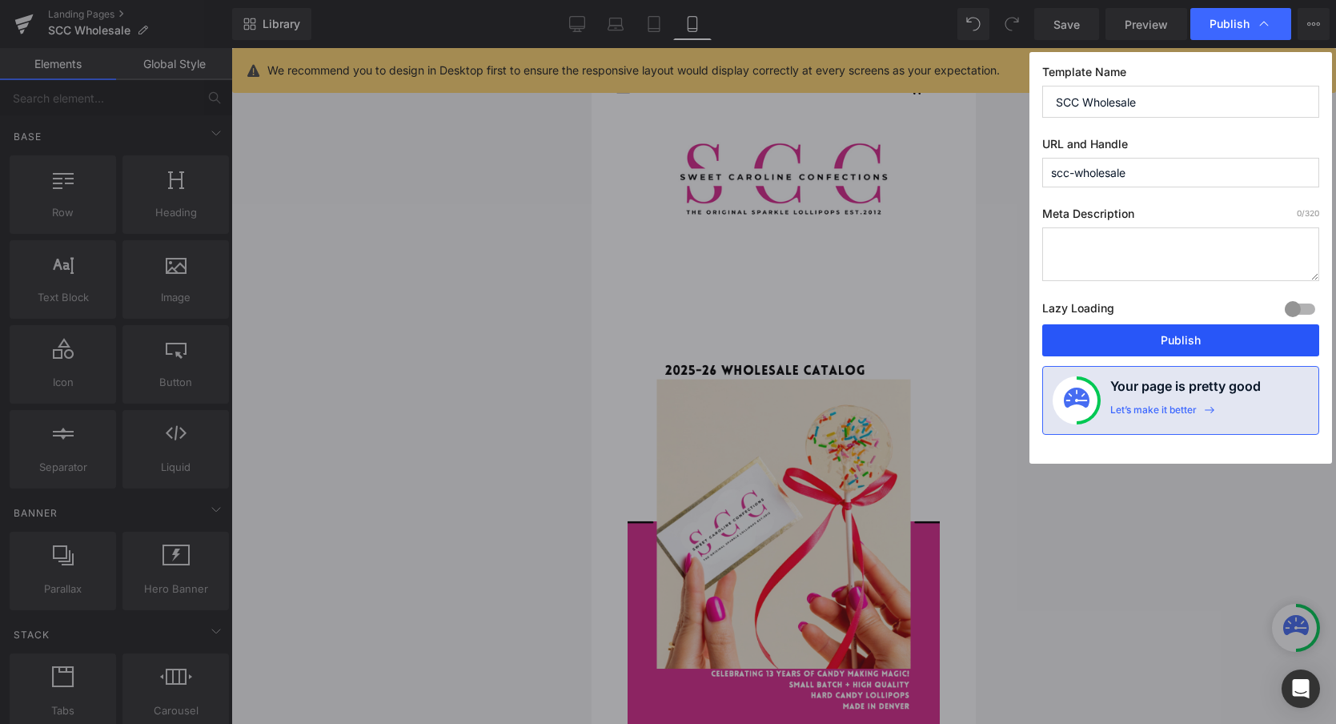
click at [1166, 338] on button "Publish" at bounding box center [1180, 340] width 277 height 32
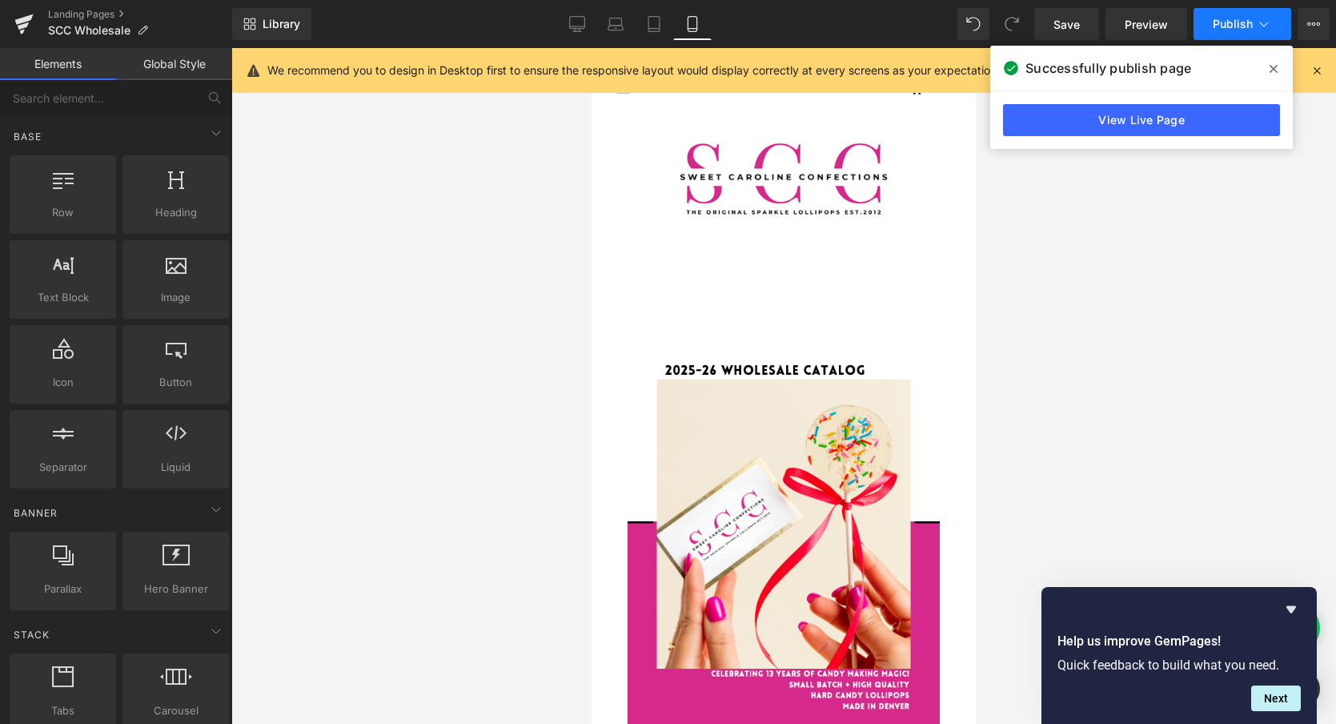
click at [1227, 29] on span "Publish" at bounding box center [1233, 24] width 40 height 13
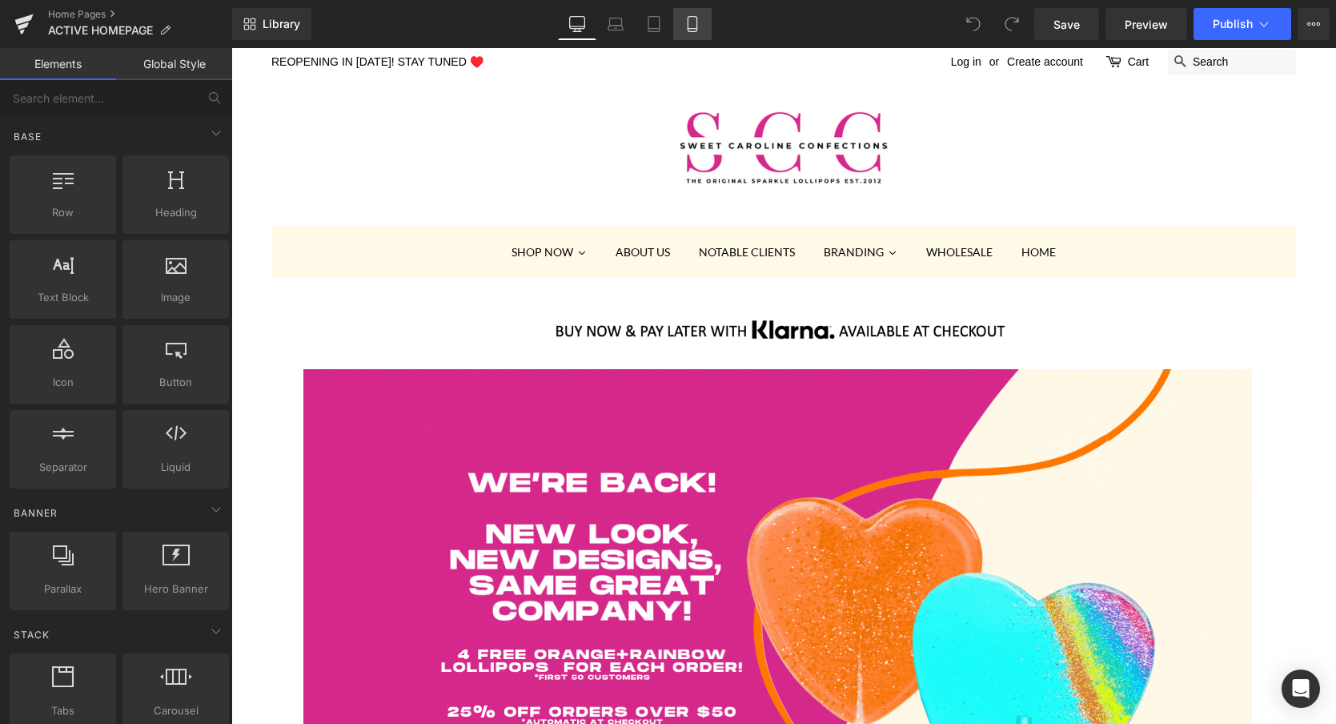
click at [693, 30] on icon at bounding box center [693, 24] width 16 height 16
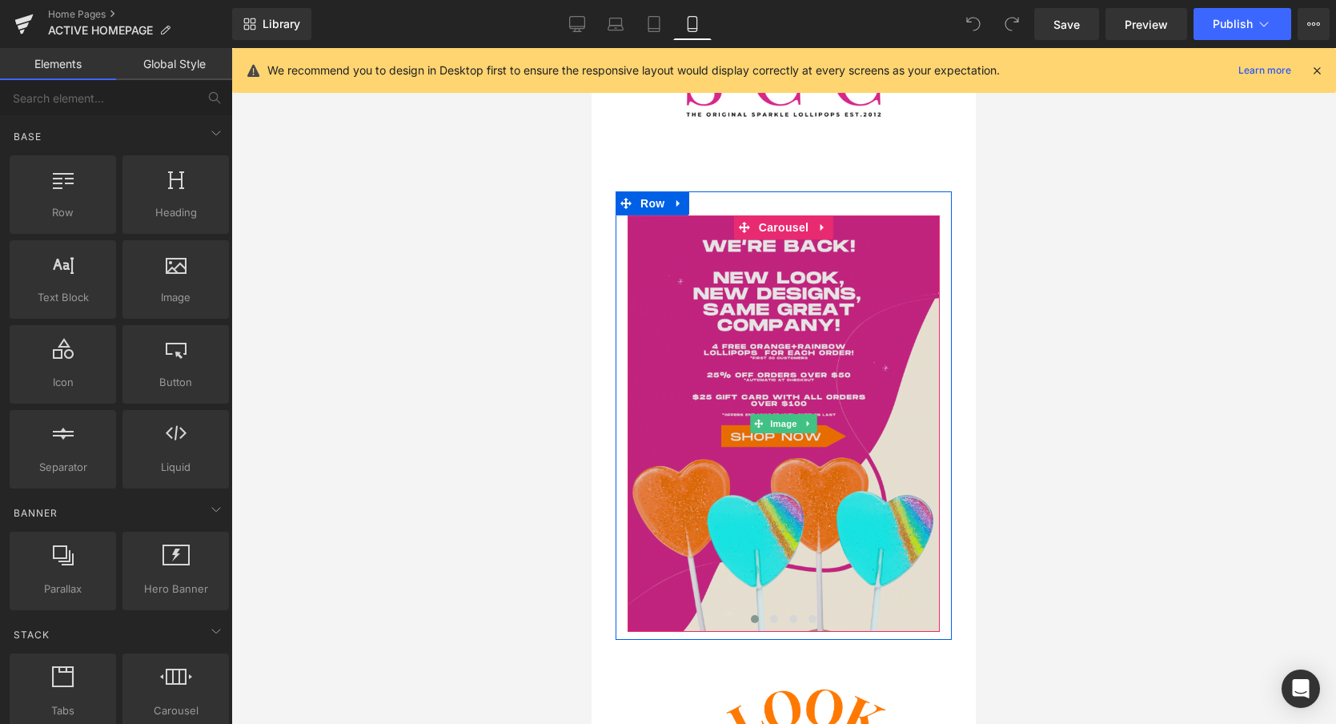
scroll to position [106, 0]
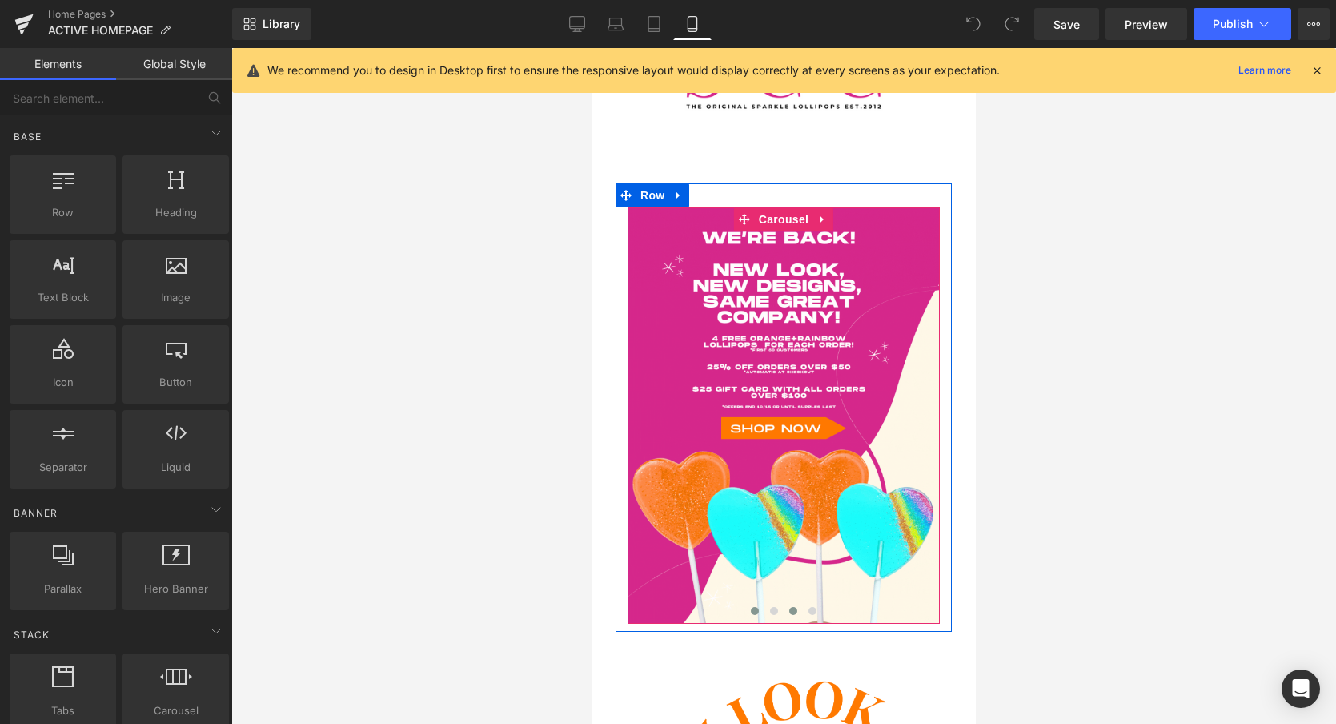
click at [797, 611] on span at bounding box center [793, 611] width 8 height 8
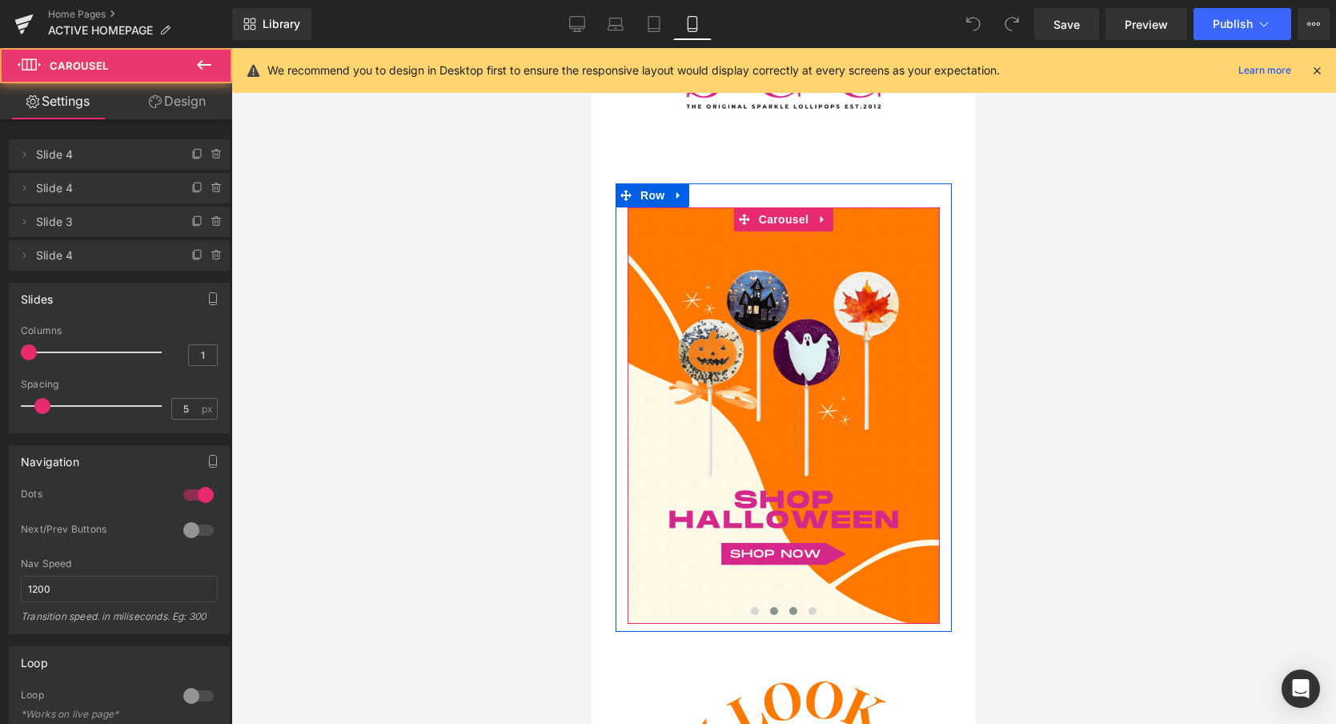
click at [774, 612] on span at bounding box center [774, 611] width 8 height 8
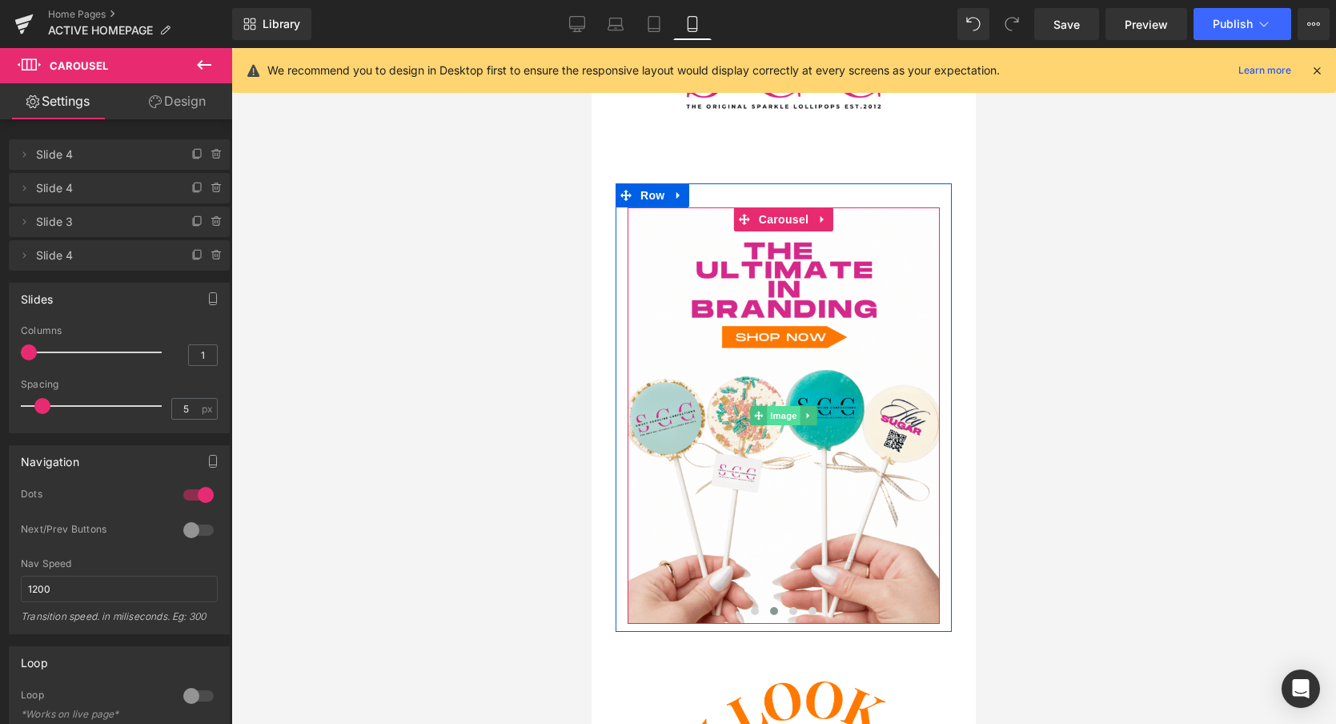
click at [780, 416] on span "Image" at bounding box center [784, 415] width 34 height 19
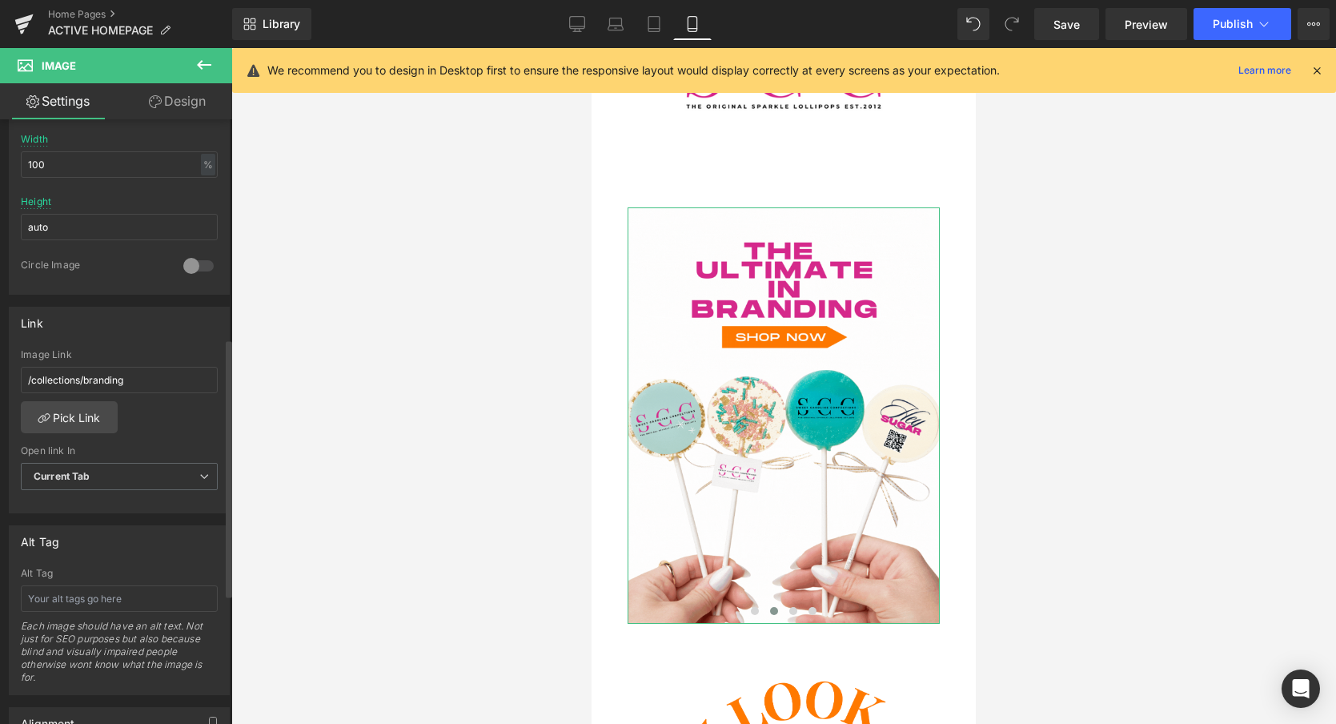
scroll to position [518, 0]
click at [66, 410] on link "Pick Link" at bounding box center [69, 413] width 97 height 32
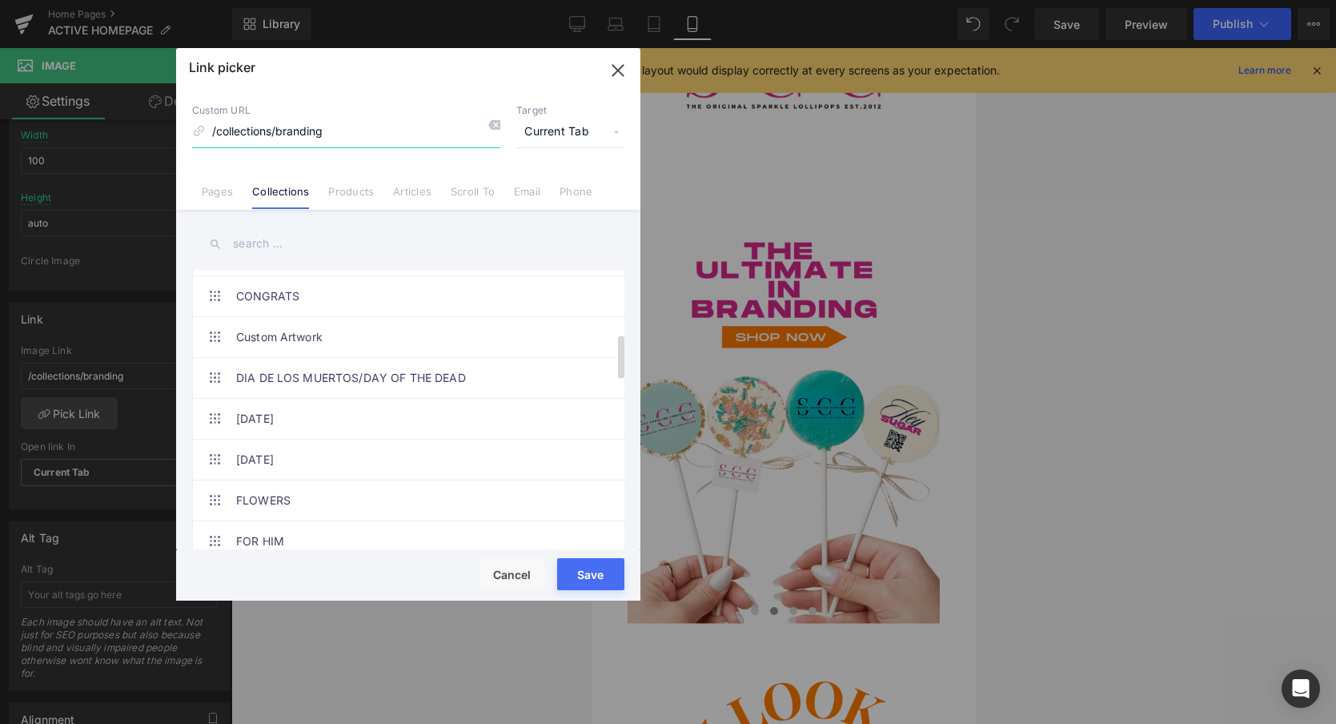
scroll to position [405, 0]
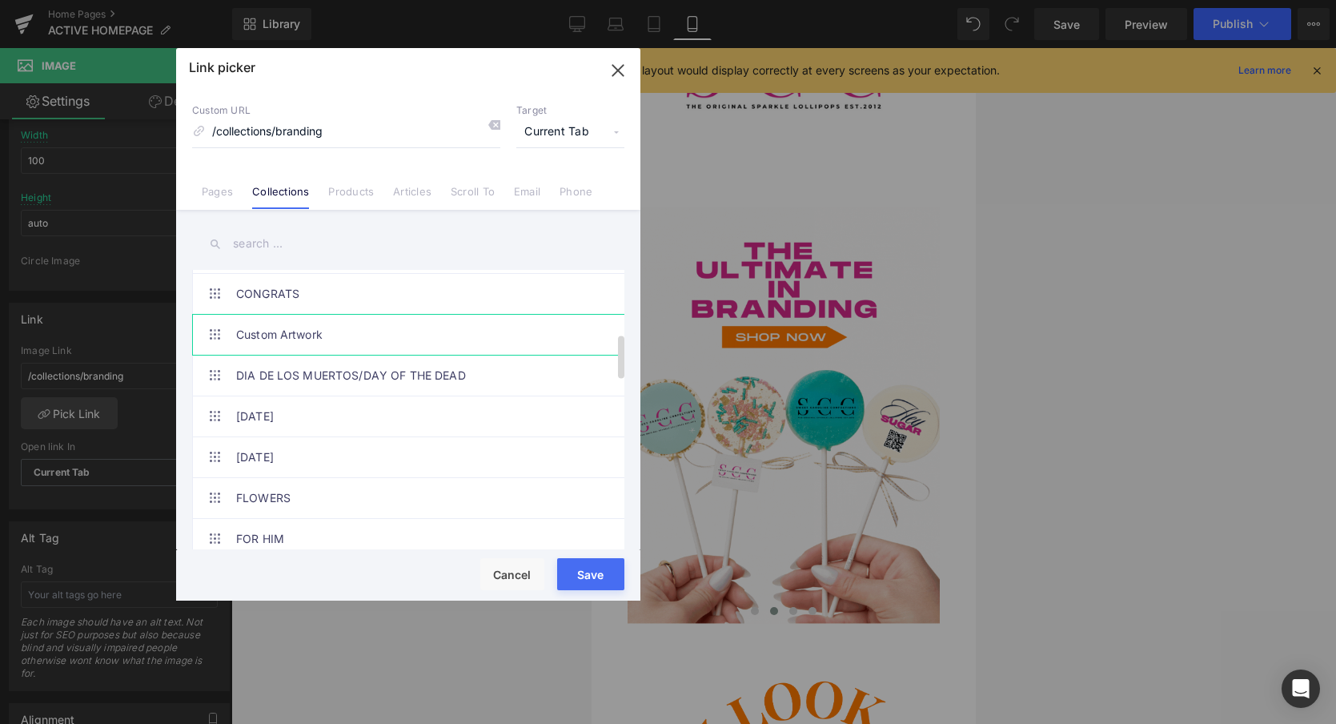
click at [281, 331] on link "Custom Artwork" at bounding box center [412, 335] width 352 height 40
type input "/collections/corporate-lollipops"
click at [588, 569] on button "Save" at bounding box center [590, 574] width 67 height 32
type input "/collections/corporate-lollipops"
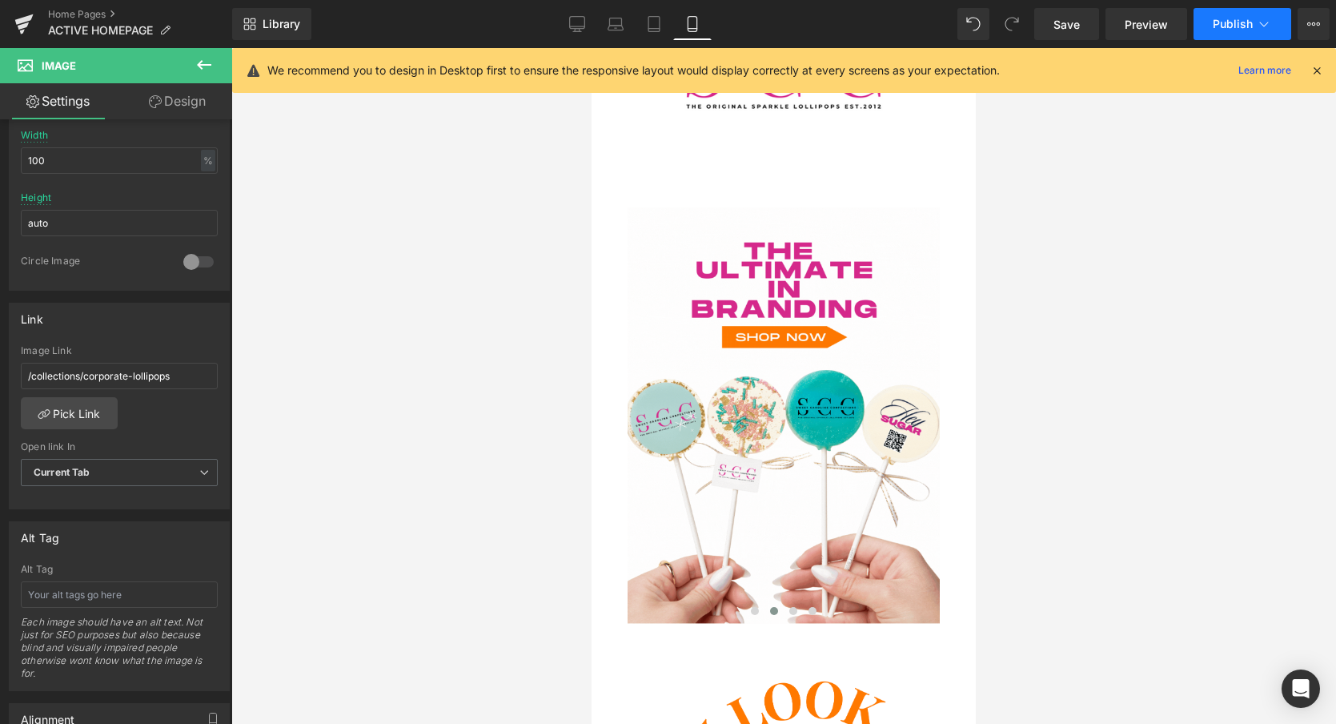
click at [1239, 28] on span "Publish" at bounding box center [1233, 24] width 40 height 13
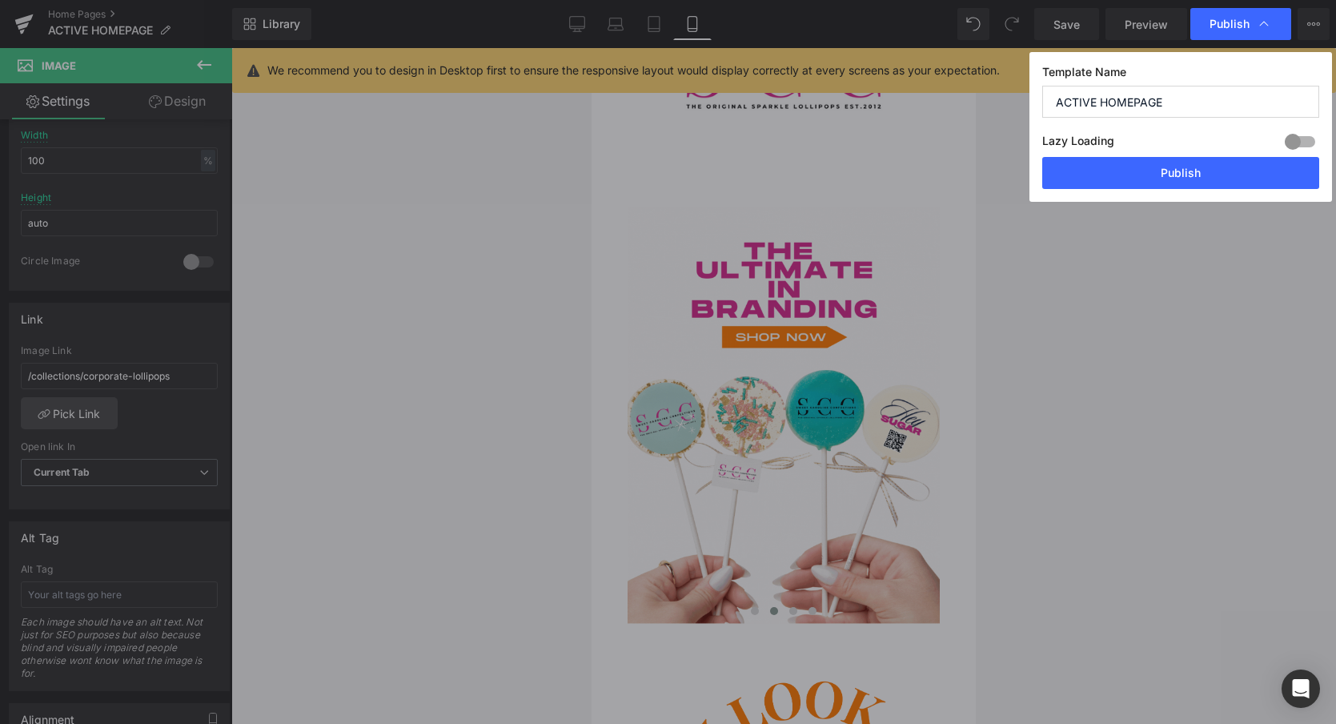
click at [1193, 173] on button "Publish" at bounding box center [1180, 173] width 277 height 32
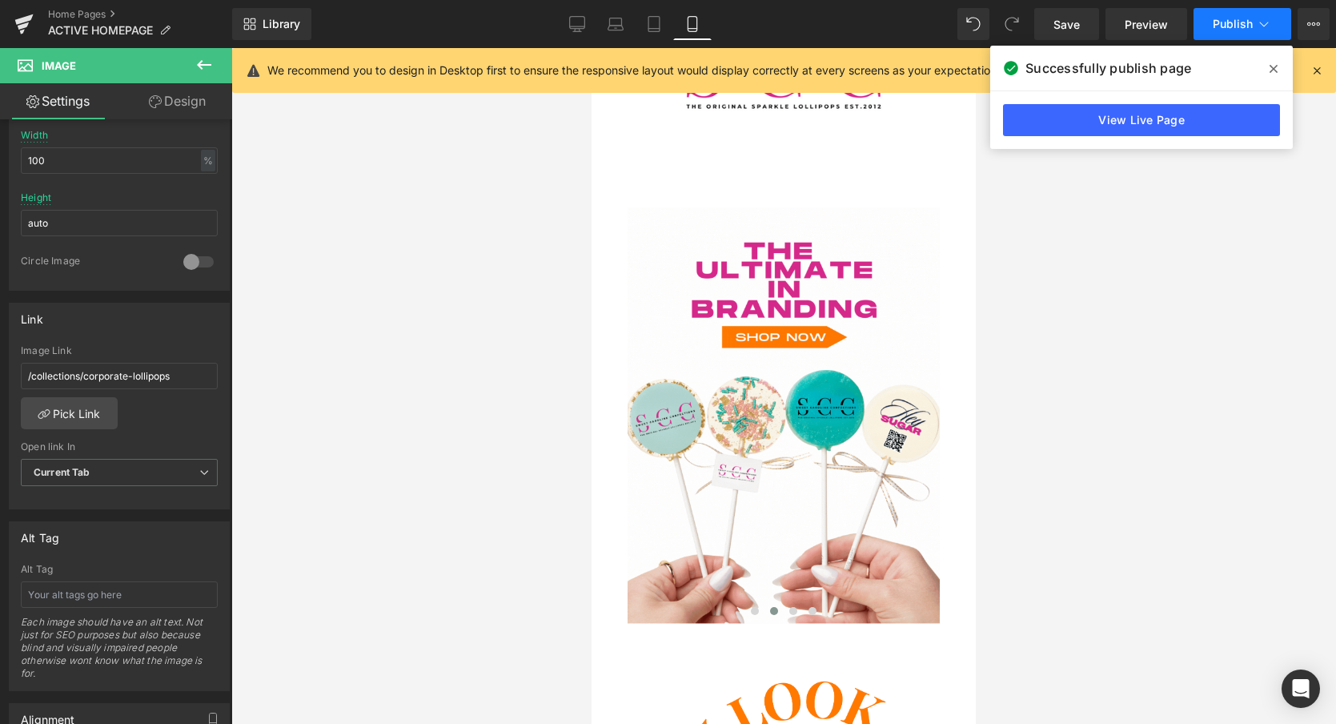
click at [1237, 30] on span "Publish" at bounding box center [1233, 24] width 40 height 13
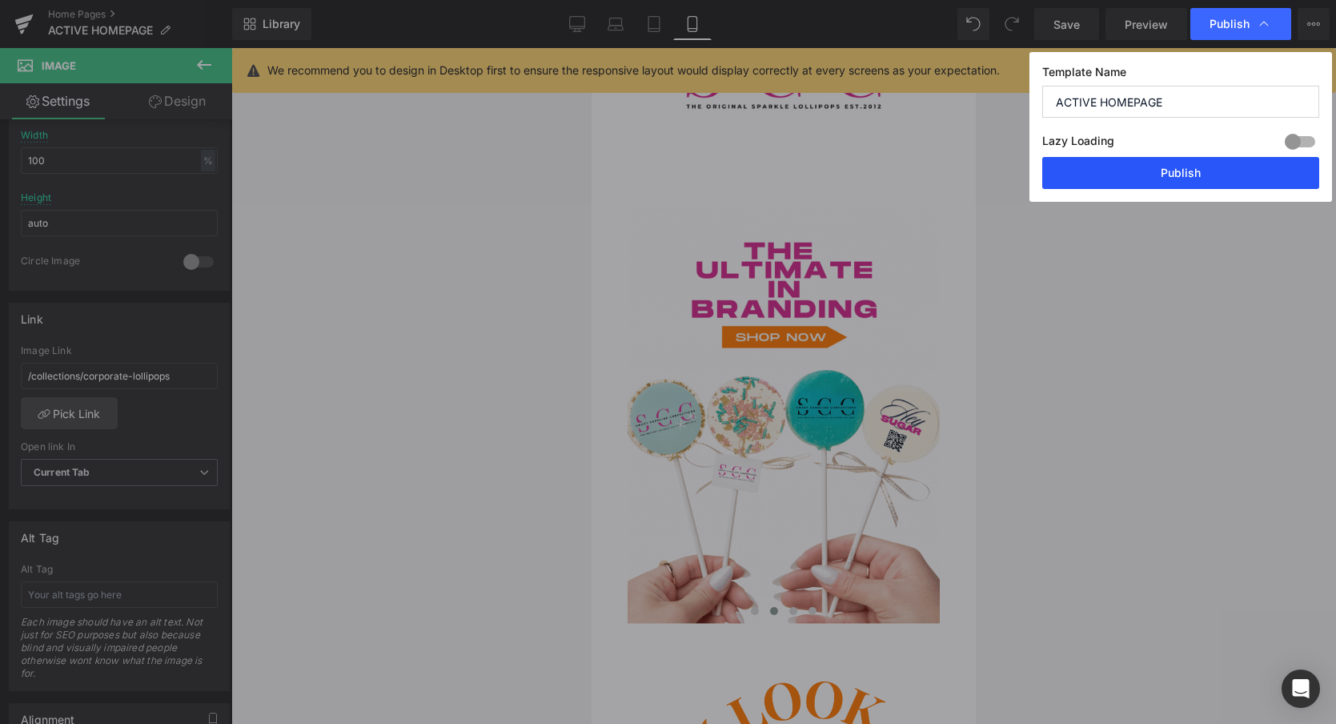
click at [1183, 163] on button "Publish" at bounding box center [1180, 173] width 277 height 32
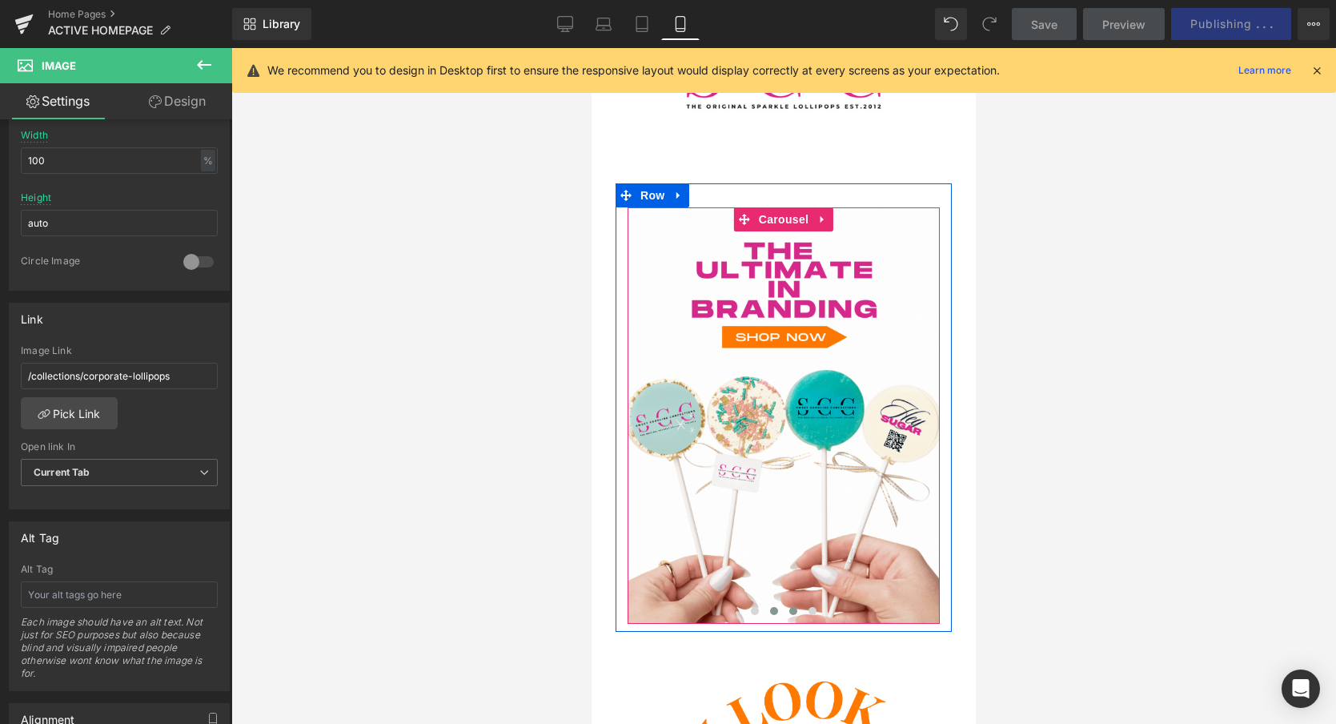
click at [793, 613] on span at bounding box center [793, 611] width 8 height 8
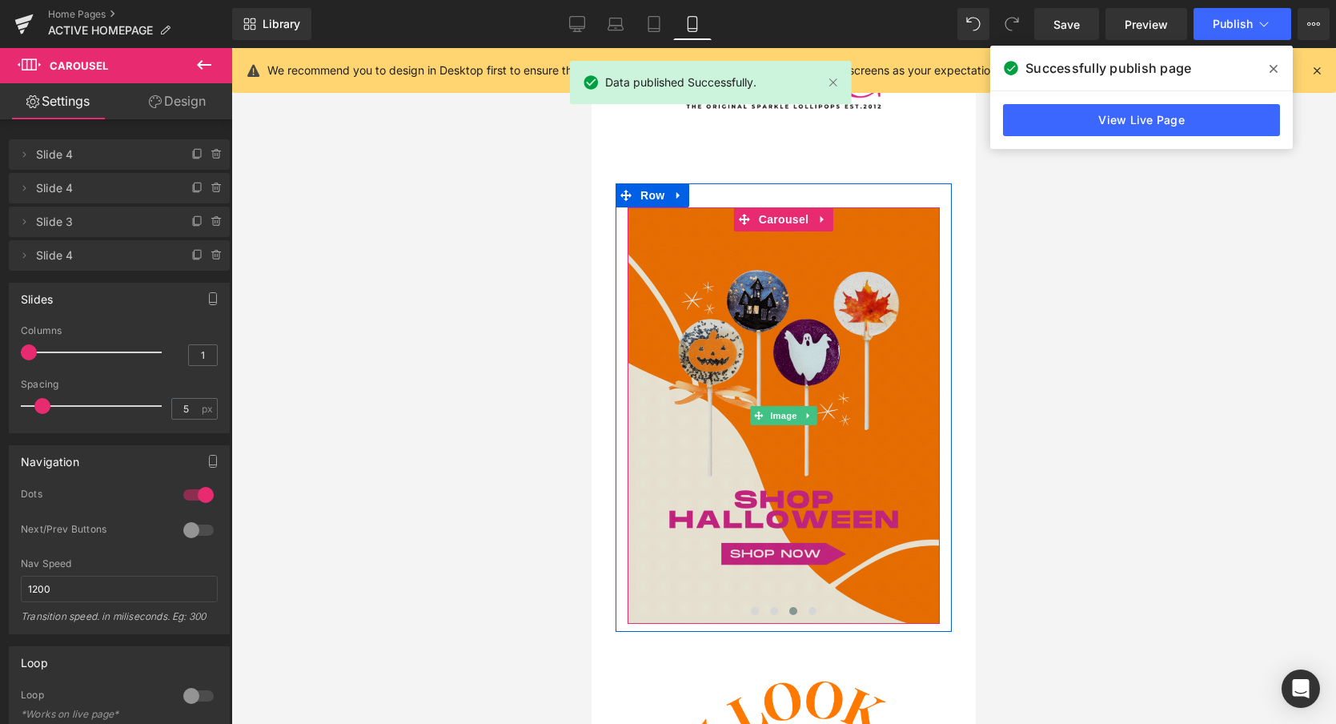
click at [785, 340] on img at bounding box center [784, 415] width 312 height 416
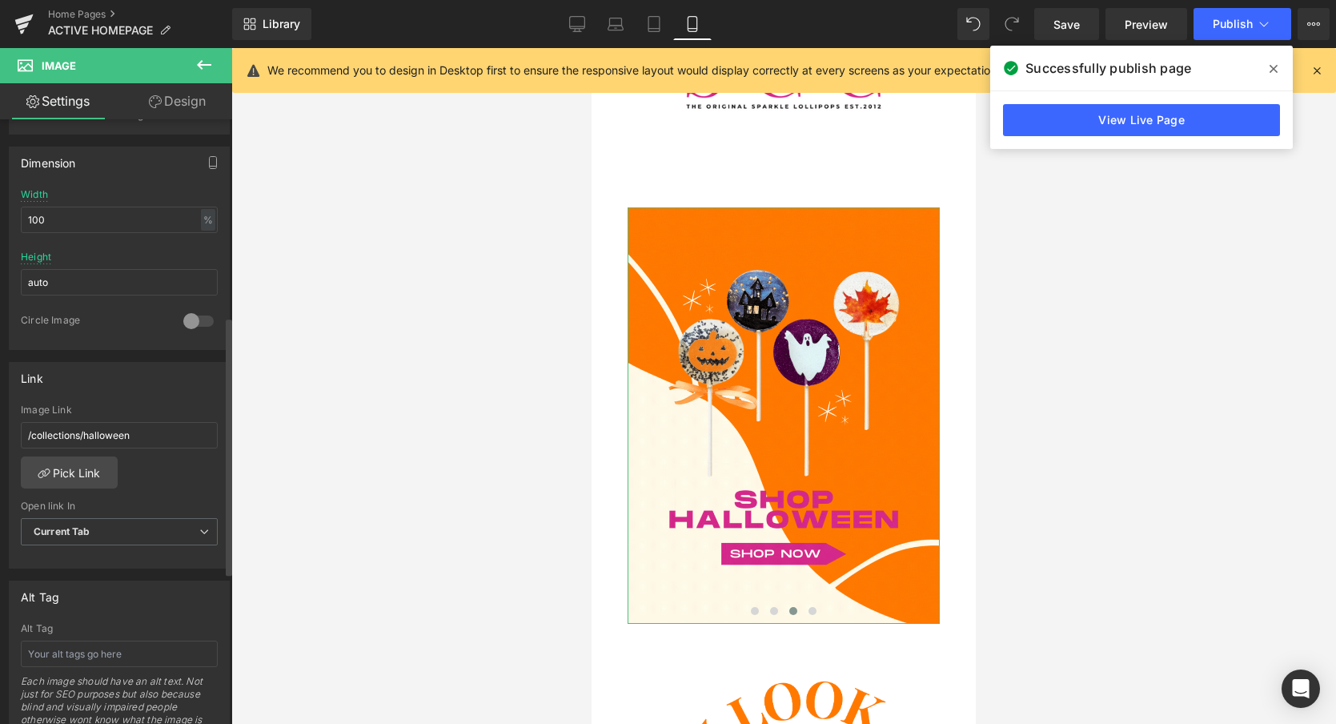
scroll to position [460, 0]
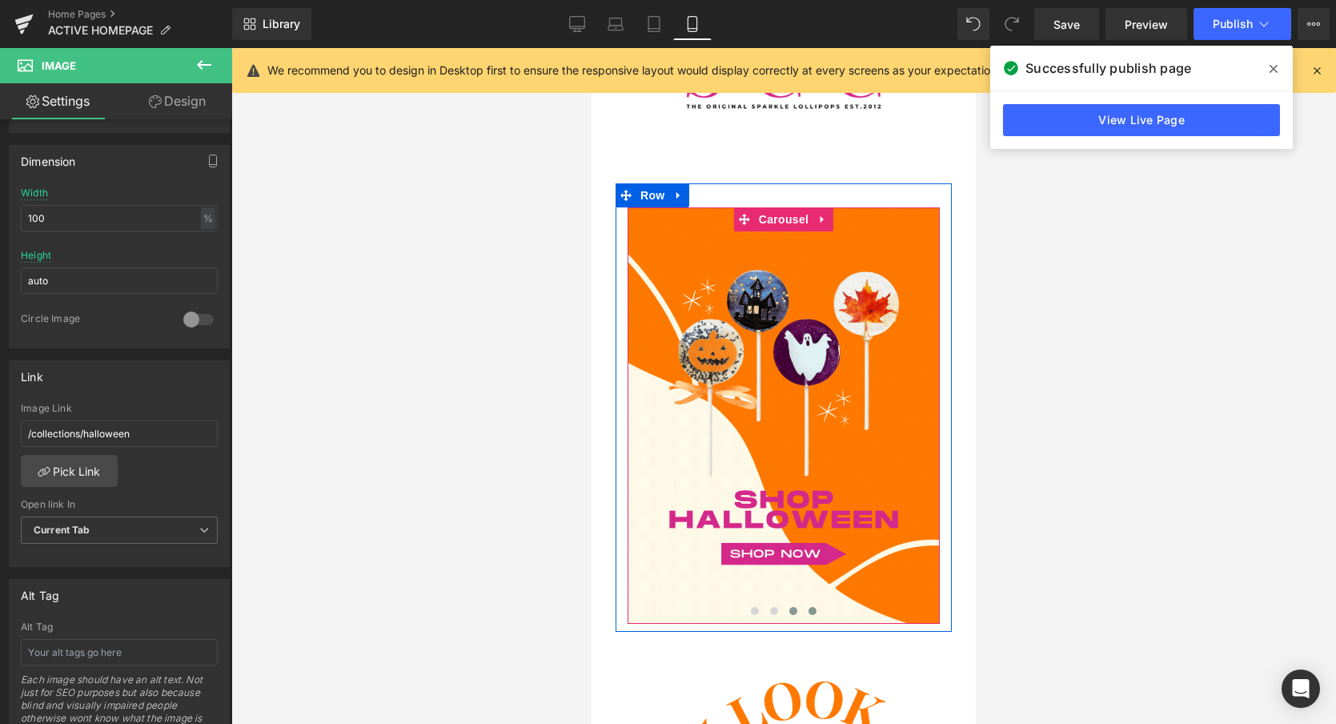
click at [813, 609] on span at bounding box center [813, 611] width 8 height 8
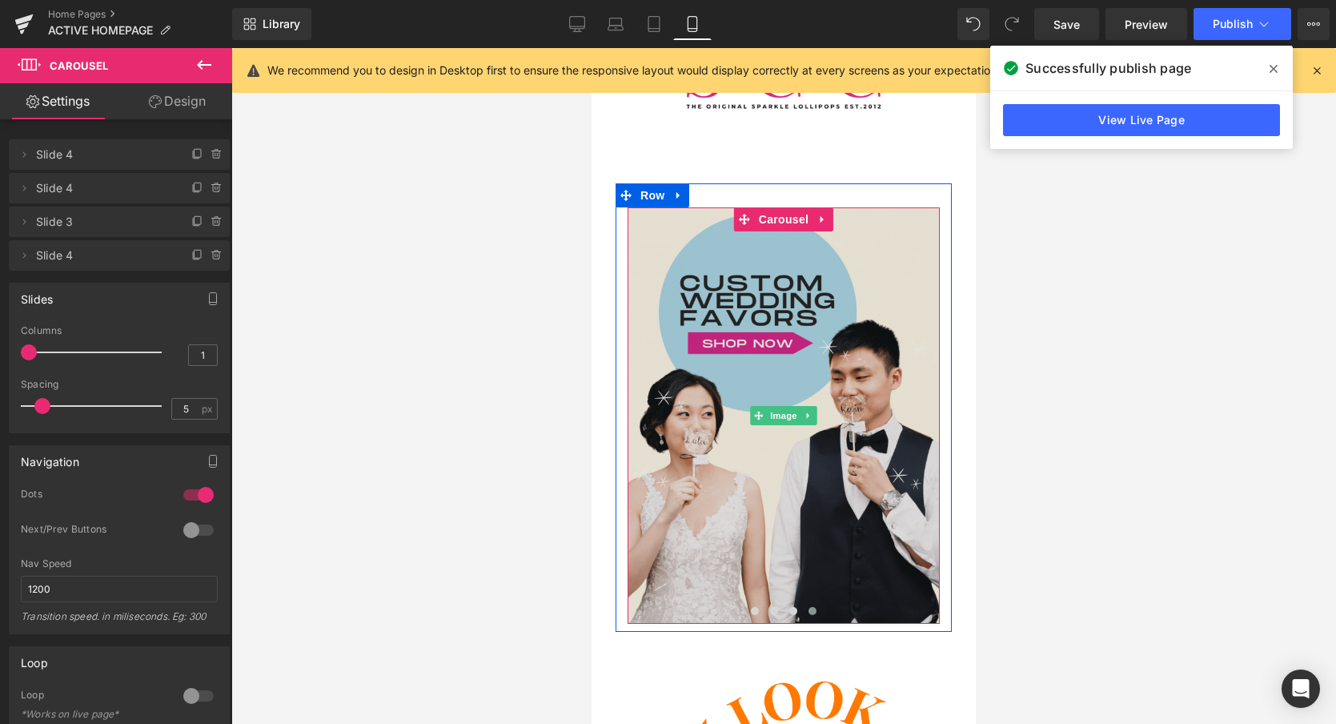
click at [777, 460] on img at bounding box center [784, 415] width 312 height 416
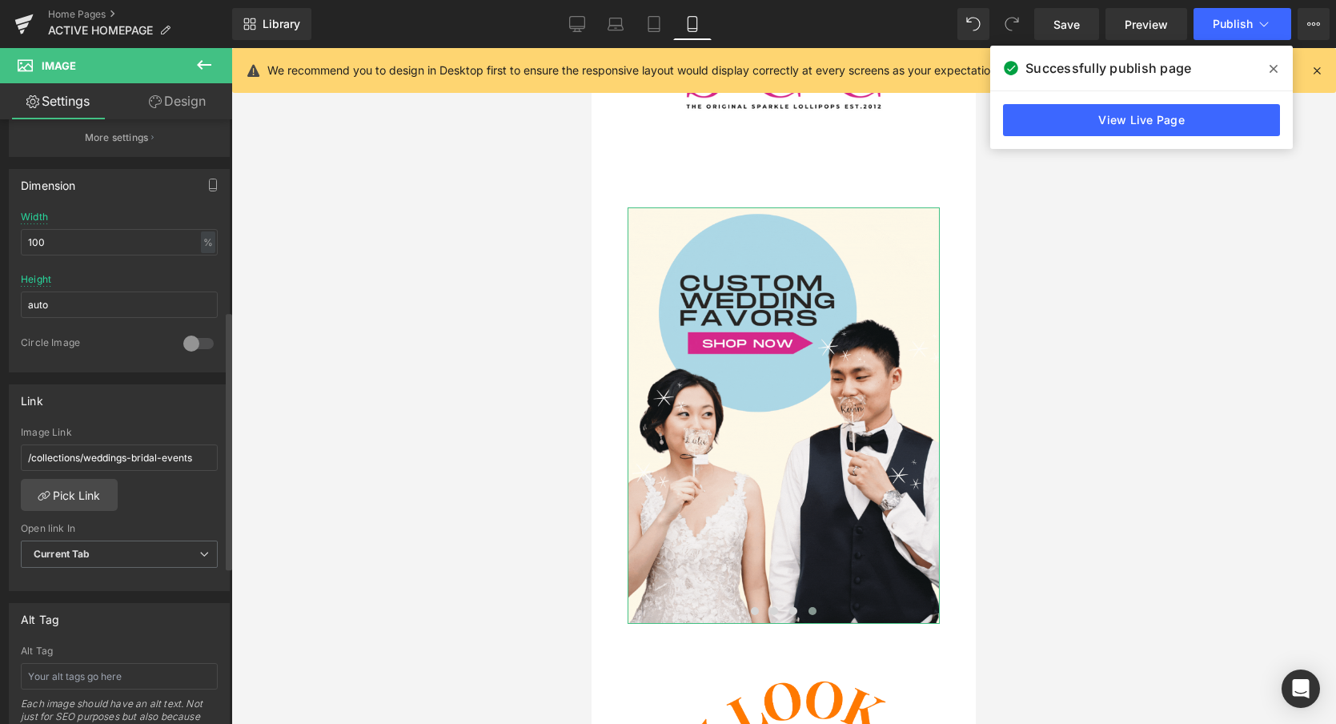
scroll to position [448, 0]
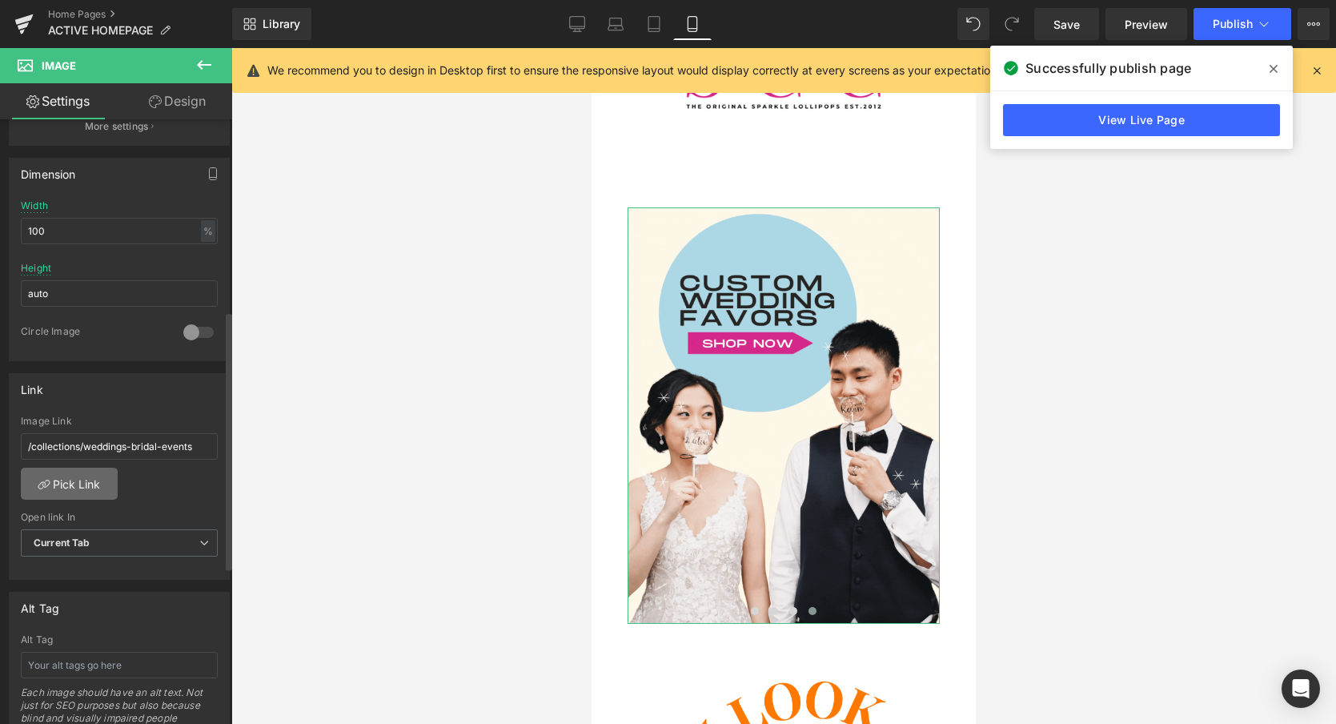
click at [78, 481] on link "Pick Link" at bounding box center [69, 484] width 97 height 32
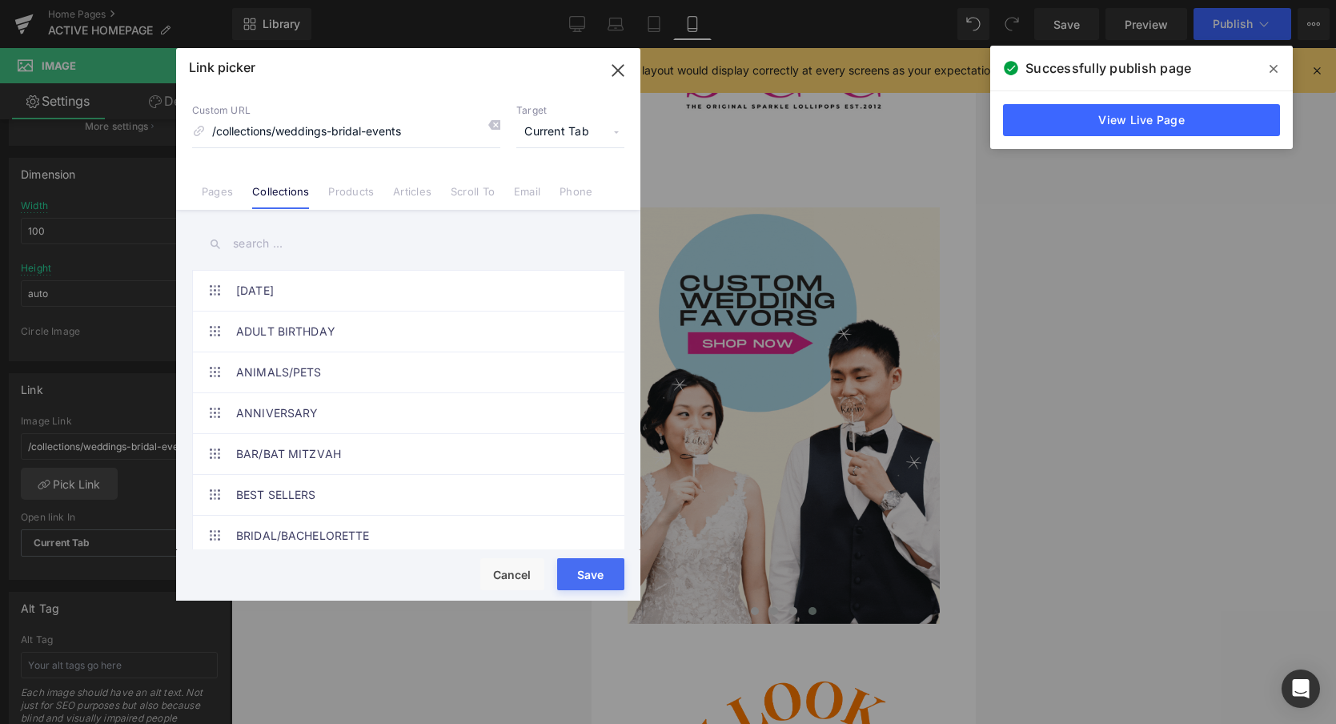
click at [263, 249] on input "text" at bounding box center [408, 244] width 432 height 36
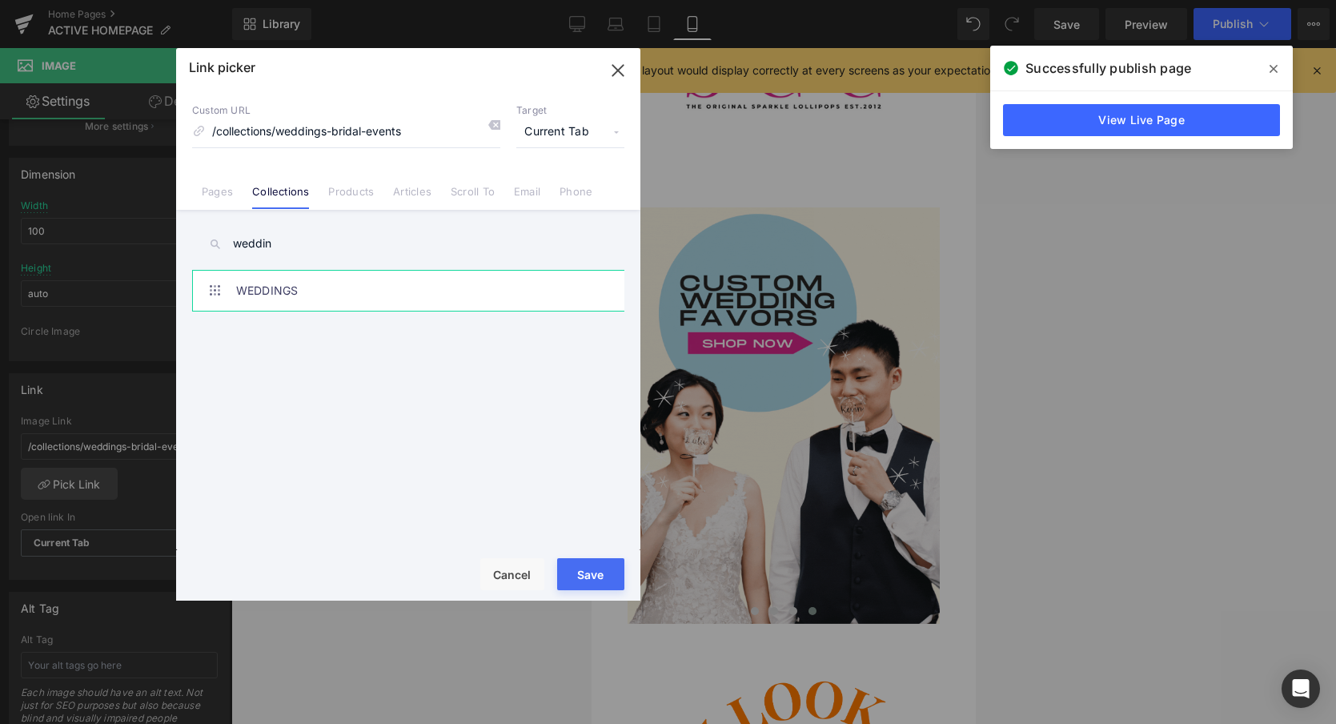
type input "weddin"
click at [255, 292] on link "WEDDINGS" at bounding box center [412, 291] width 352 height 40
type input "/collections/weddings"
click at [590, 576] on button "Save" at bounding box center [590, 574] width 67 height 32
type input "/collections/weddings"
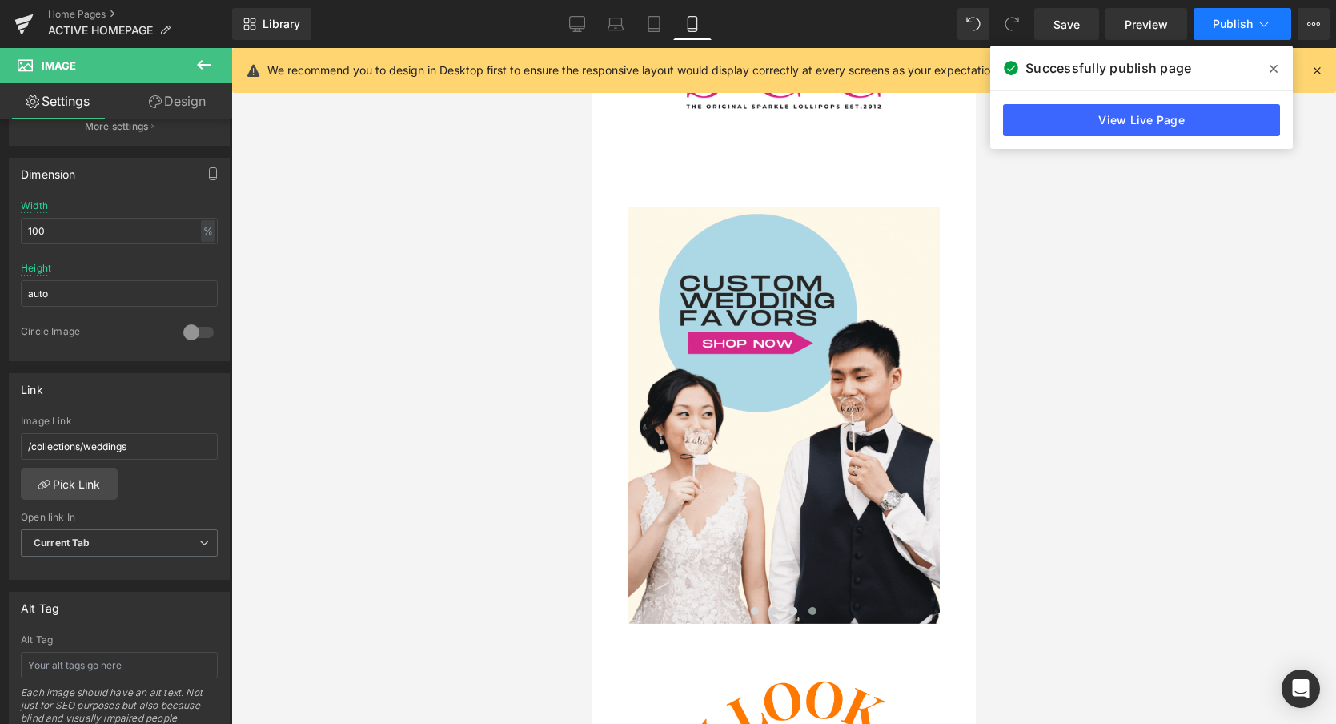
click at [1223, 19] on span "Publish" at bounding box center [1233, 24] width 40 height 13
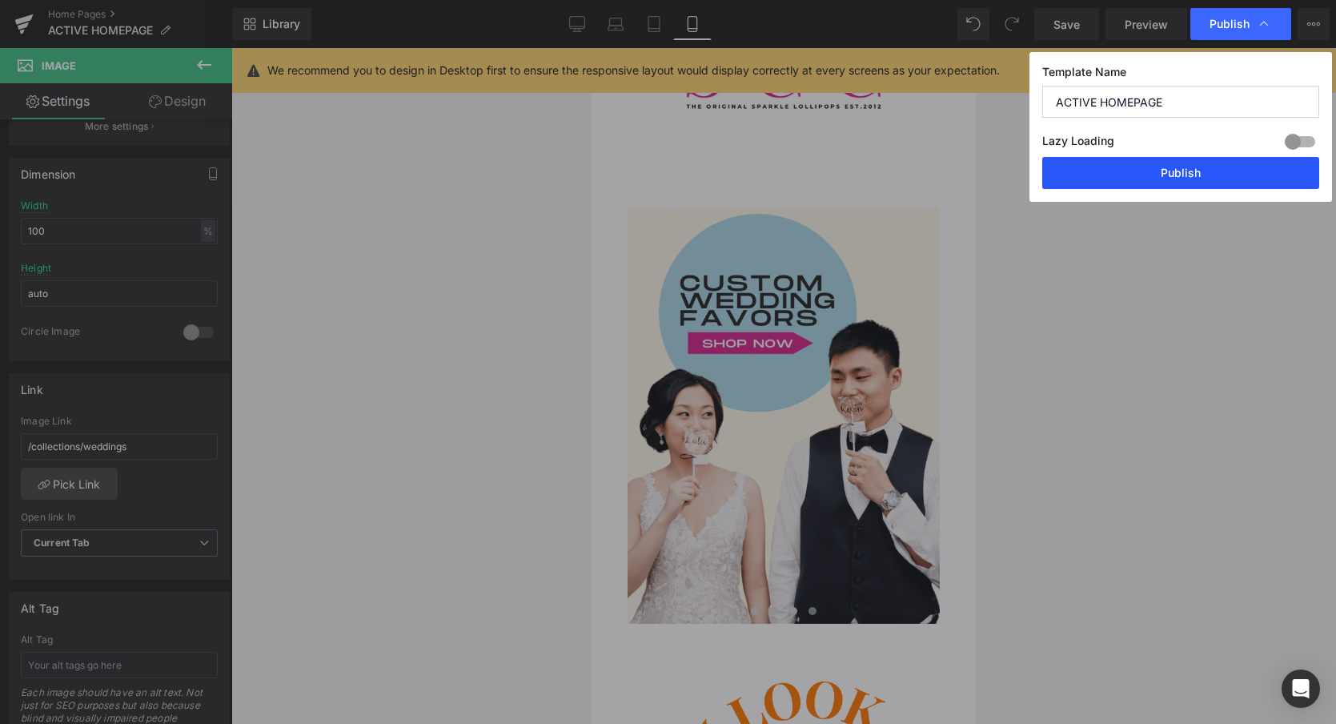
click at [1123, 171] on button "Publish" at bounding box center [1180, 173] width 277 height 32
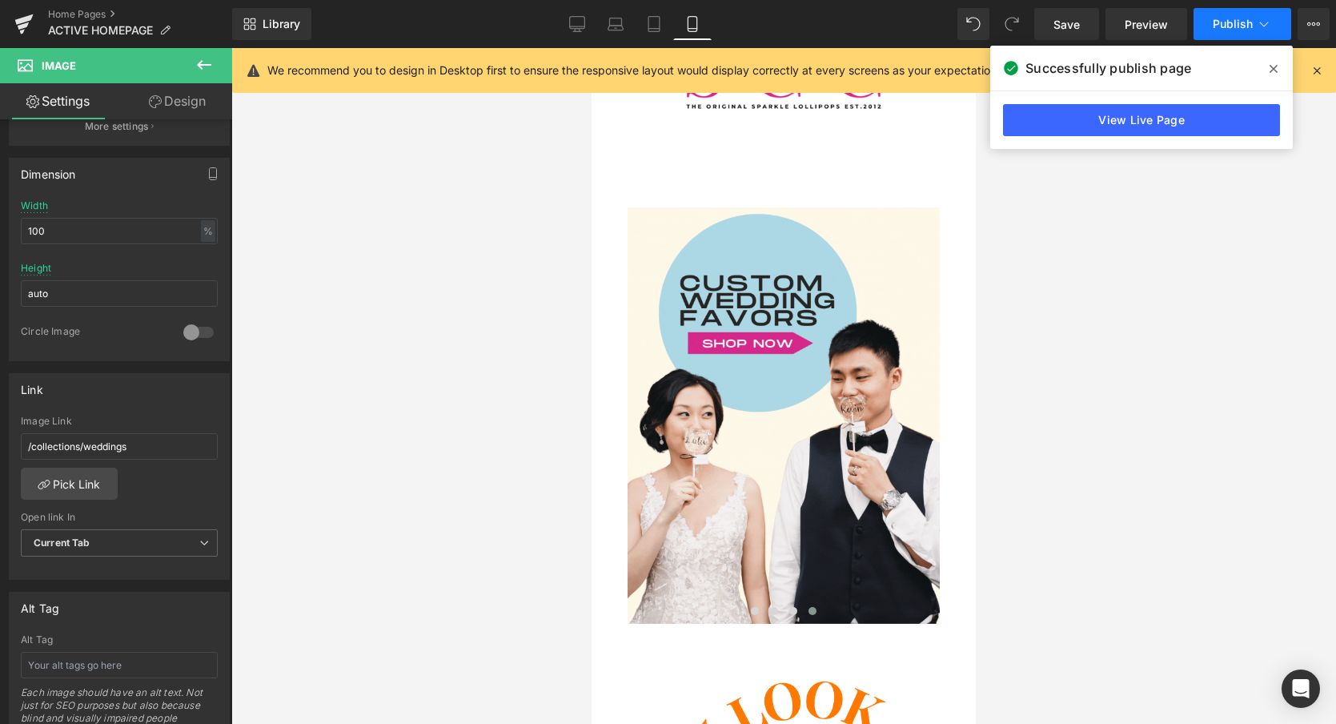
click at [1230, 23] on span "Publish" at bounding box center [1233, 24] width 40 height 13
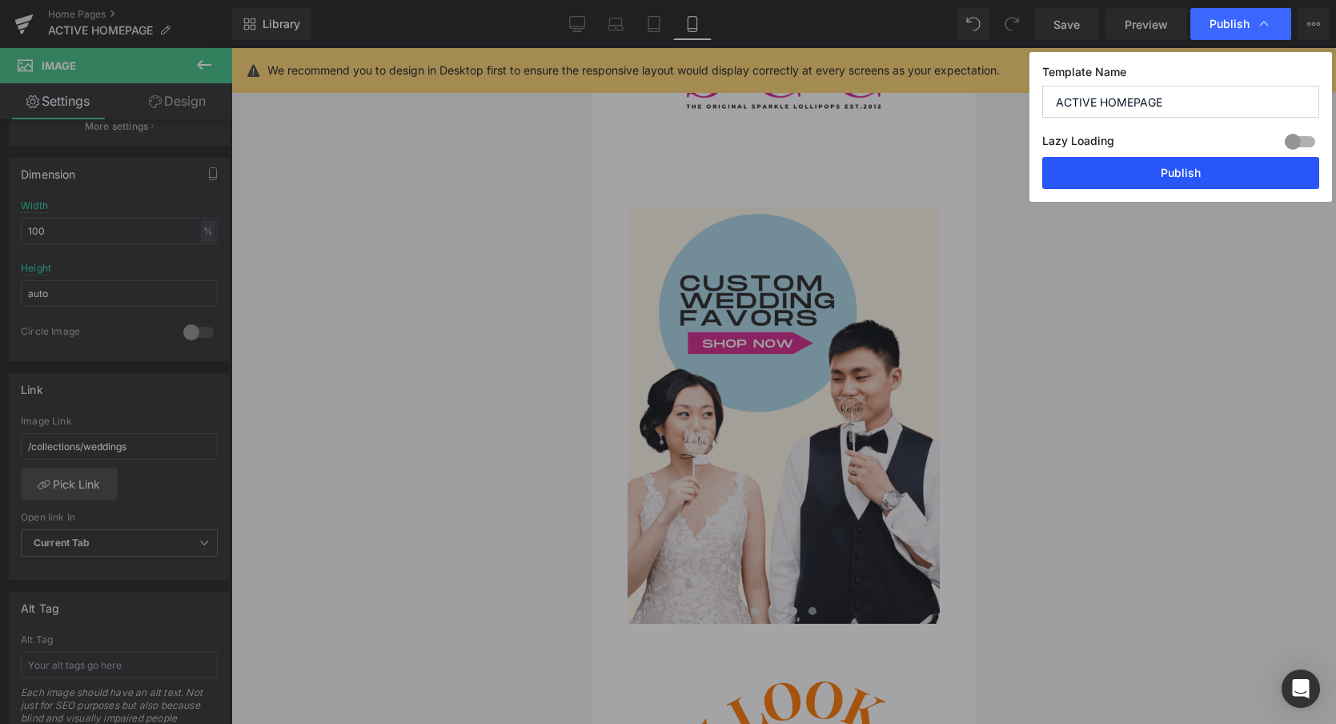
click at [1172, 178] on button "Publish" at bounding box center [1180, 173] width 277 height 32
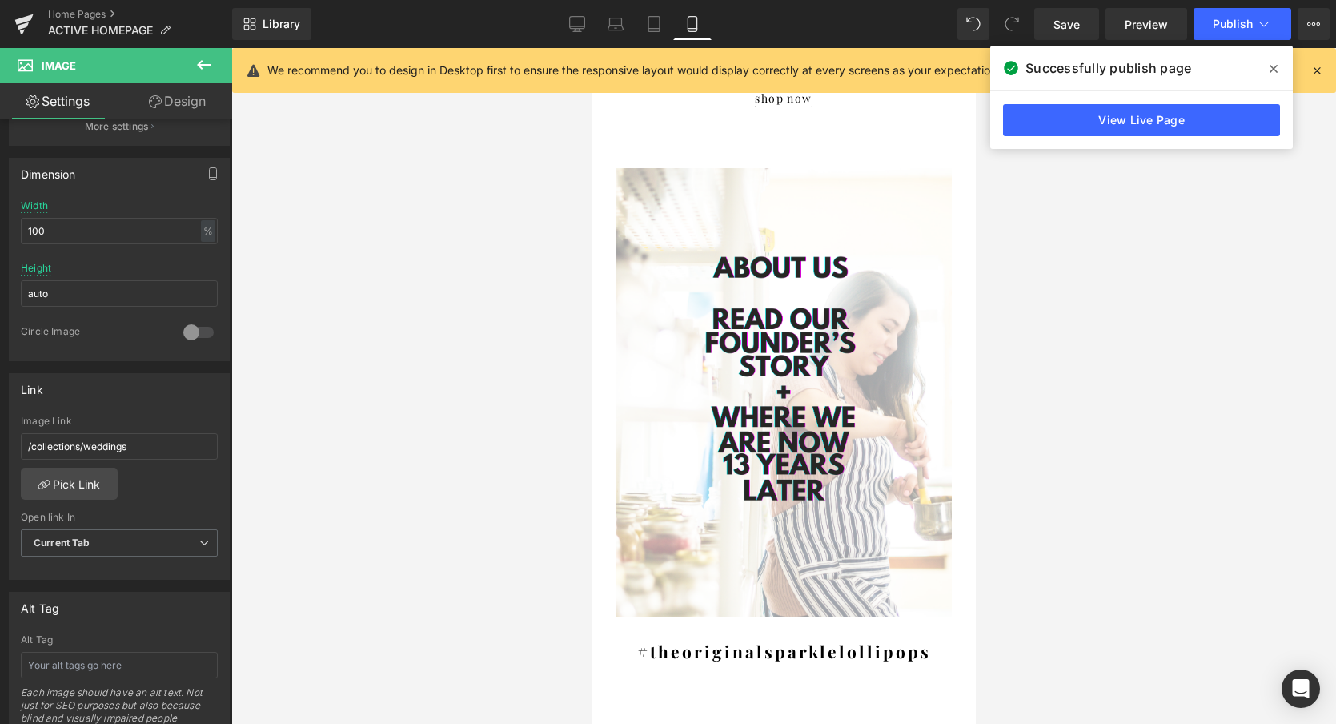
scroll to position [2244, 0]
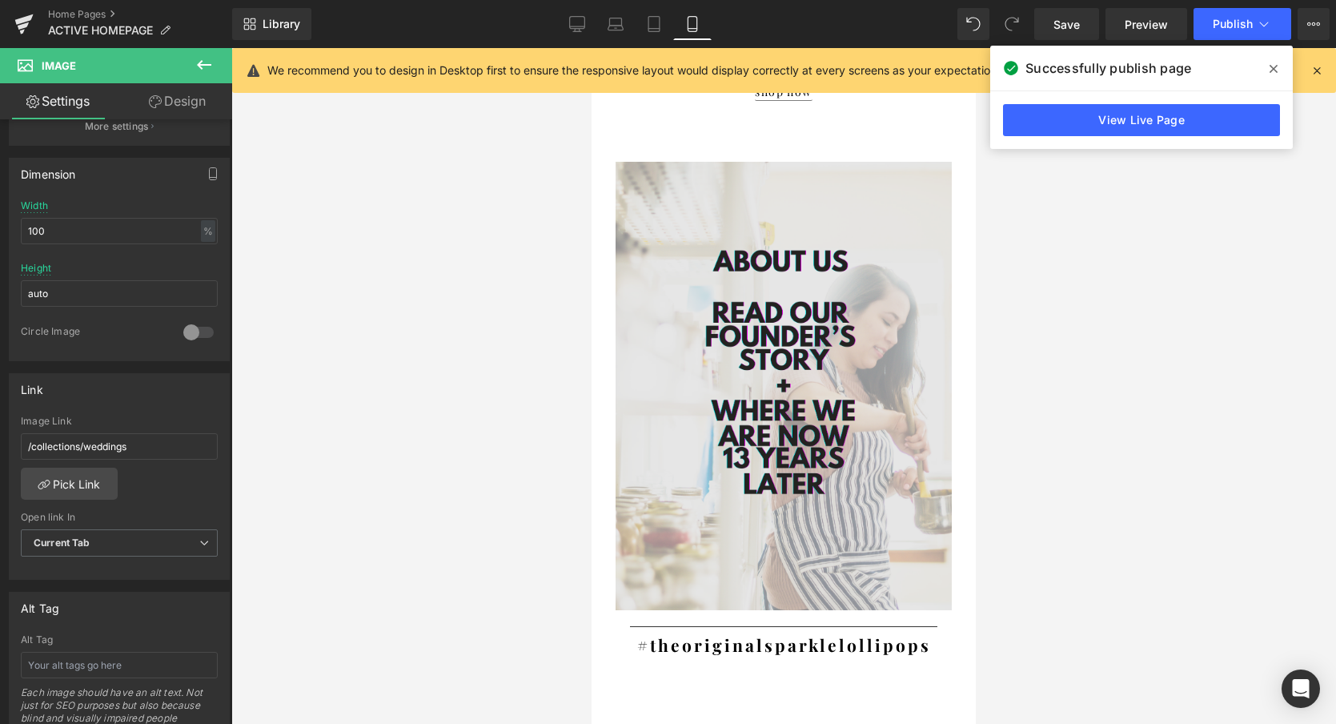
click at [789, 385] on div "Image" at bounding box center [784, 386] width 336 height 448
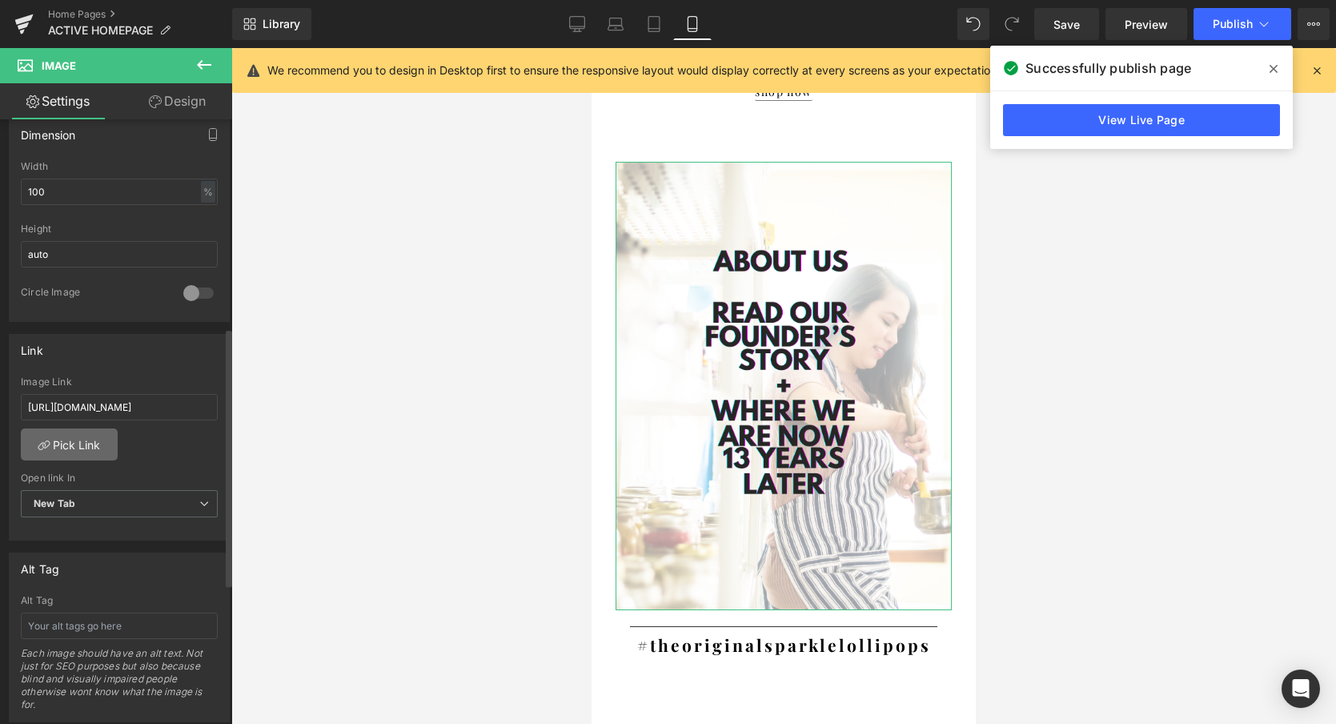
scroll to position [496, 0]
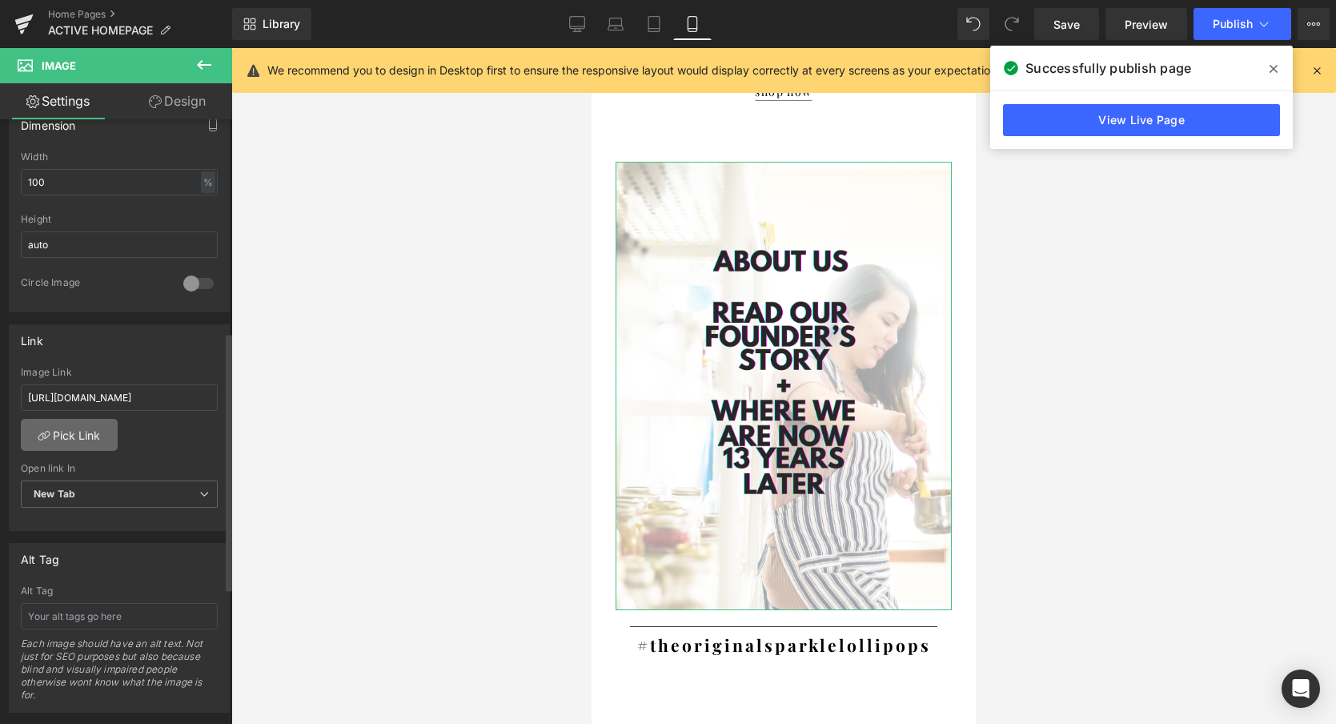
click at [51, 435] on link "Pick Link" at bounding box center [69, 435] width 97 height 32
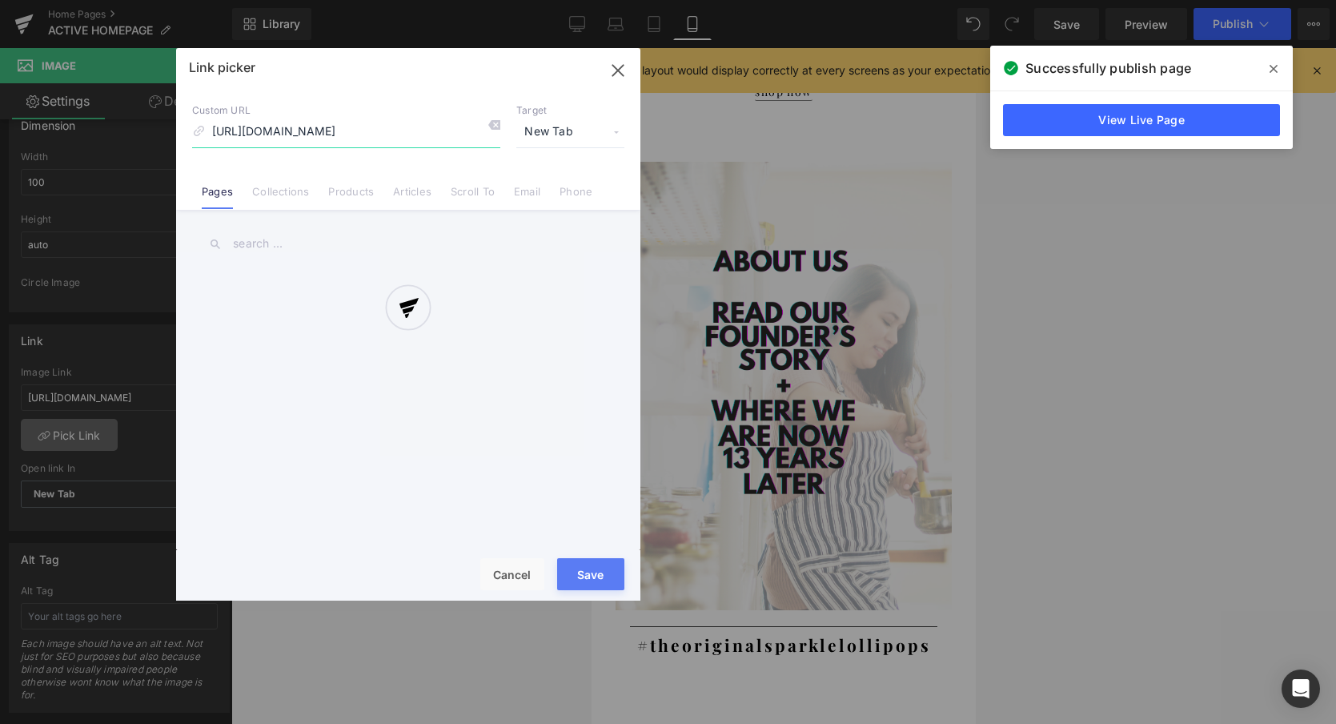
scroll to position [0, 9]
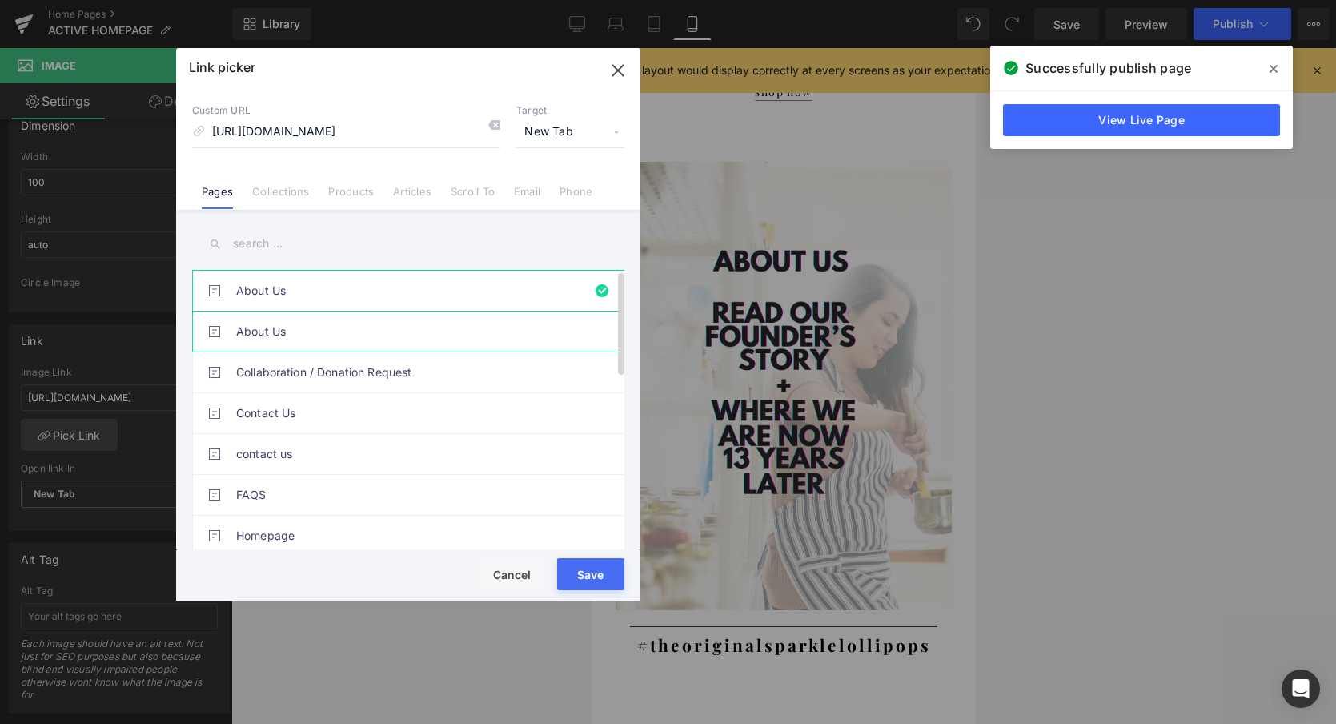
click at [285, 335] on link "About Us" at bounding box center [412, 331] width 352 height 40
type input "/pages/about-us"
click at [585, 582] on button "Save" at bounding box center [590, 574] width 67 height 32
type input "/pages/about-us"
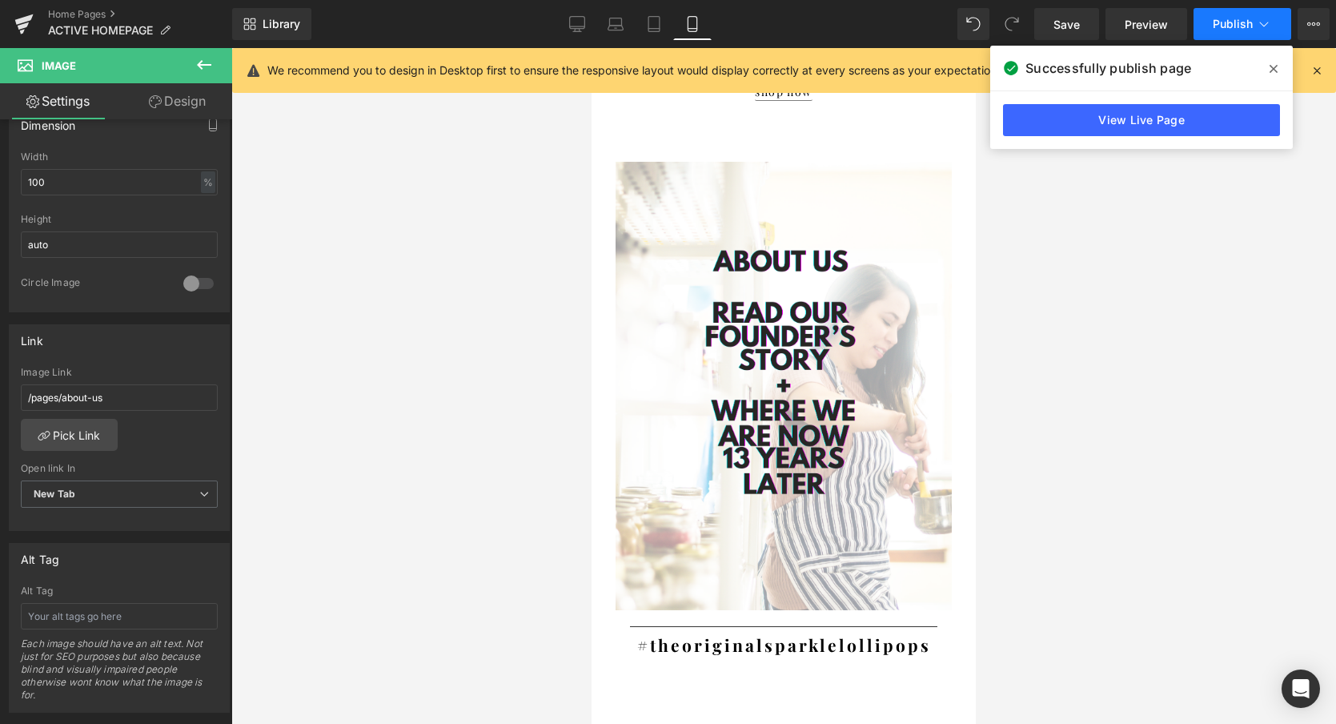
click at [1247, 11] on button "Publish" at bounding box center [1243, 24] width 98 height 32
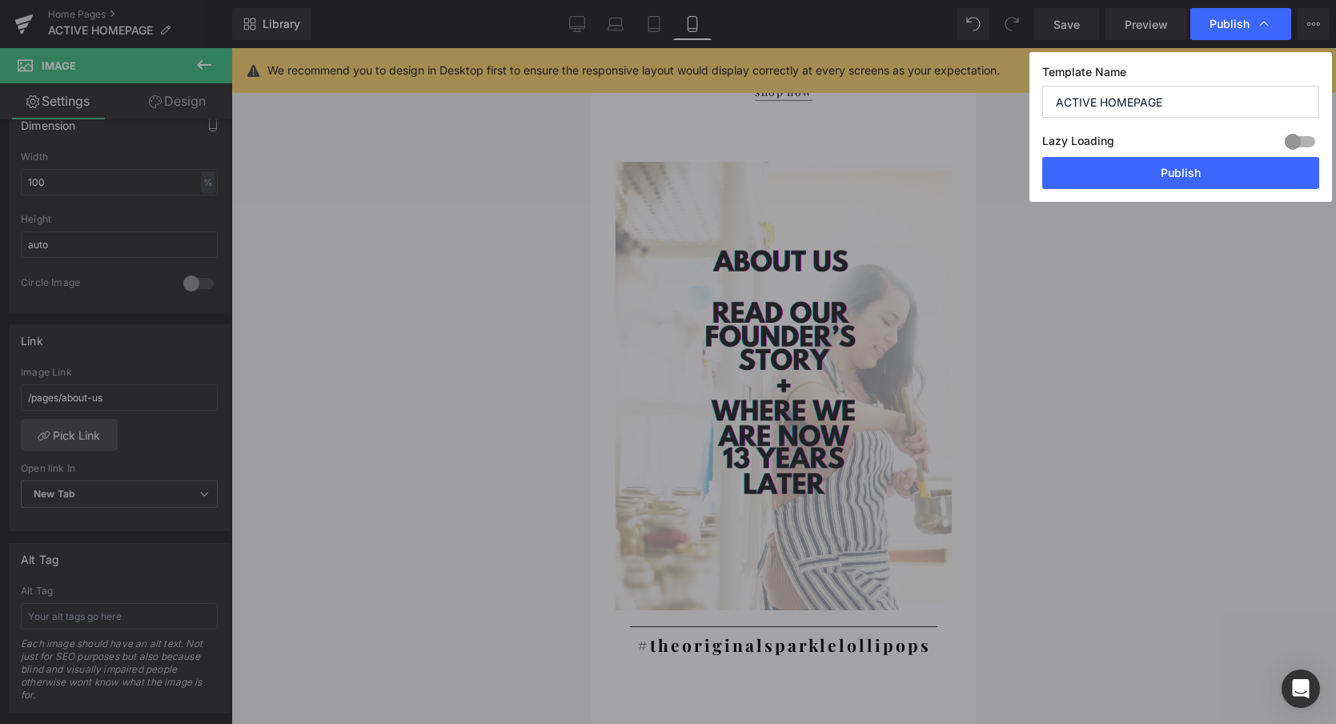
click at [1170, 176] on button "Publish" at bounding box center [1180, 173] width 277 height 32
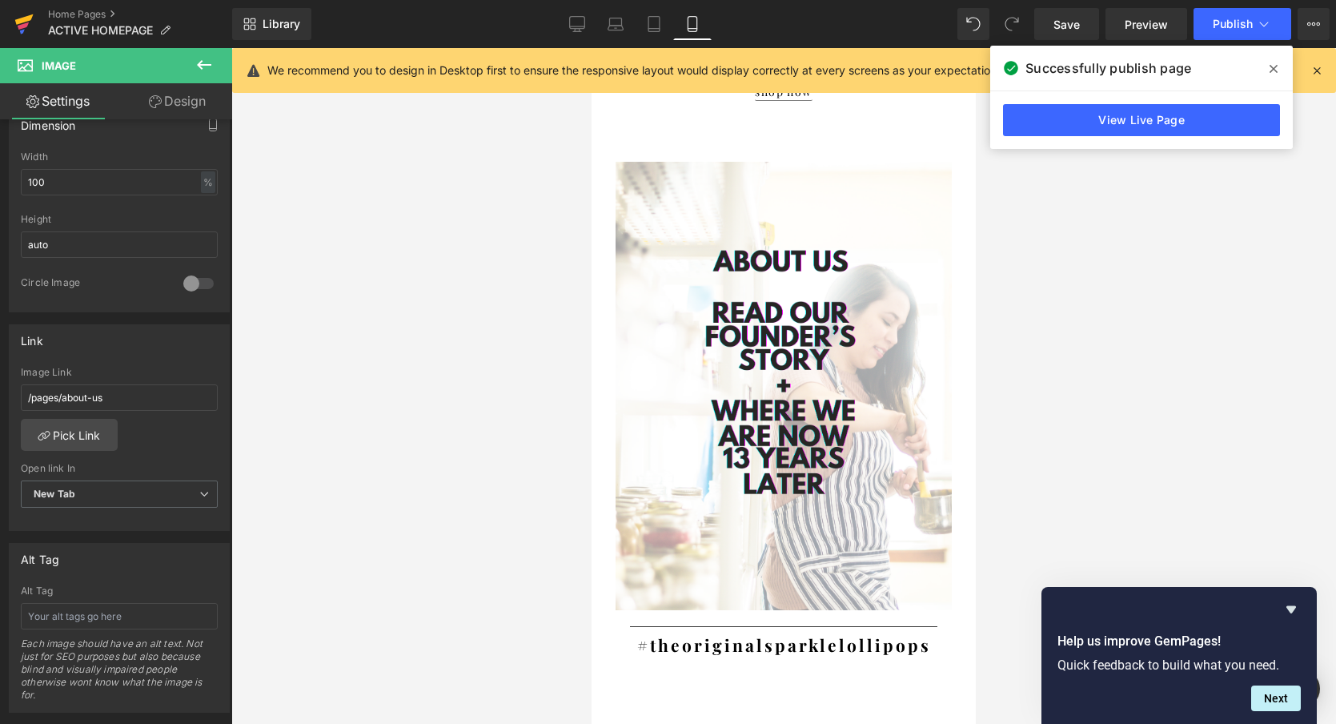
click at [22, 22] on icon at bounding box center [24, 19] width 18 height 10
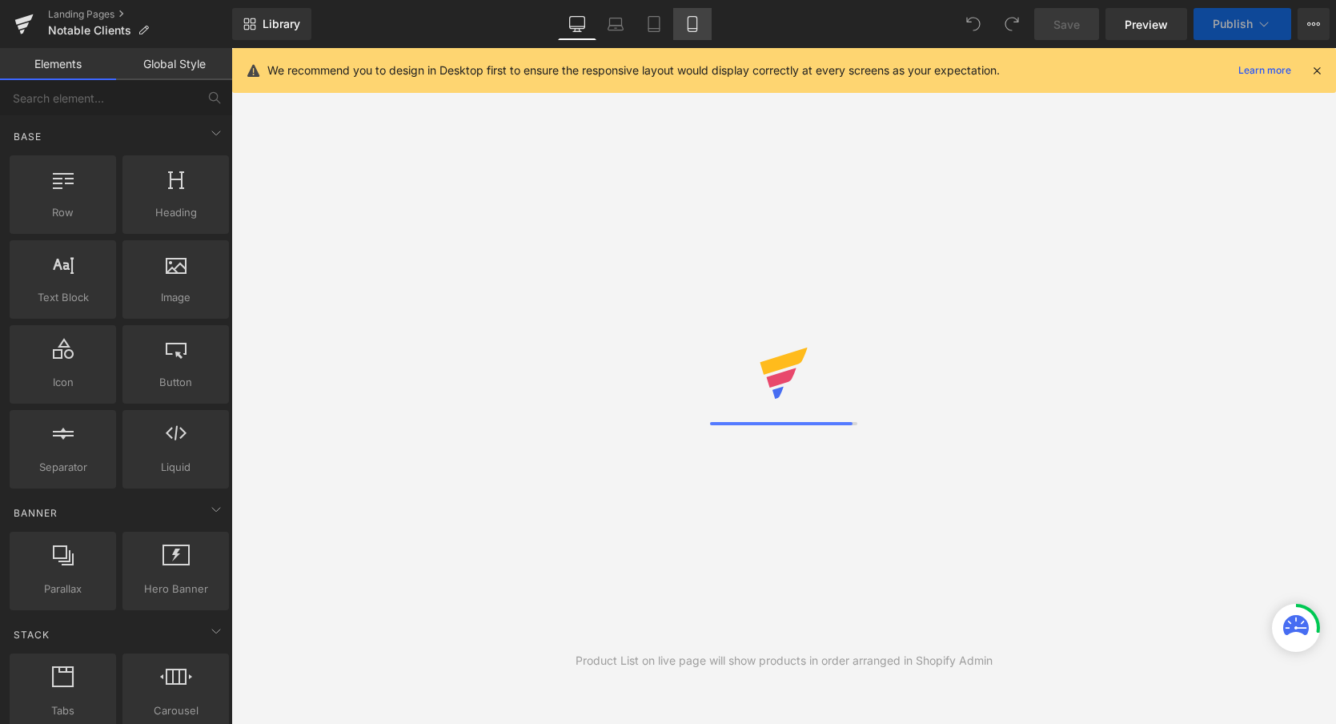
click at [691, 22] on icon at bounding box center [693, 24] width 16 height 16
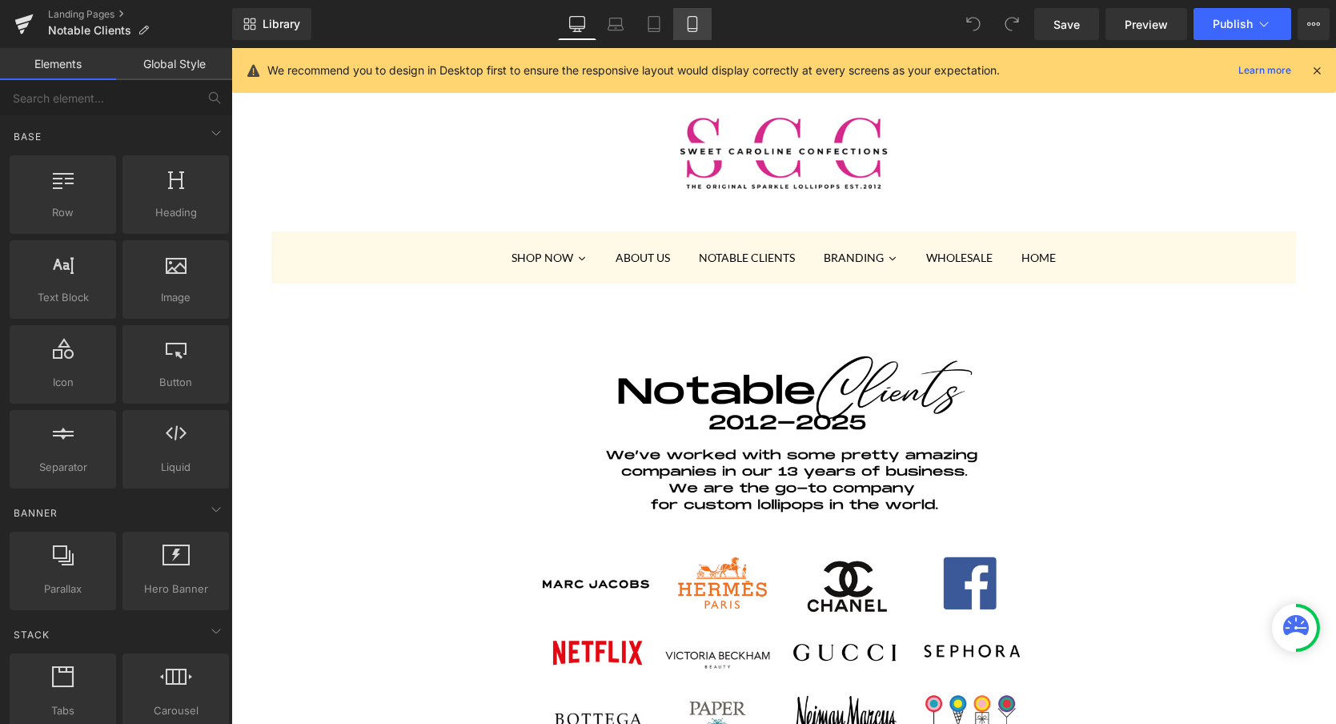
click at [694, 29] on icon at bounding box center [693, 24] width 16 height 16
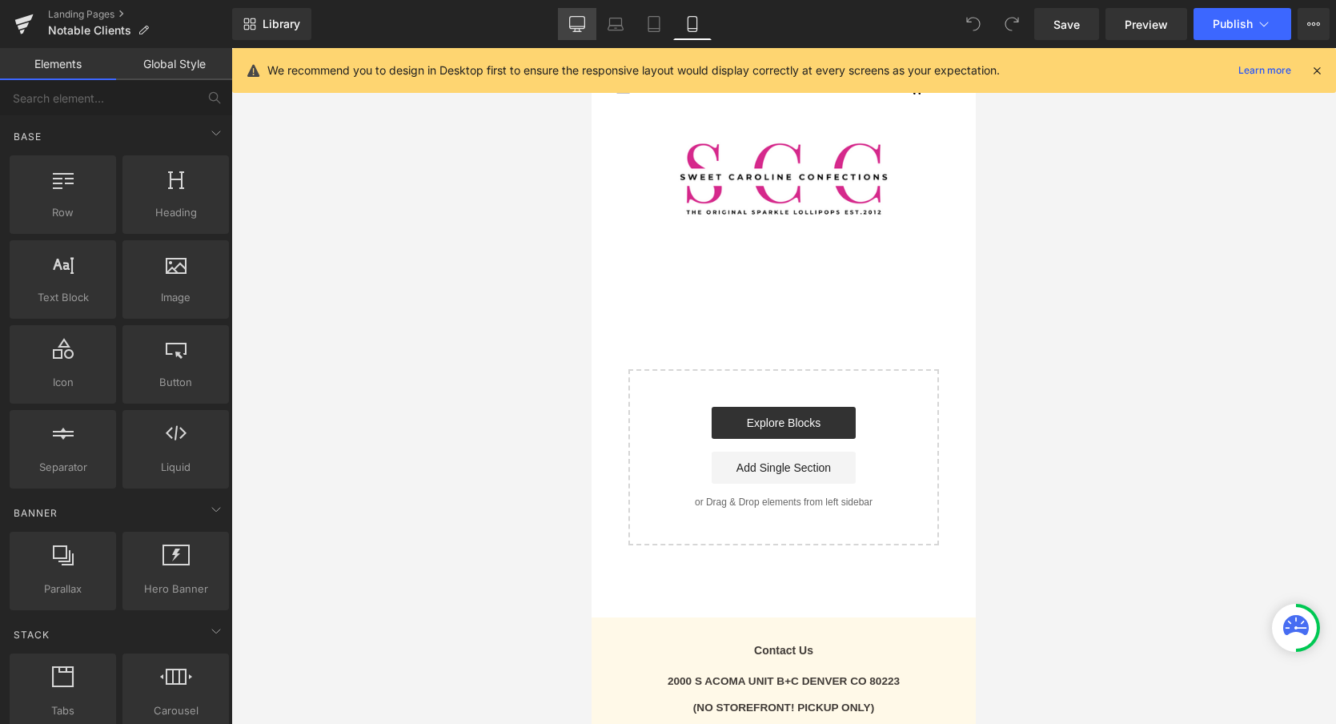
click at [575, 16] on icon at bounding box center [577, 24] width 16 height 16
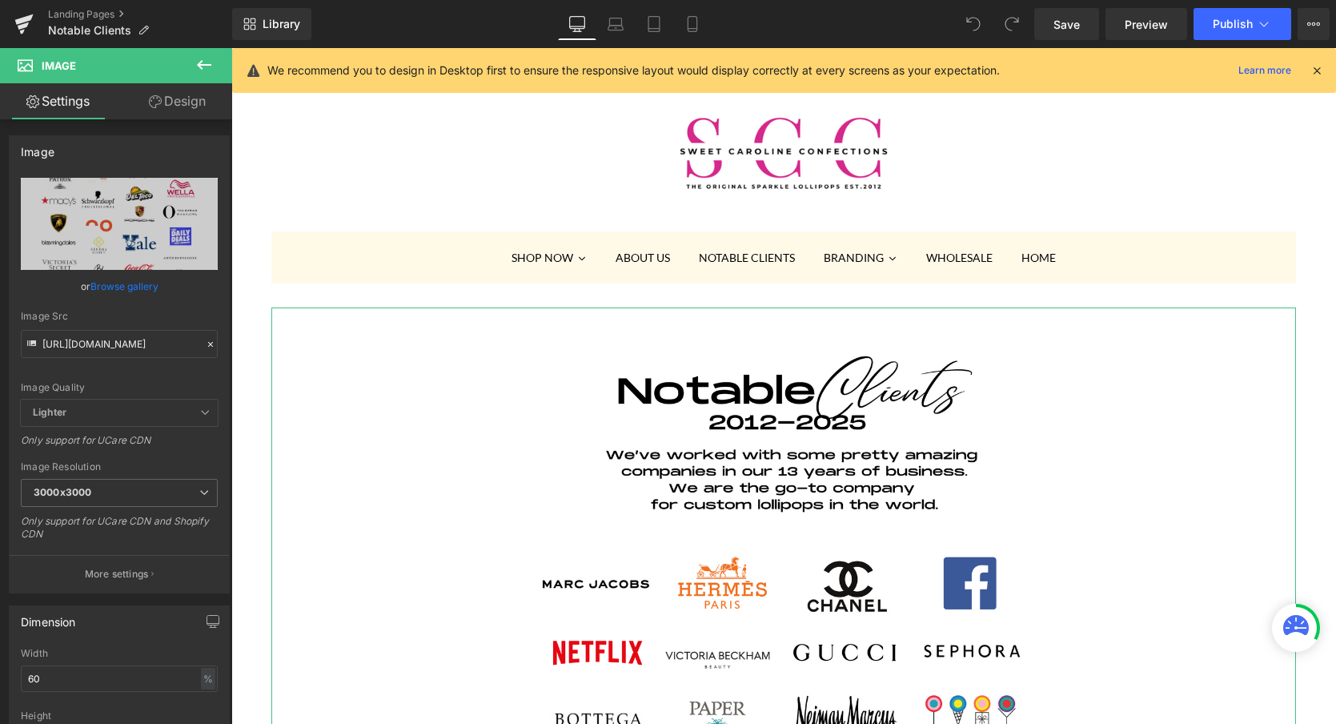
click at [176, 95] on link "Design" at bounding box center [177, 101] width 116 height 36
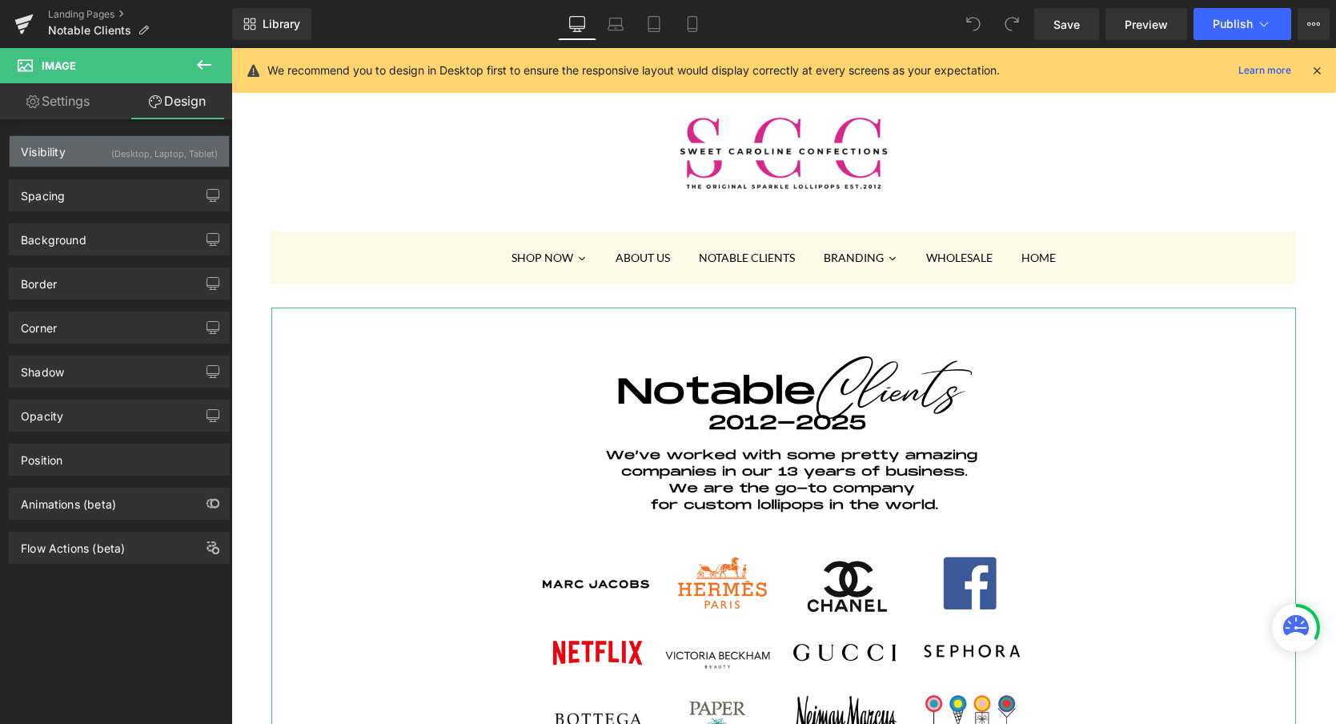
click at [129, 154] on div "(Desktop, Laptop, Tablet)" at bounding box center [164, 149] width 106 height 26
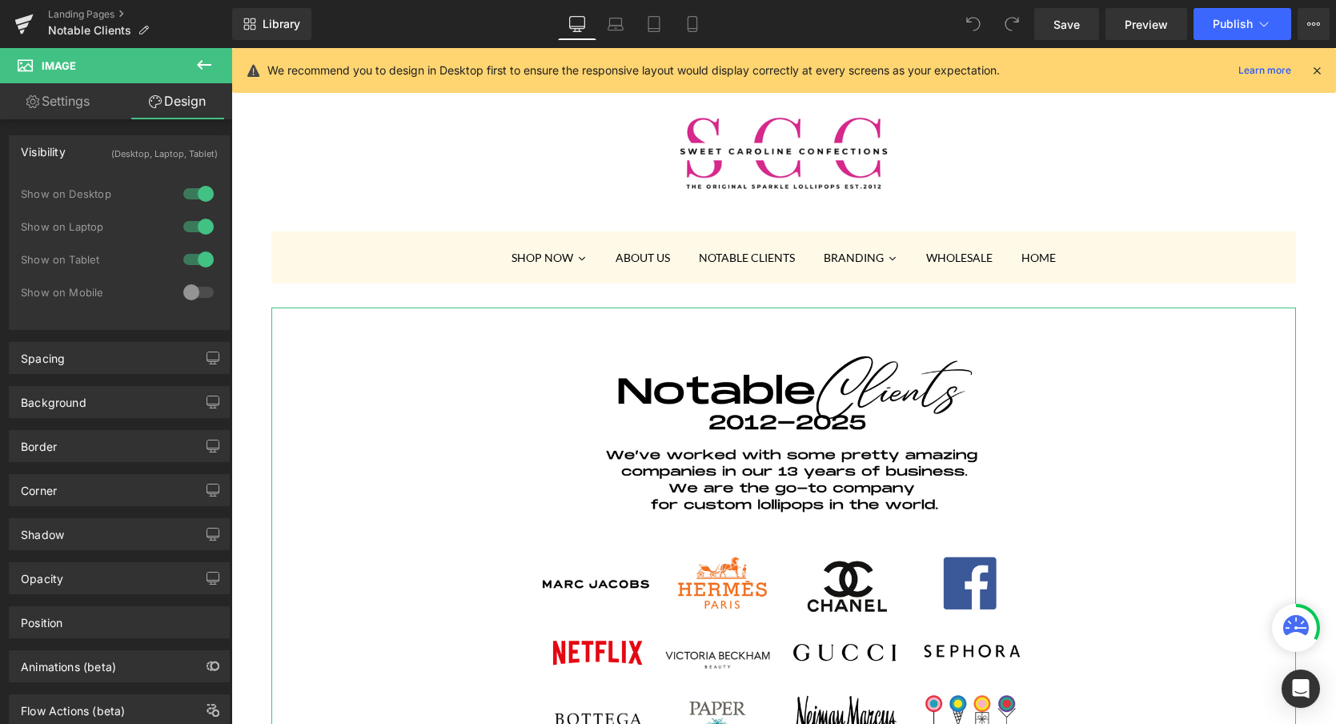
click at [191, 287] on div at bounding box center [198, 292] width 38 height 26
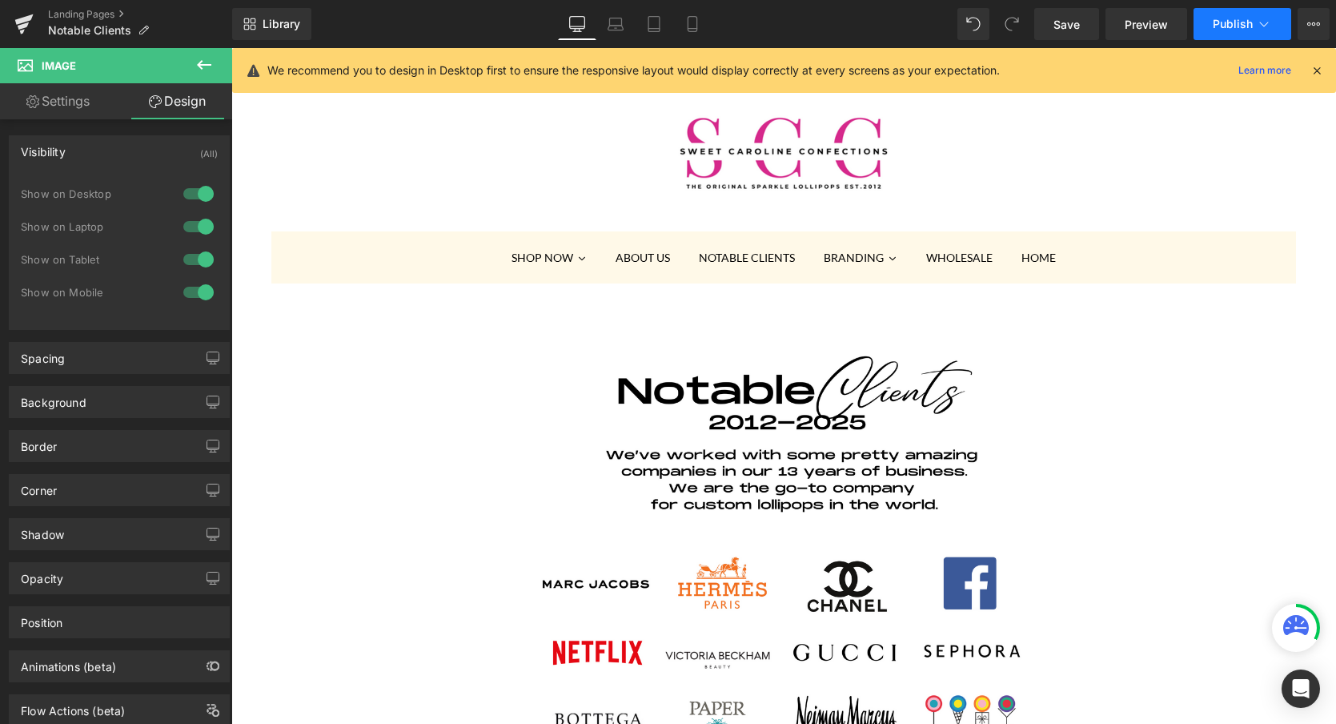
click at [1218, 26] on span "Publish" at bounding box center [1233, 24] width 40 height 13
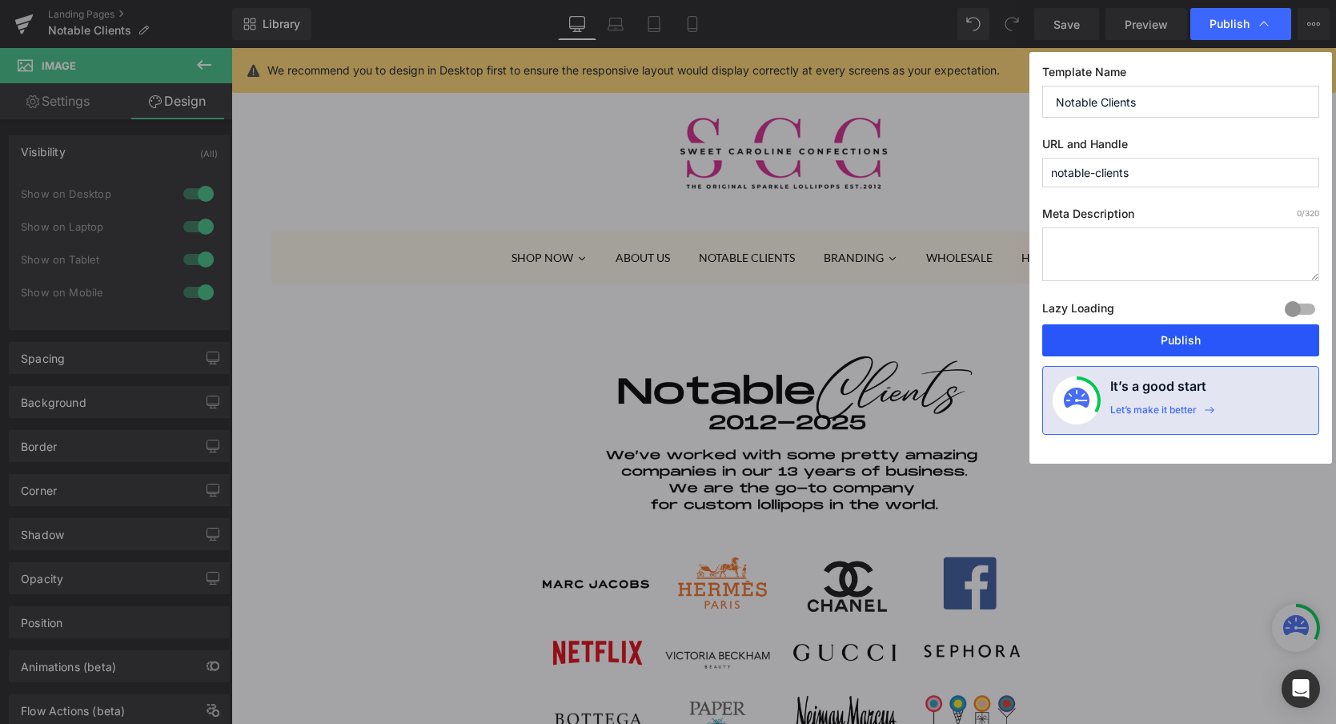
drag, startPoint x: 1151, startPoint y: 343, endPoint x: 920, endPoint y: 295, distance: 236.2
click at [1151, 343] on button "Publish" at bounding box center [1180, 340] width 277 height 32
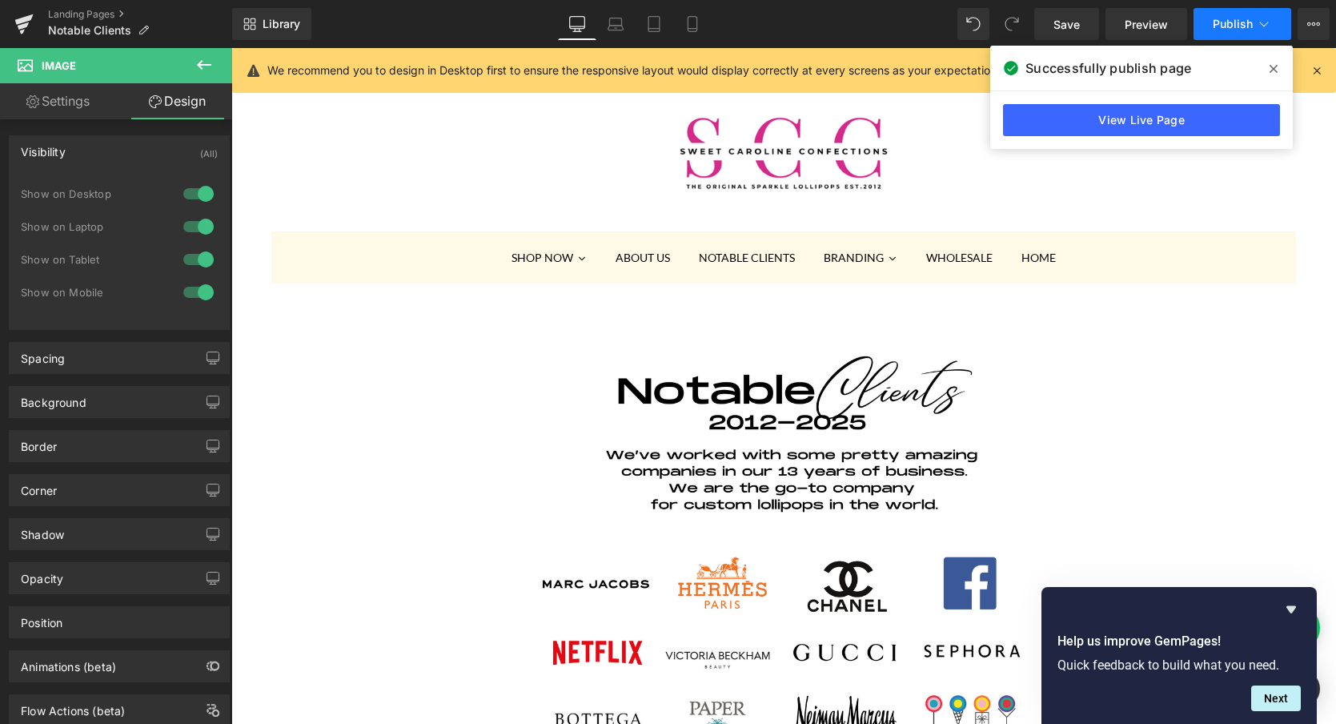
click at [1221, 30] on span "Publish" at bounding box center [1233, 24] width 40 height 13
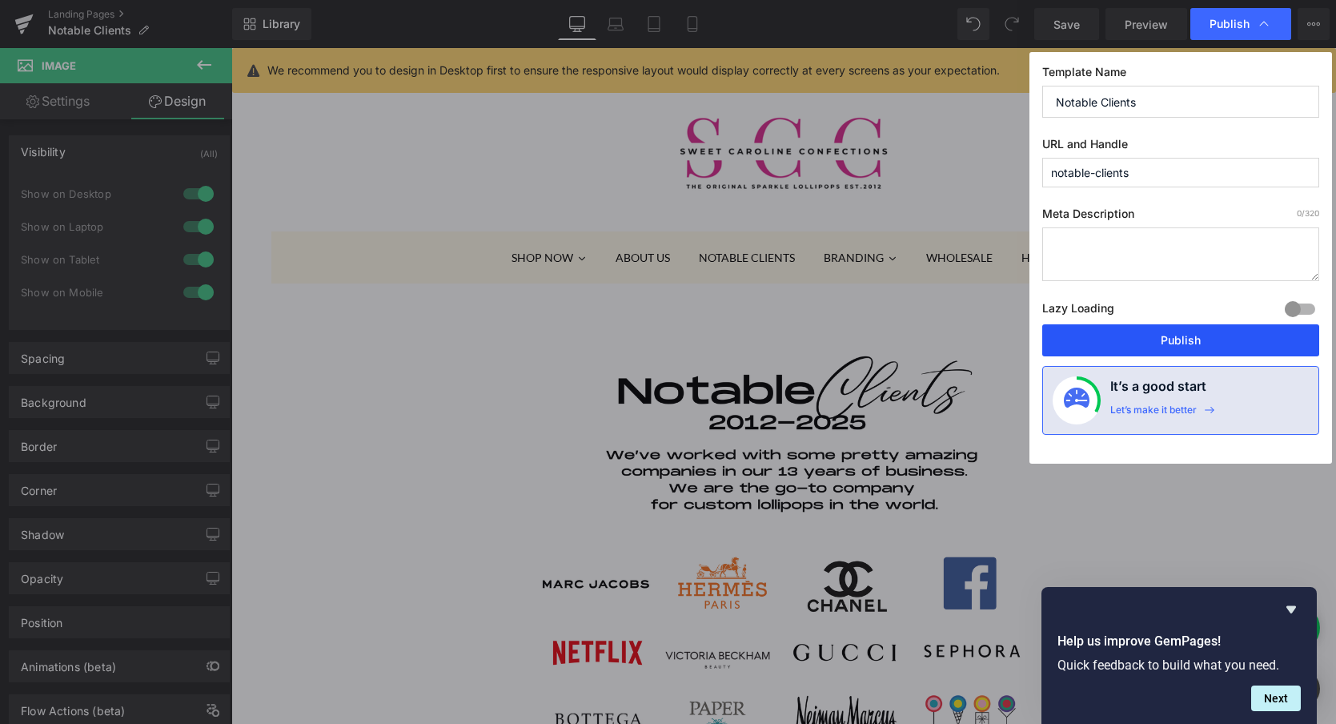
click at [1099, 350] on button "Publish" at bounding box center [1180, 340] width 277 height 32
